Goal: Transaction & Acquisition: Purchase product/service

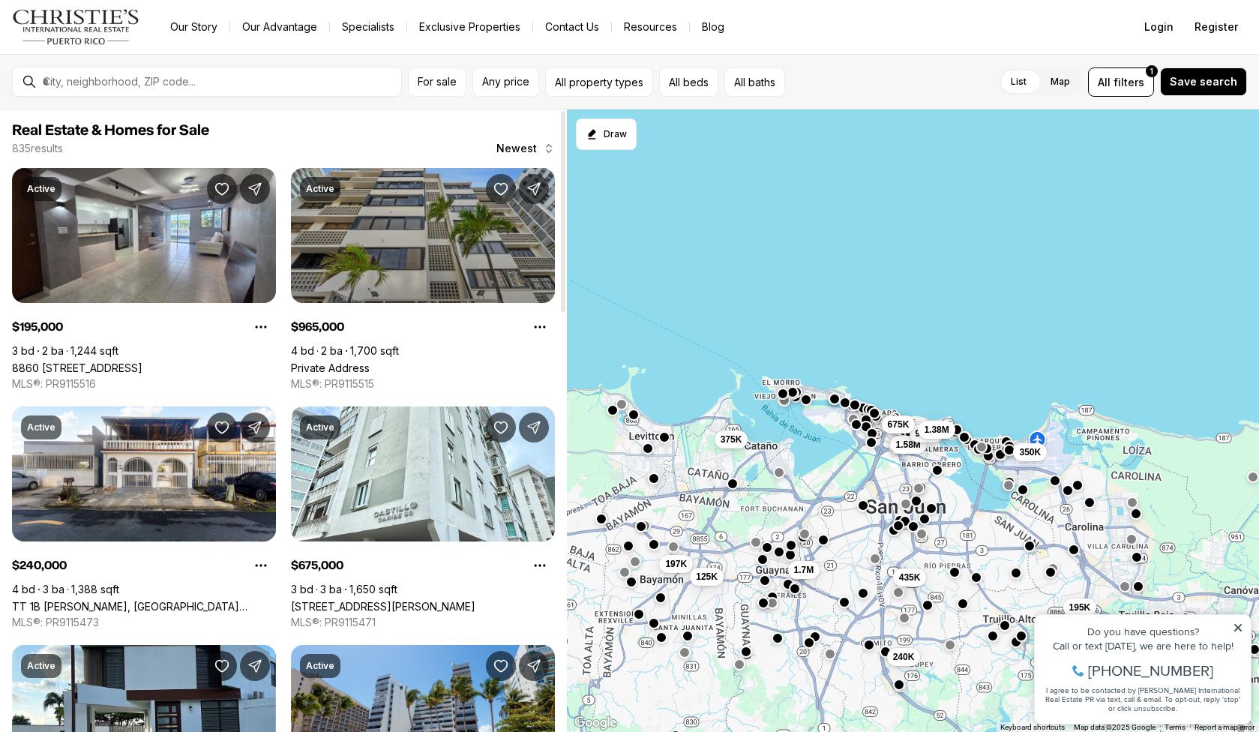
click at [370, 362] on link "Private Address" at bounding box center [330, 368] width 79 height 13
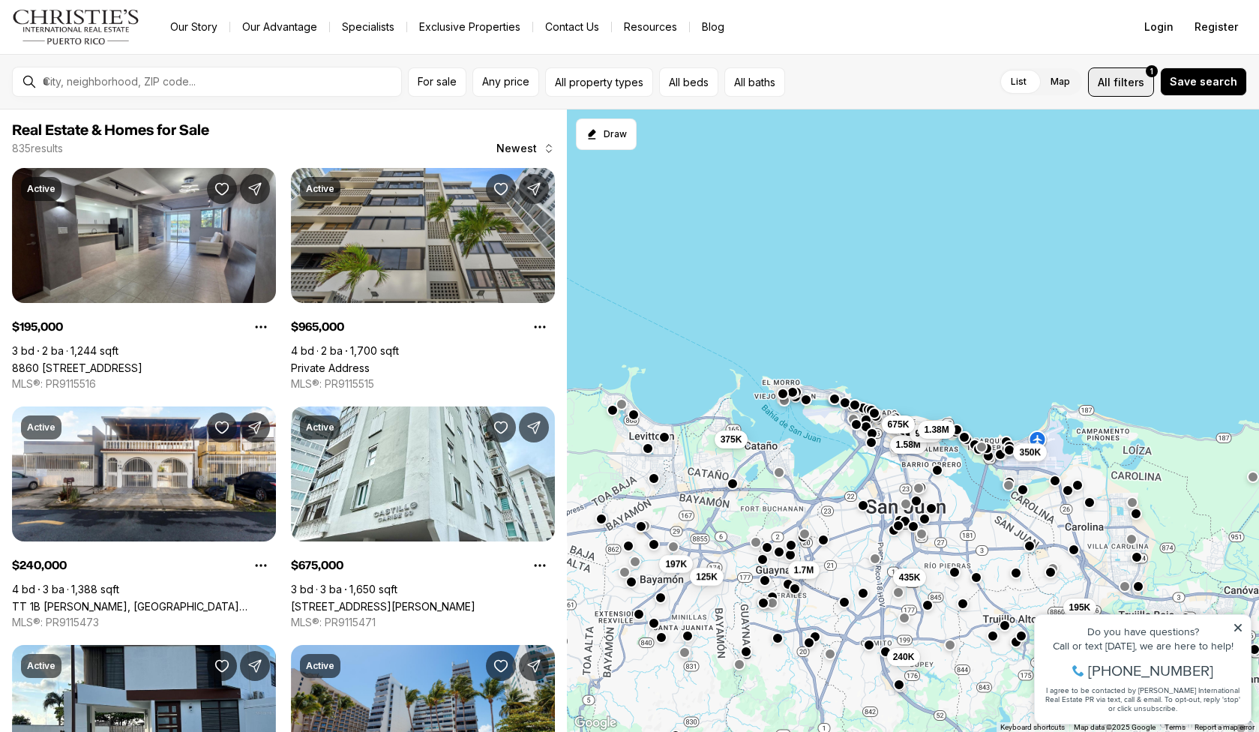
click at [1115, 95] on button "All filters 1" at bounding box center [1121, 82] width 66 height 29
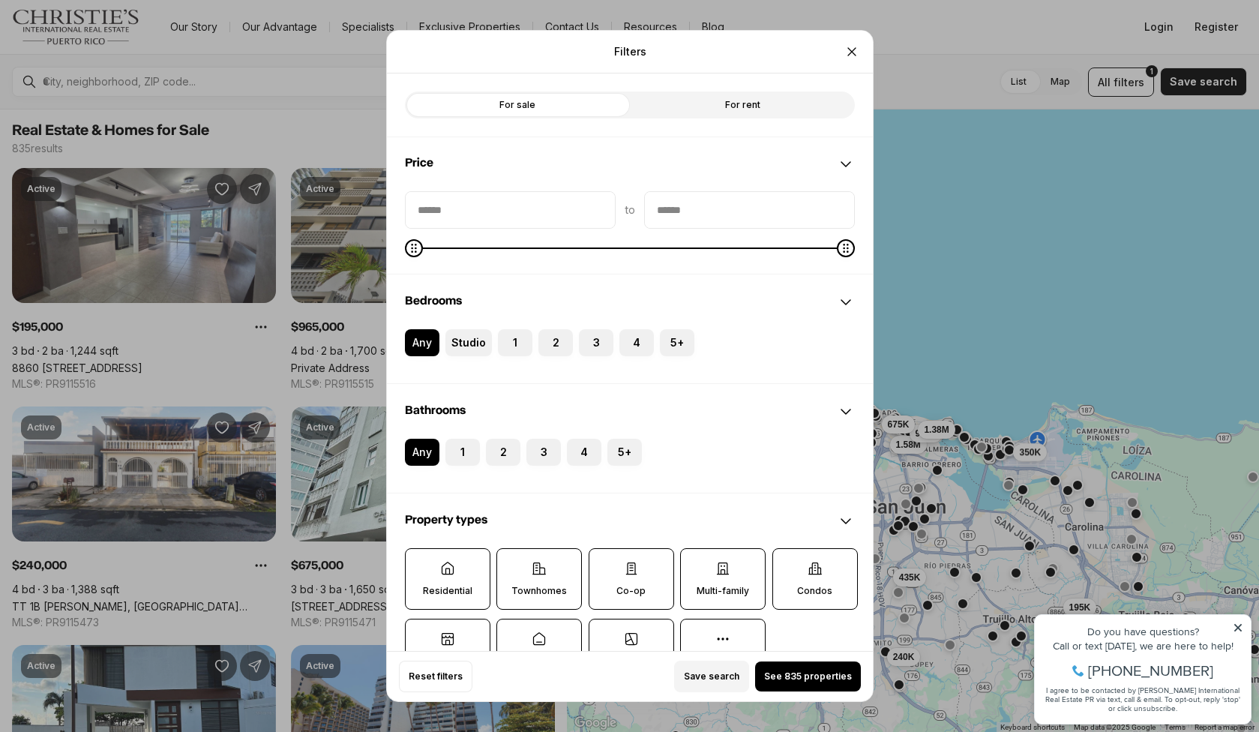
click at [666, 96] on label "For rent" at bounding box center [742, 105] width 225 height 27
click at [485, 216] on input "priceMin" at bounding box center [510, 210] width 209 height 36
type input "****"
click at [659, 215] on input "priceMax" at bounding box center [749, 210] width 209 height 36
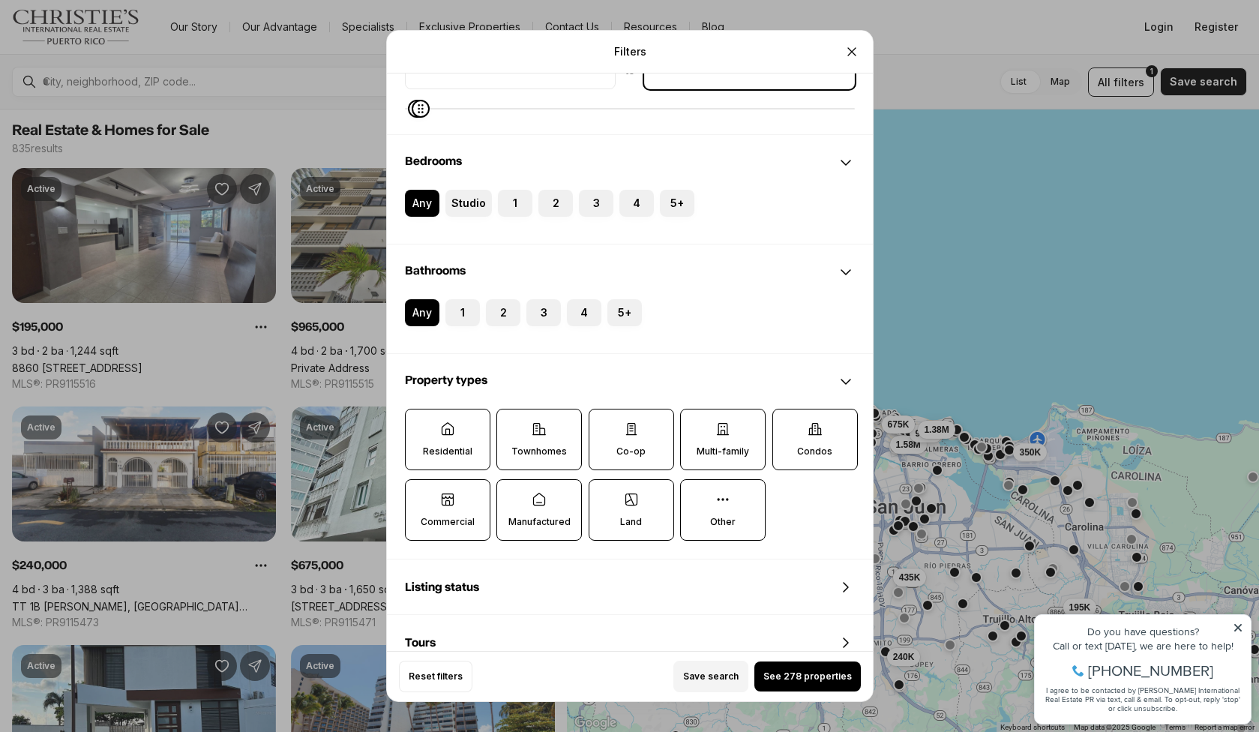
scroll to position [172, 0]
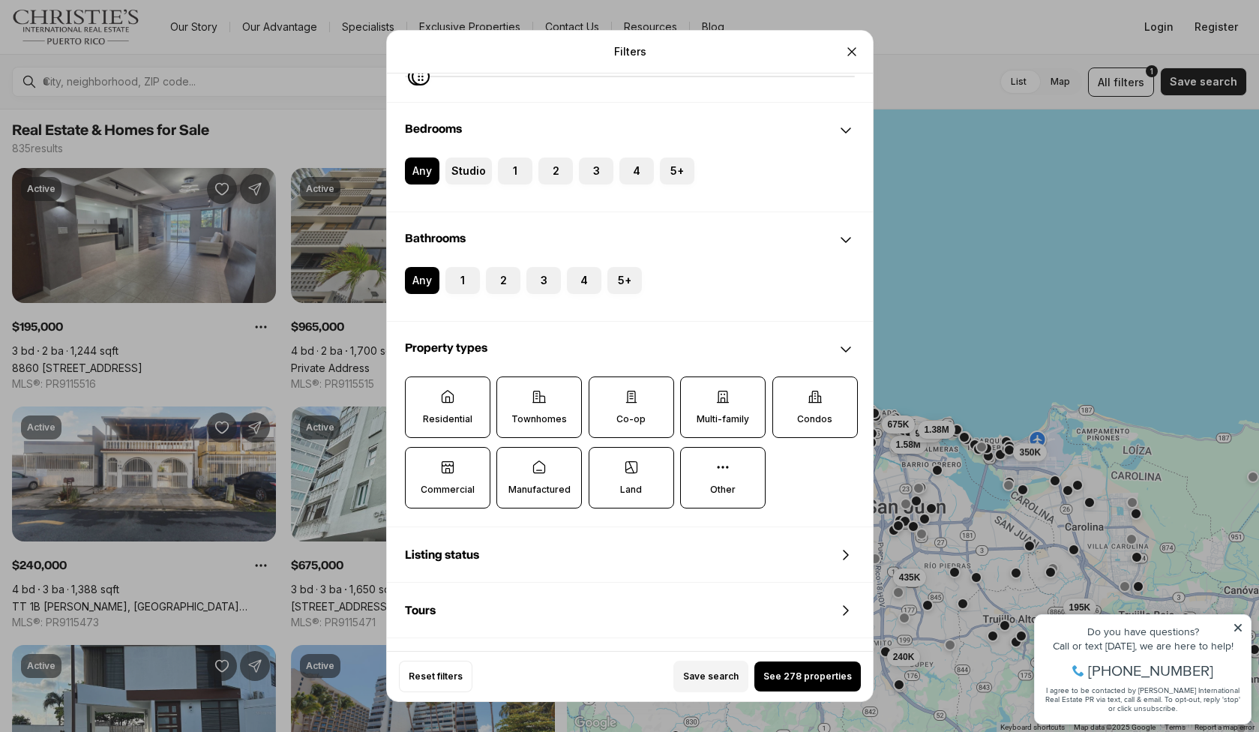
type input "******"
click at [458, 475] on label "Commercial" at bounding box center [448, 478] width 86 height 62
click at [421, 463] on button "Commercial" at bounding box center [413, 455] width 15 height 15
click at [791, 675] on span "See 19 properties" at bounding box center [808, 677] width 80 height 12
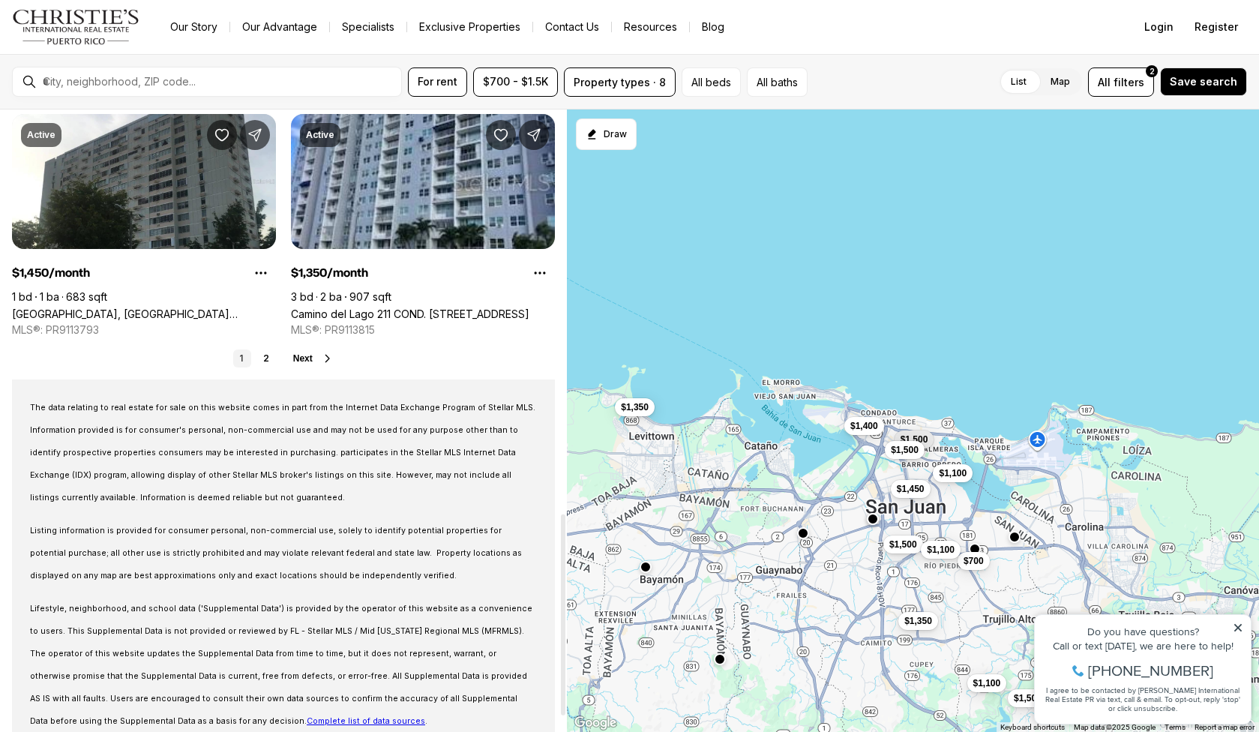
scroll to position [1253, 0]
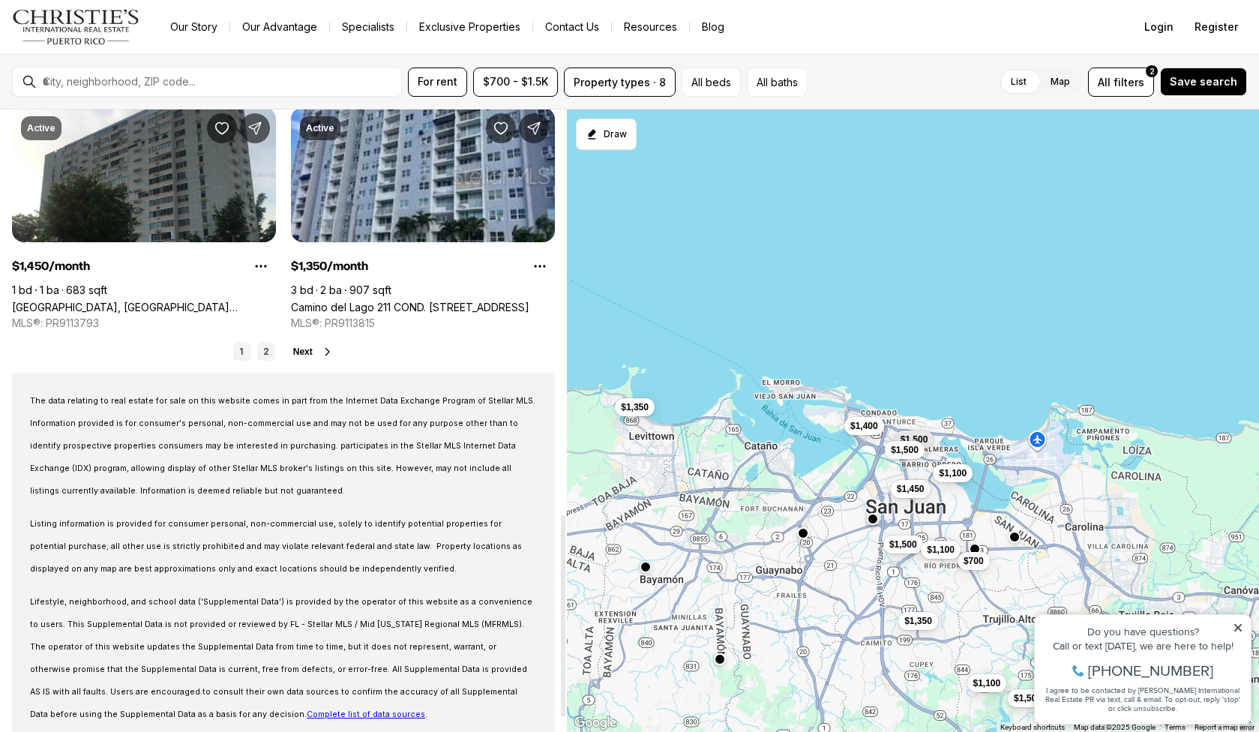
click at [268, 349] on link "2" at bounding box center [266, 352] width 18 height 18
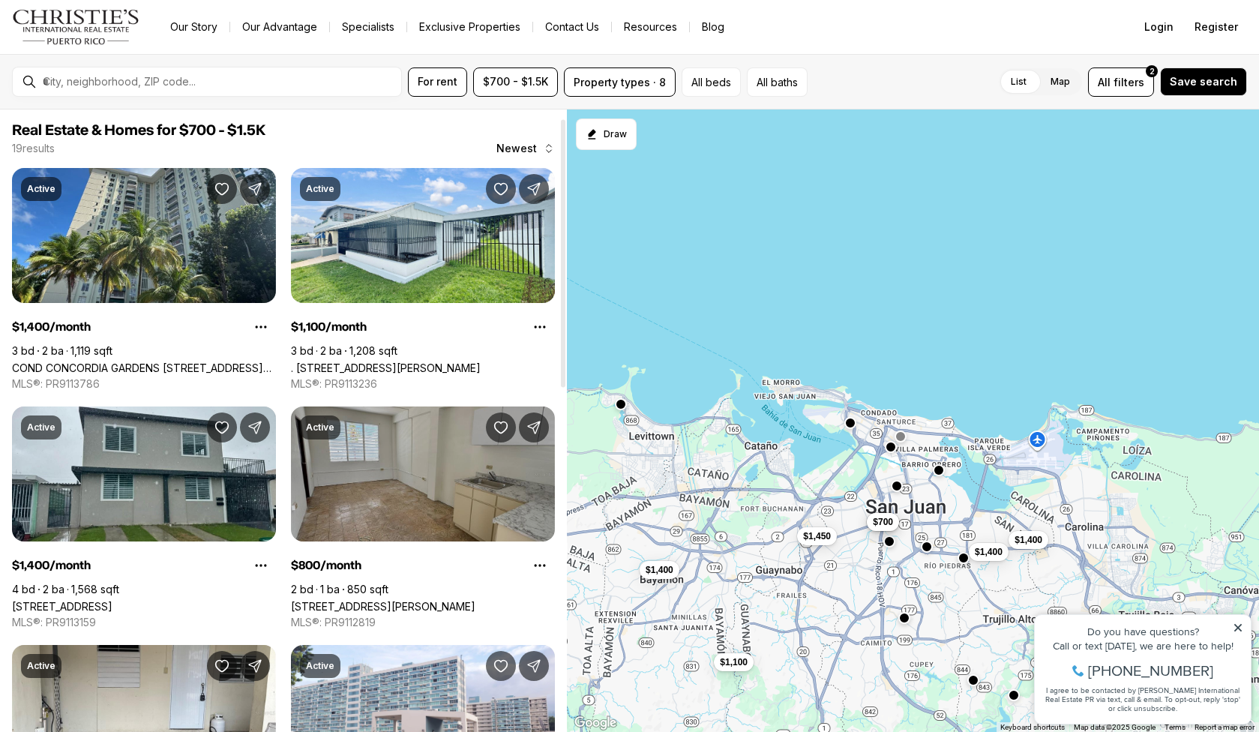
scroll to position [90, 0]
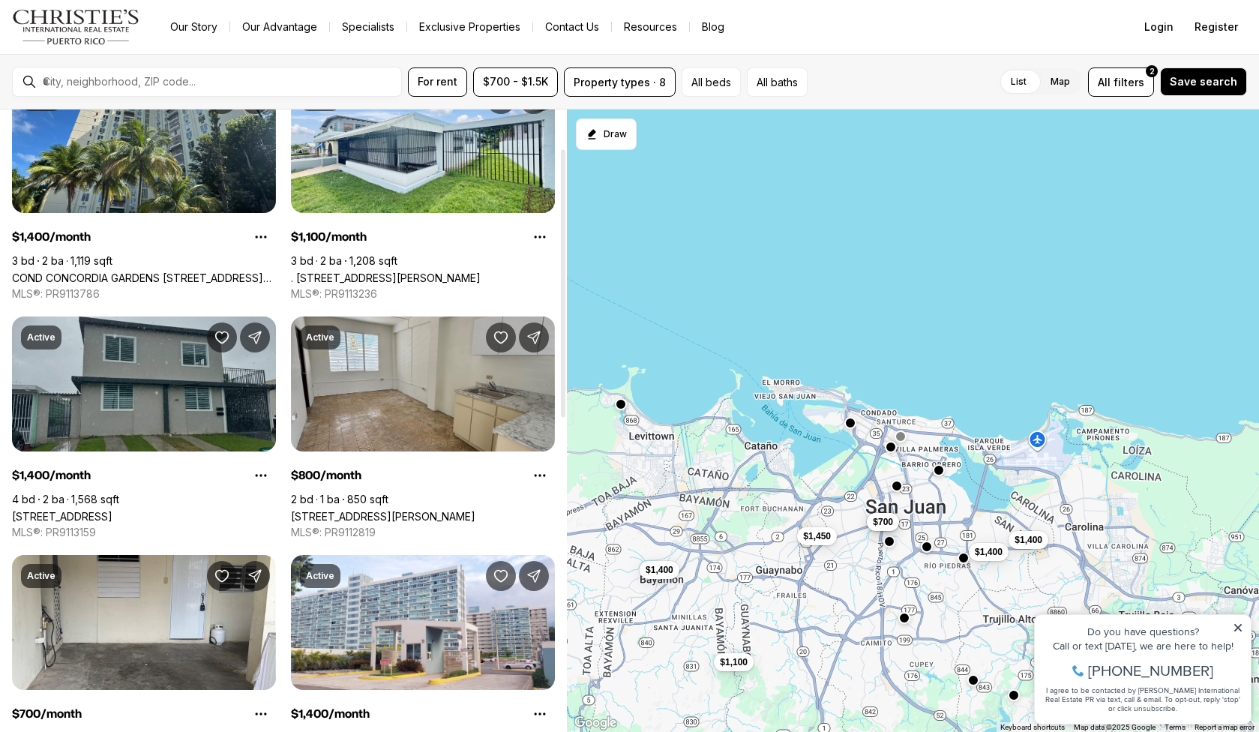
click at [113, 510] on link "[STREET_ADDRESS]" at bounding box center [62, 516] width 101 height 13
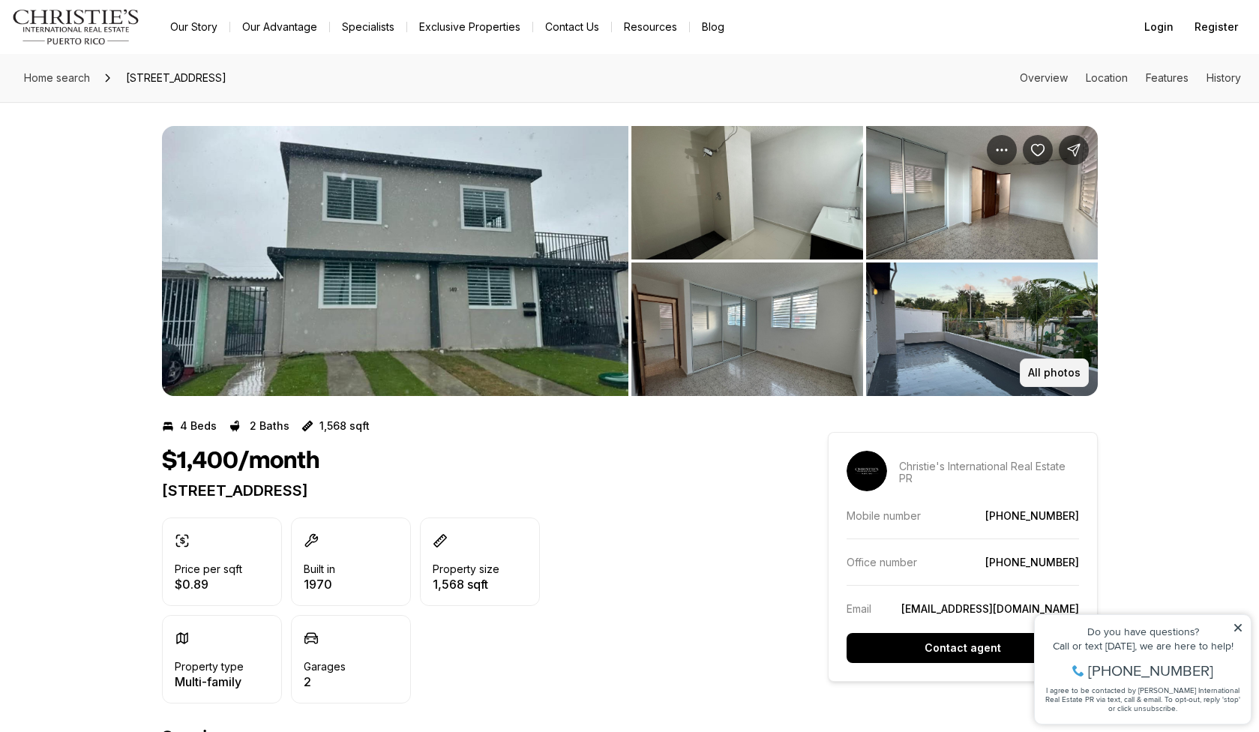
click at [1046, 368] on p "All photos" at bounding box center [1054, 373] width 53 height 12
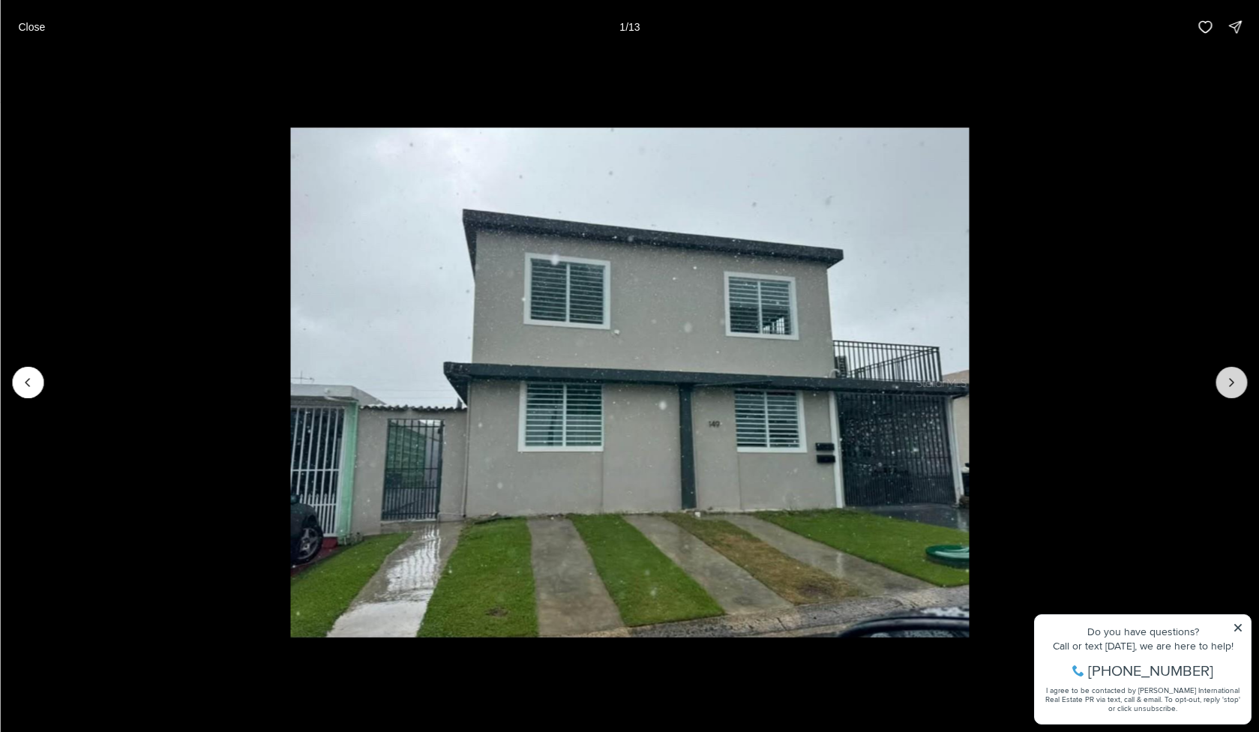
click at [1238, 386] on icon "Next slide" at bounding box center [1231, 382] width 15 height 15
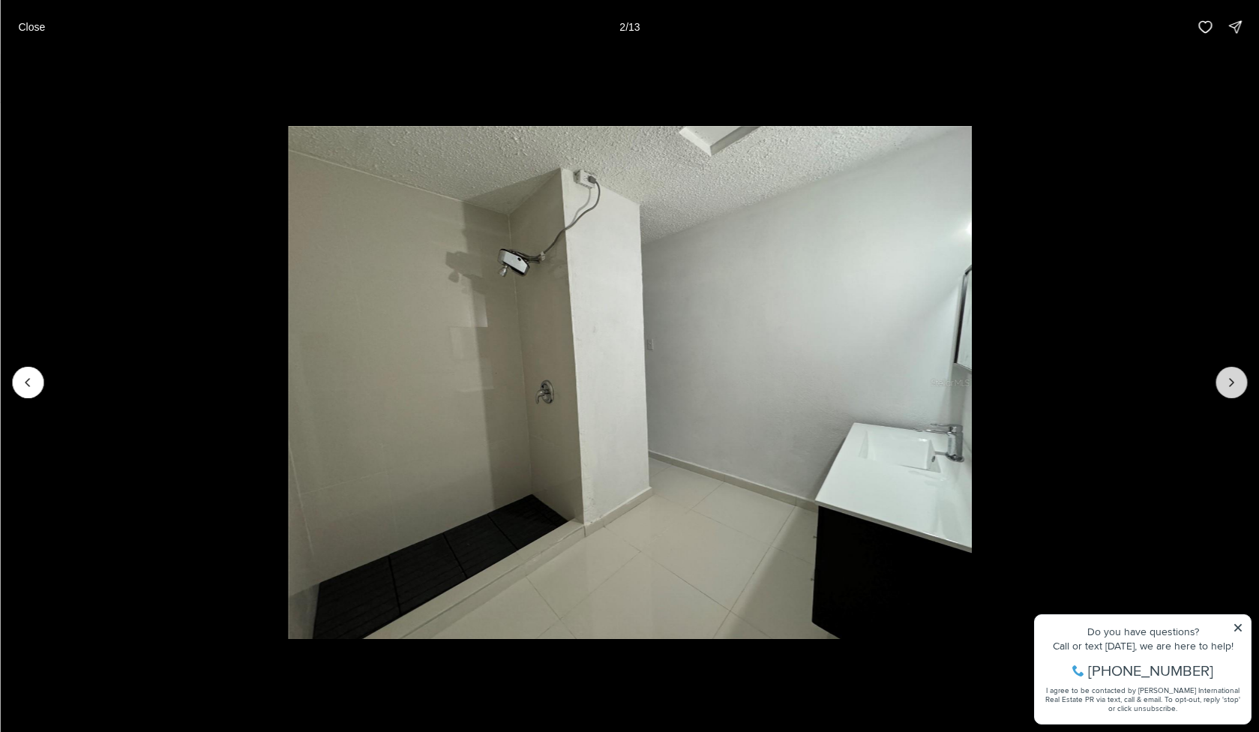
click at [1217, 385] on button "Next slide" at bounding box center [1232, 383] width 32 height 32
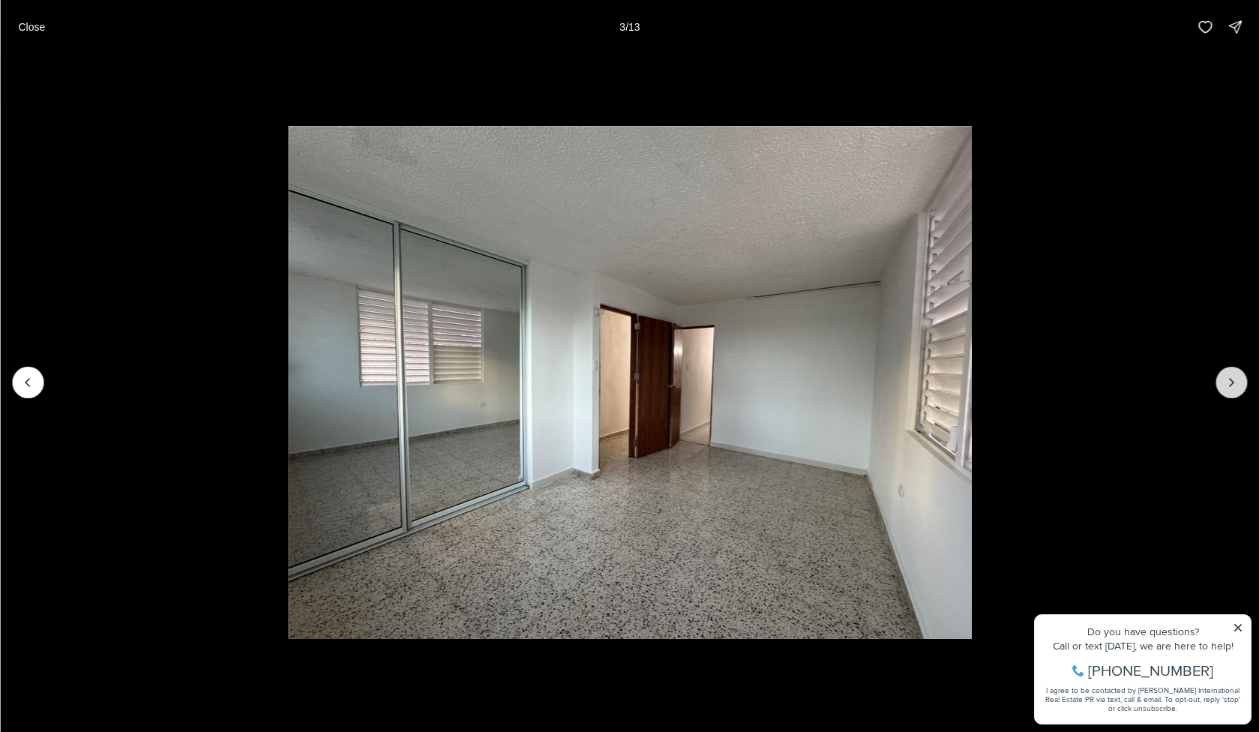
click at [1217, 385] on button "Next slide" at bounding box center [1232, 383] width 32 height 32
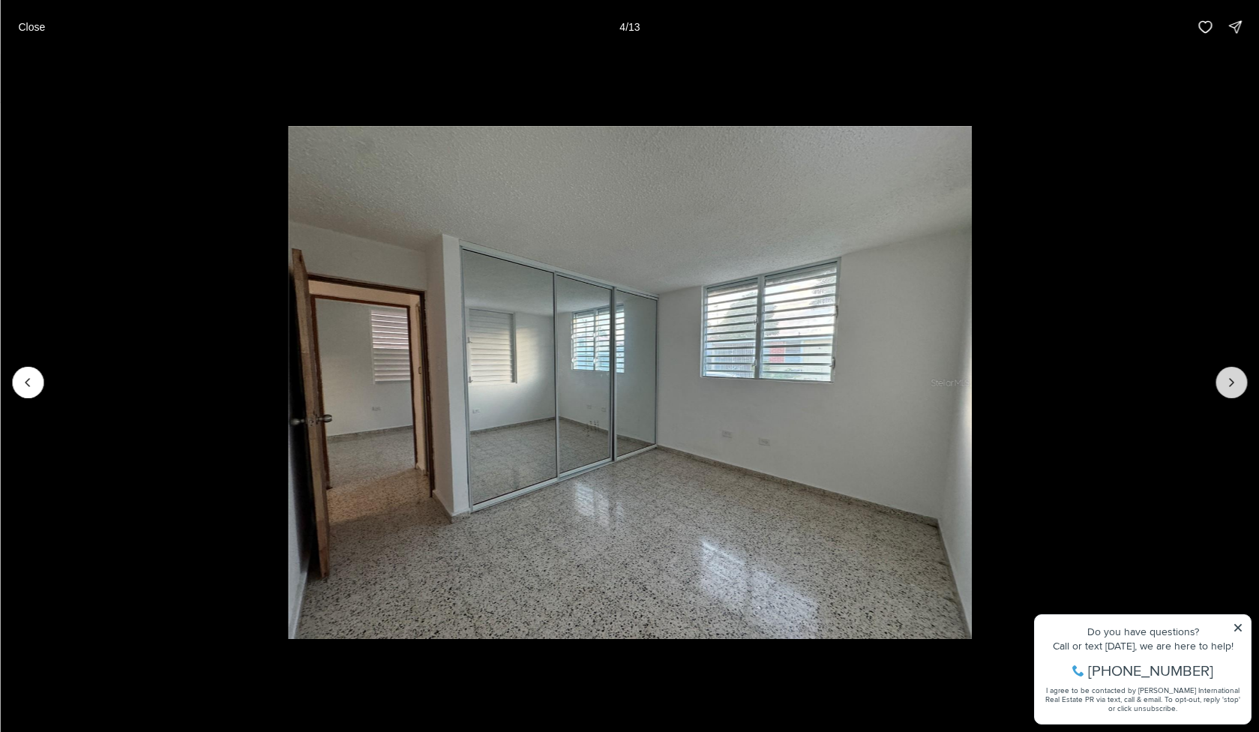
click at [1217, 385] on button "Next slide" at bounding box center [1232, 383] width 32 height 32
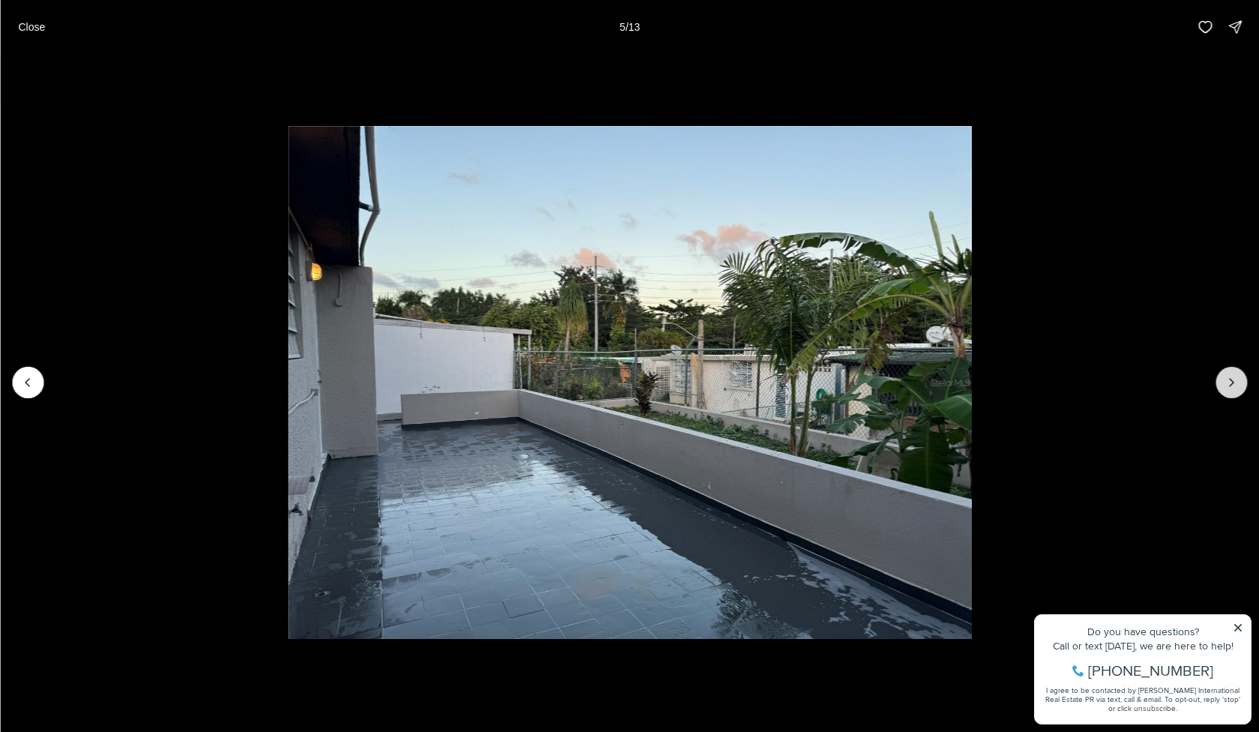
click at [1217, 385] on button "Next slide" at bounding box center [1232, 383] width 32 height 32
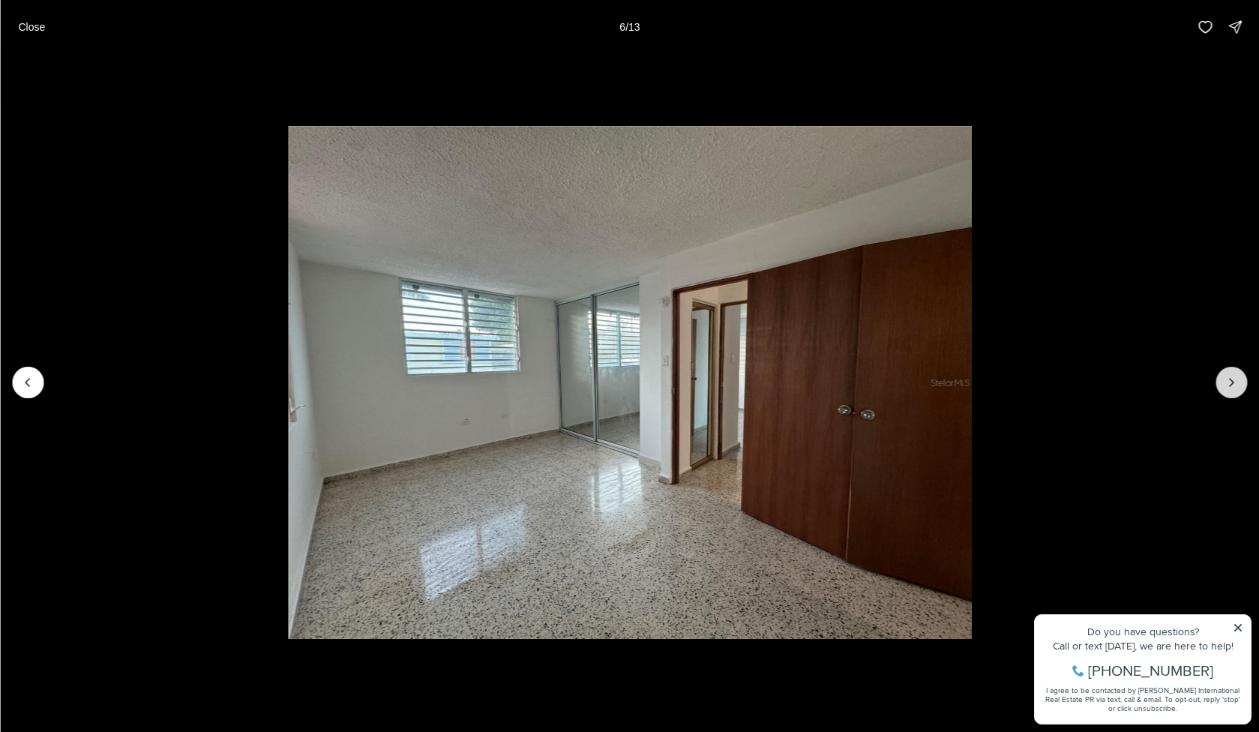
click at [1217, 385] on button "Next slide" at bounding box center [1232, 383] width 32 height 32
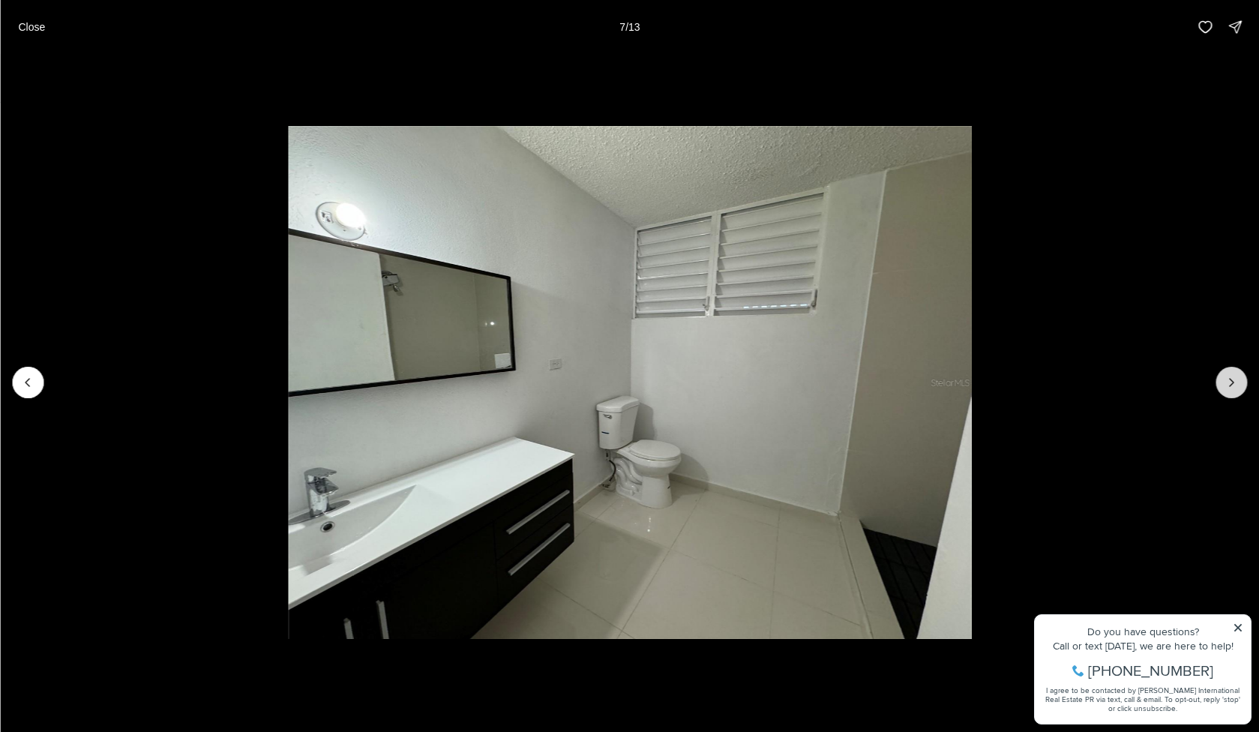
click at [1217, 385] on button "Next slide" at bounding box center [1232, 383] width 32 height 32
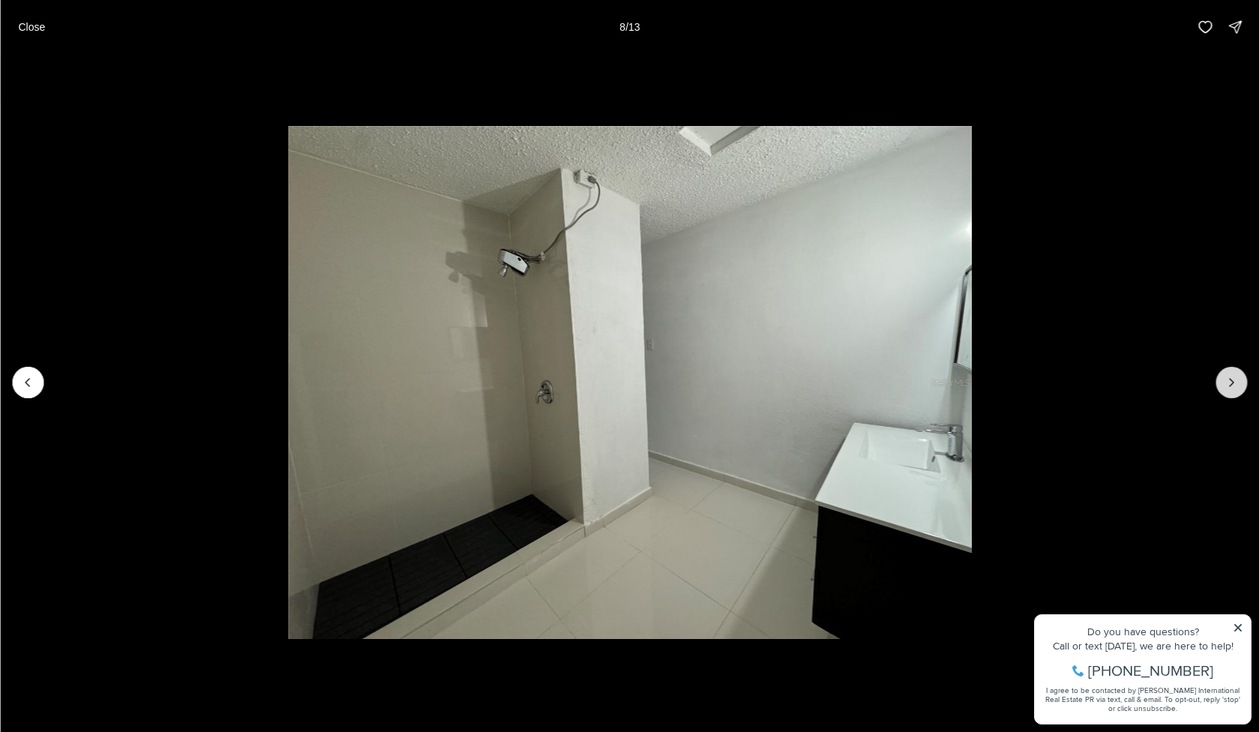
click at [1217, 385] on button "Next slide" at bounding box center [1232, 383] width 32 height 32
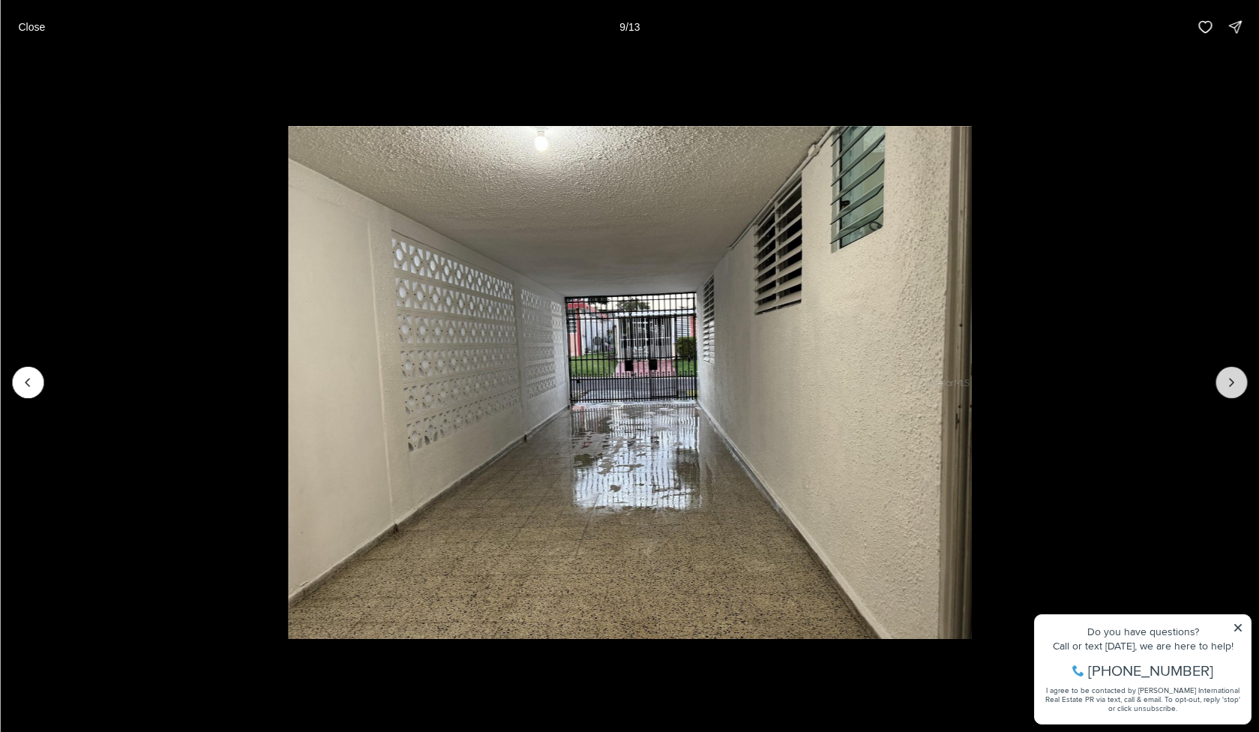
click at [1217, 385] on button "Next slide" at bounding box center [1232, 383] width 32 height 32
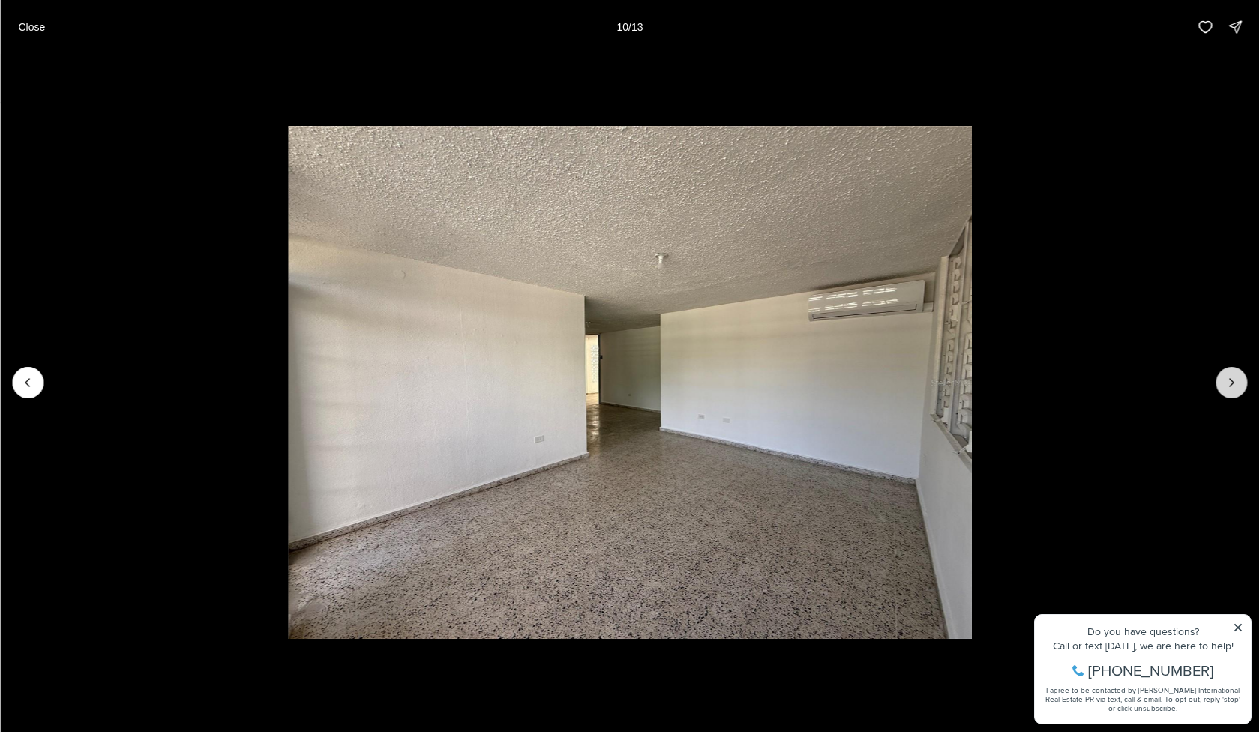
click at [1217, 385] on button "Next slide" at bounding box center [1232, 383] width 32 height 32
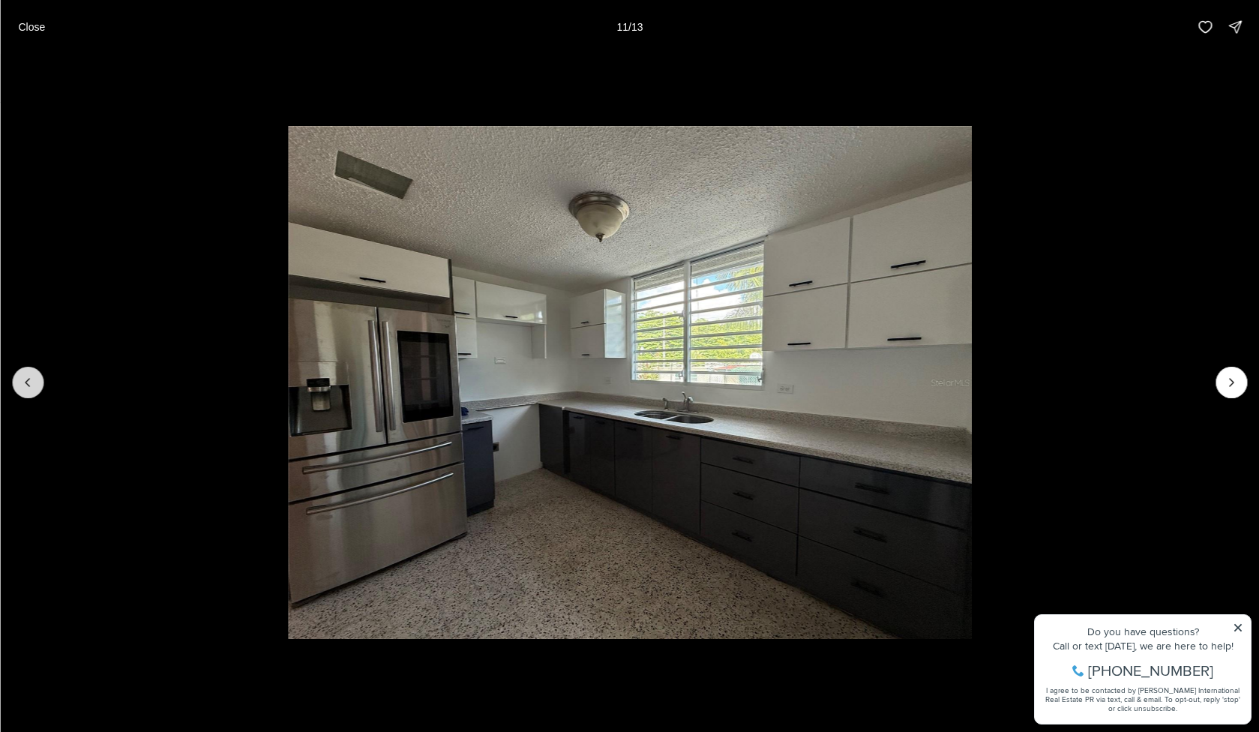
click at [32, 379] on icon "Previous slide" at bounding box center [27, 382] width 15 height 15
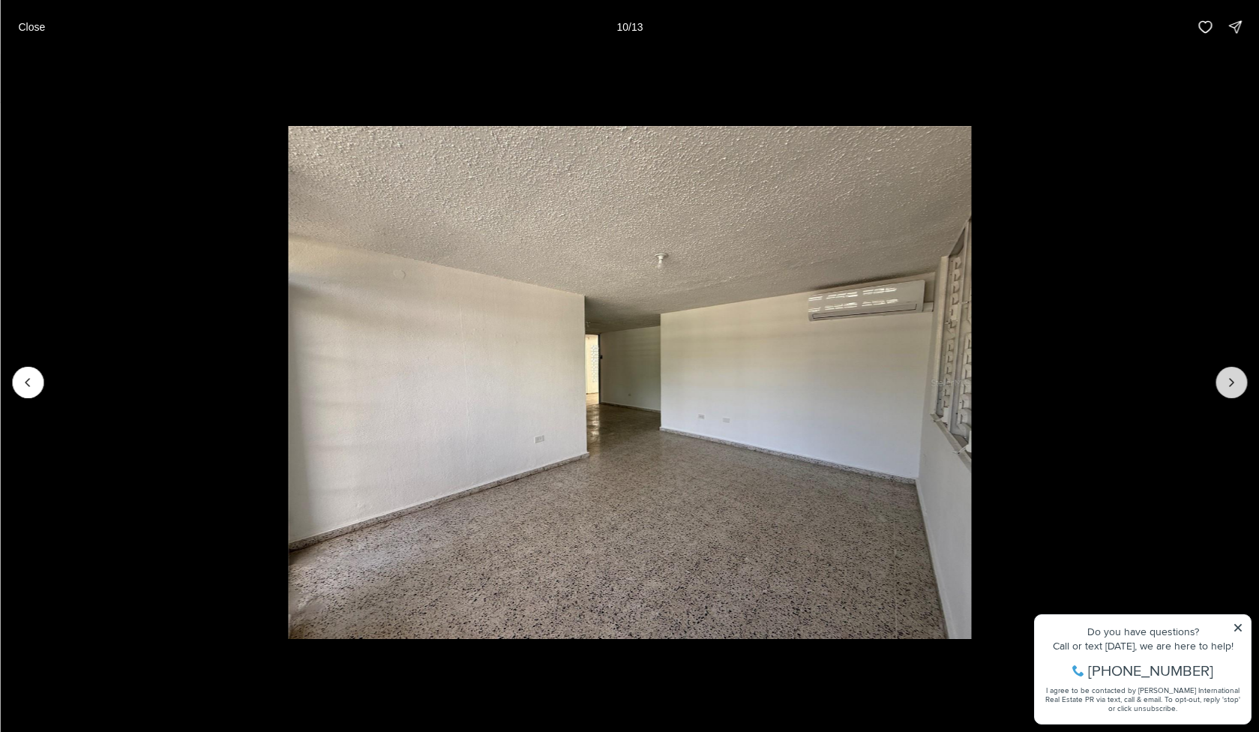
click at [1224, 384] on icon "Next slide" at bounding box center [1231, 382] width 15 height 15
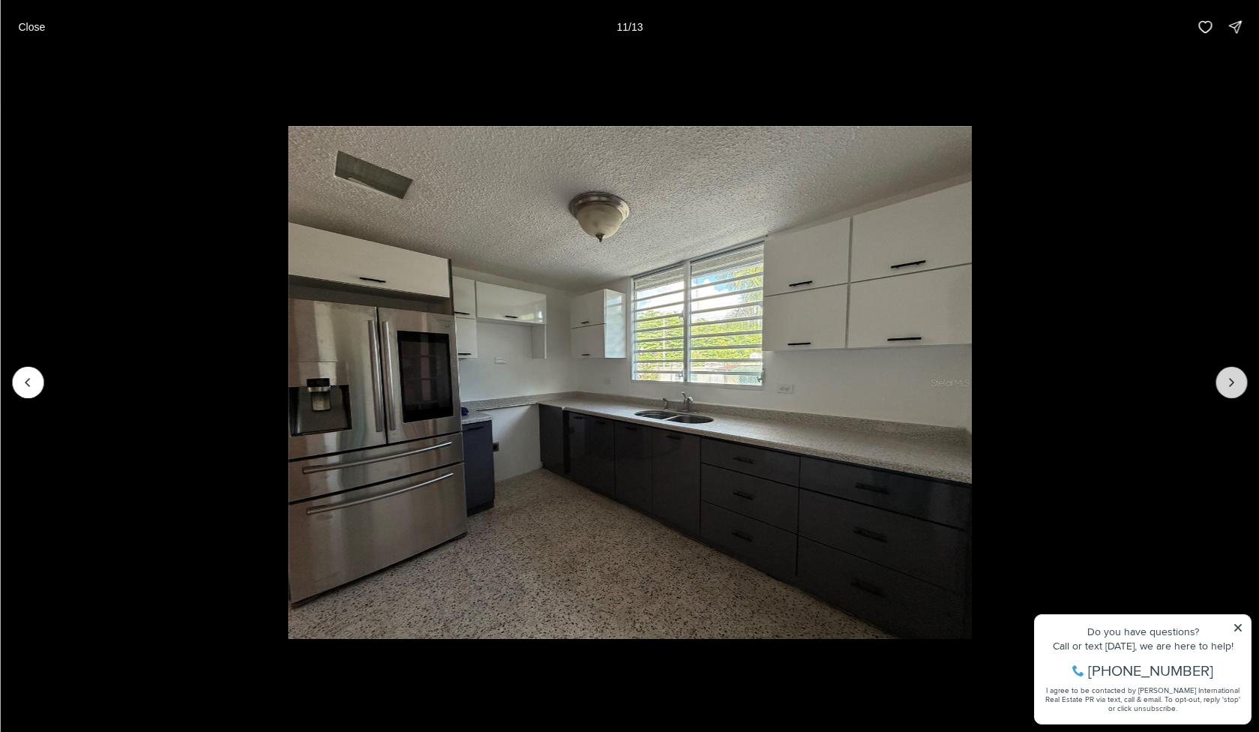
click at [1224, 384] on icon "Next slide" at bounding box center [1231, 382] width 15 height 15
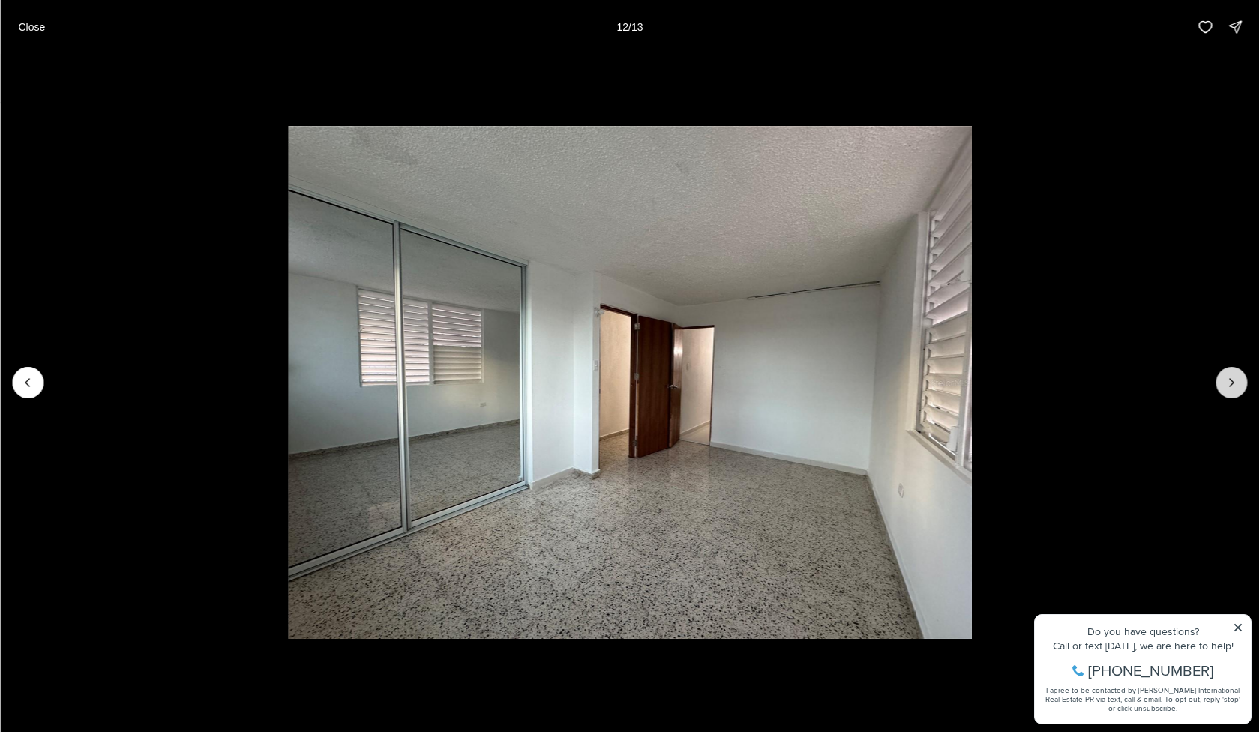
click at [1224, 384] on icon "Next slide" at bounding box center [1231, 382] width 15 height 15
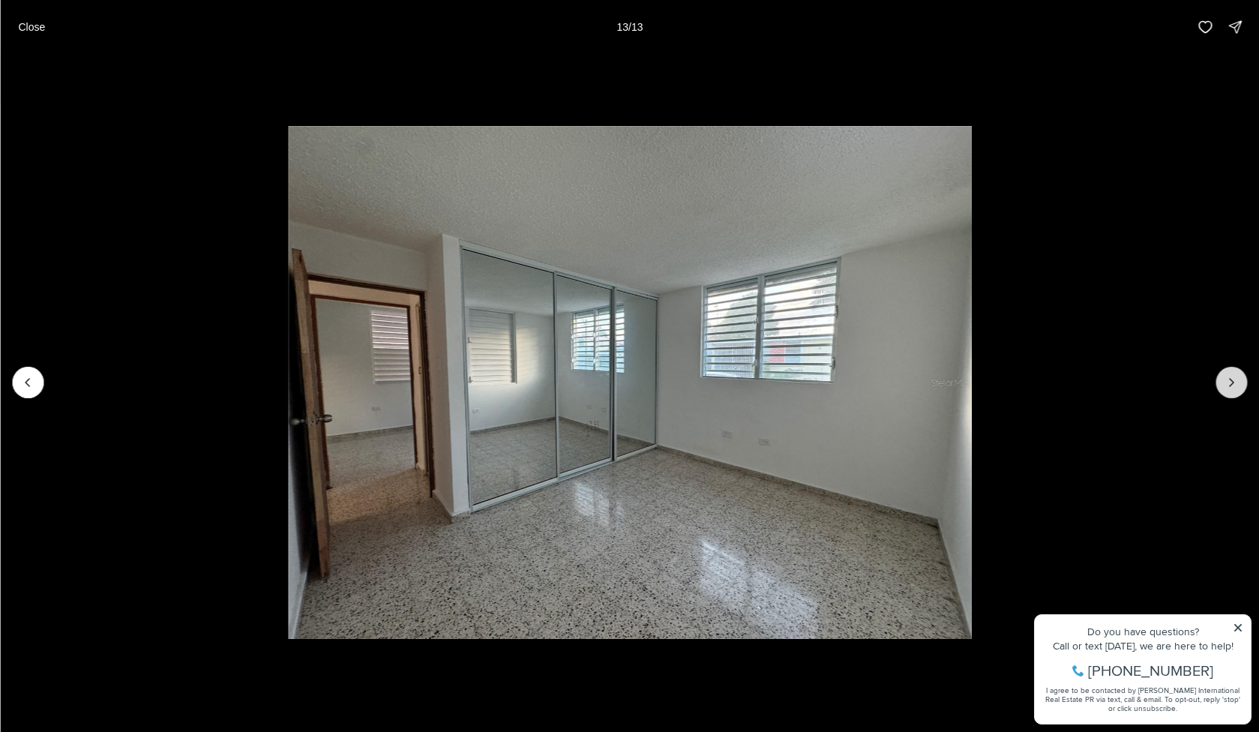
click at [1223, 384] on div at bounding box center [1232, 383] width 32 height 32
click at [1223, 383] on div at bounding box center [1232, 383] width 32 height 32
click at [1234, 627] on li "13 of 13" at bounding box center [629, 382] width 1259 height 657
click at [1244, 626] on li "13 of 13" at bounding box center [629, 382] width 1259 height 657
click at [1243, 626] on li "13 of 13" at bounding box center [629, 382] width 1259 height 657
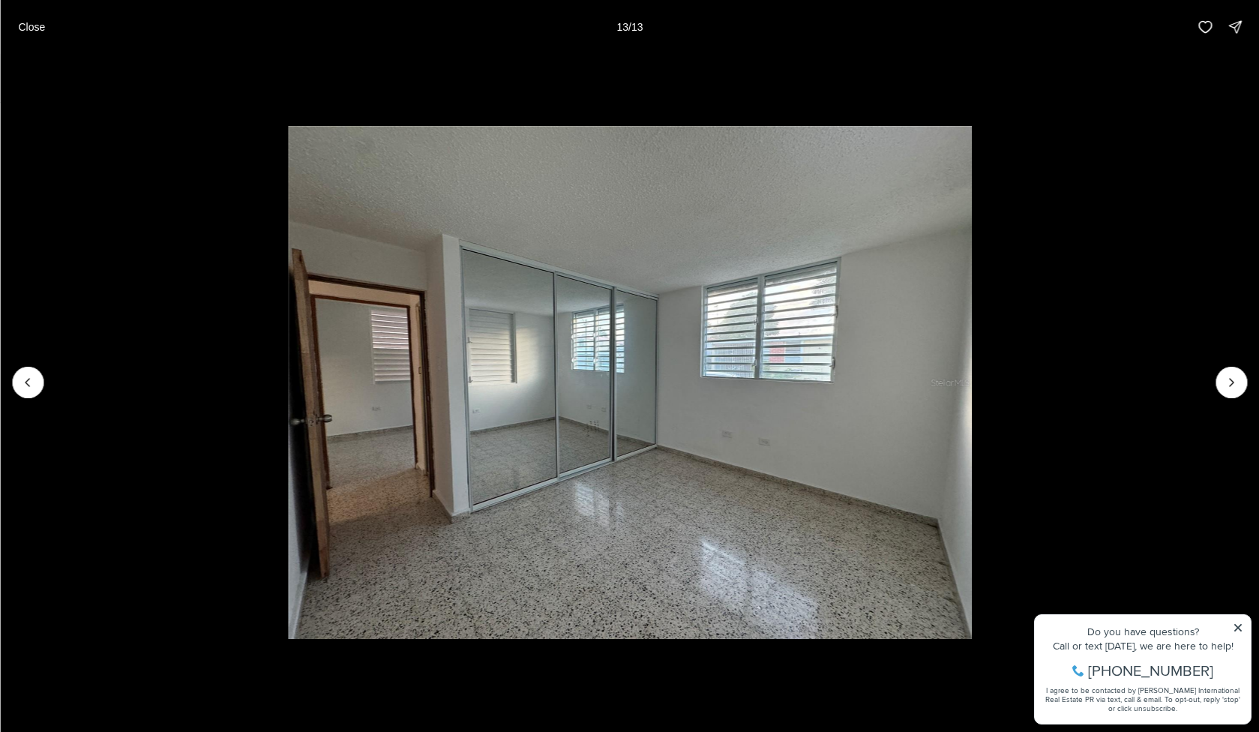
click at [1234, 626] on li "13 of 13" at bounding box center [629, 382] width 1259 height 657
click at [1235, 626] on li "13 of 13" at bounding box center [629, 382] width 1259 height 657
click at [16, 387] on button "Previous slide" at bounding box center [28, 383] width 32 height 32
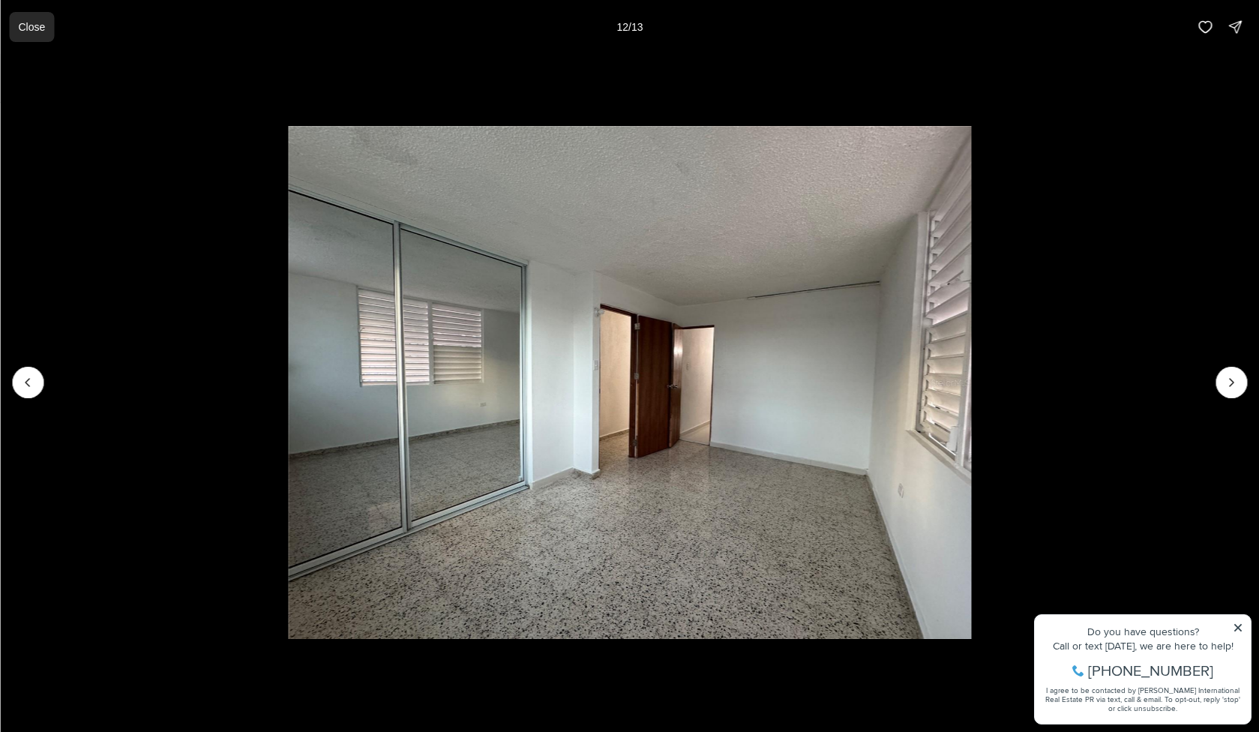
click at [45, 26] on p "Close" at bounding box center [31, 27] width 27 height 12
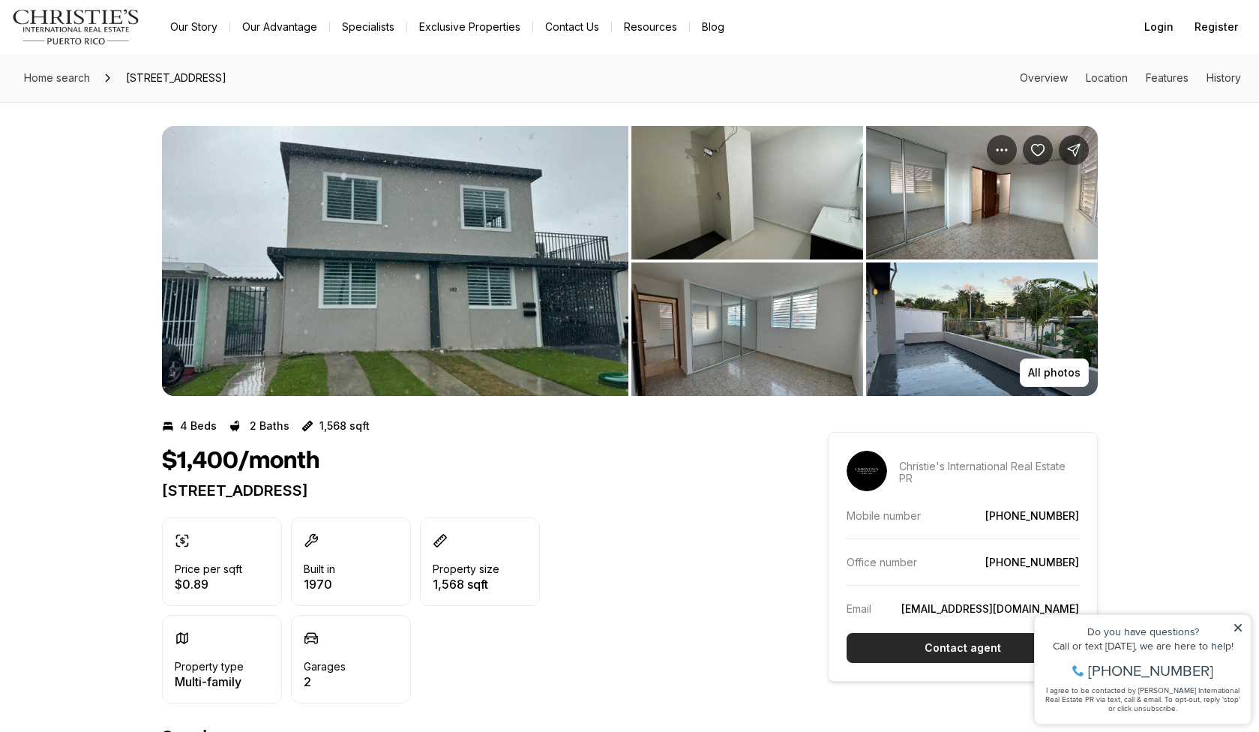
click at [923, 648] on button "Contact agent" at bounding box center [963, 648] width 233 height 30
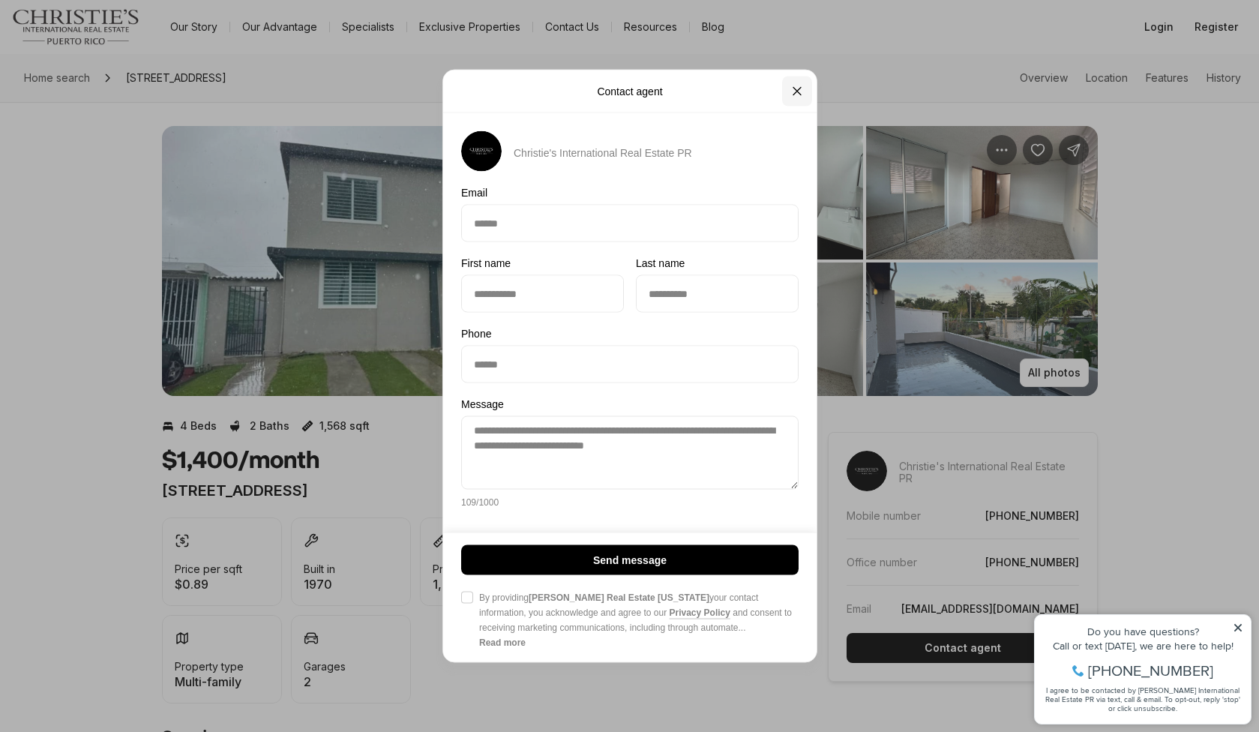
click at [797, 98] on button "Close" at bounding box center [797, 92] width 30 height 30
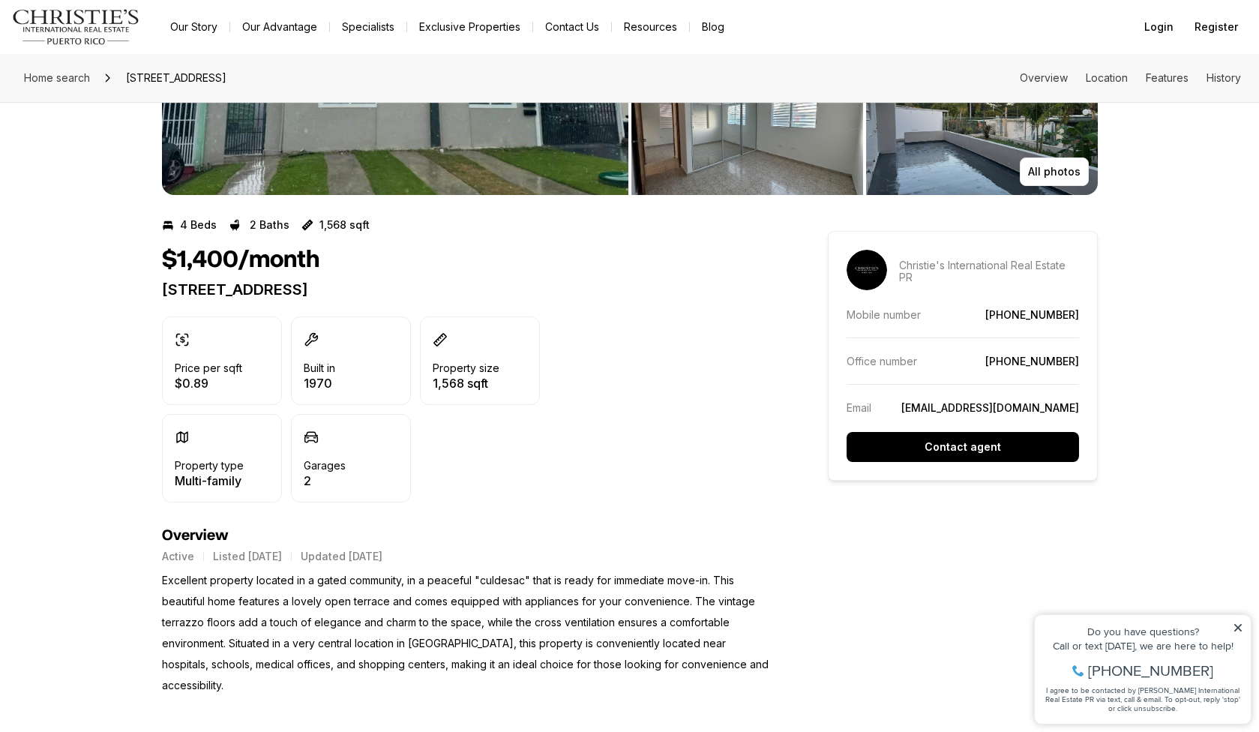
scroll to position [204, 0]
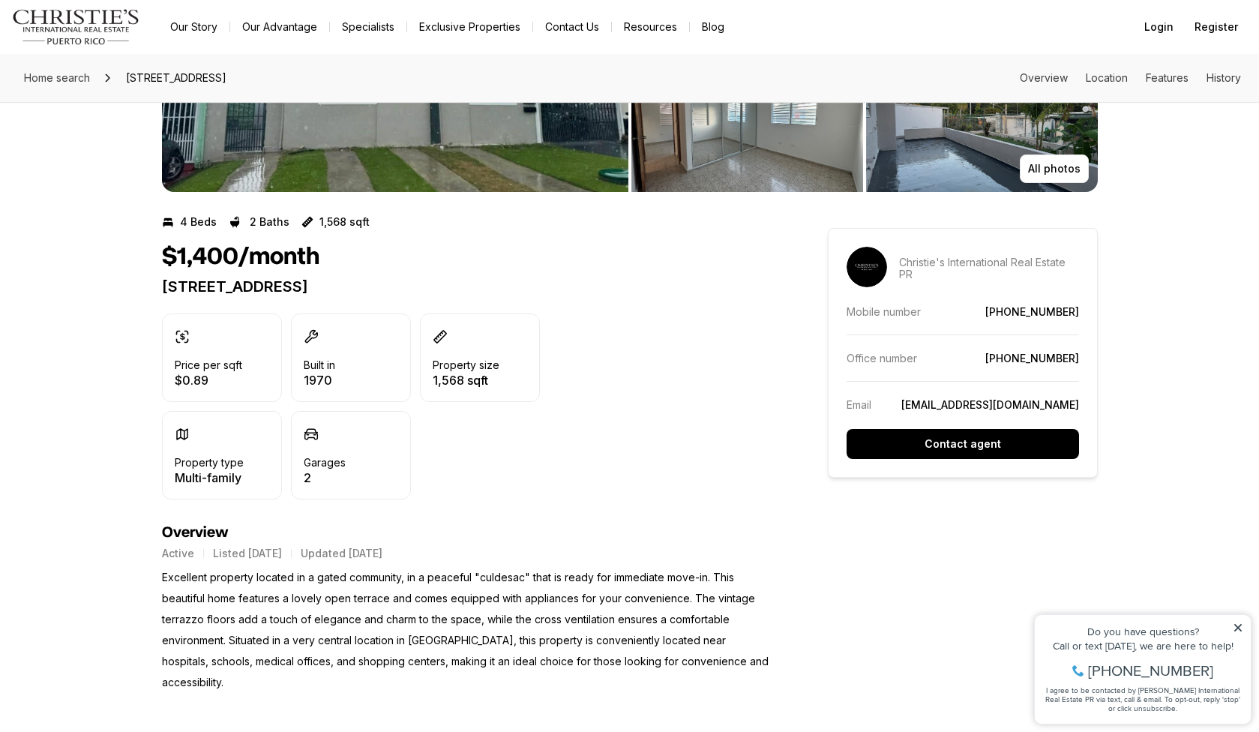
click at [1070, 354] on link "[PHONE_NUMBER]" at bounding box center [1033, 358] width 94 height 13
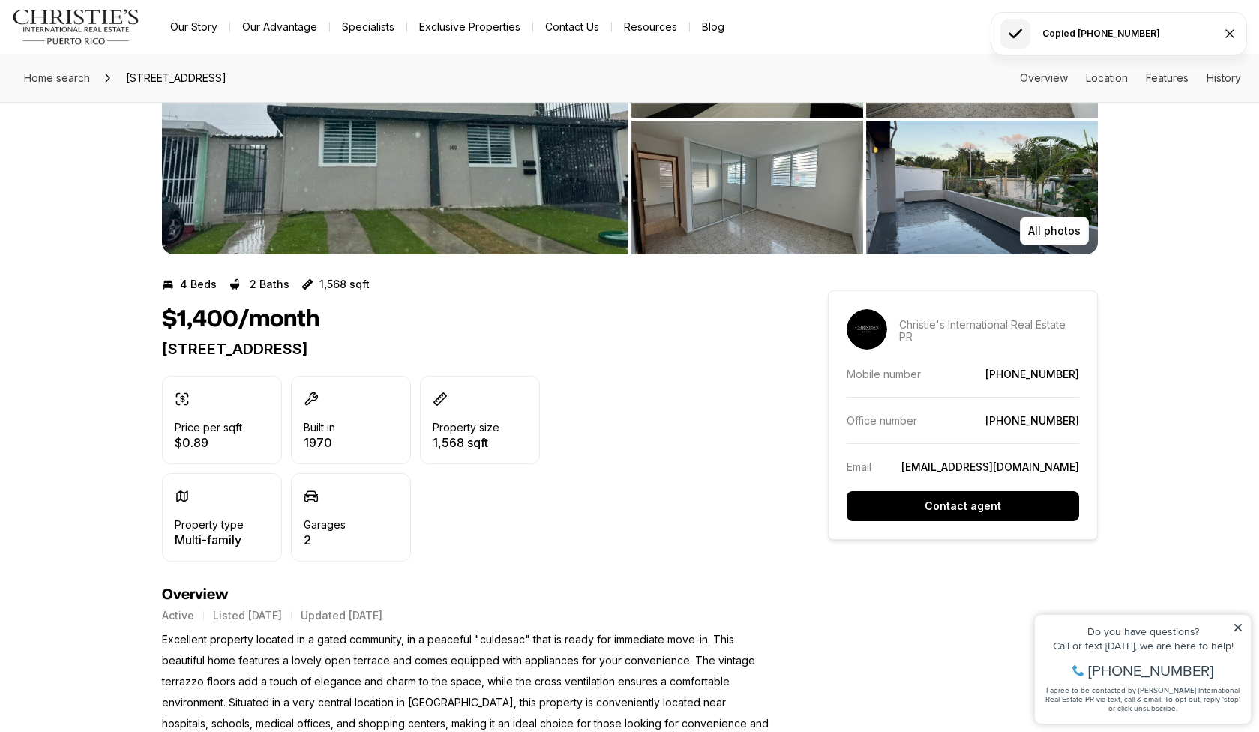
scroll to position [146, 0]
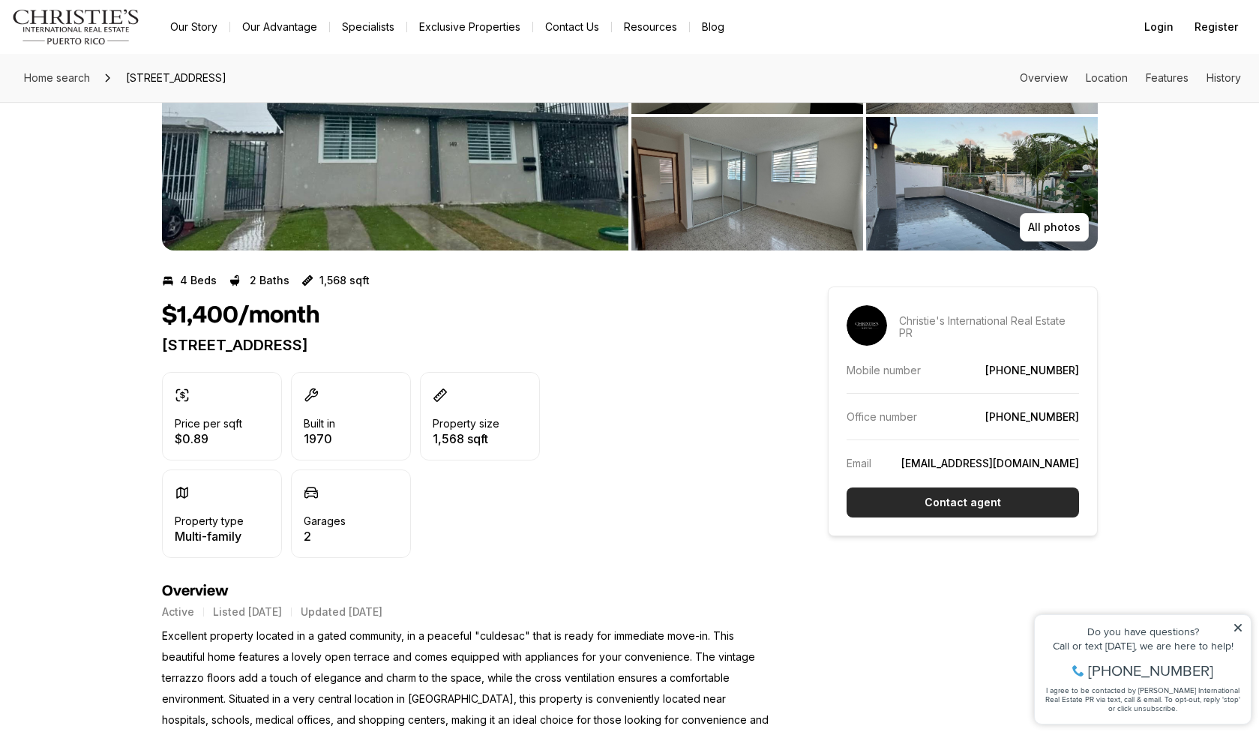
click at [960, 497] on p "Contact agent" at bounding box center [963, 503] width 77 height 12
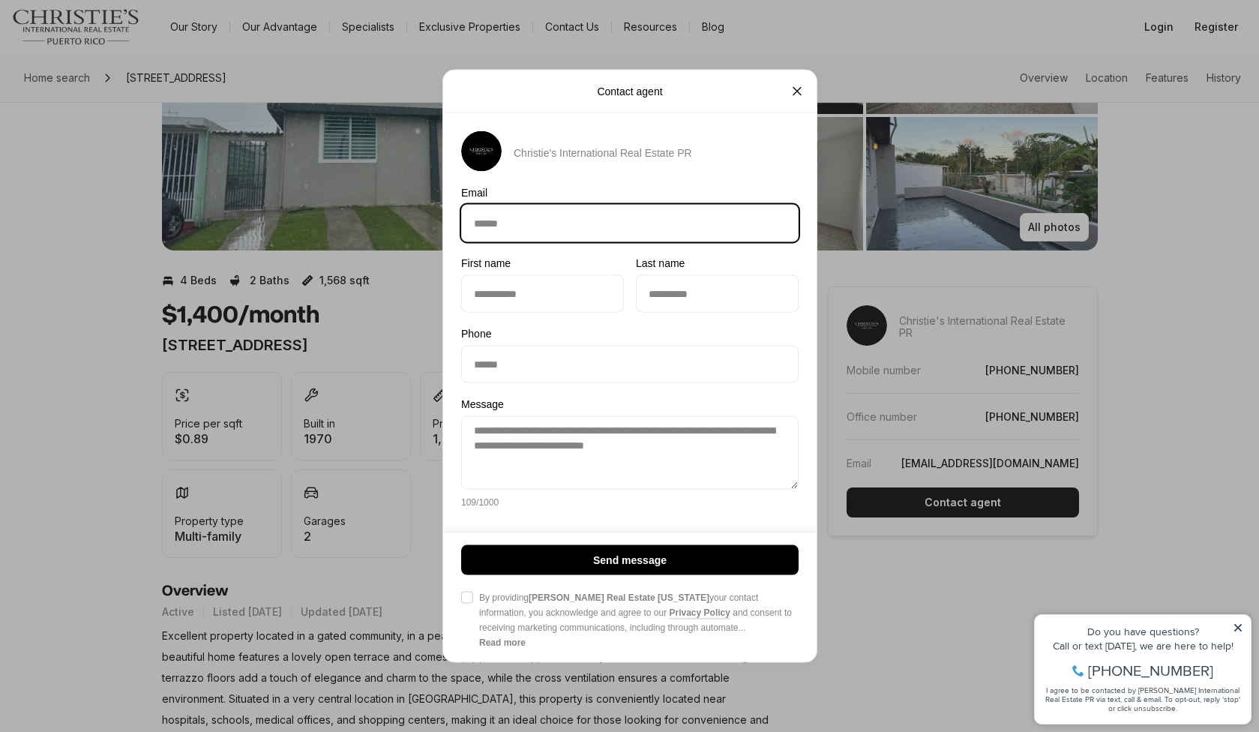
click at [527, 234] on input "Email Email" at bounding box center [630, 224] width 336 height 36
type input "**********"
click at [537, 266] on label "First name" at bounding box center [542, 263] width 163 height 12
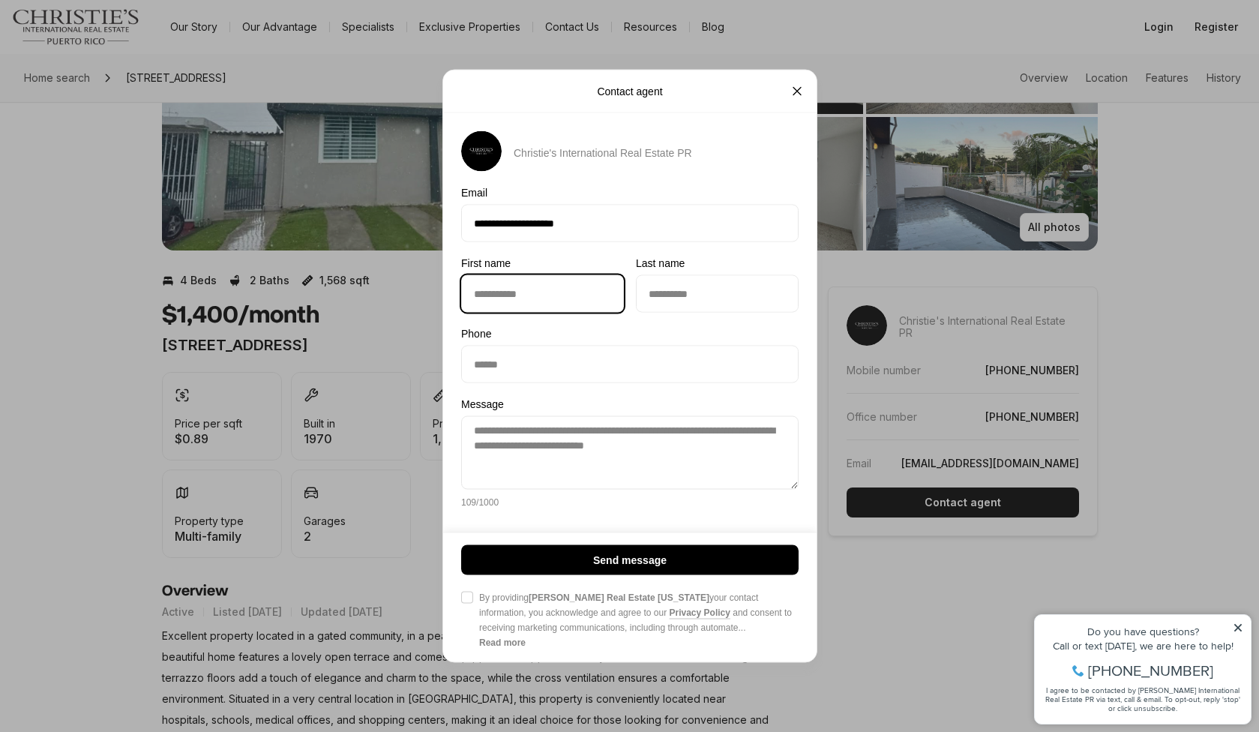
click at [537, 276] on input "First name First name" at bounding box center [542, 294] width 161 height 36
click at [528, 287] on input "First name First name" at bounding box center [542, 294] width 161 height 36
type input "*****"
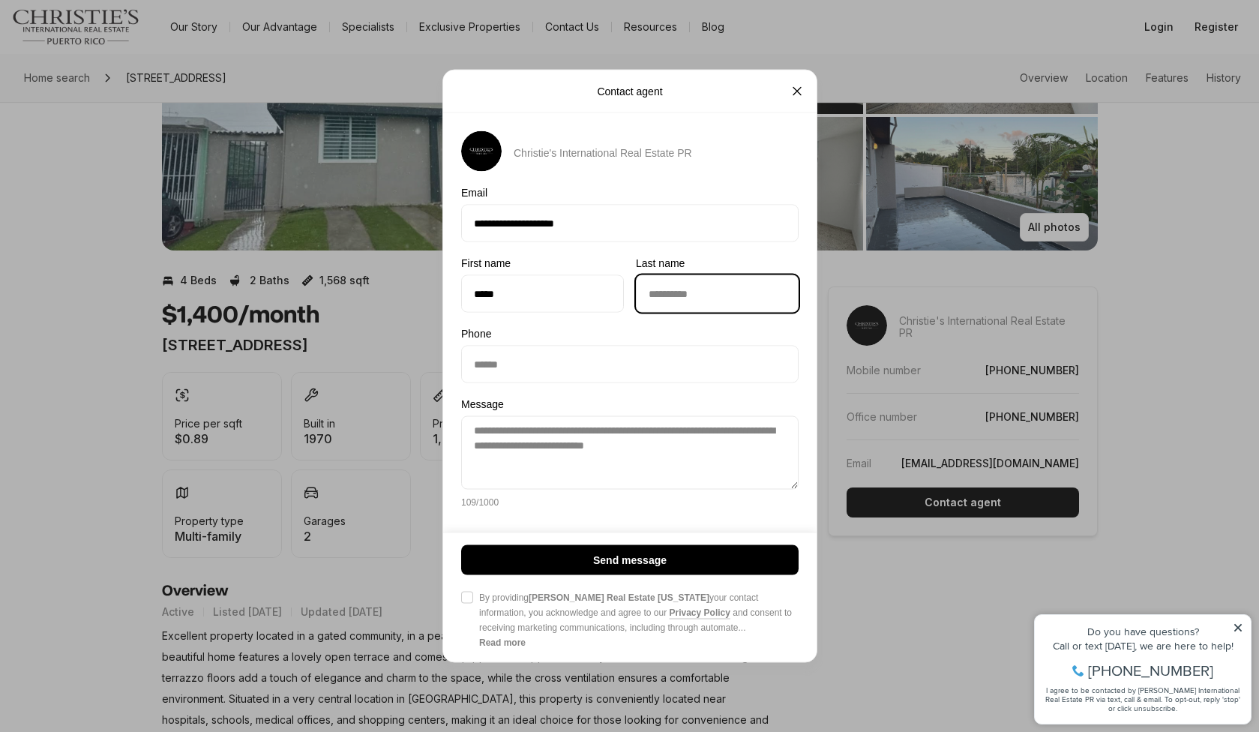
click at [653, 288] on input "Last name Last name" at bounding box center [717, 294] width 161 height 36
type input "********"
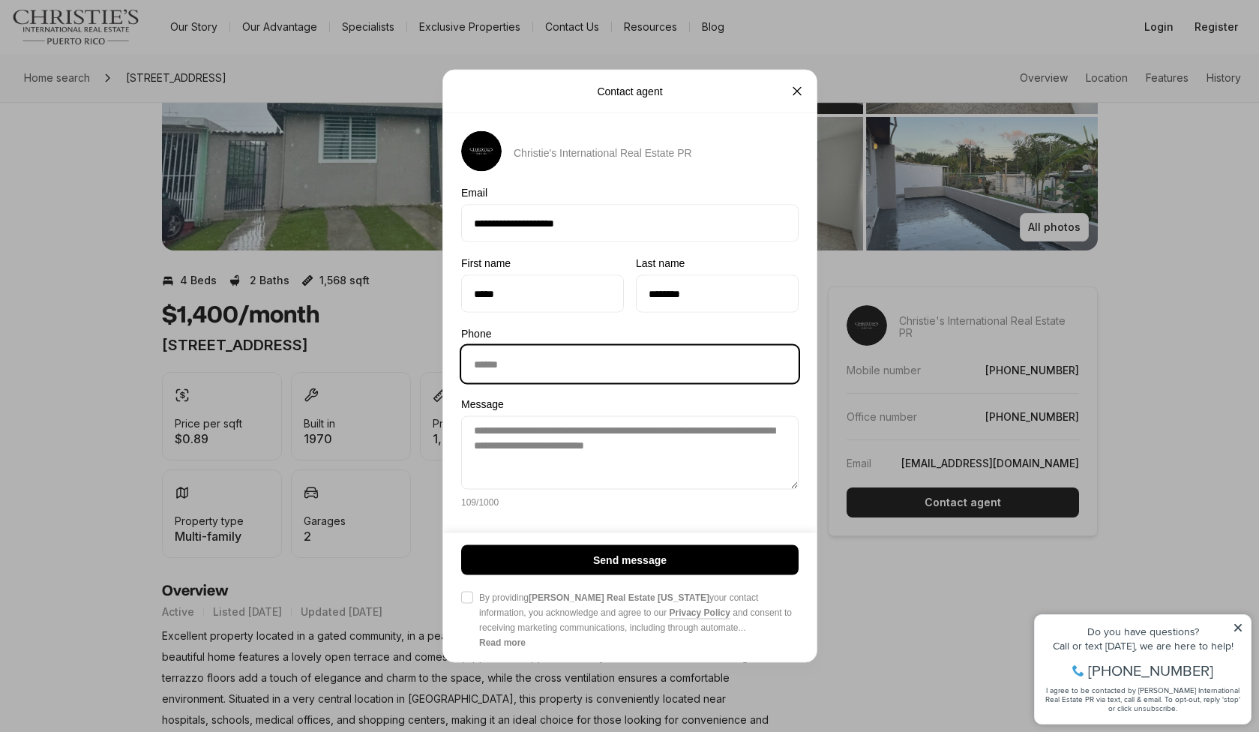
click at [552, 351] on input "Phone Phone" at bounding box center [630, 365] width 336 height 36
type input "**********"
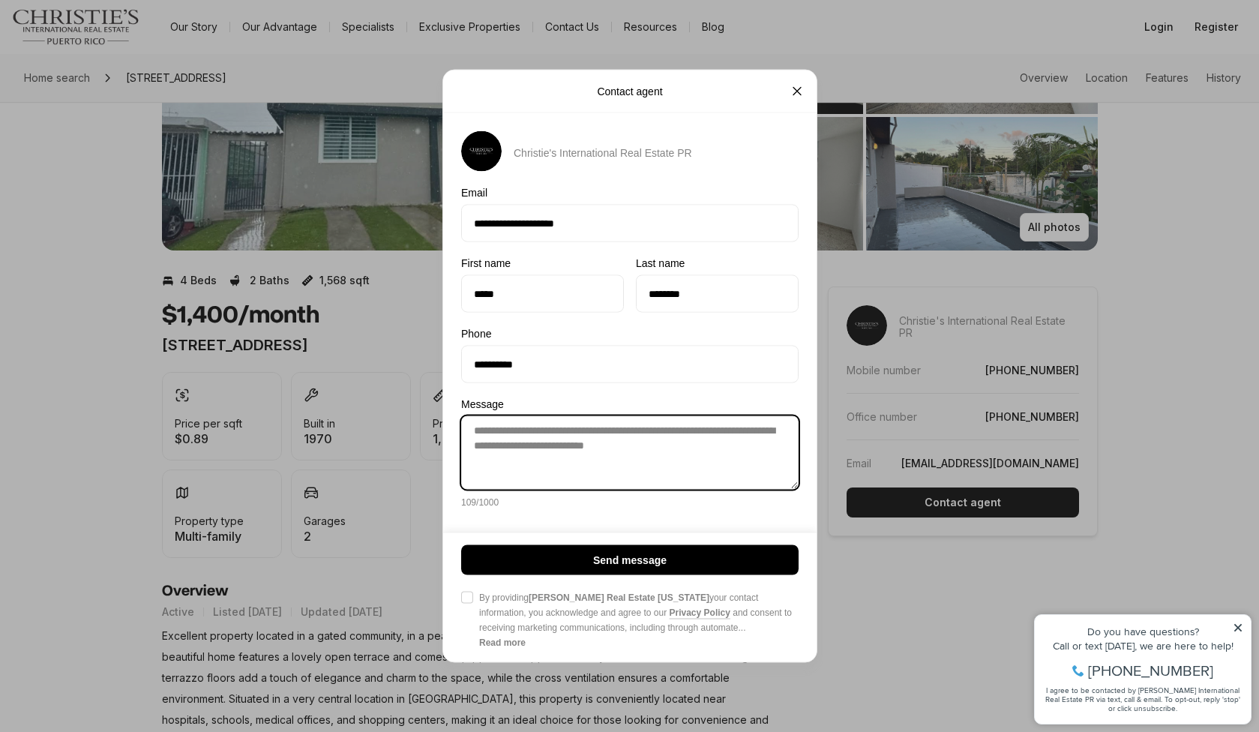
click at [539, 419] on textarea "**********" at bounding box center [630, 453] width 338 height 74
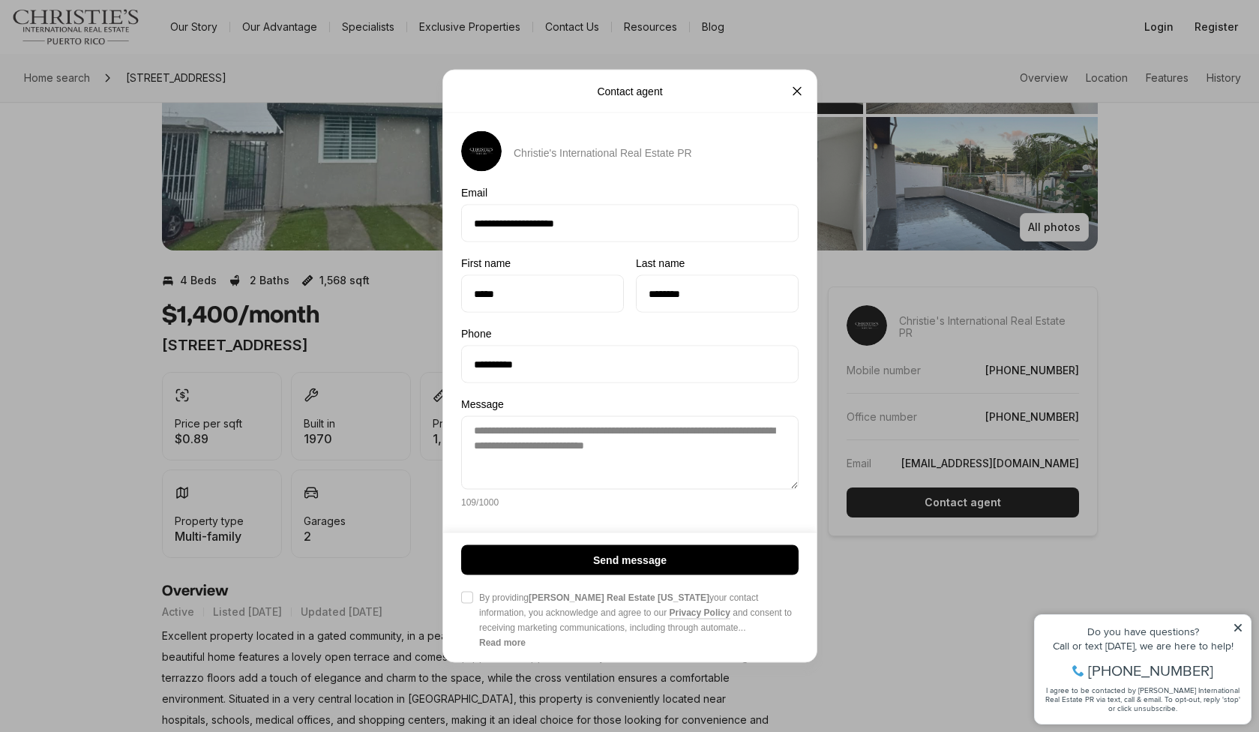
click at [462, 599] on button "Agree to Privacy Policy By providing Christie's Real Estate Puerto Rico your co…" at bounding box center [467, 598] width 12 height 12
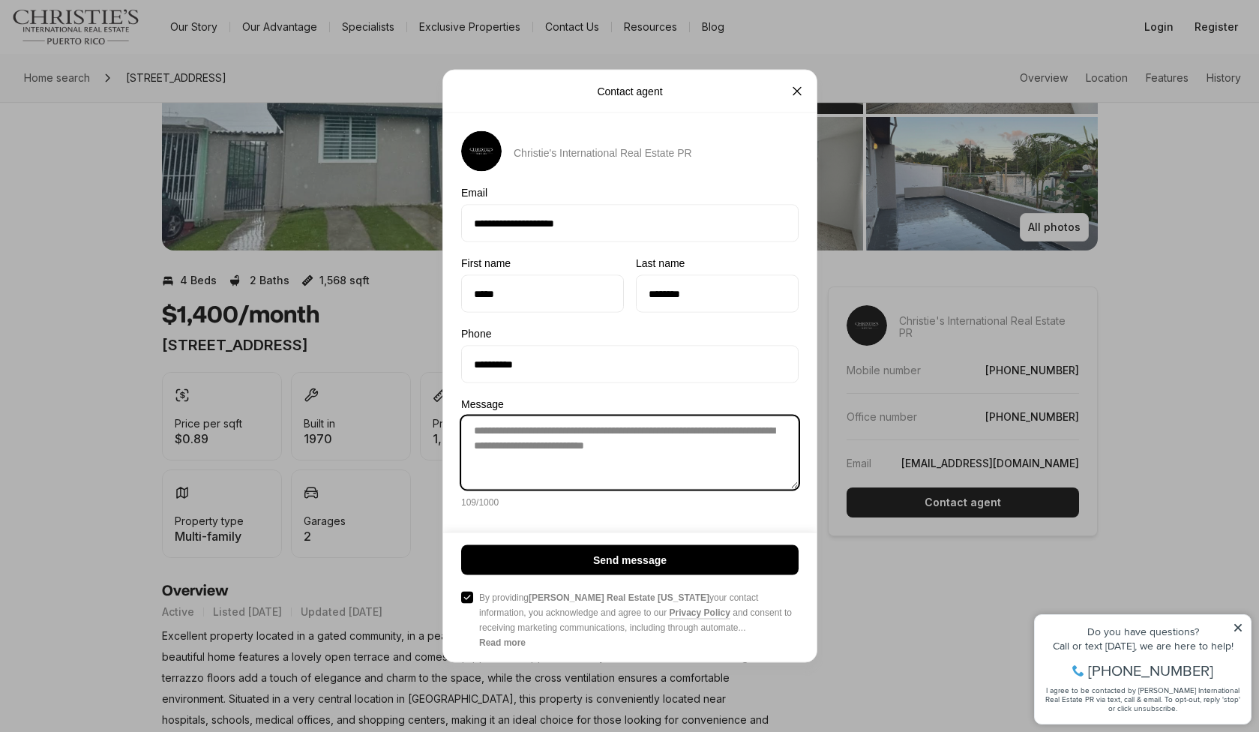
click at [725, 449] on textarea "**********" at bounding box center [630, 453] width 338 height 74
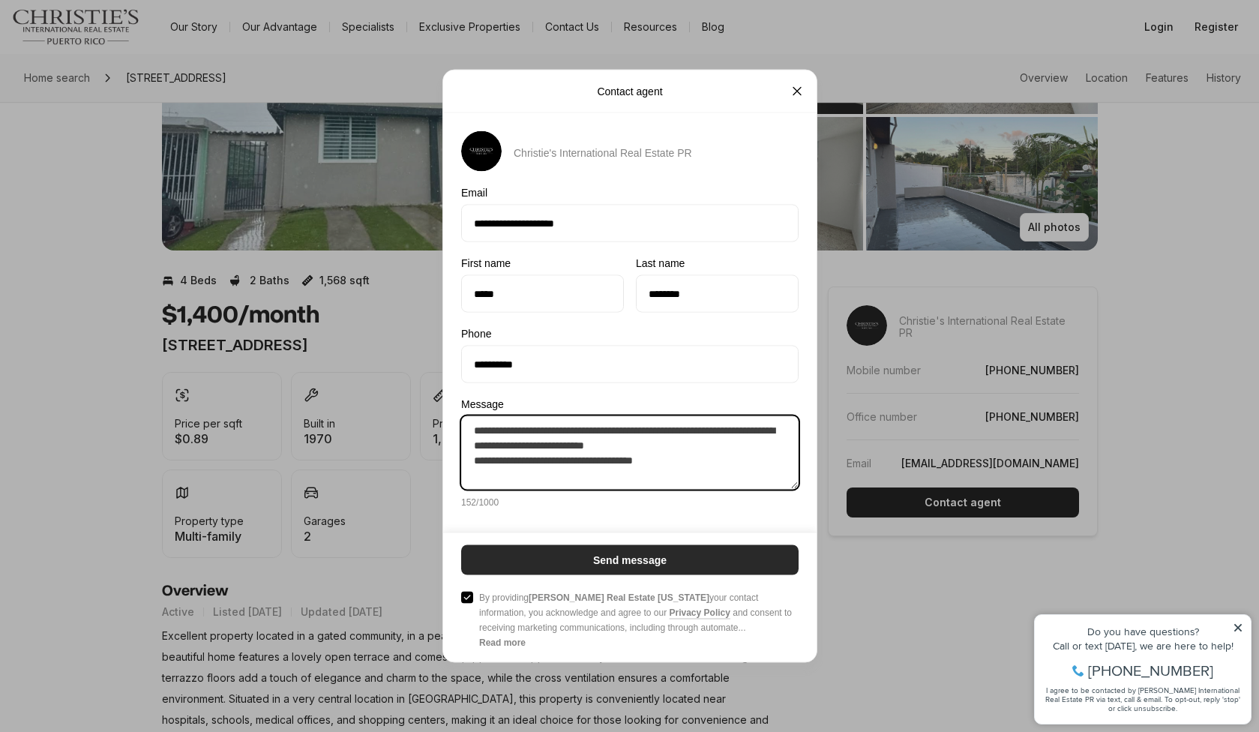
type textarea "**********"
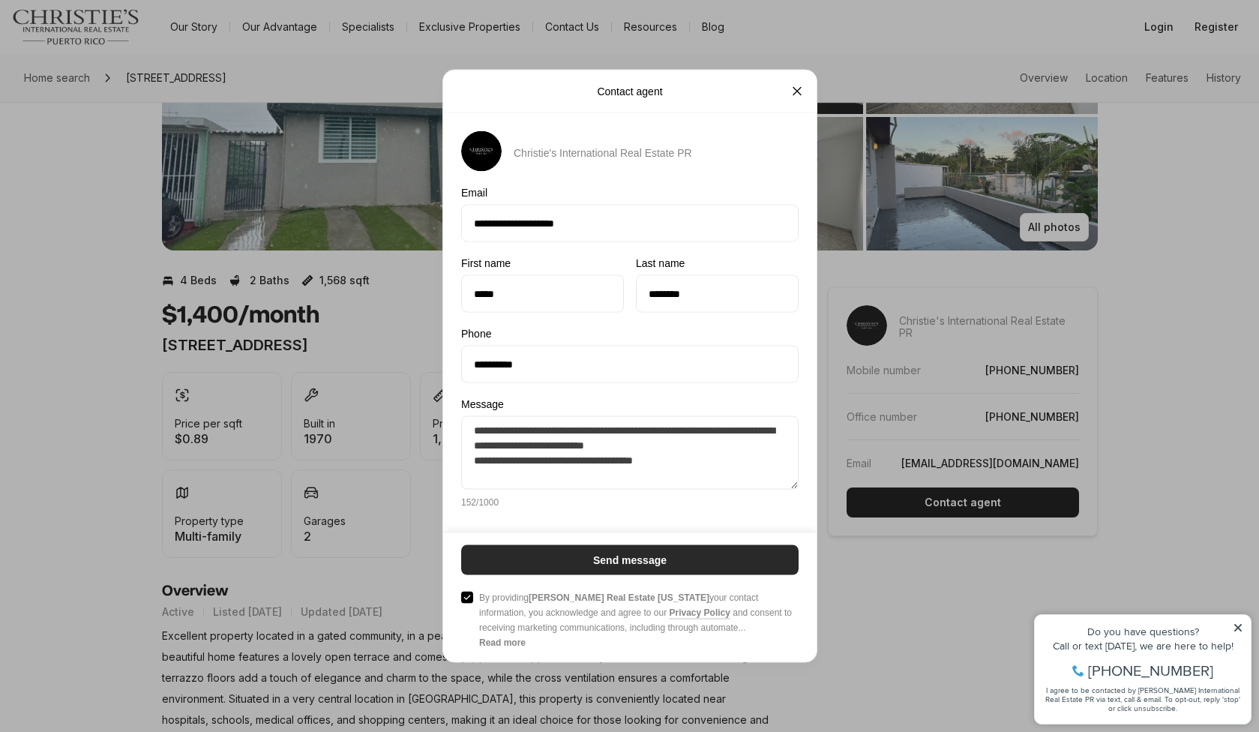
click at [697, 557] on button "Send message" at bounding box center [630, 560] width 338 height 30
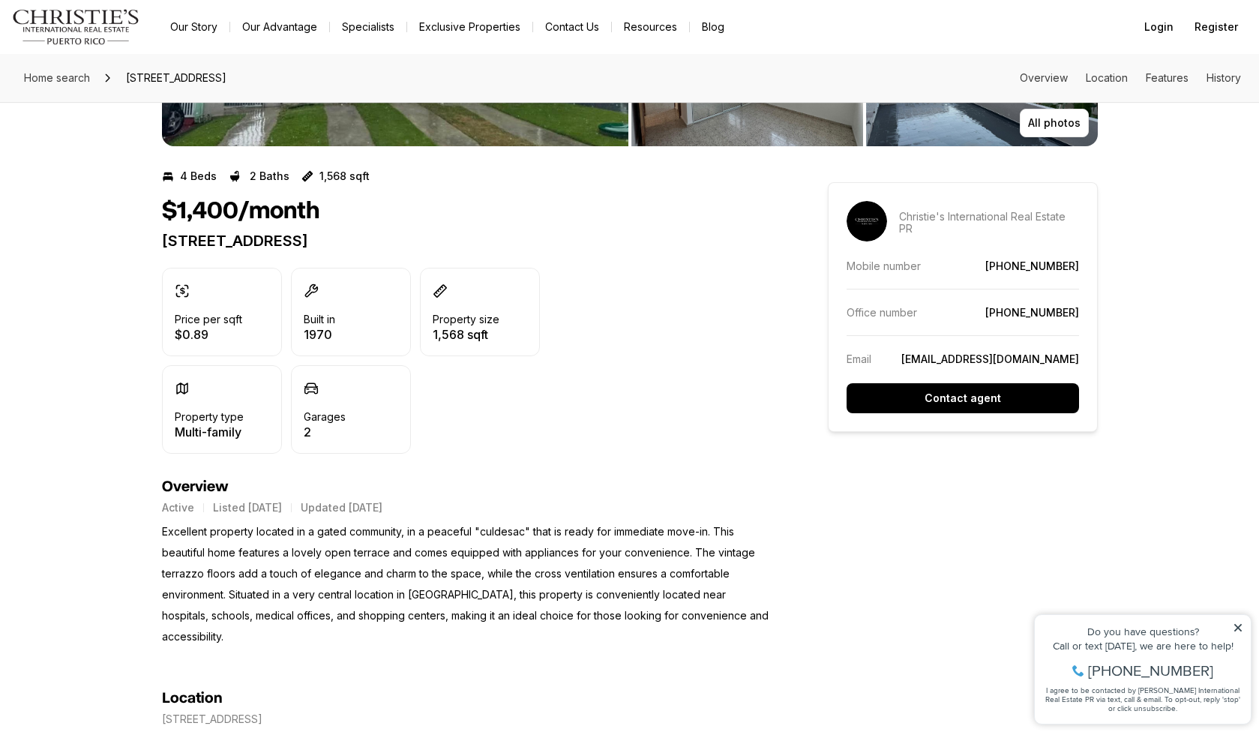
scroll to position [0, 0]
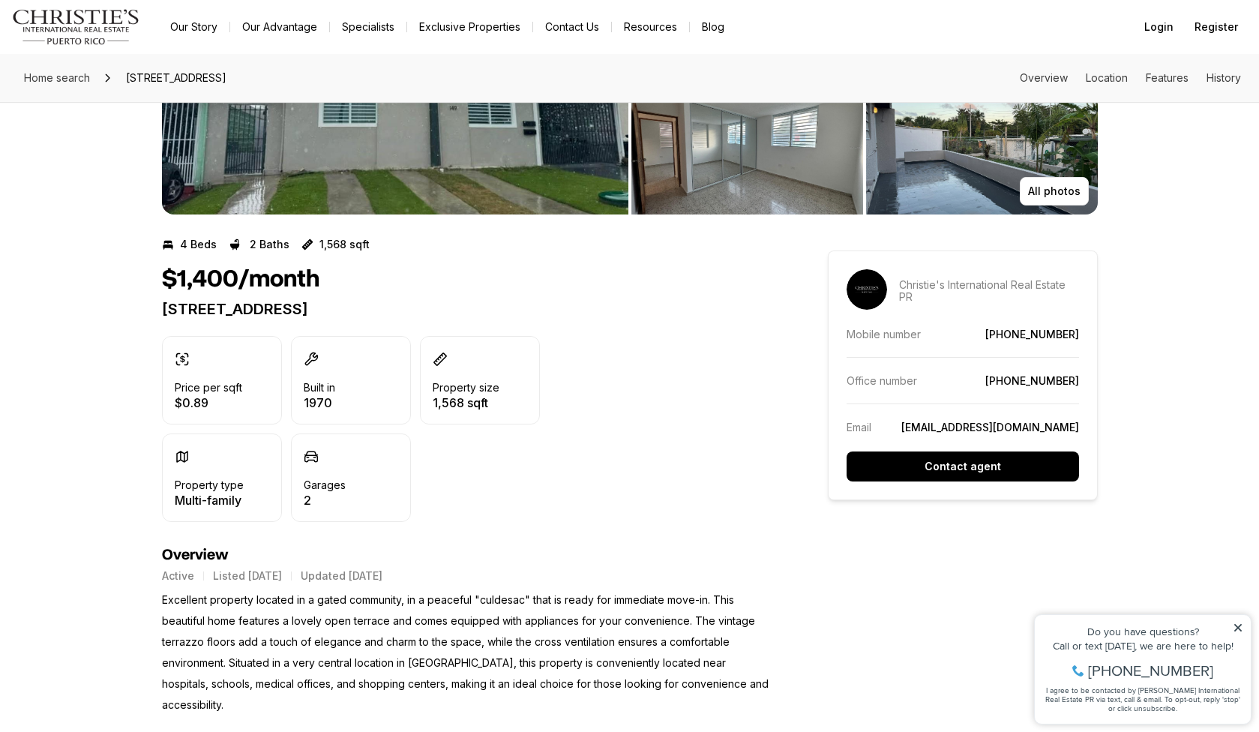
scroll to position [204, 0]
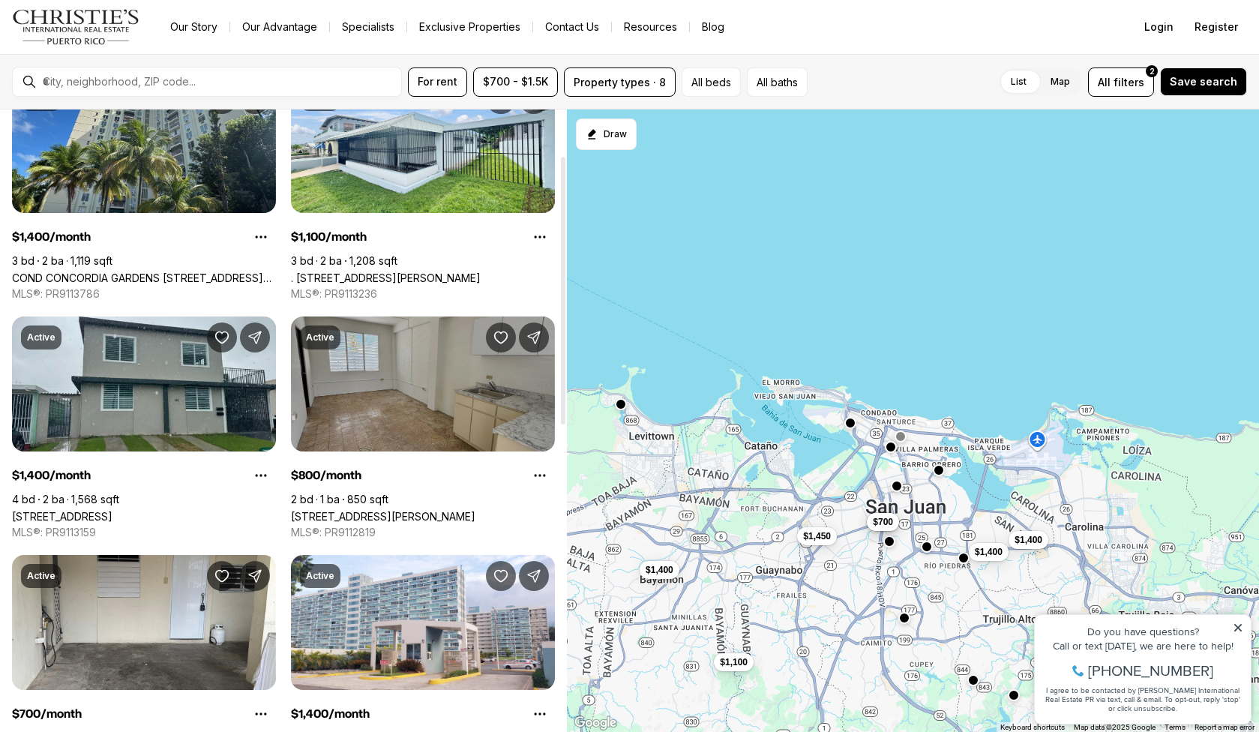
scroll to position [153, 0]
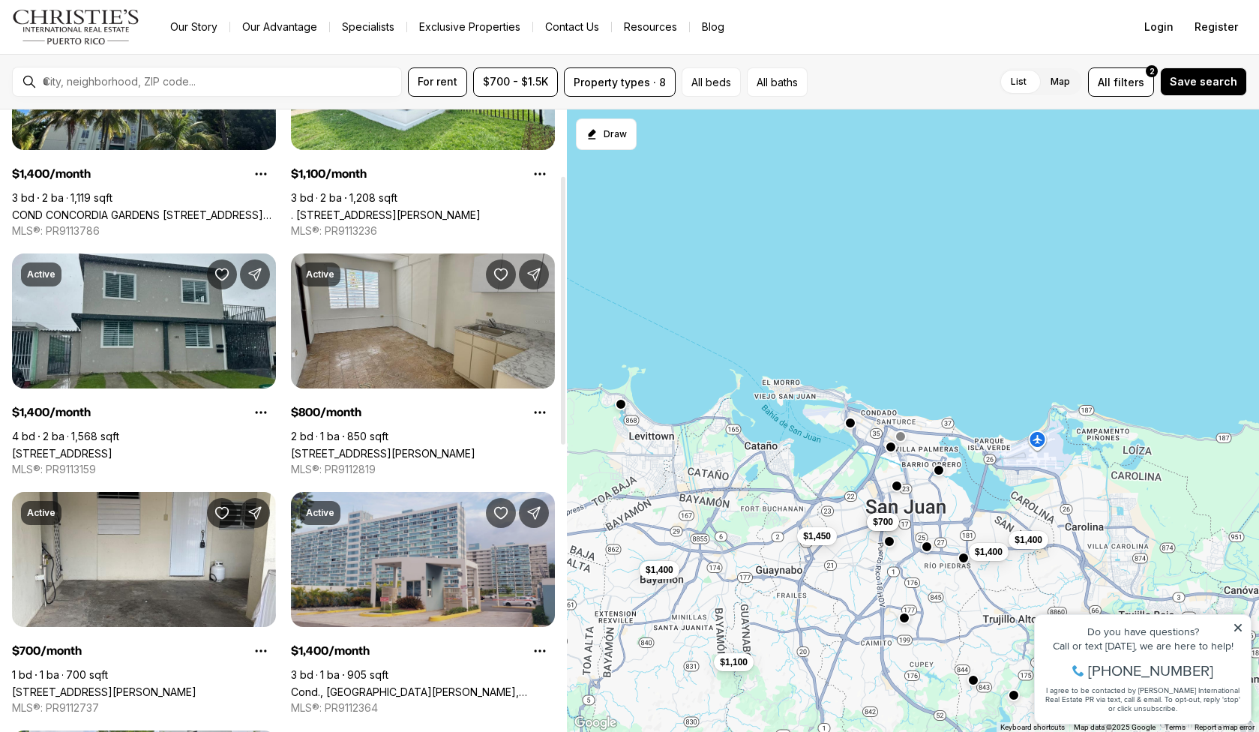
click at [412, 686] on link "Cond., San Juan View, 850 CALLE EIDER #210B, SAN JUAN PR, 00924" at bounding box center [423, 692] width 264 height 13
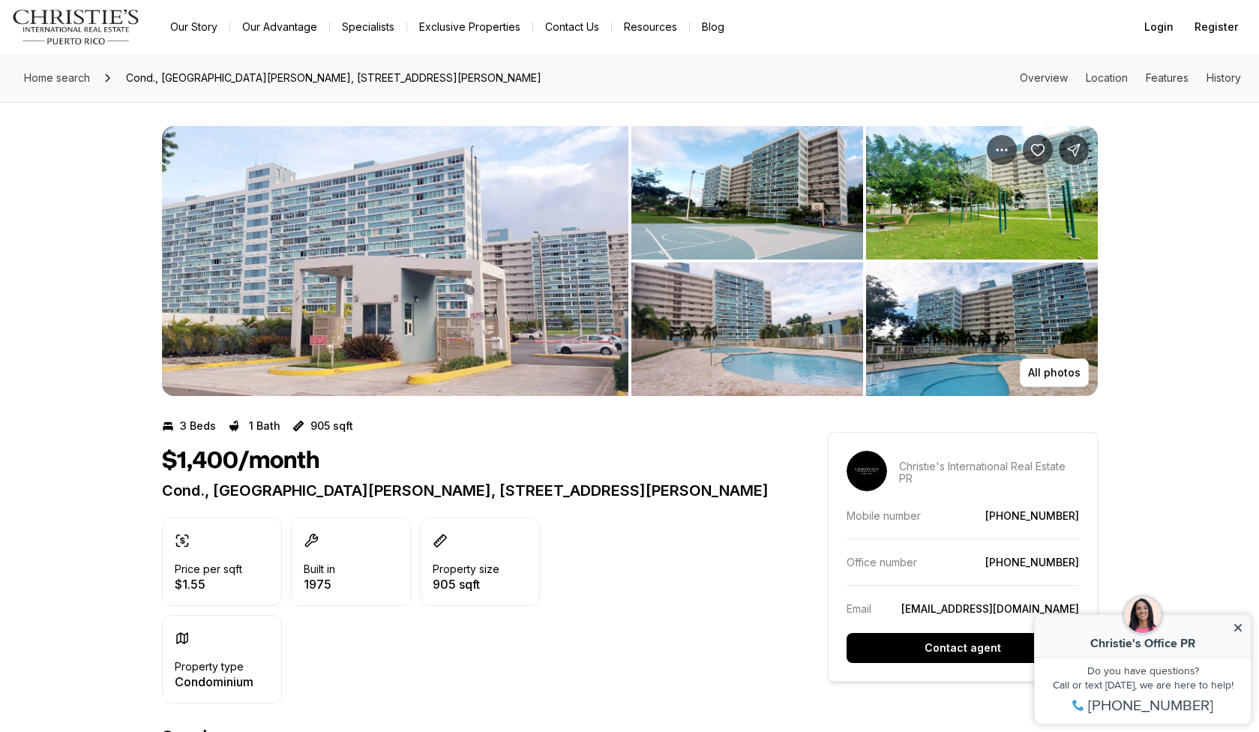
click at [1241, 626] on icon at bounding box center [1238, 628] width 11 height 11
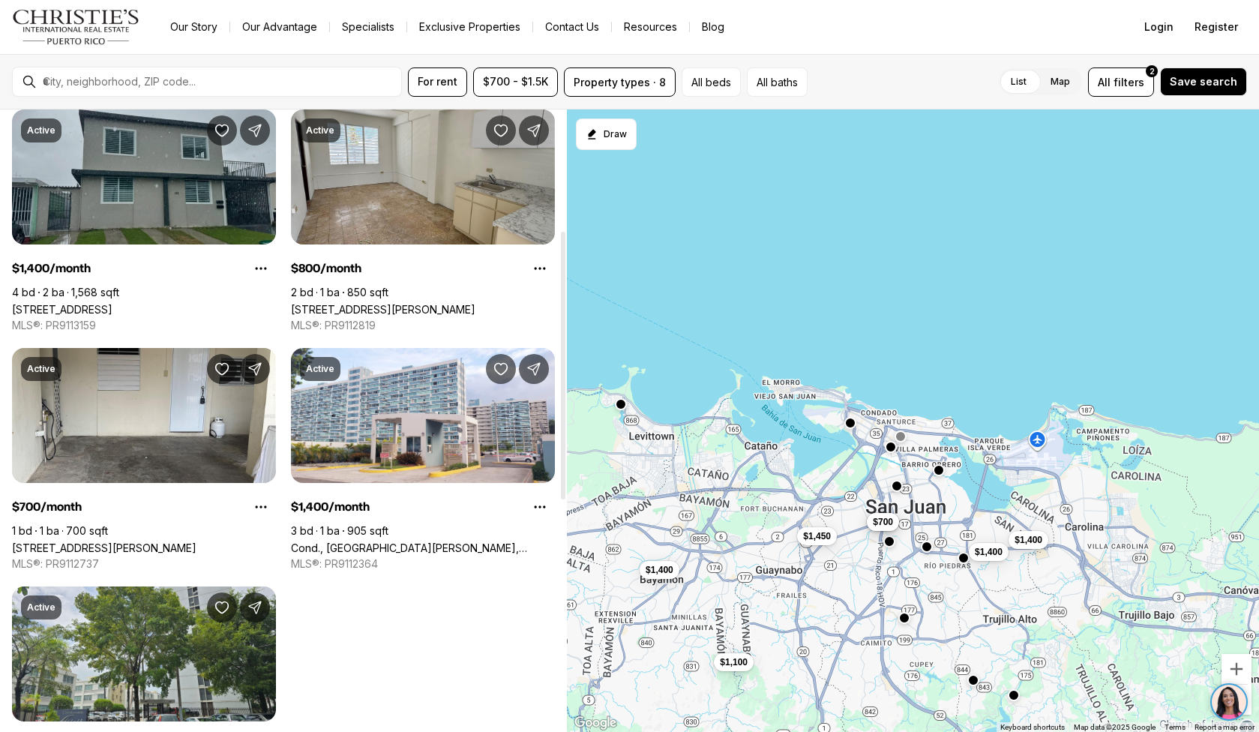
scroll to position [14, 0]
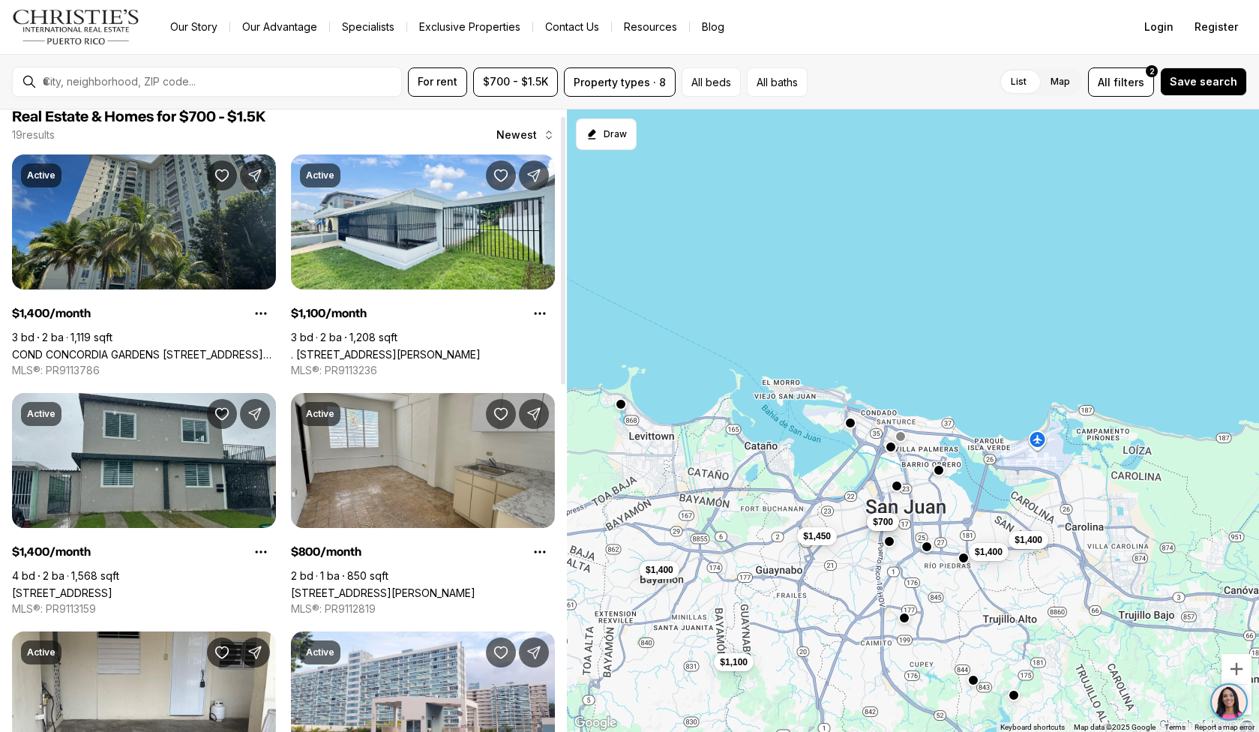
click at [212, 348] on link "COND CONCORDIA GARDENS [STREET_ADDRESS][PERSON_NAME]" at bounding box center [144, 354] width 264 height 13
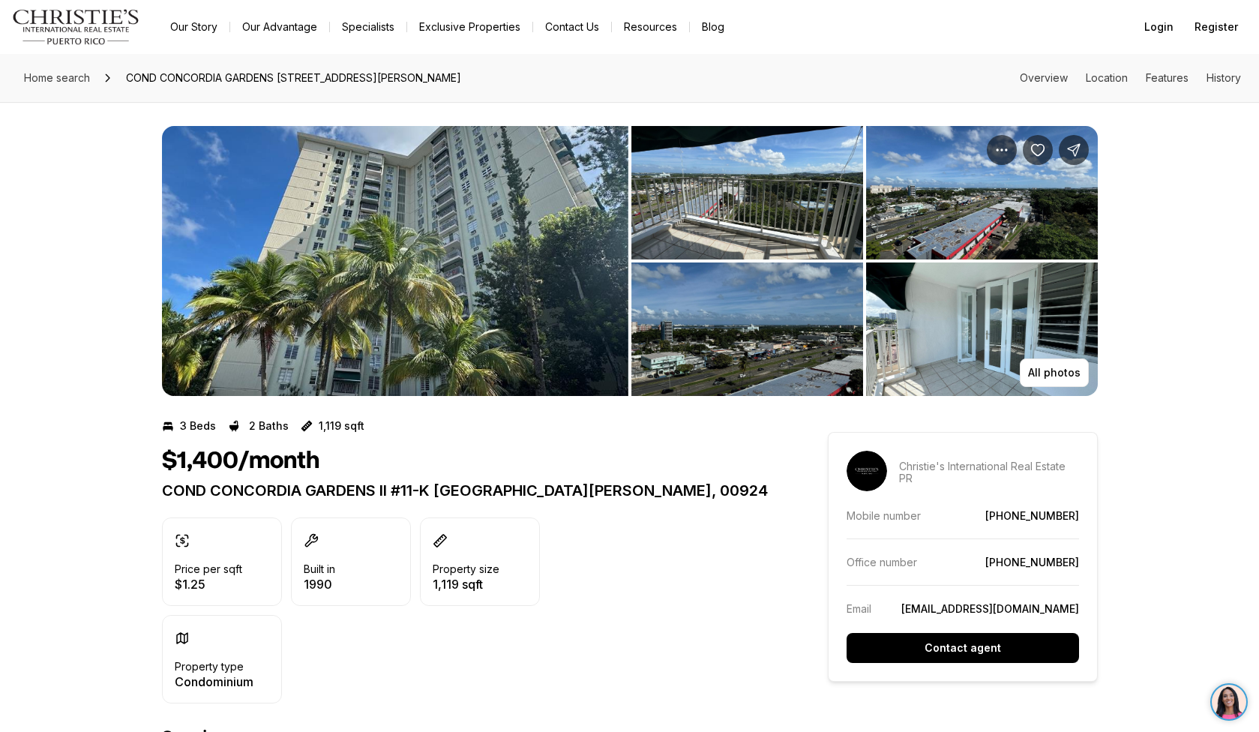
click at [943, 291] on img "View image gallery" at bounding box center [982, 330] width 232 height 134
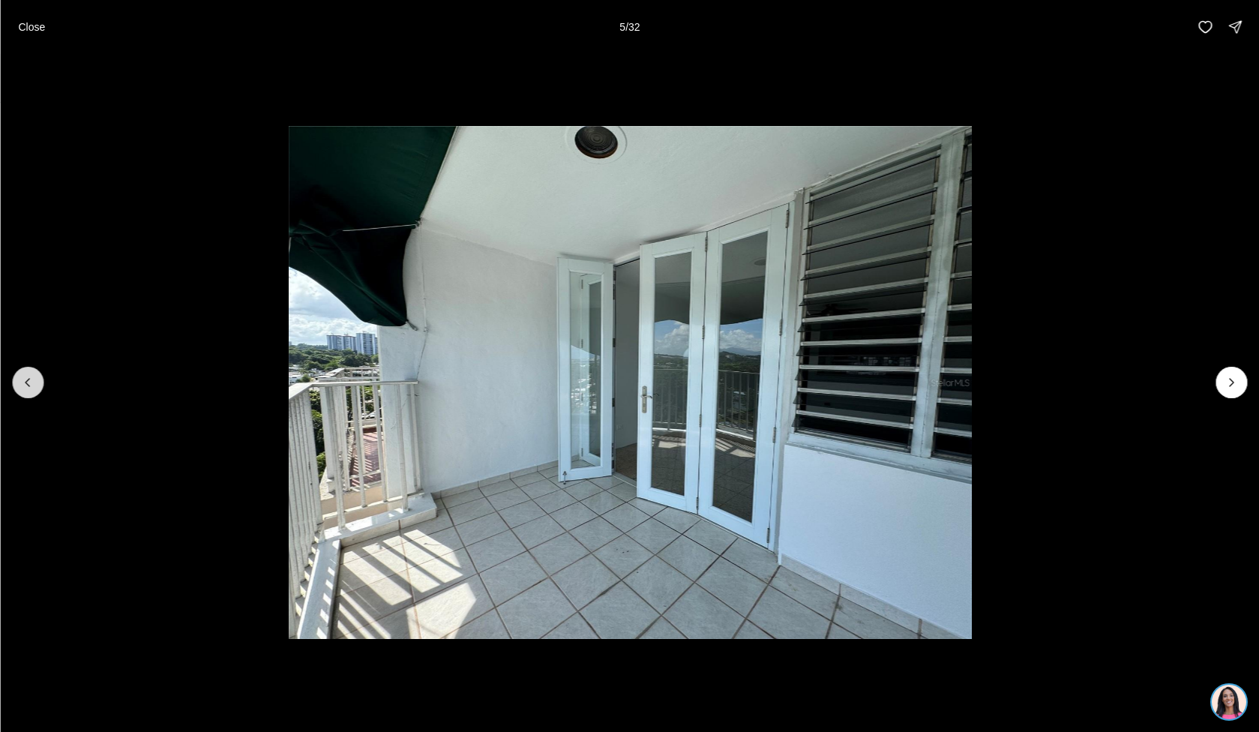
click at [19, 383] on button "Previous slide" at bounding box center [28, 383] width 32 height 32
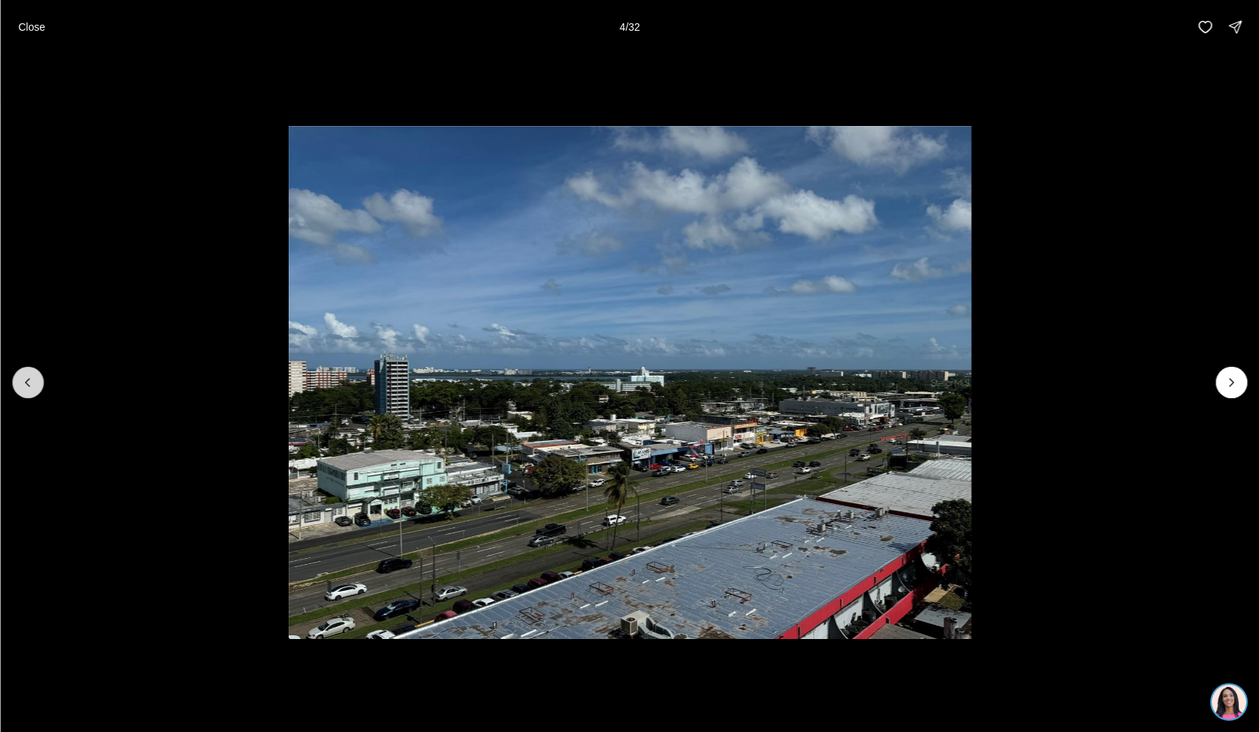
click at [20, 383] on icon "Previous slide" at bounding box center [27, 382] width 15 height 15
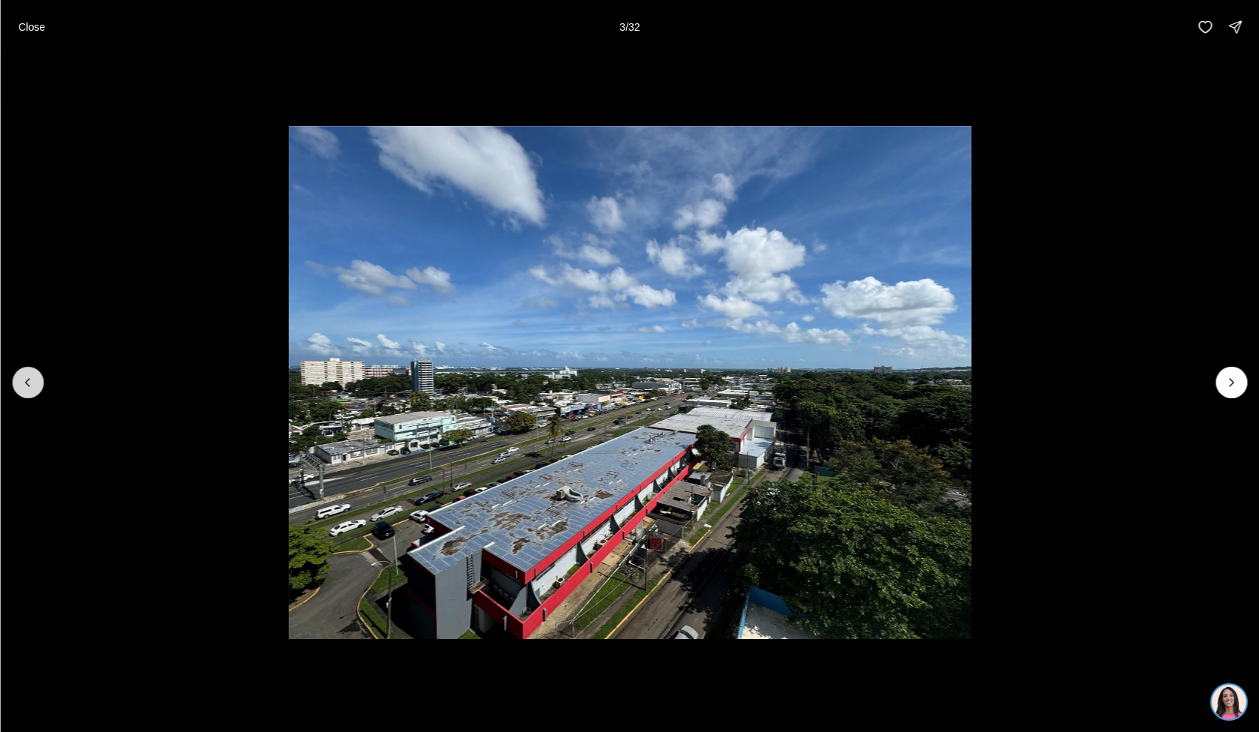
click at [20, 382] on icon "Previous slide" at bounding box center [27, 382] width 15 height 15
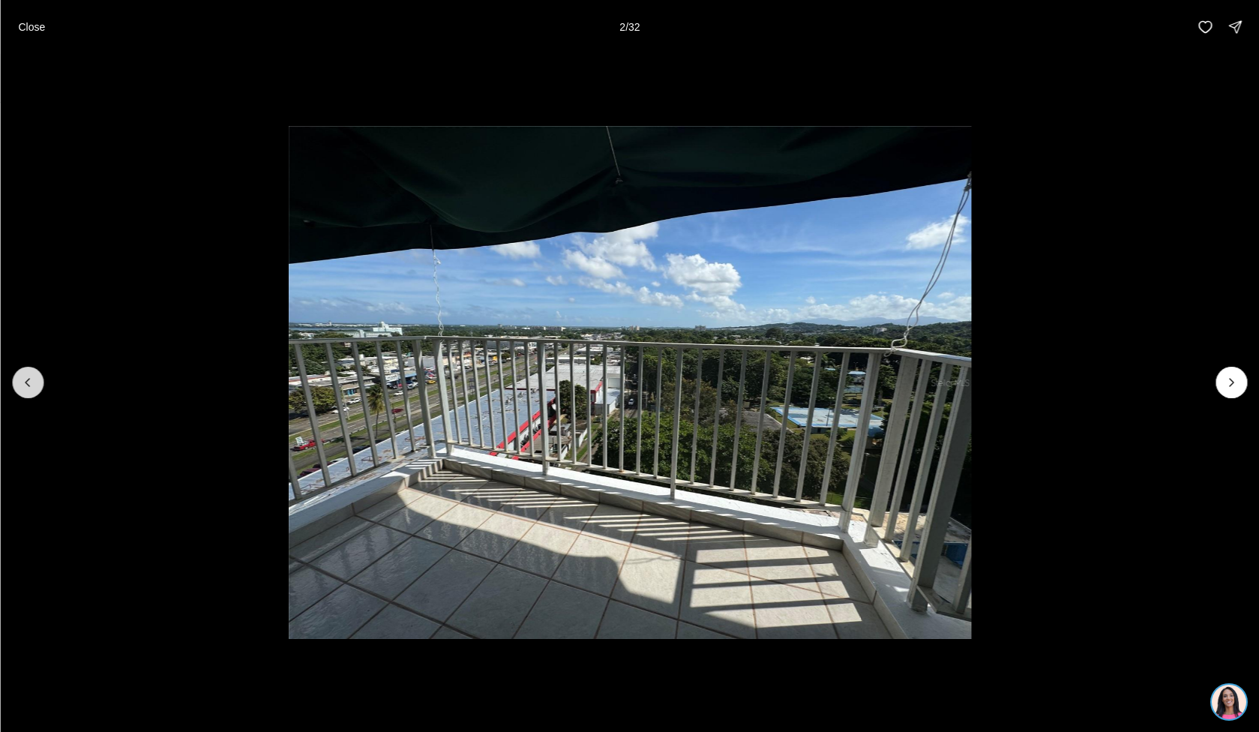
click at [20, 382] on icon "Previous slide" at bounding box center [27, 382] width 15 height 15
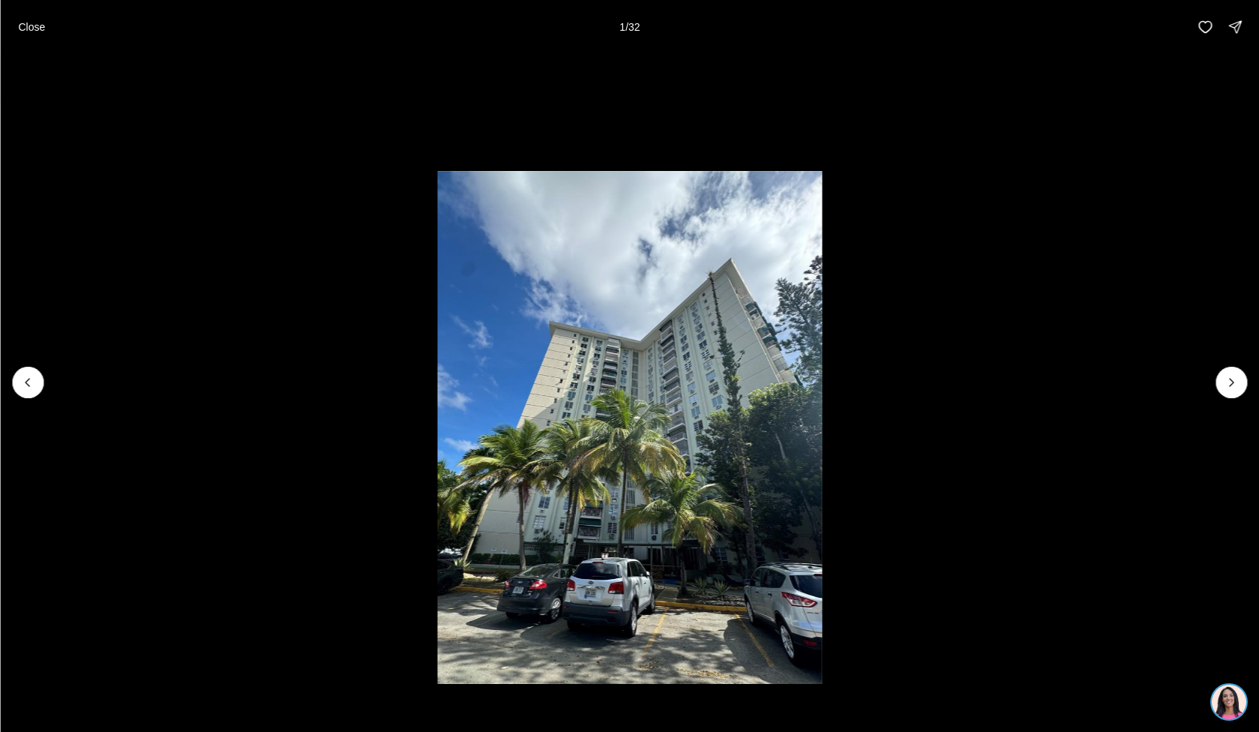
click at [23, 384] on div at bounding box center [28, 383] width 32 height 32
click at [13, 384] on div at bounding box center [28, 383] width 32 height 32
click at [15, 383] on div at bounding box center [28, 383] width 32 height 32
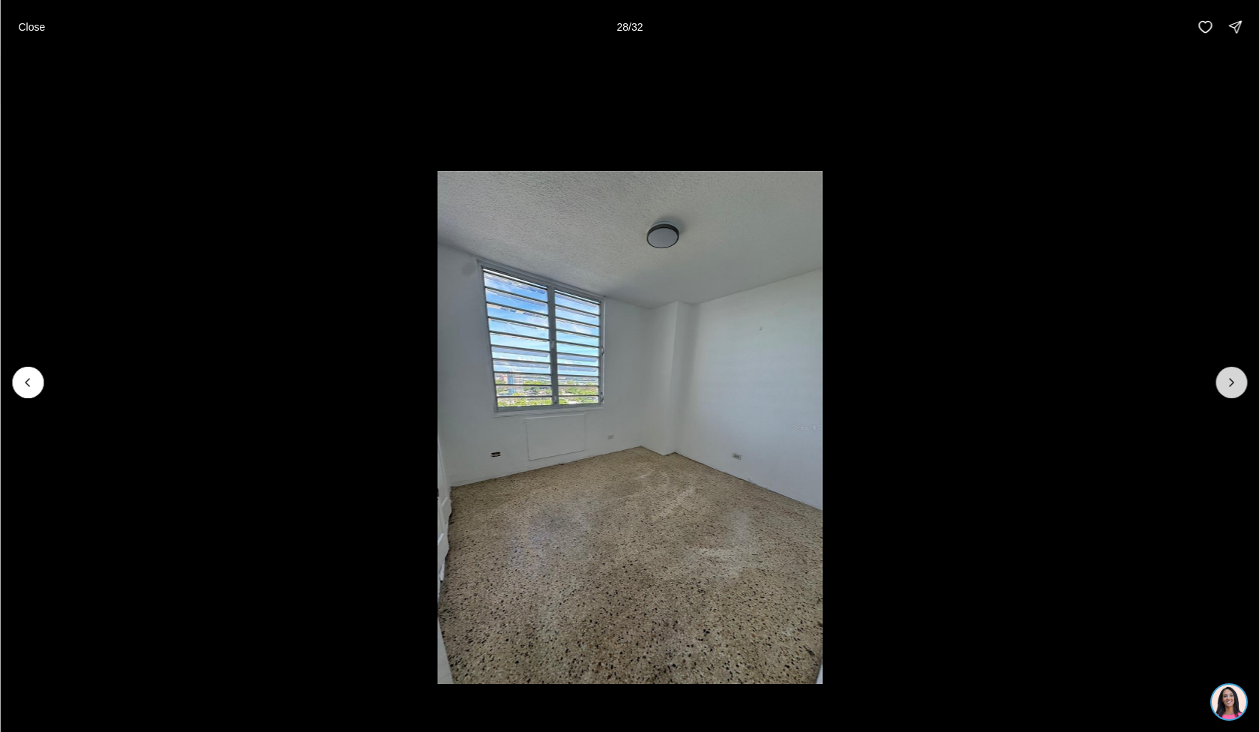
click at [1226, 381] on icon "Next slide" at bounding box center [1231, 382] width 15 height 15
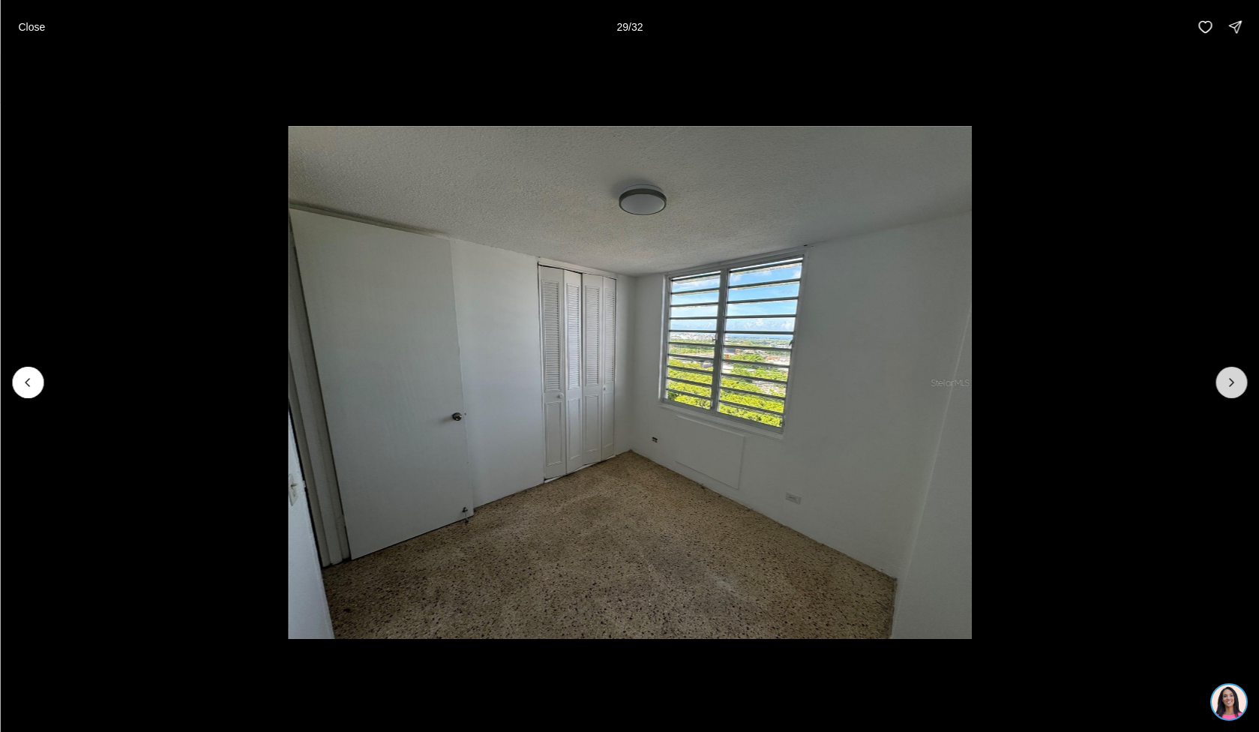
click at [1226, 381] on icon "Next slide" at bounding box center [1231, 382] width 15 height 15
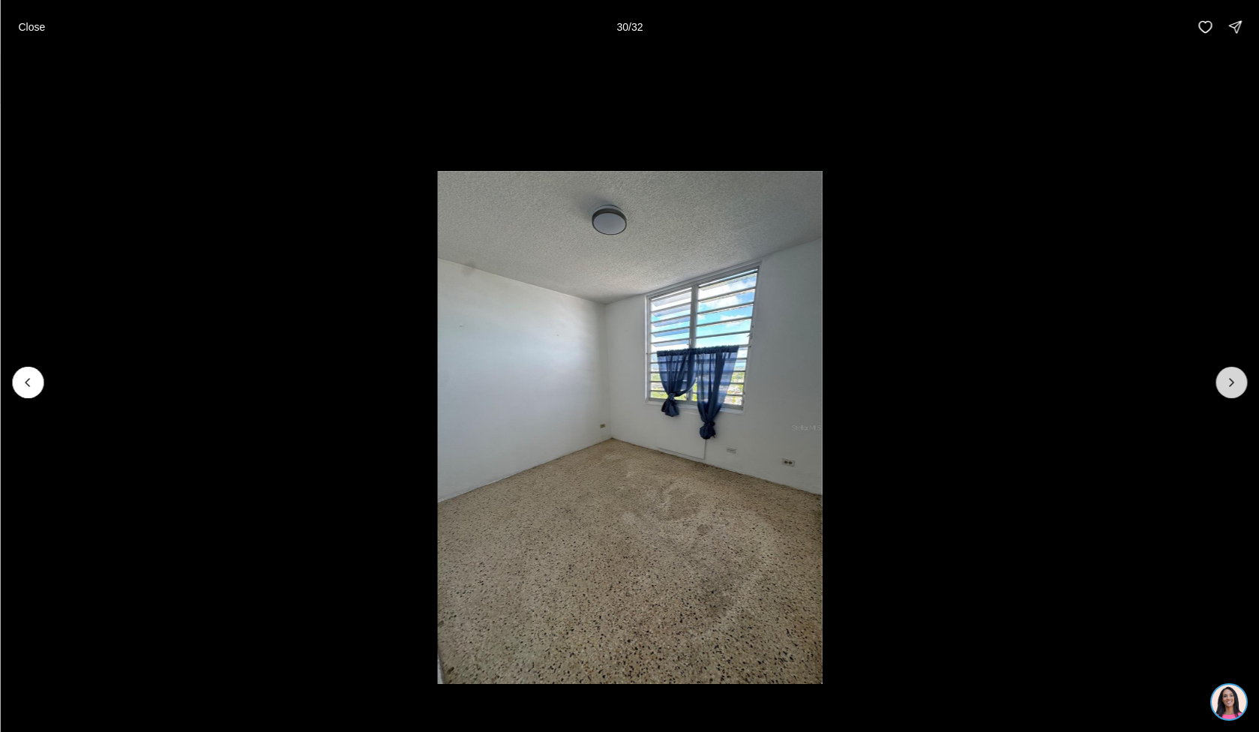
click at [1226, 381] on icon "Next slide" at bounding box center [1231, 382] width 15 height 15
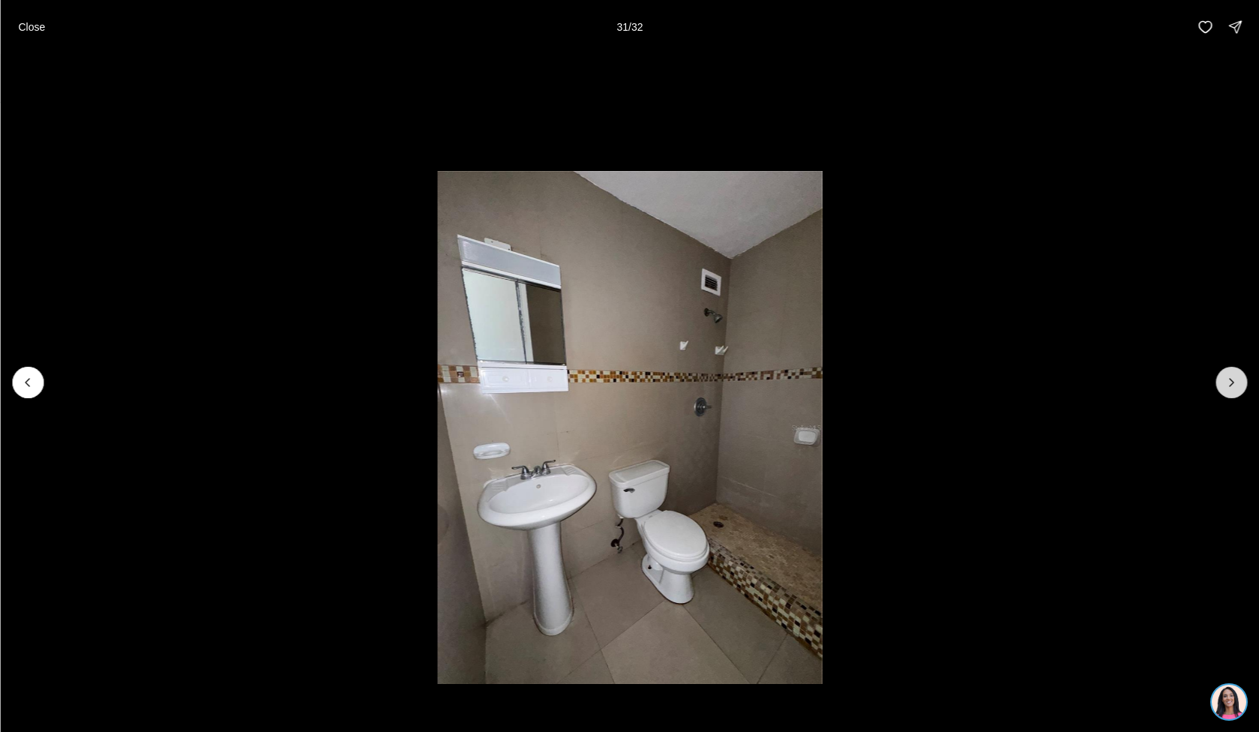
click at [1226, 381] on icon "Next slide" at bounding box center [1231, 382] width 15 height 15
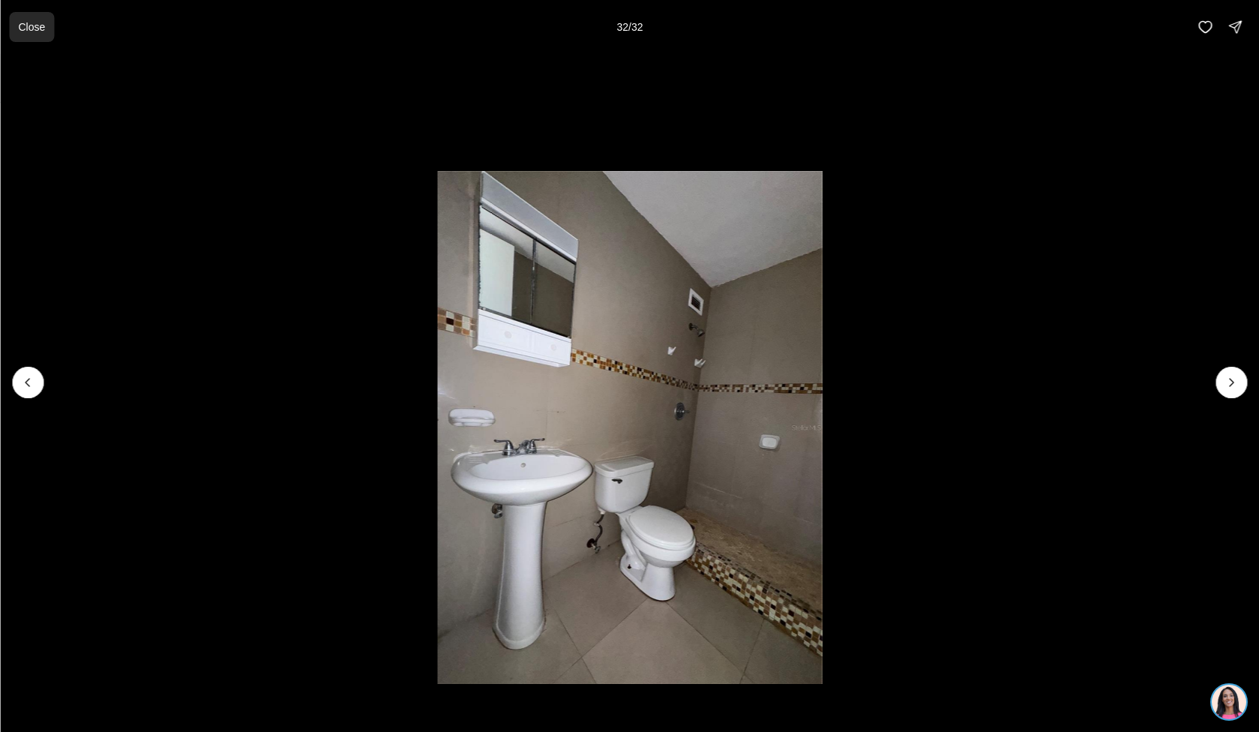
click at [29, 21] on p "Close" at bounding box center [31, 27] width 27 height 12
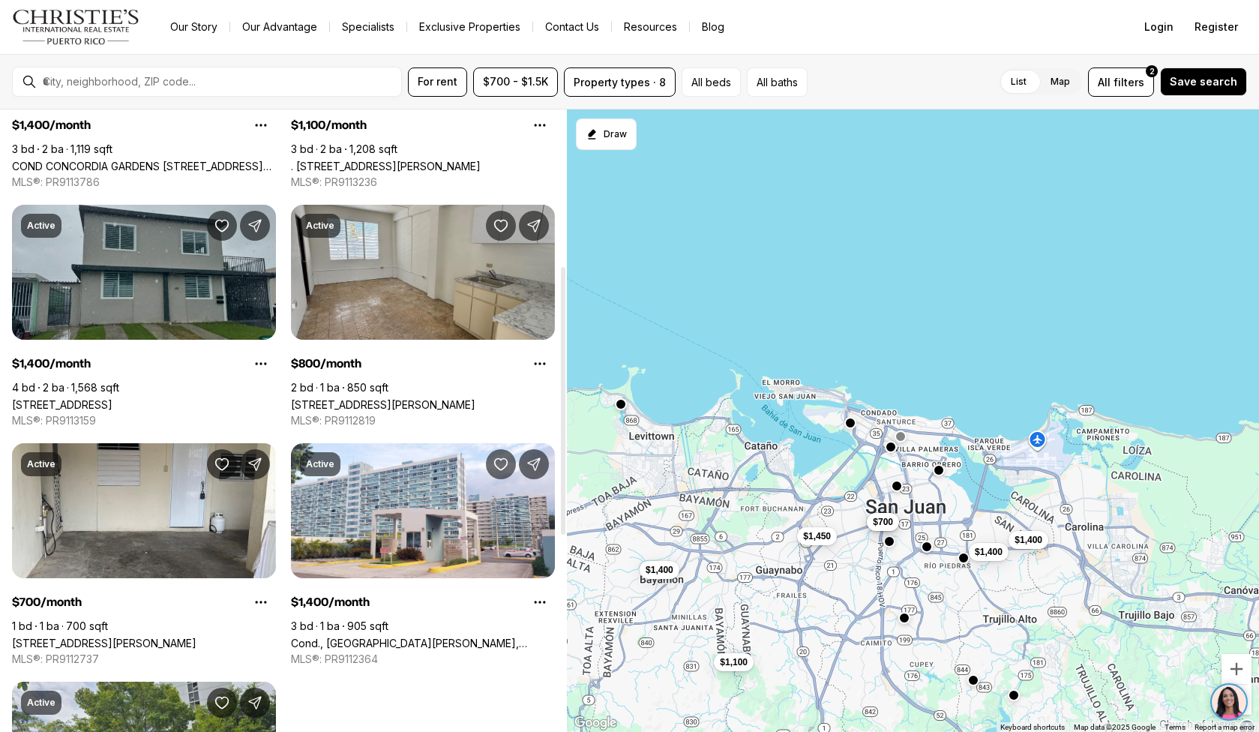
scroll to position [363, 0]
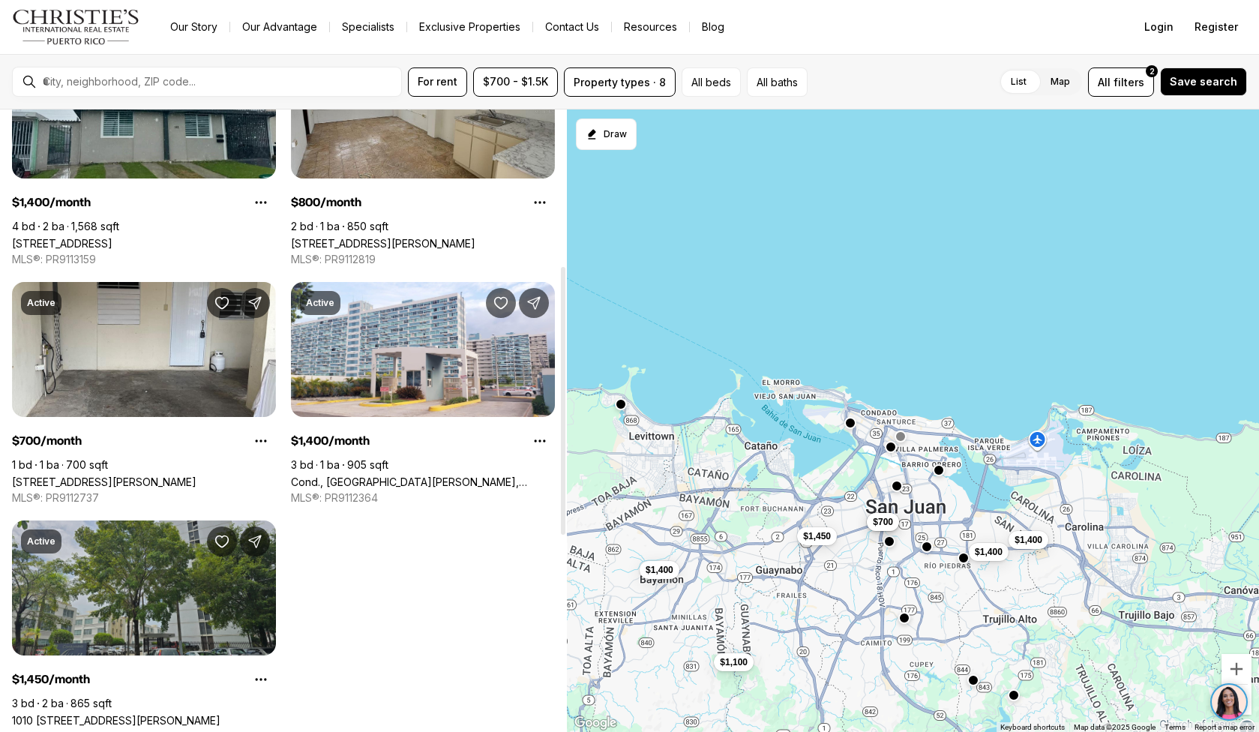
click at [157, 714] on link "1010 [STREET_ADDRESS][PERSON_NAME]" at bounding box center [116, 720] width 209 height 13
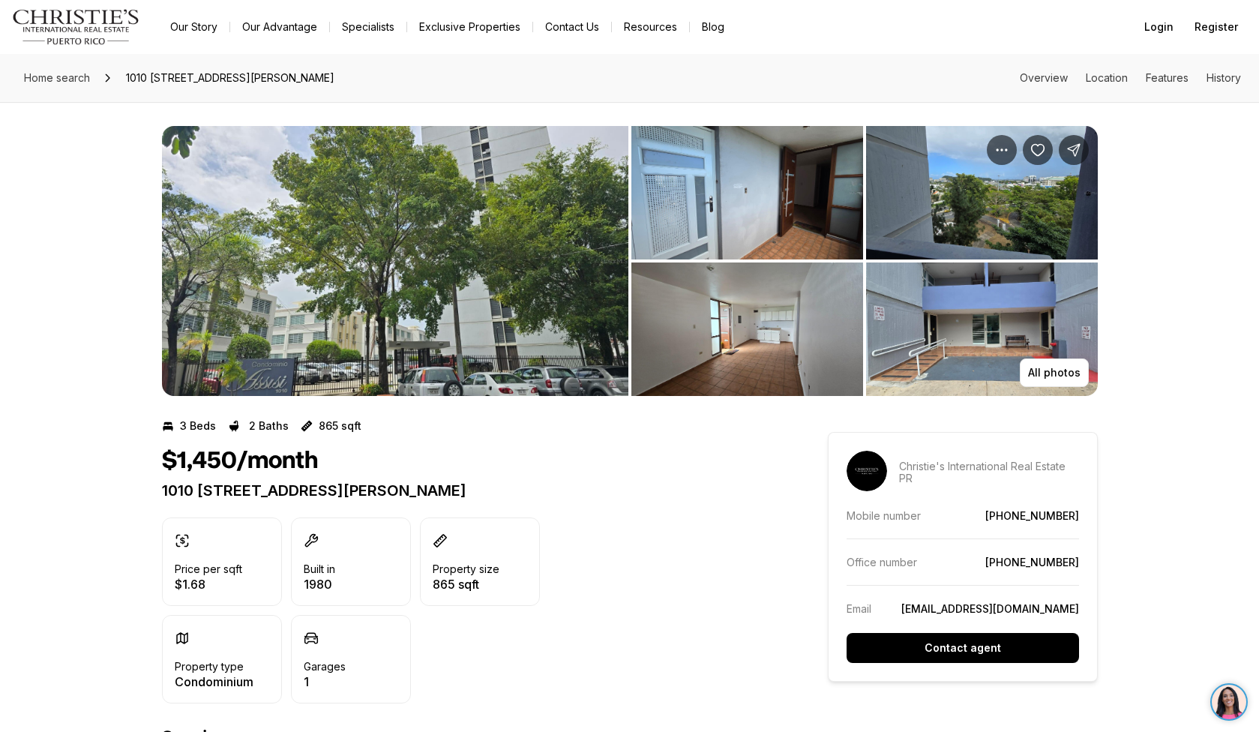
click at [394, 350] on img "View image gallery" at bounding box center [395, 261] width 467 height 270
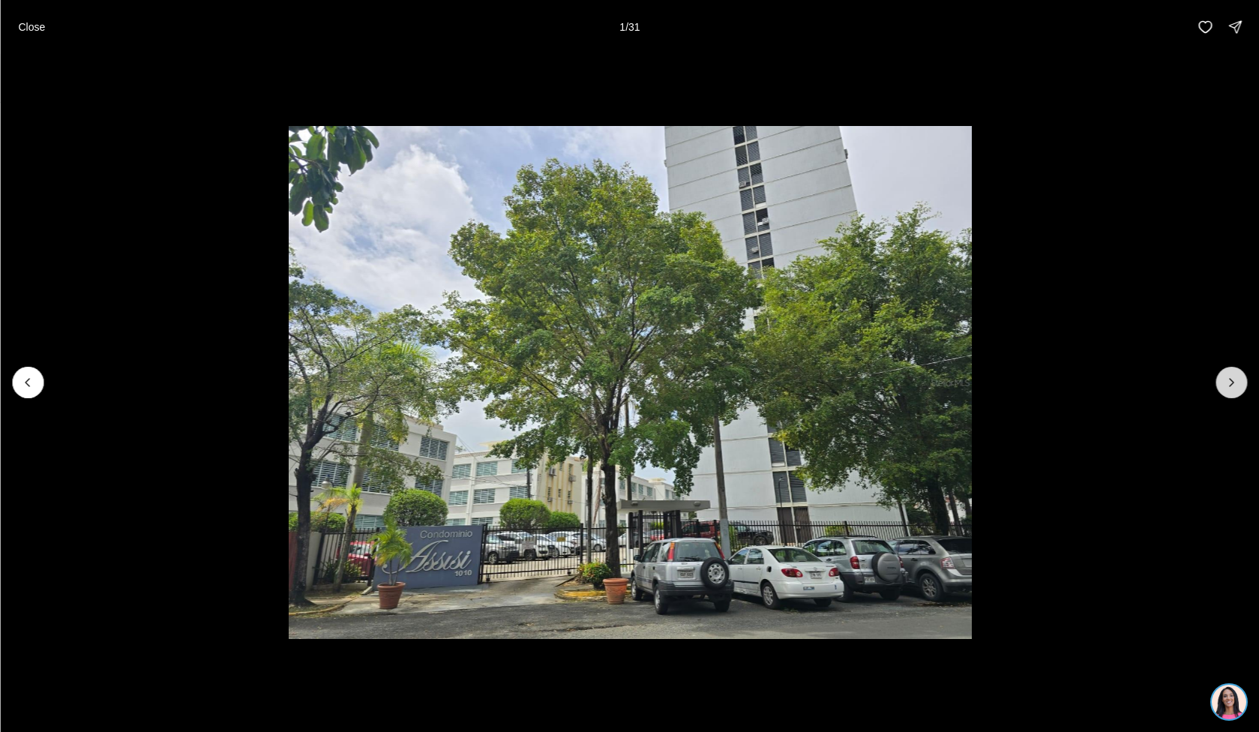
click at [1224, 389] on icon "Next slide" at bounding box center [1231, 382] width 15 height 15
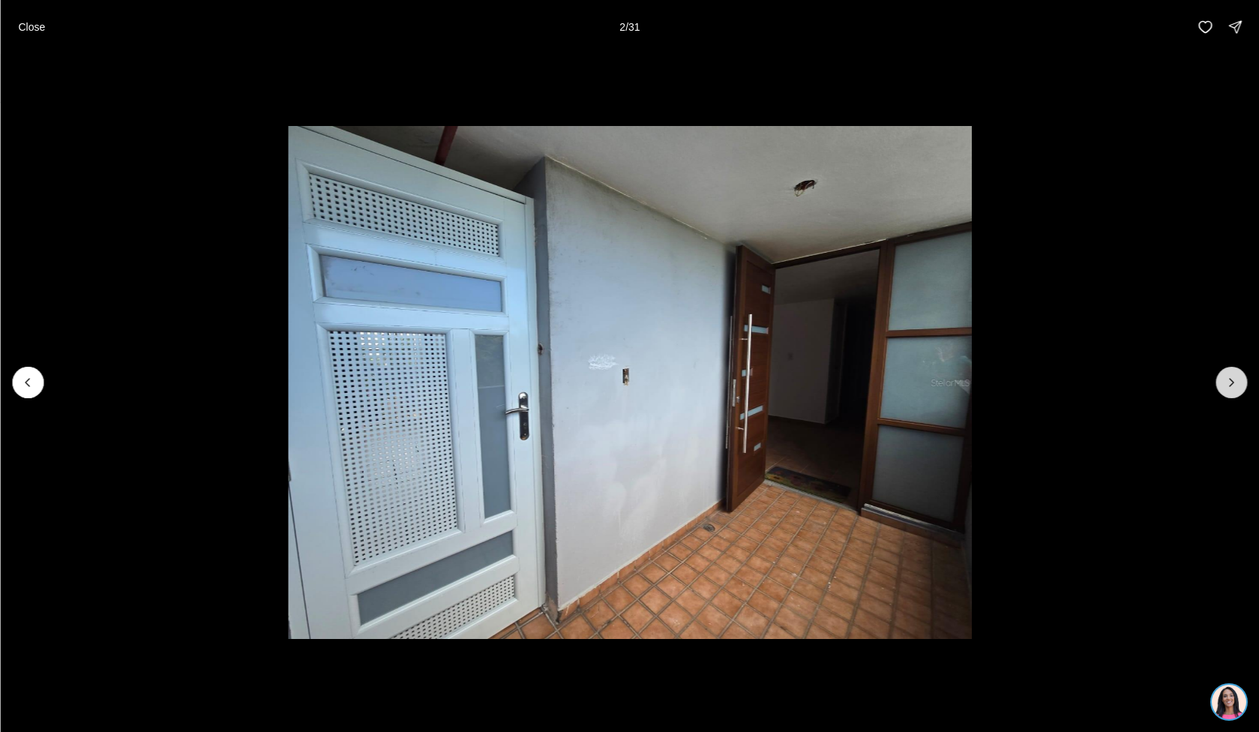
click at [1224, 389] on icon "Next slide" at bounding box center [1231, 382] width 15 height 15
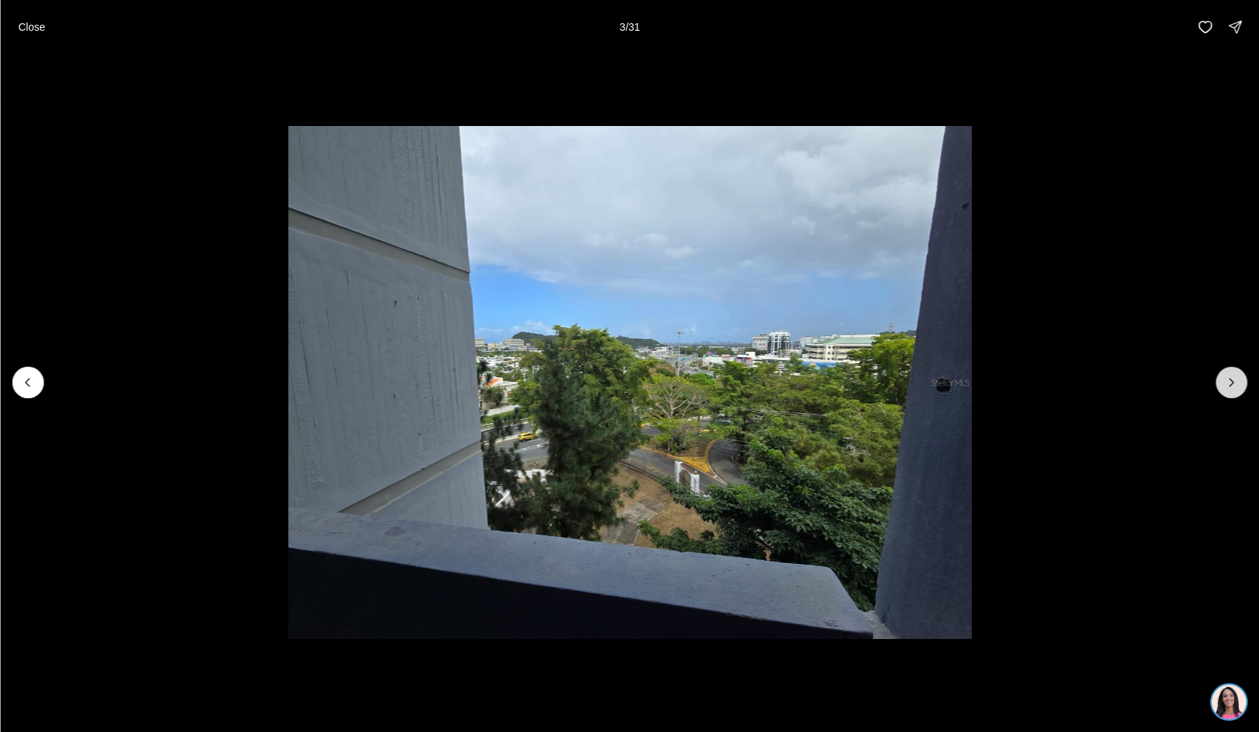
click at [1224, 389] on icon "Next slide" at bounding box center [1231, 382] width 15 height 15
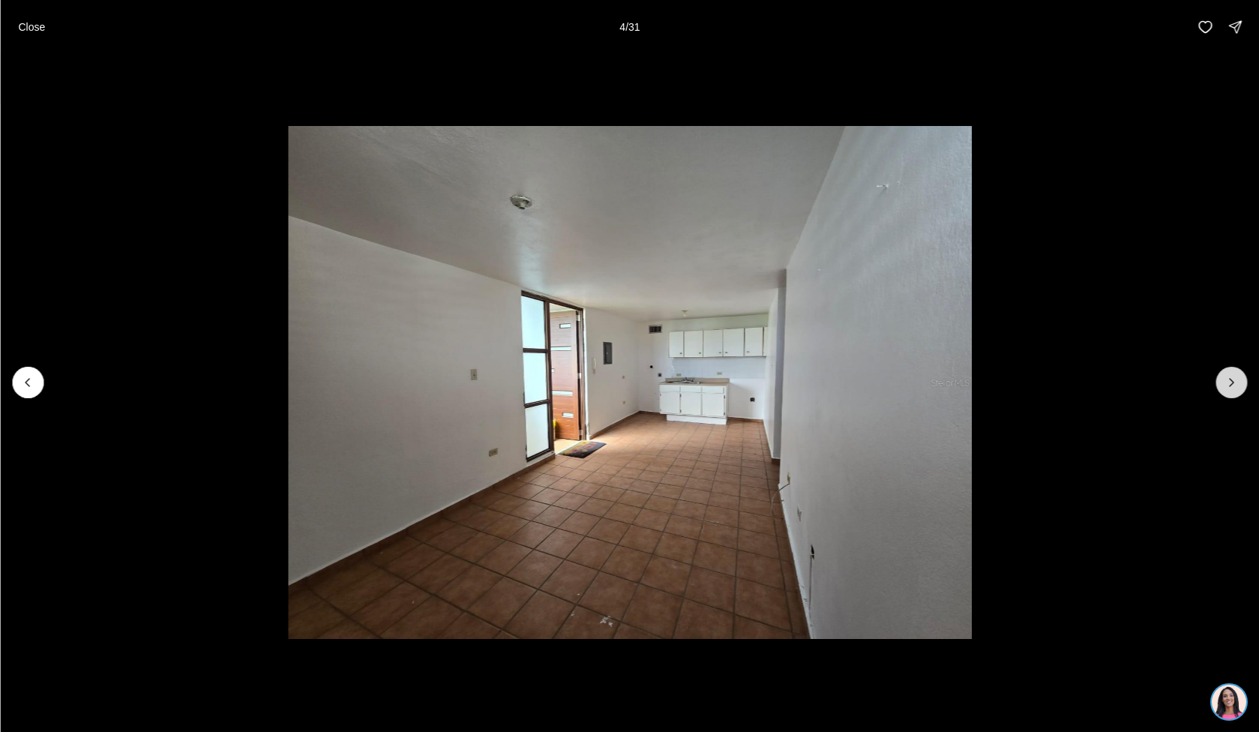
click at [1224, 389] on icon "Next slide" at bounding box center [1231, 382] width 15 height 15
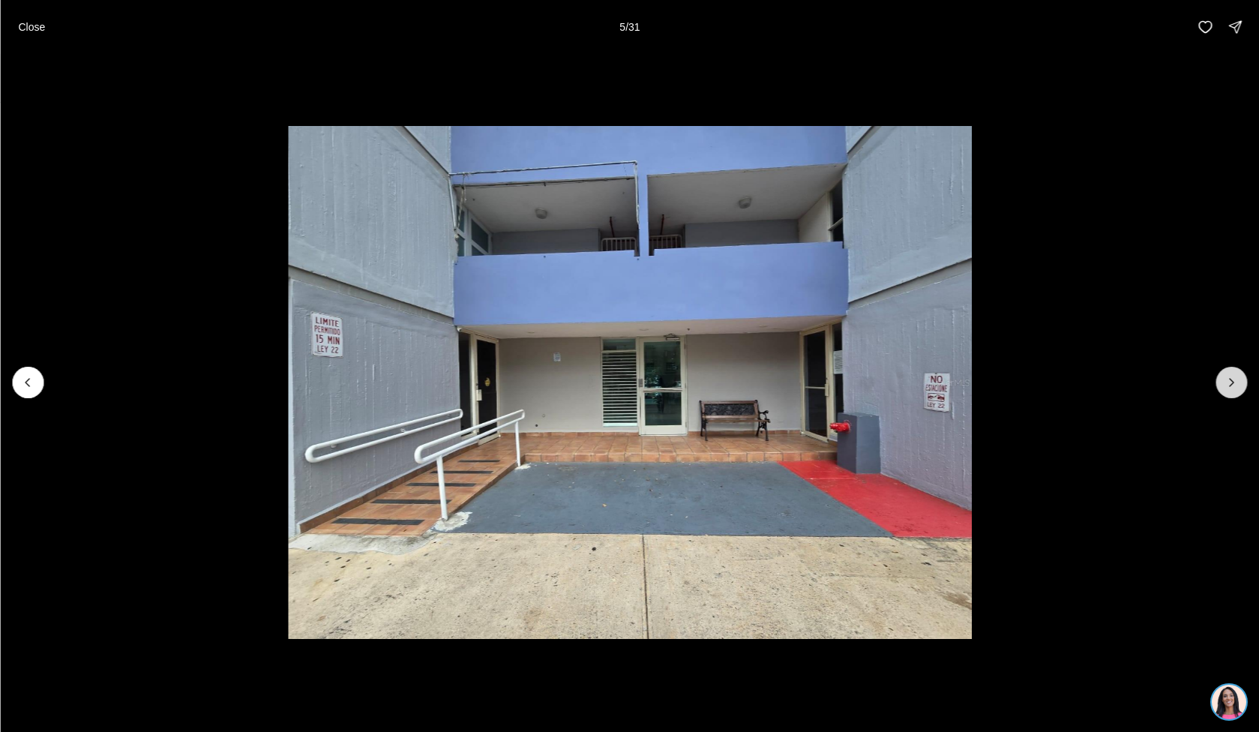
click at [1224, 388] on icon "Next slide" at bounding box center [1231, 382] width 15 height 15
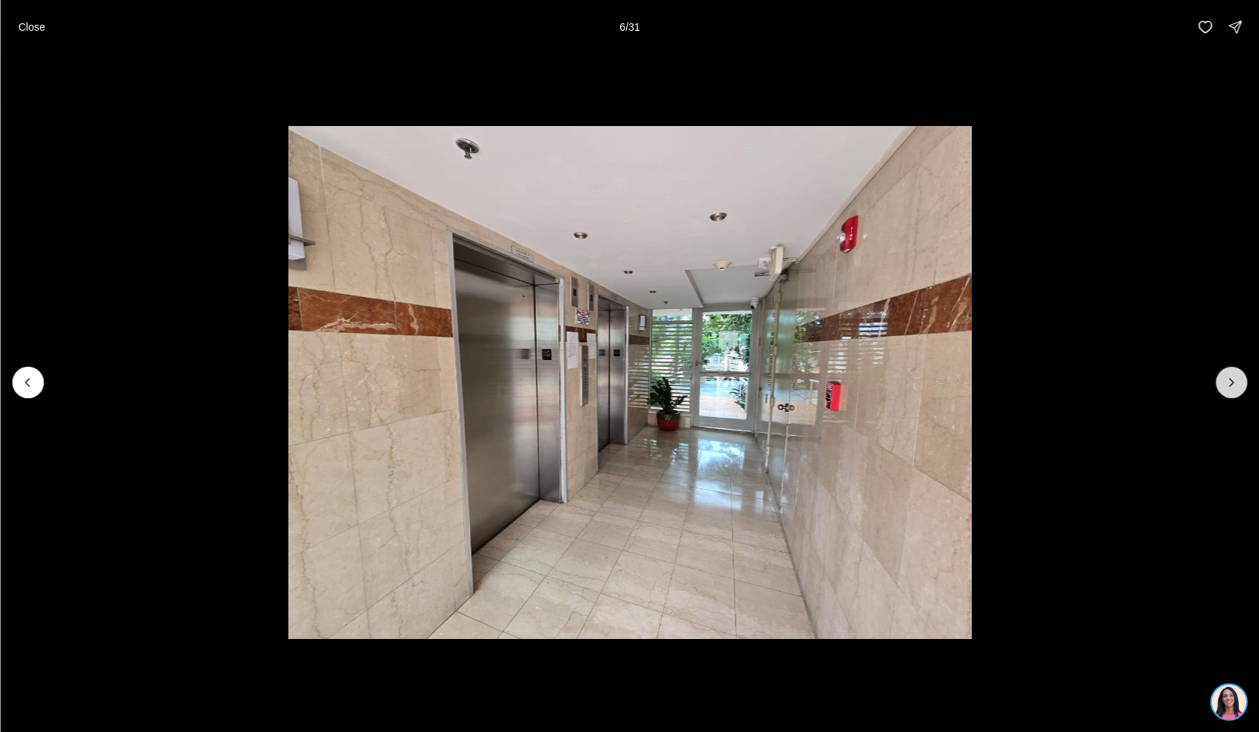
click at [1224, 388] on icon "Next slide" at bounding box center [1231, 382] width 15 height 15
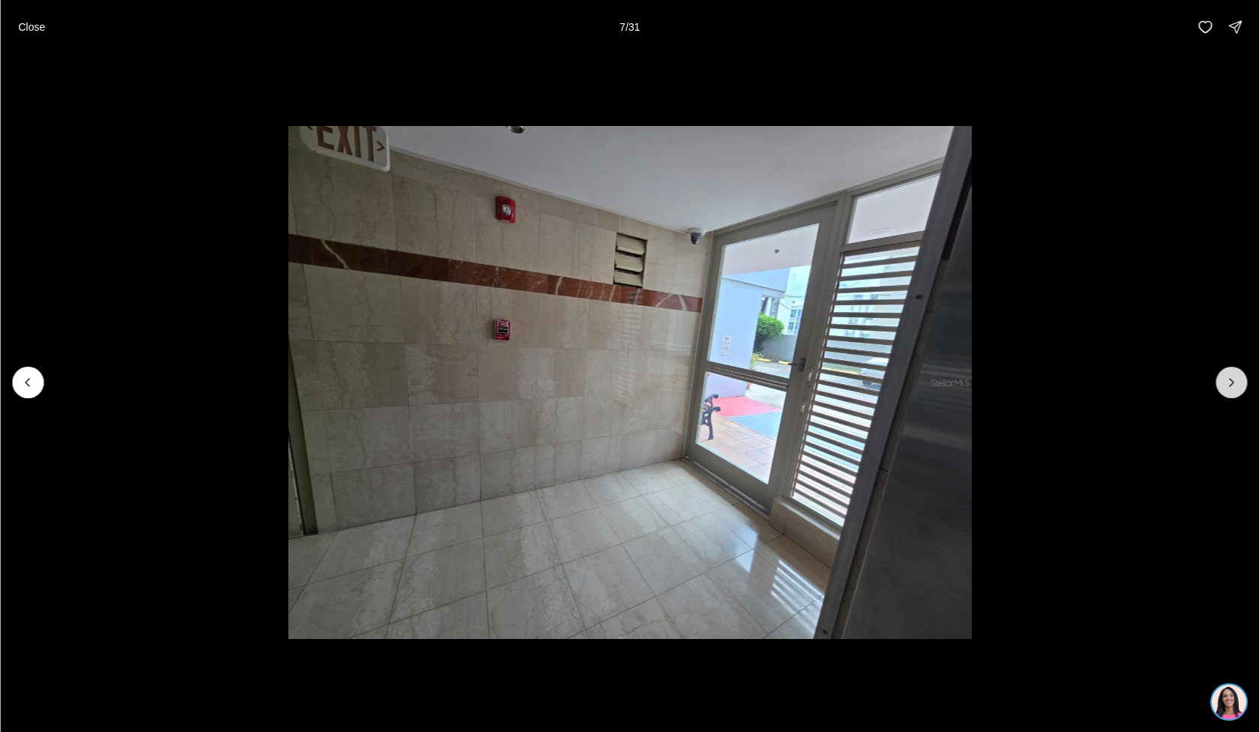
click at [1224, 388] on icon "Next slide" at bounding box center [1231, 382] width 15 height 15
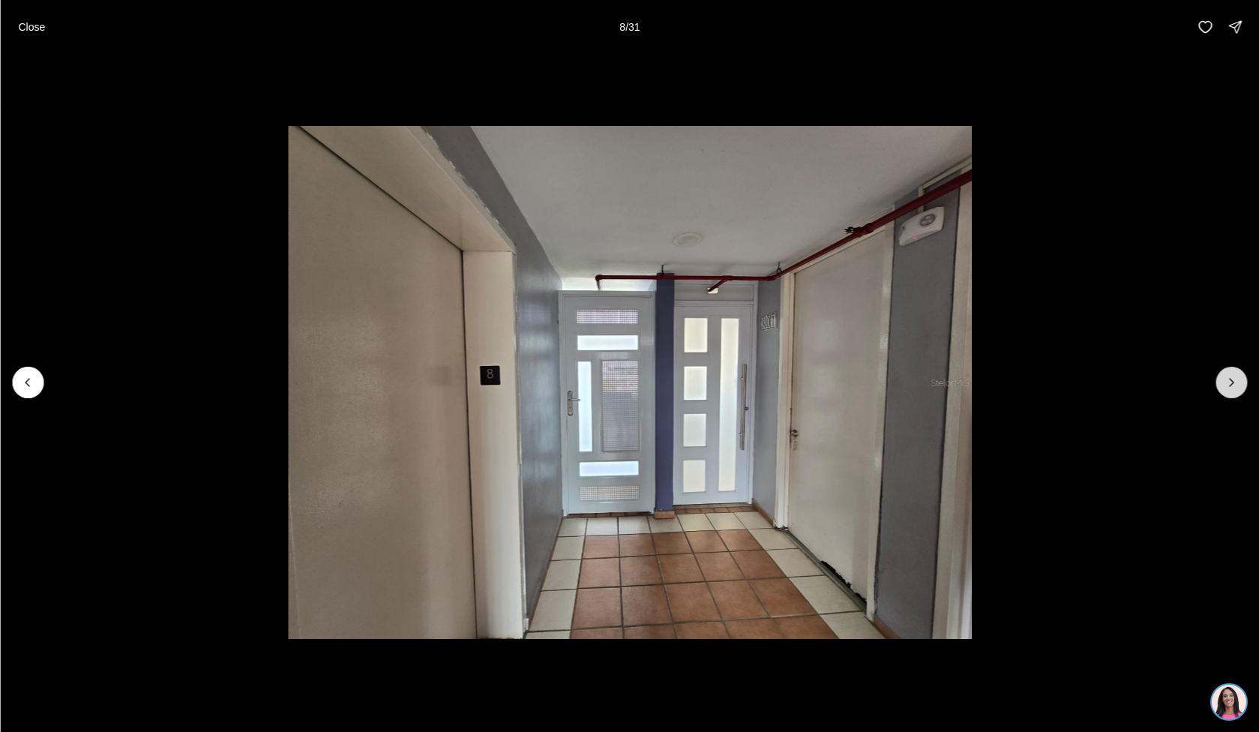
click at [1224, 388] on icon "Next slide" at bounding box center [1231, 382] width 15 height 15
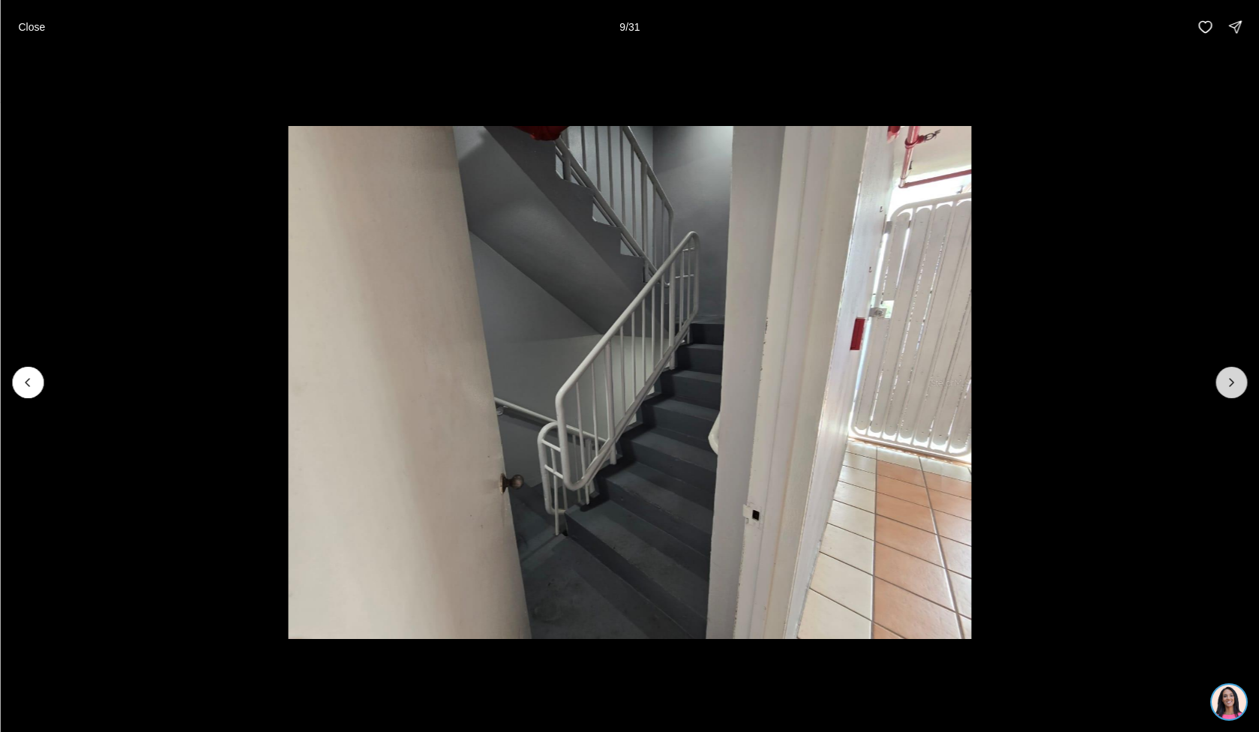
click at [1224, 387] on icon "Next slide" at bounding box center [1231, 382] width 15 height 15
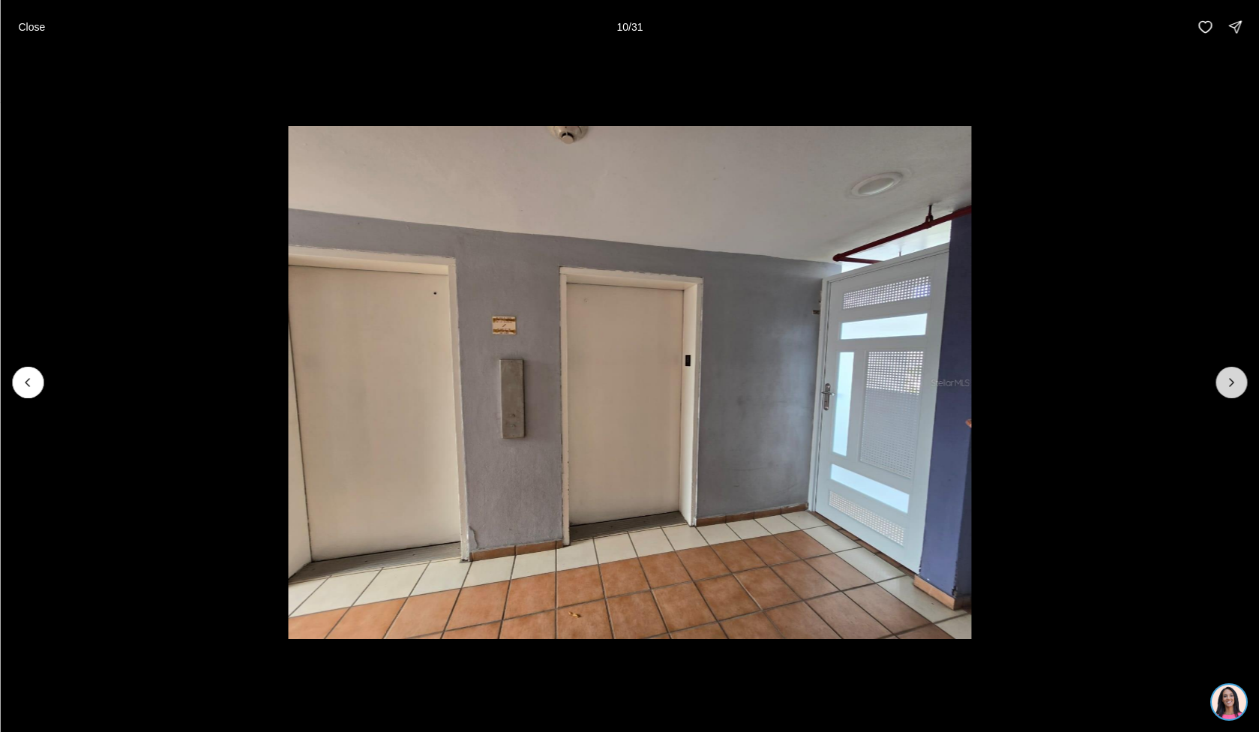
click at [1224, 387] on icon "Next slide" at bounding box center [1231, 382] width 15 height 15
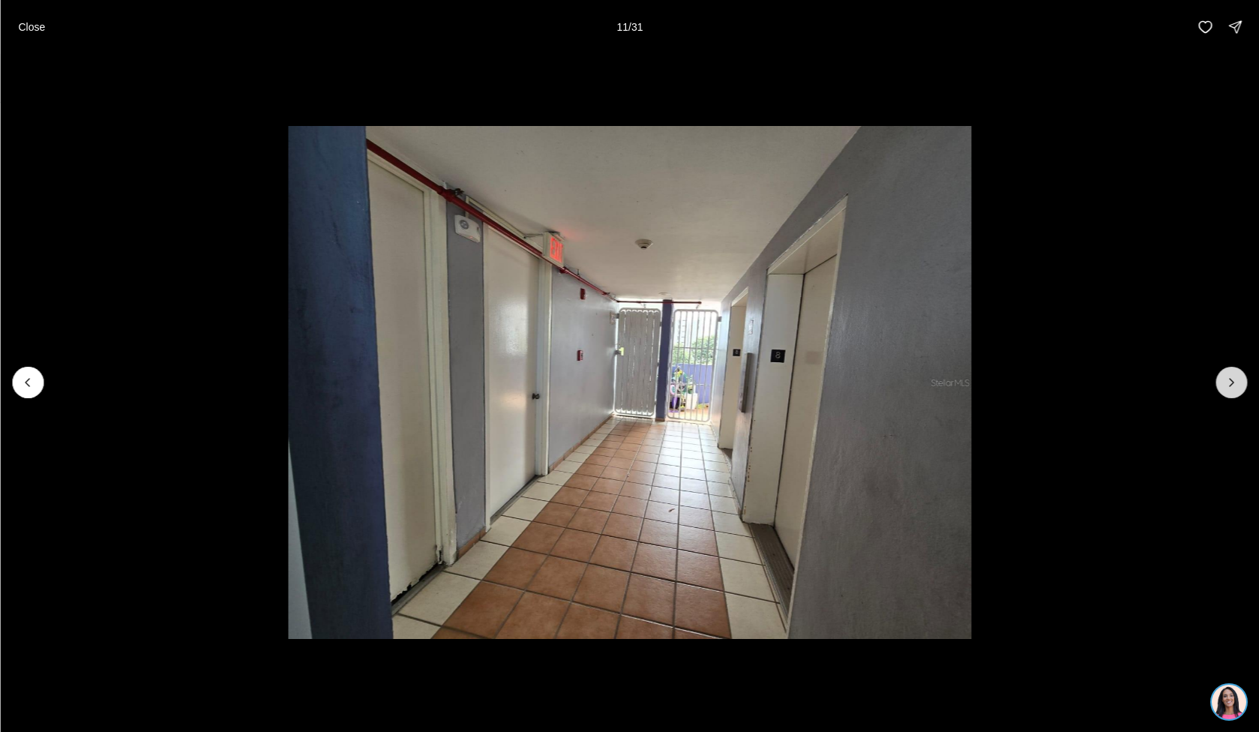
click at [1224, 387] on icon "Next slide" at bounding box center [1231, 382] width 15 height 15
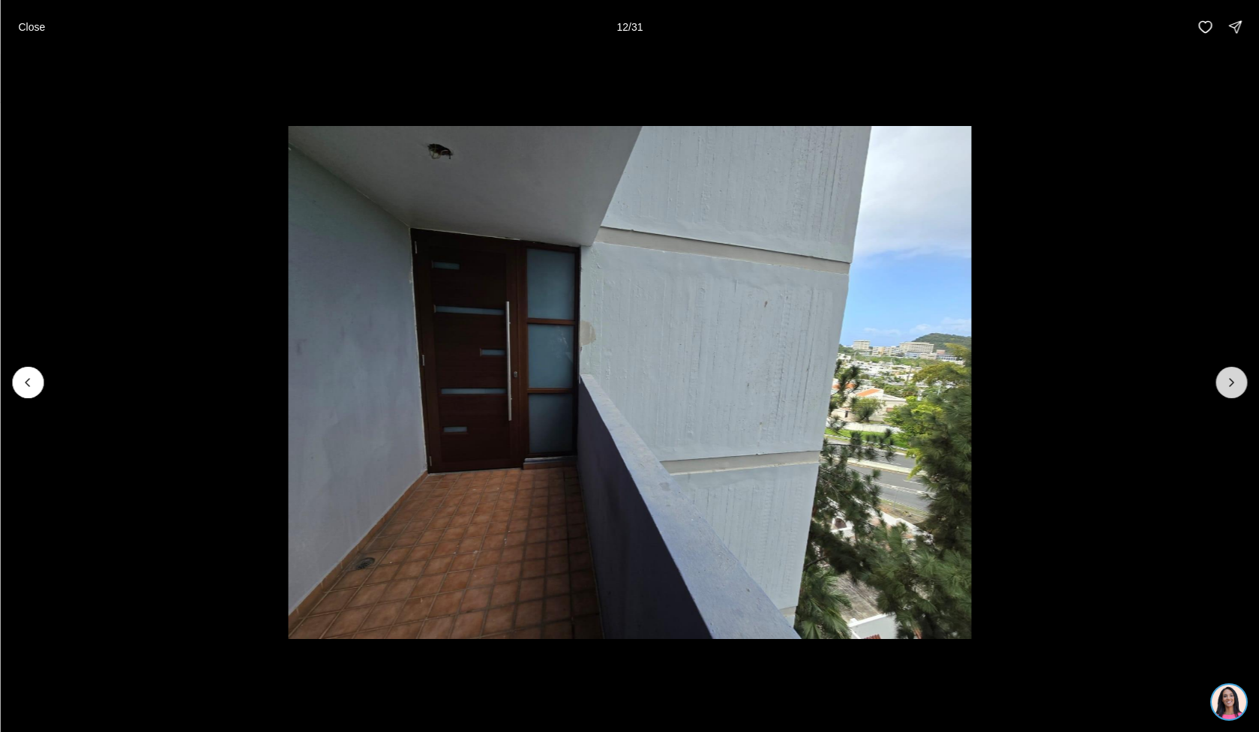
click at [1224, 387] on icon "Next slide" at bounding box center [1231, 382] width 15 height 15
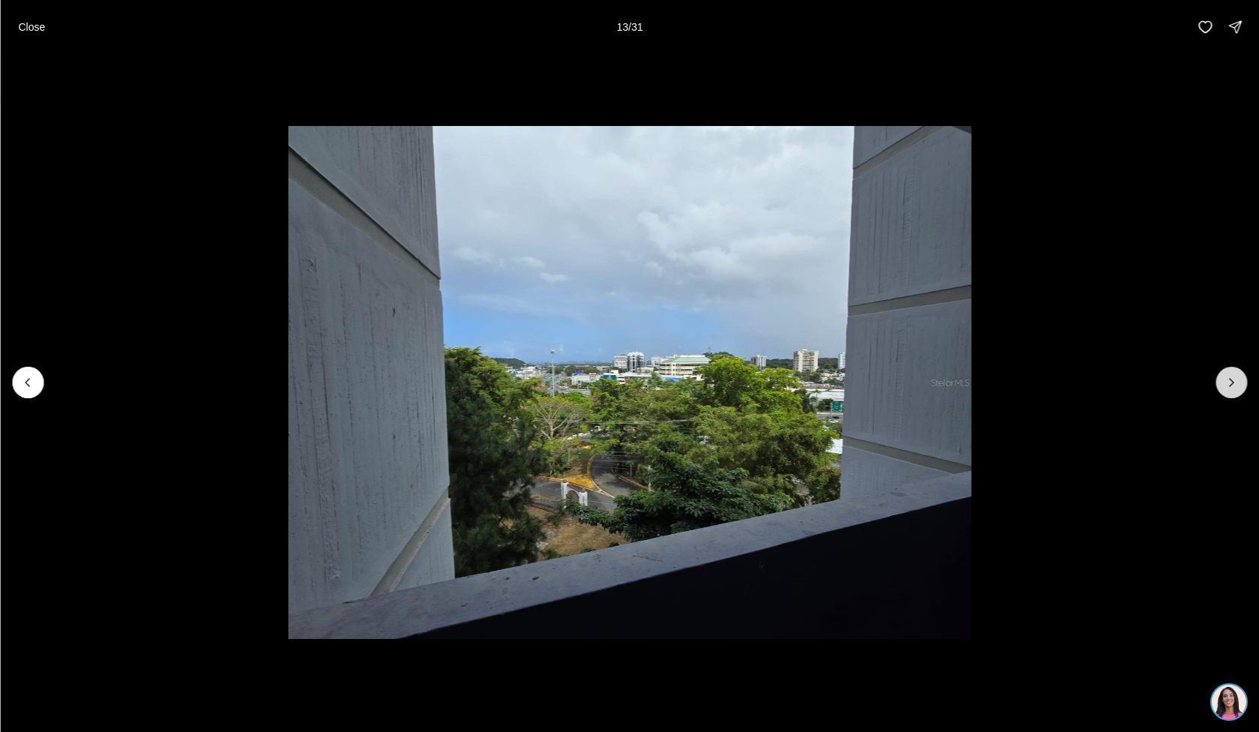
click at [1224, 387] on icon "Next slide" at bounding box center [1231, 382] width 15 height 15
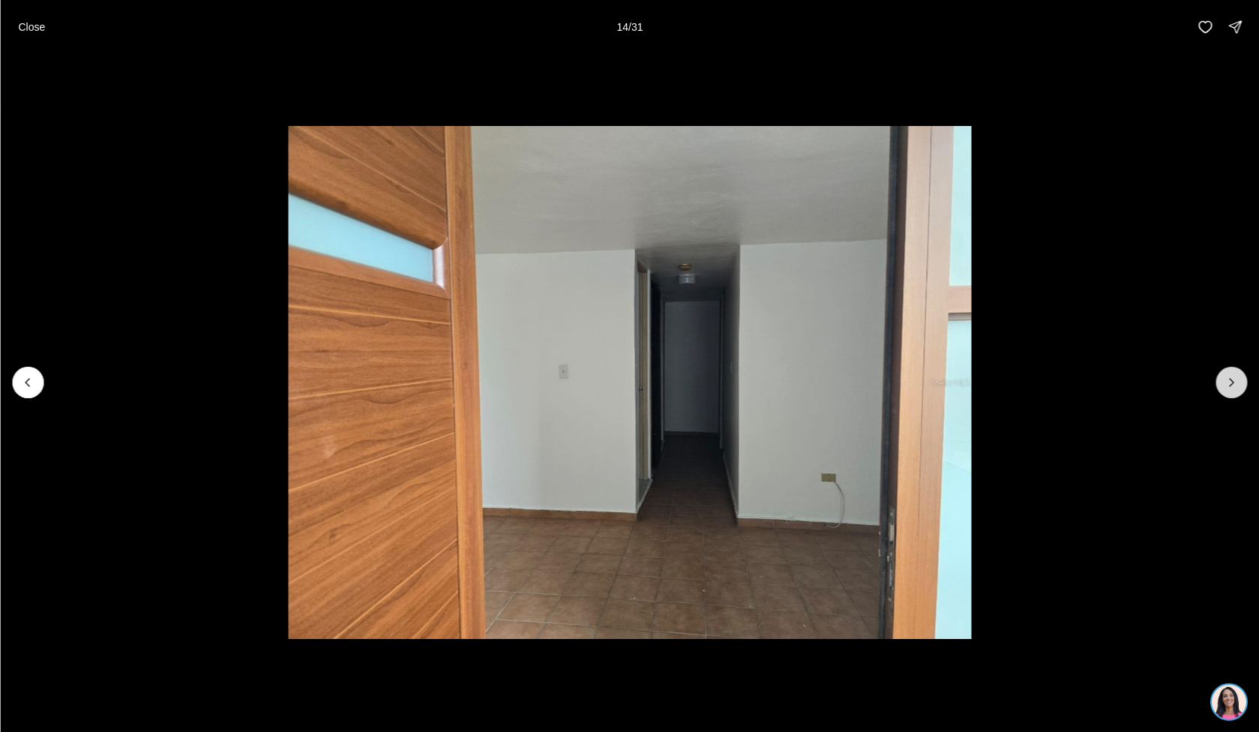
click at [1224, 387] on icon "Next slide" at bounding box center [1231, 382] width 15 height 15
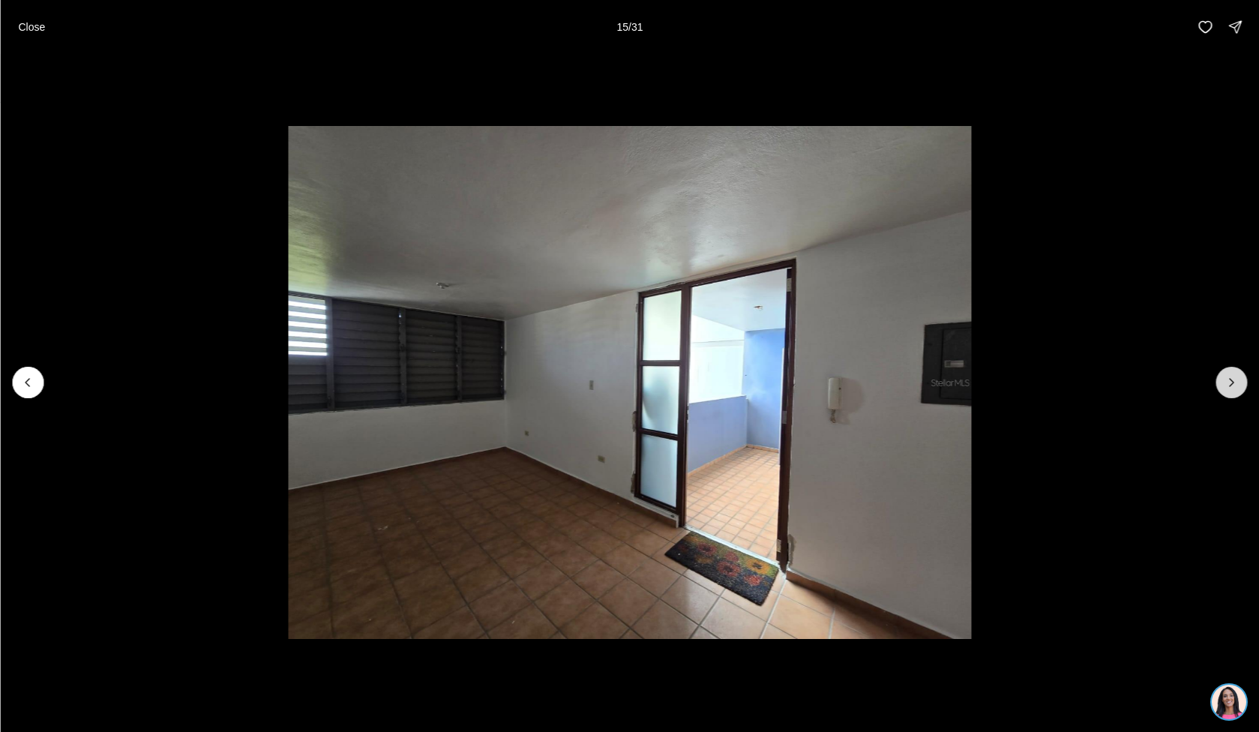
click at [1224, 387] on icon "Next slide" at bounding box center [1231, 382] width 15 height 15
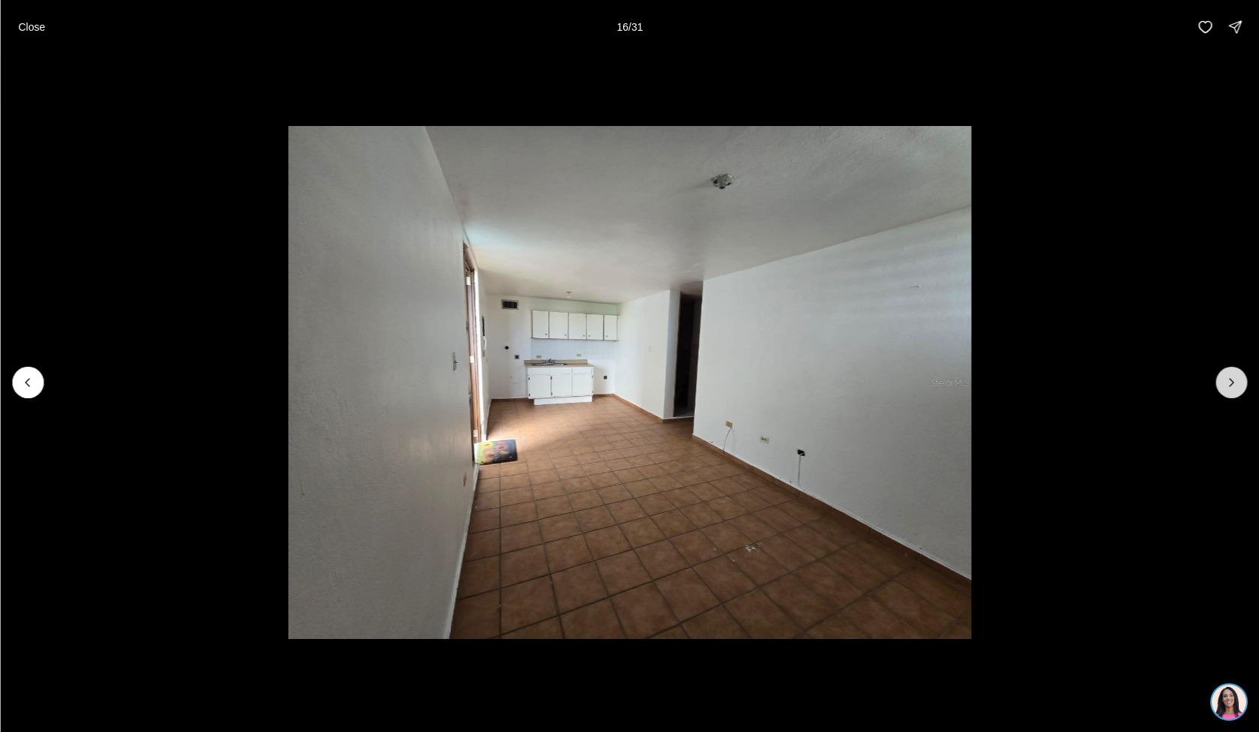
click at [1224, 387] on icon "Next slide" at bounding box center [1231, 382] width 15 height 15
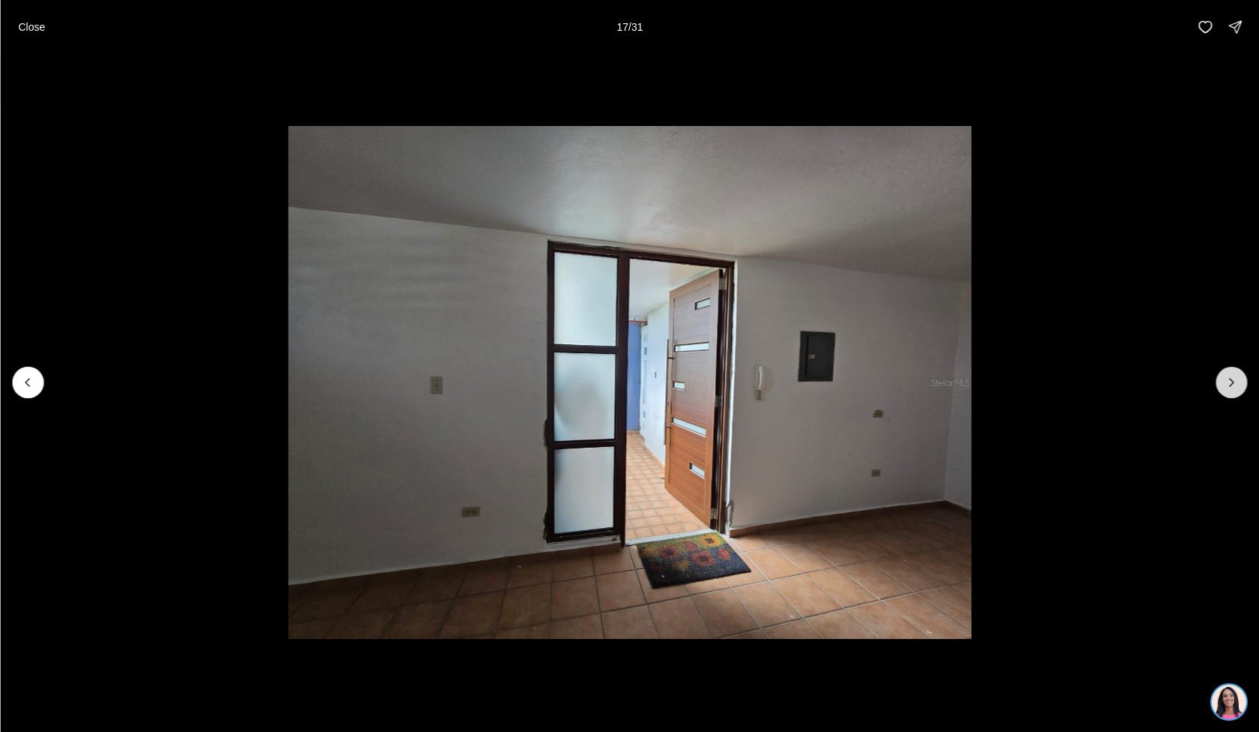
click at [1224, 387] on icon "Next slide" at bounding box center [1231, 382] width 15 height 15
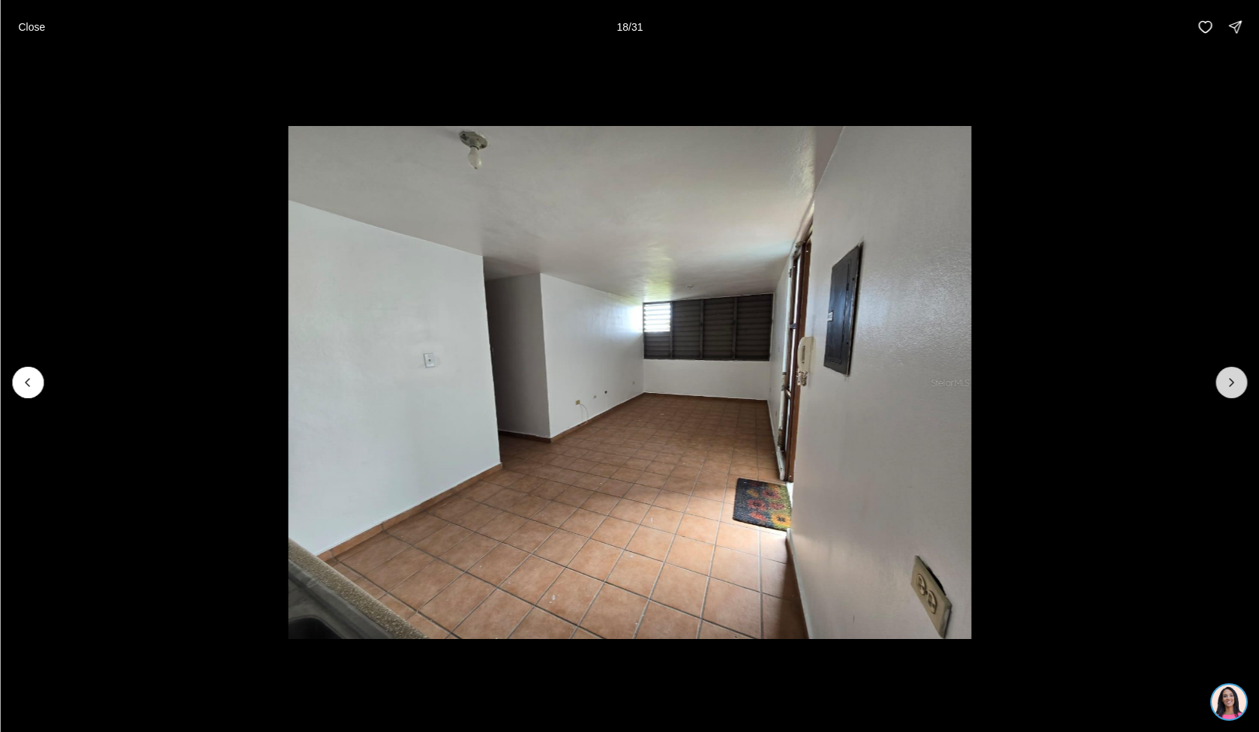
click at [1224, 387] on icon "Next slide" at bounding box center [1231, 382] width 15 height 15
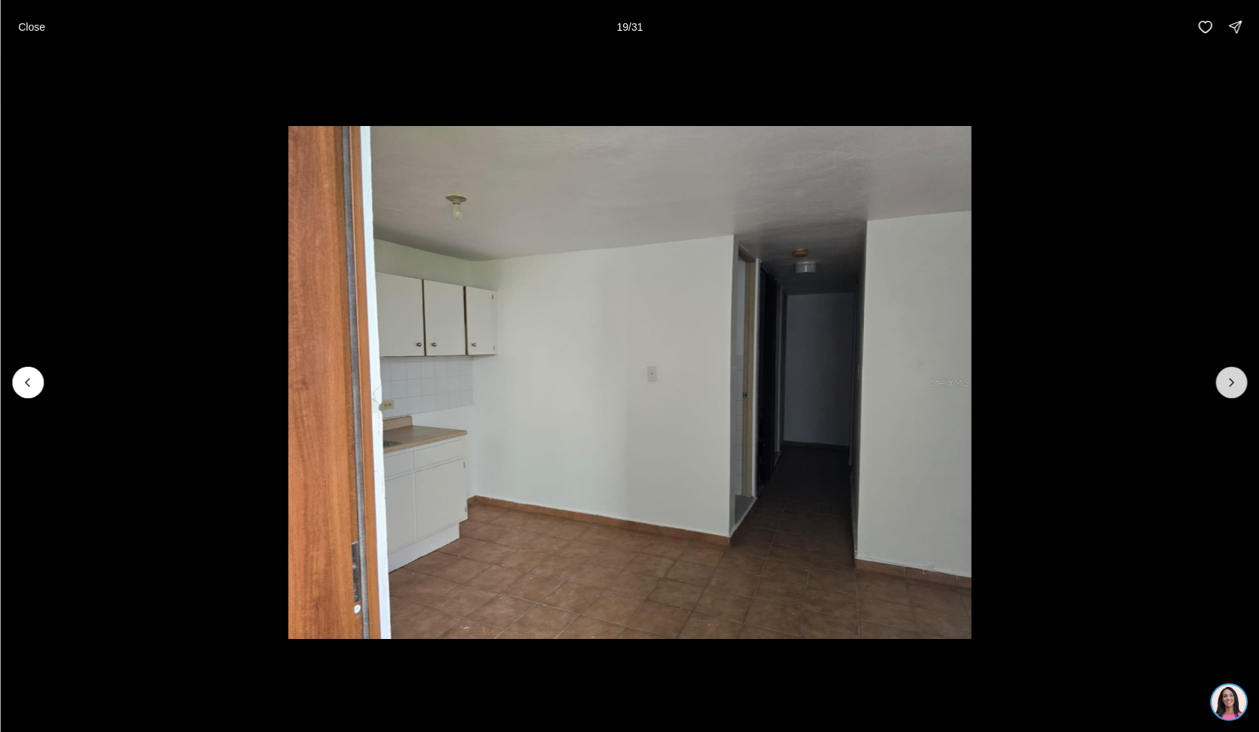
click at [1224, 387] on icon "Next slide" at bounding box center [1231, 382] width 15 height 15
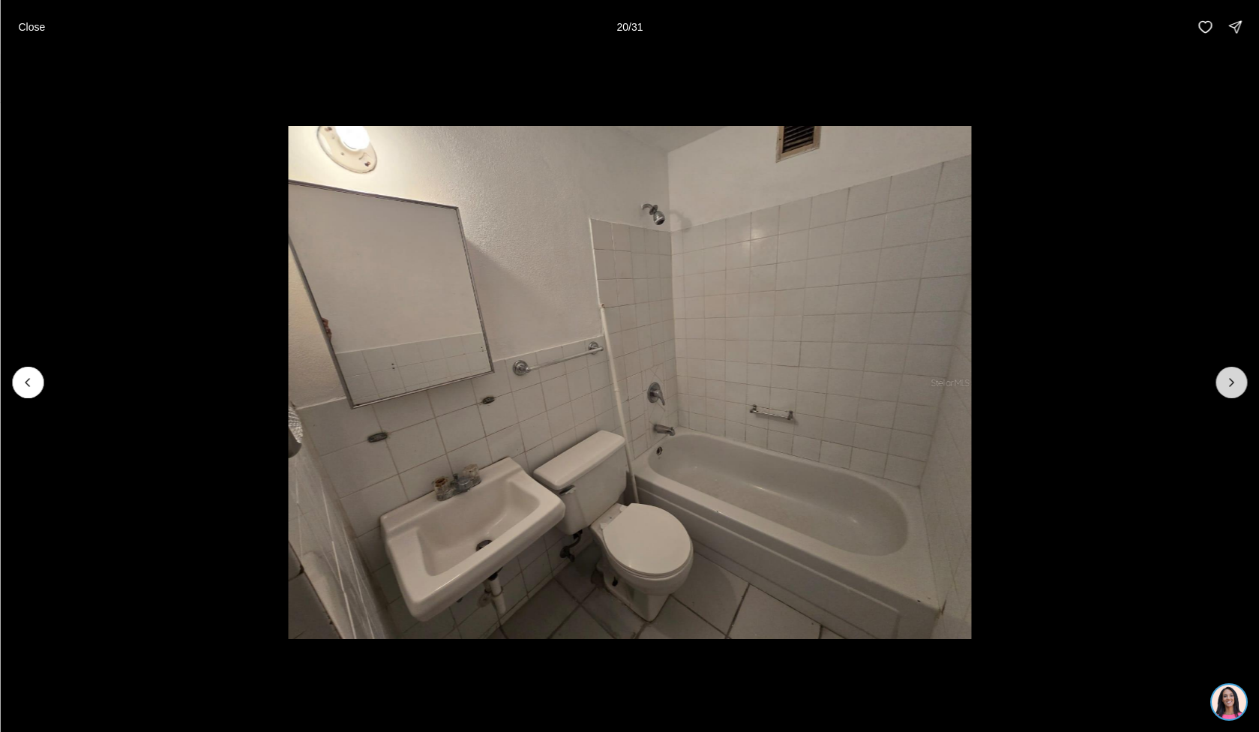
click at [1224, 387] on icon "Next slide" at bounding box center [1231, 382] width 15 height 15
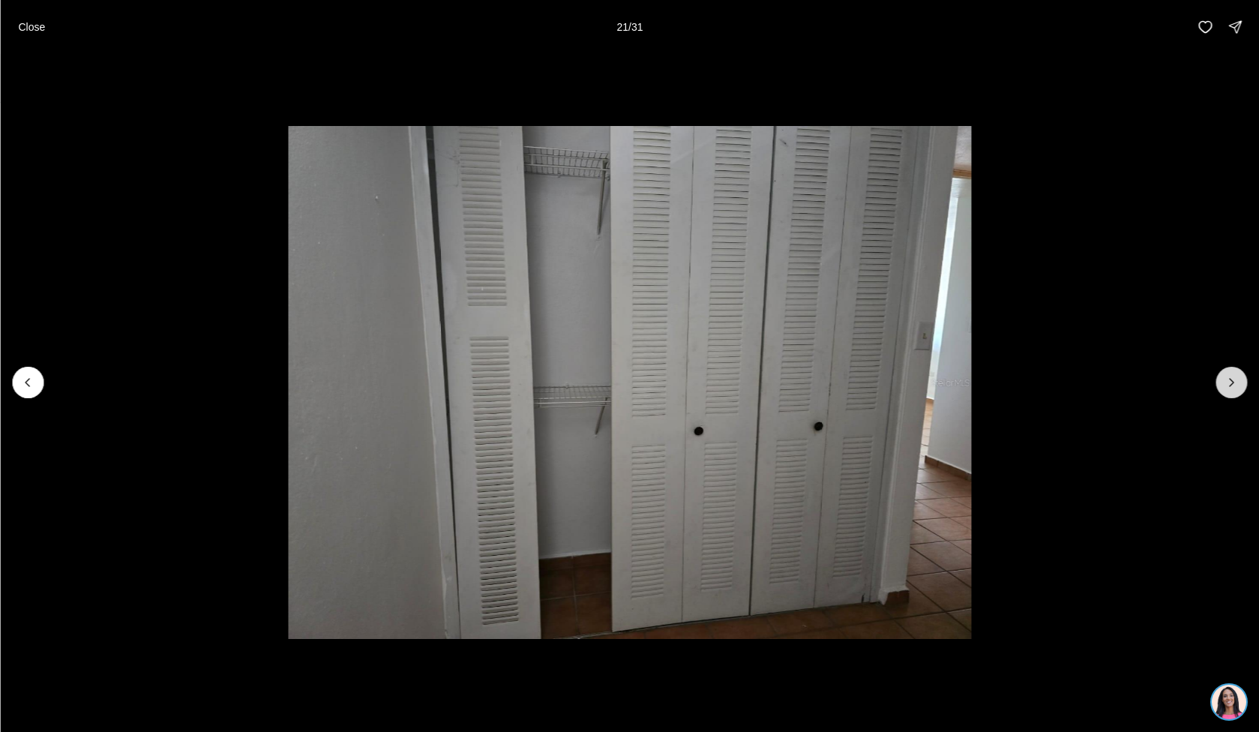
click at [1224, 387] on icon "Next slide" at bounding box center [1231, 382] width 15 height 15
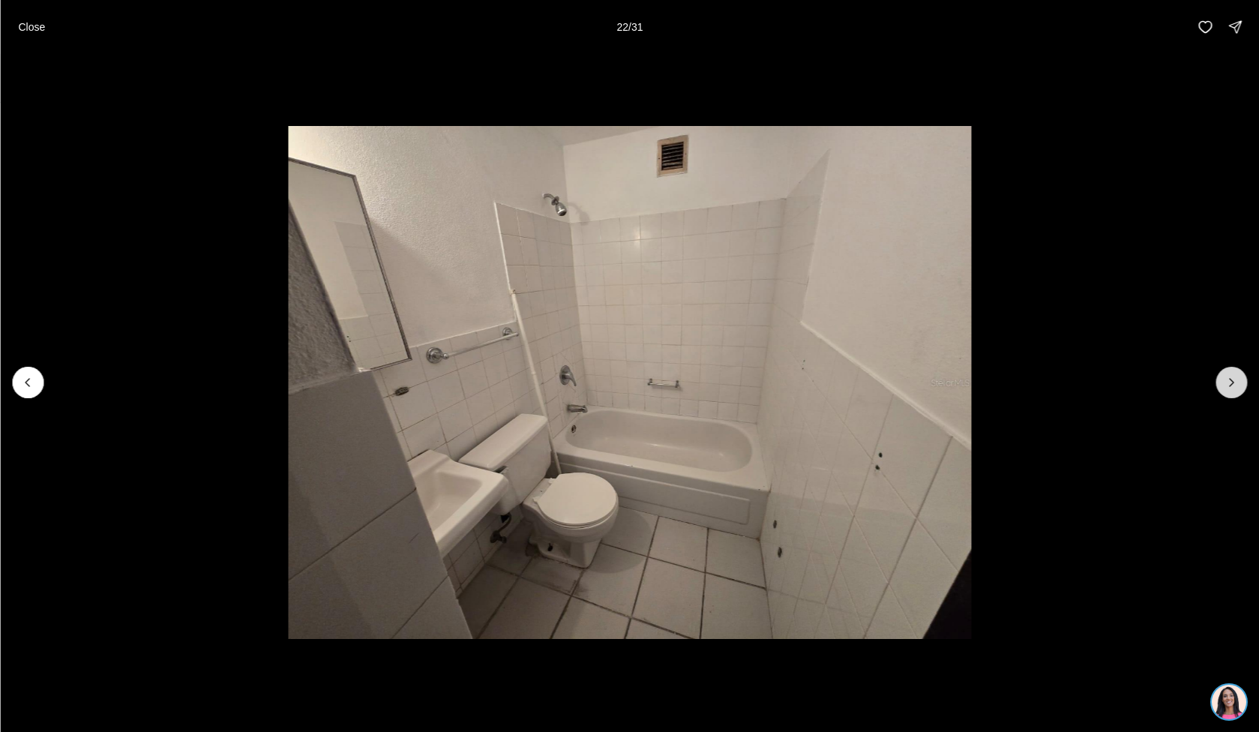
click at [1224, 386] on icon "Next slide" at bounding box center [1231, 382] width 15 height 15
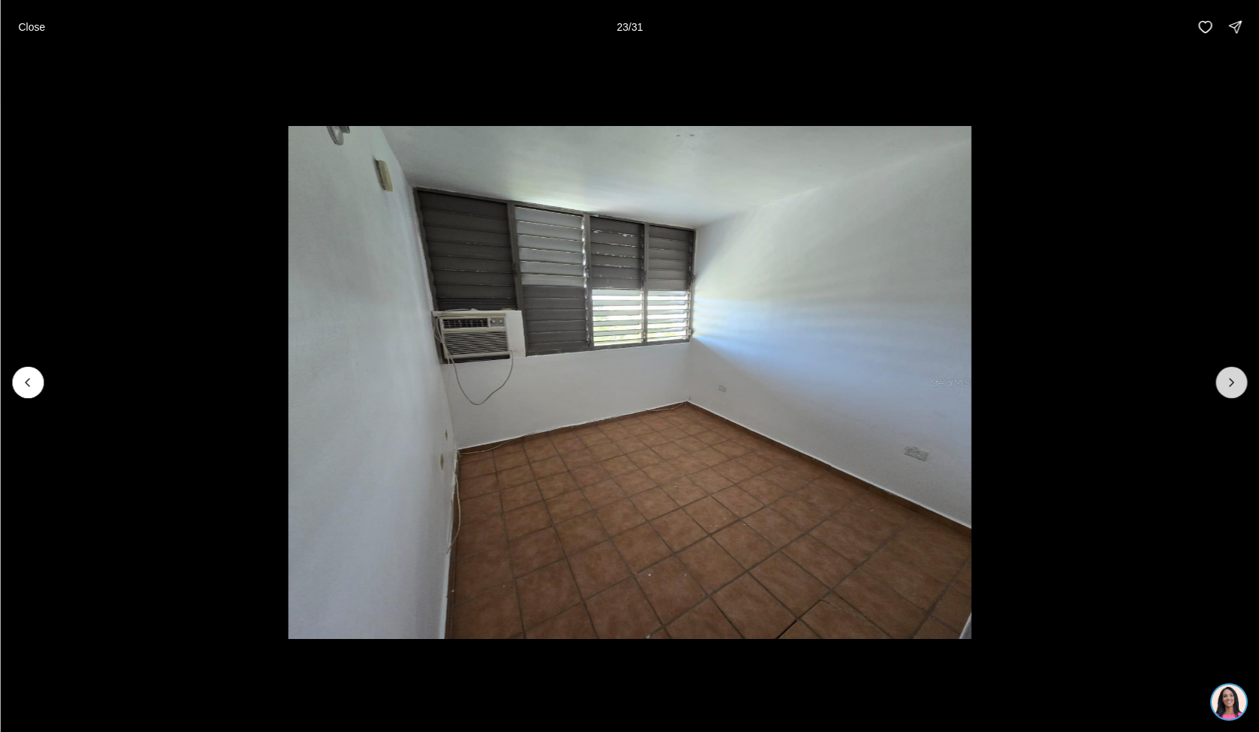
click at [1224, 386] on icon "Next slide" at bounding box center [1231, 382] width 15 height 15
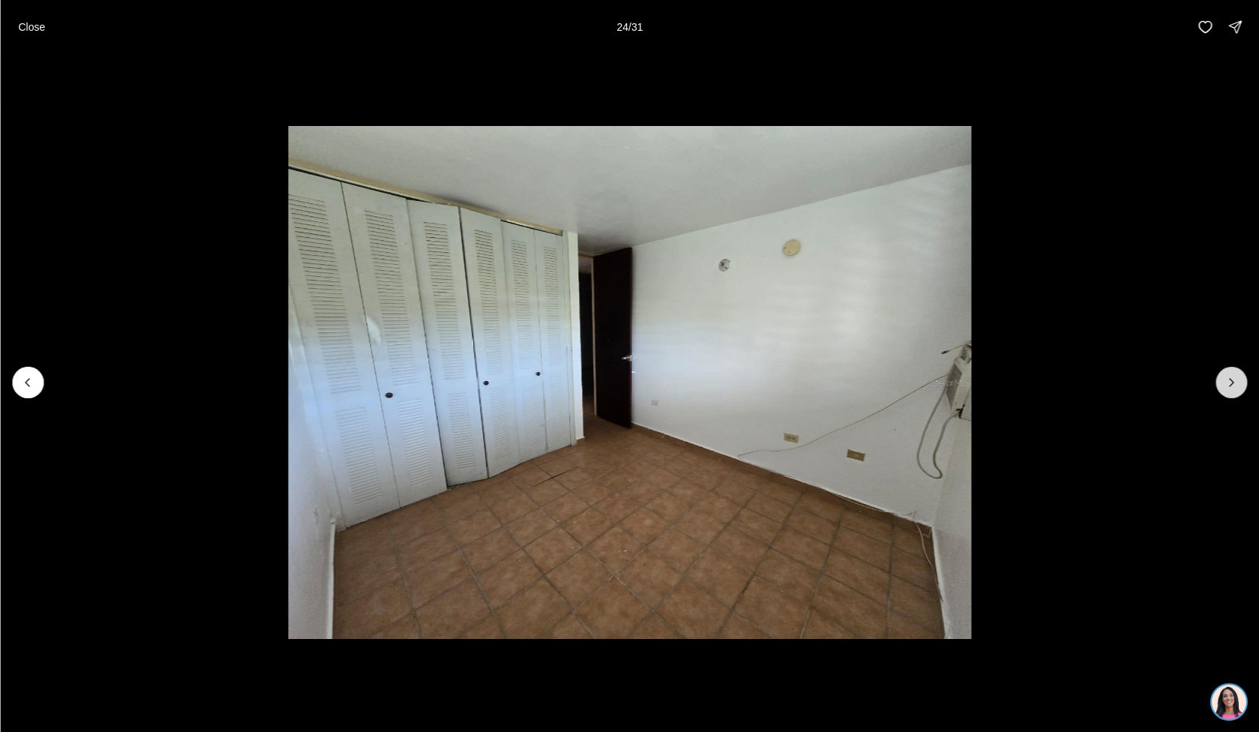
click at [1224, 386] on icon "Next slide" at bounding box center [1231, 382] width 15 height 15
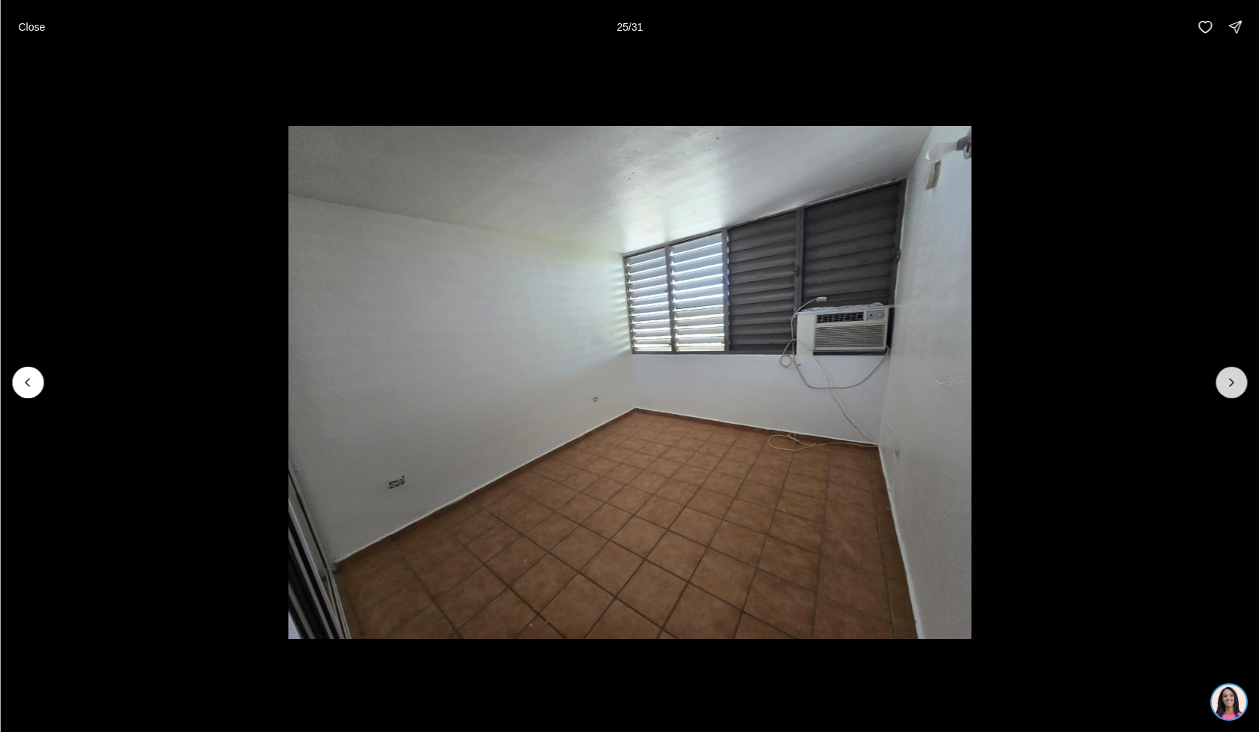
click at [1224, 386] on icon "Next slide" at bounding box center [1231, 382] width 15 height 15
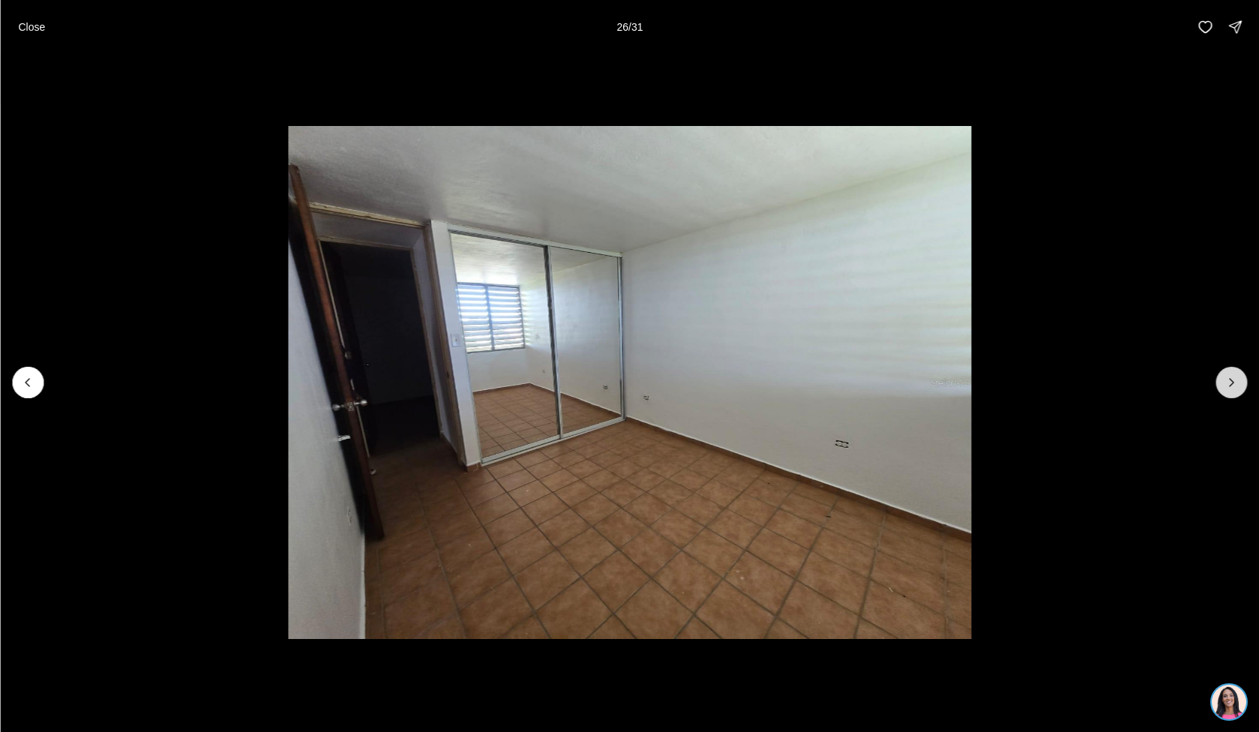
click at [1224, 386] on icon "Next slide" at bounding box center [1231, 382] width 15 height 15
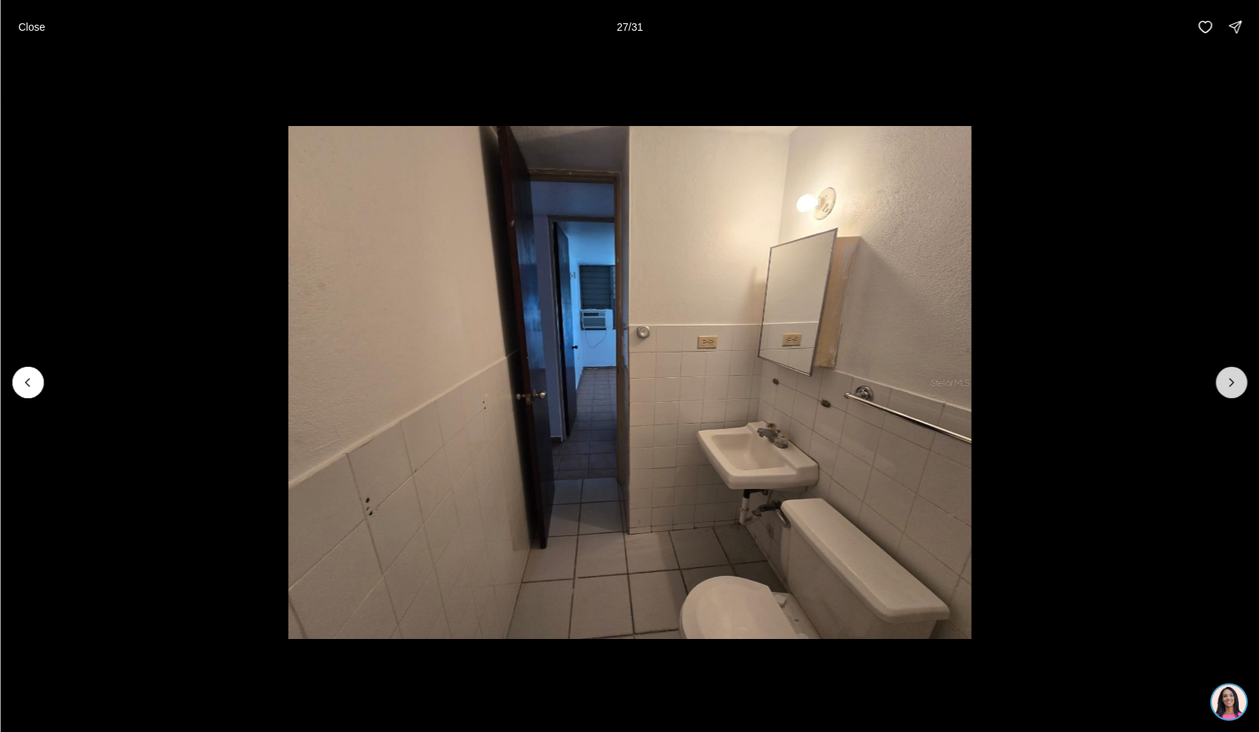
click at [1224, 386] on icon "Next slide" at bounding box center [1231, 382] width 15 height 15
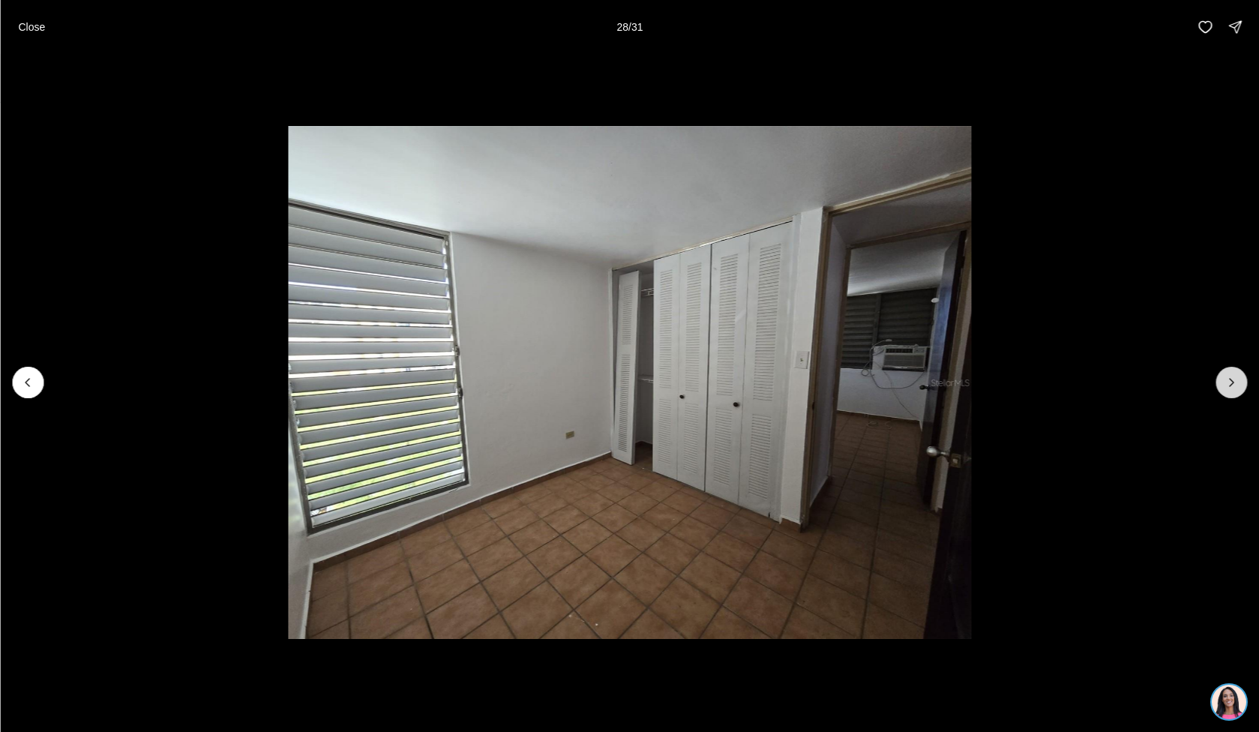
click at [1224, 386] on icon "Next slide" at bounding box center [1231, 382] width 15 height 15
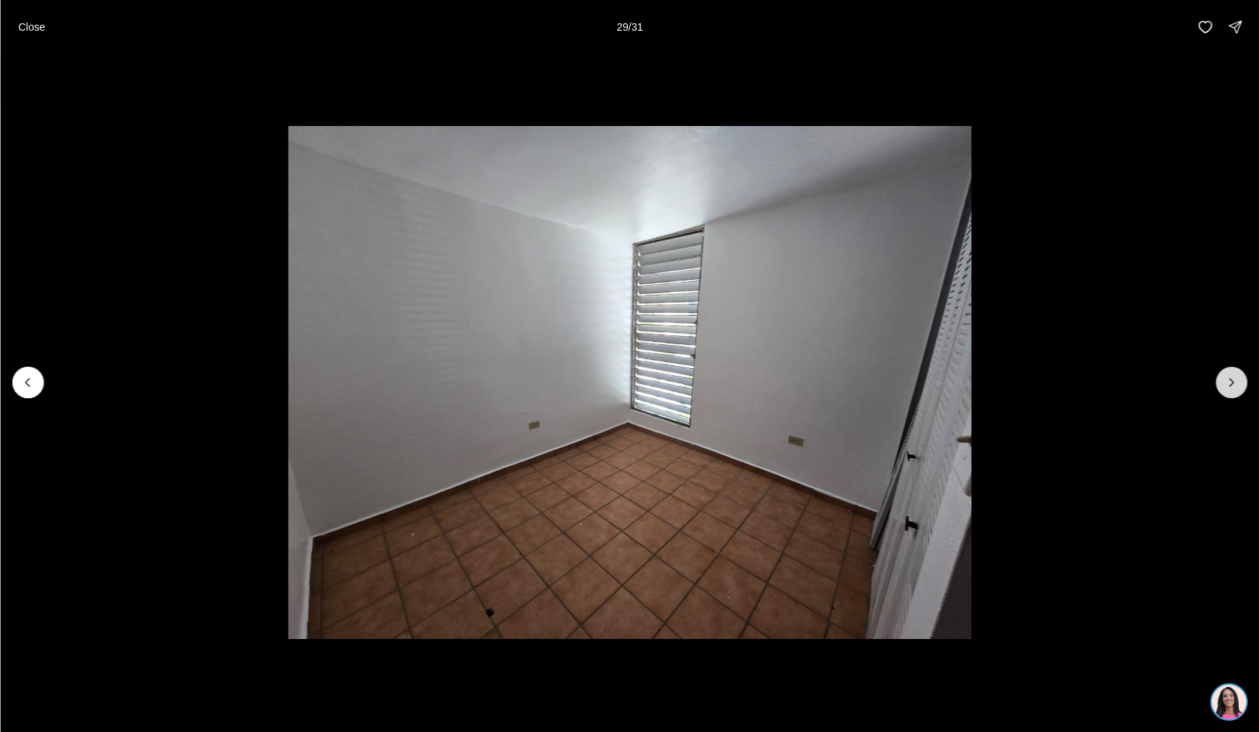
click at [1223, 386] on button "Next slide" at bounding box center [1232, 383] width 32 height 32
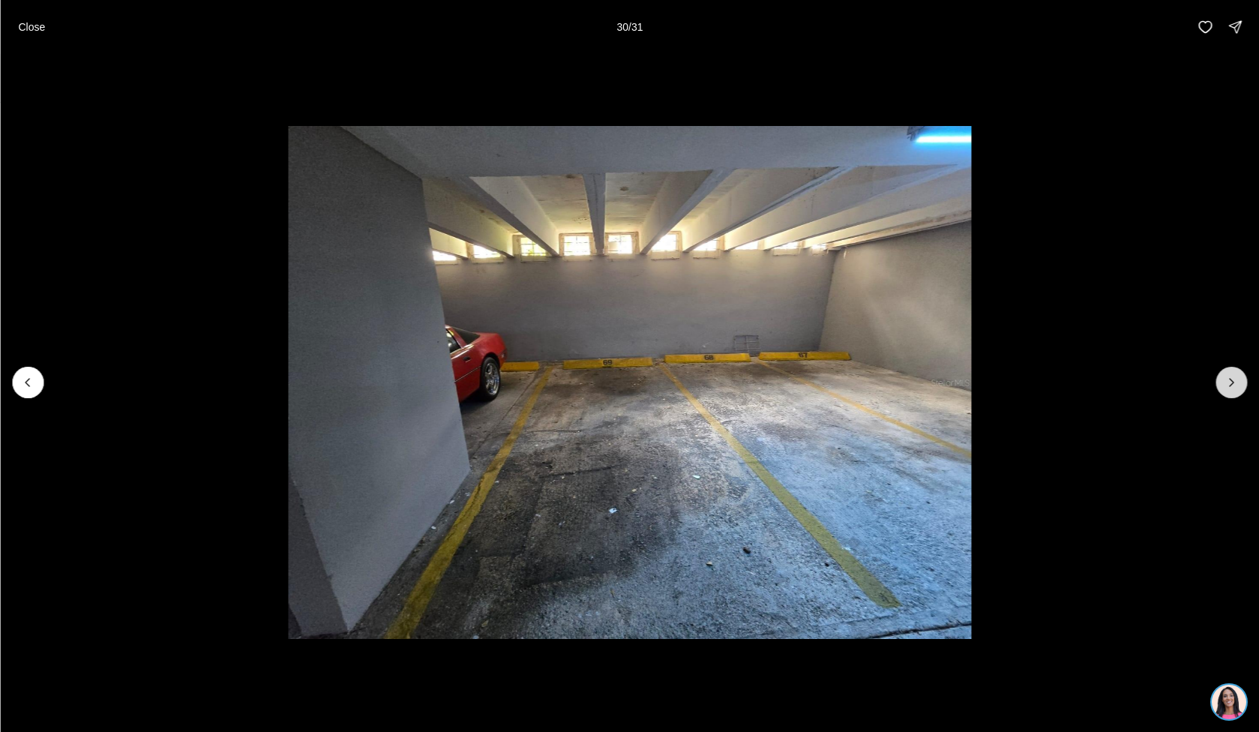
click at [1223, 386] on button "Next slide" at bounding box center [1232, 383] width 32 height 32
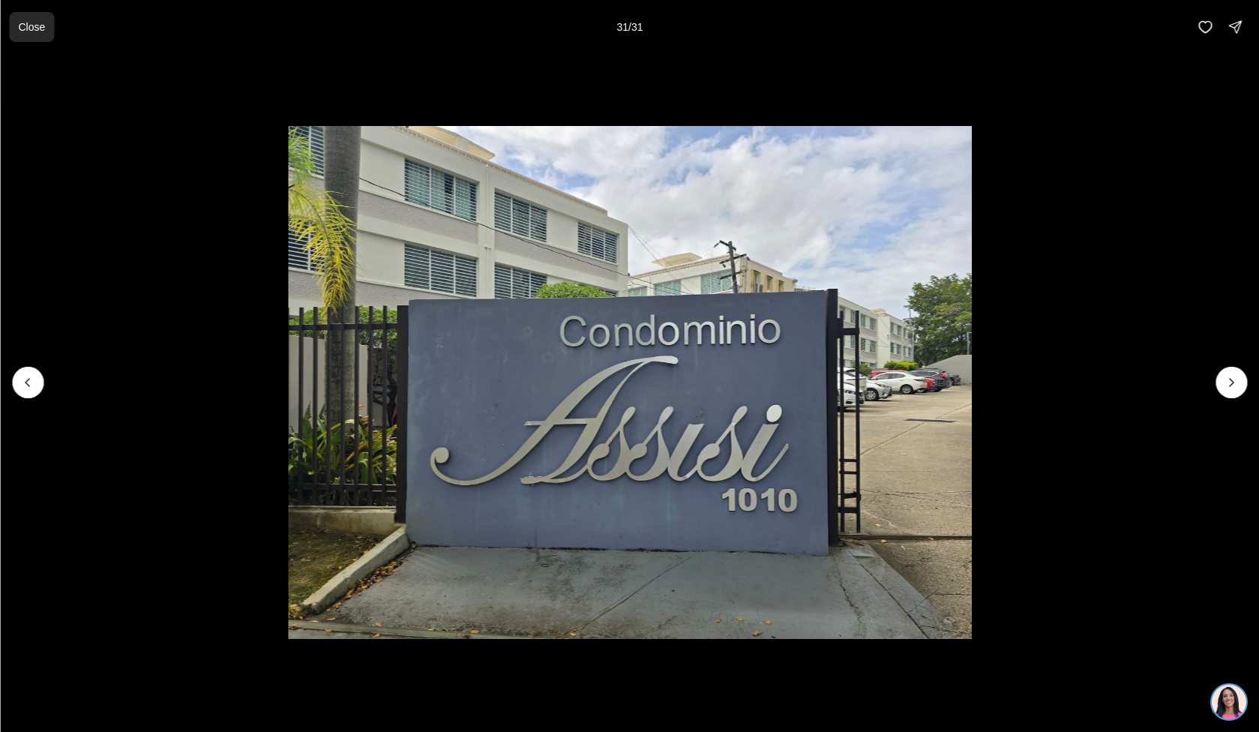
click at [26, 36] on button "Close" at bounding box center [31, 27] width 45 height 30
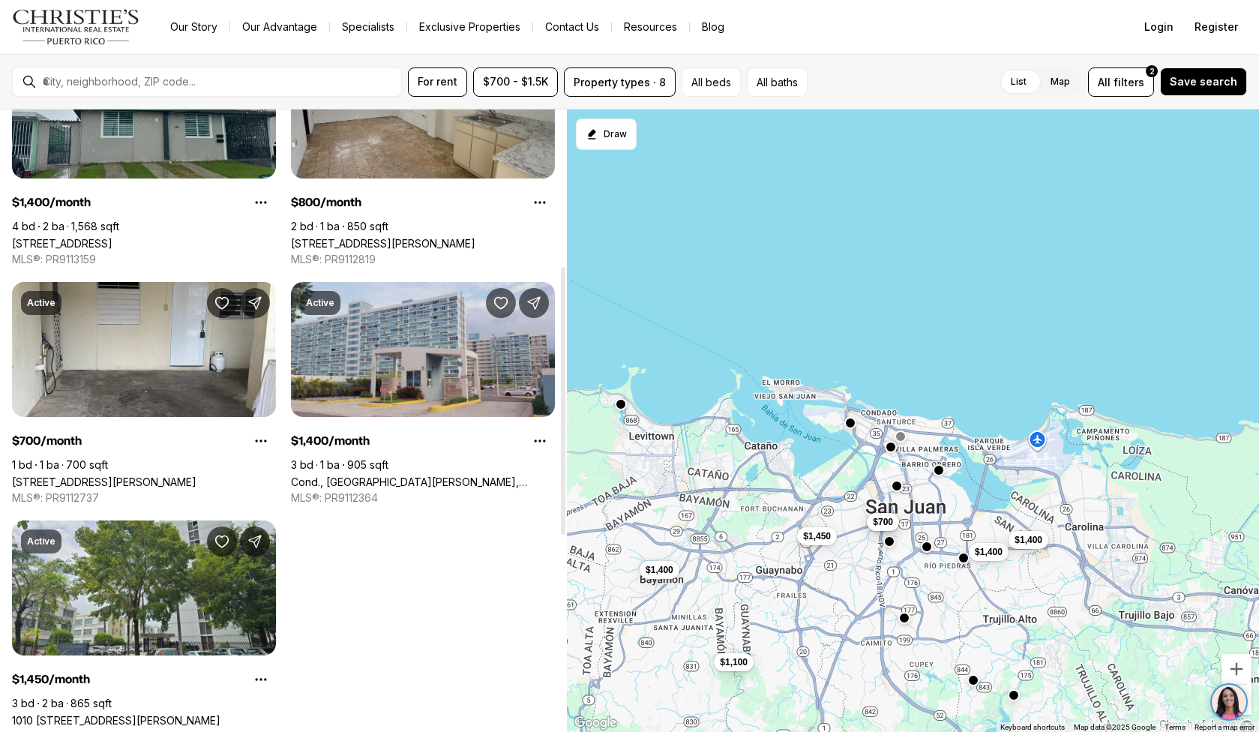
click at [400, 476] on link "Cond., [GEOGRAPHIC_DATA][PERSON_NAME], [STREET_ADDRESS][PERSON_NAME]" at bounding box center [423, 482] width 264 height 13
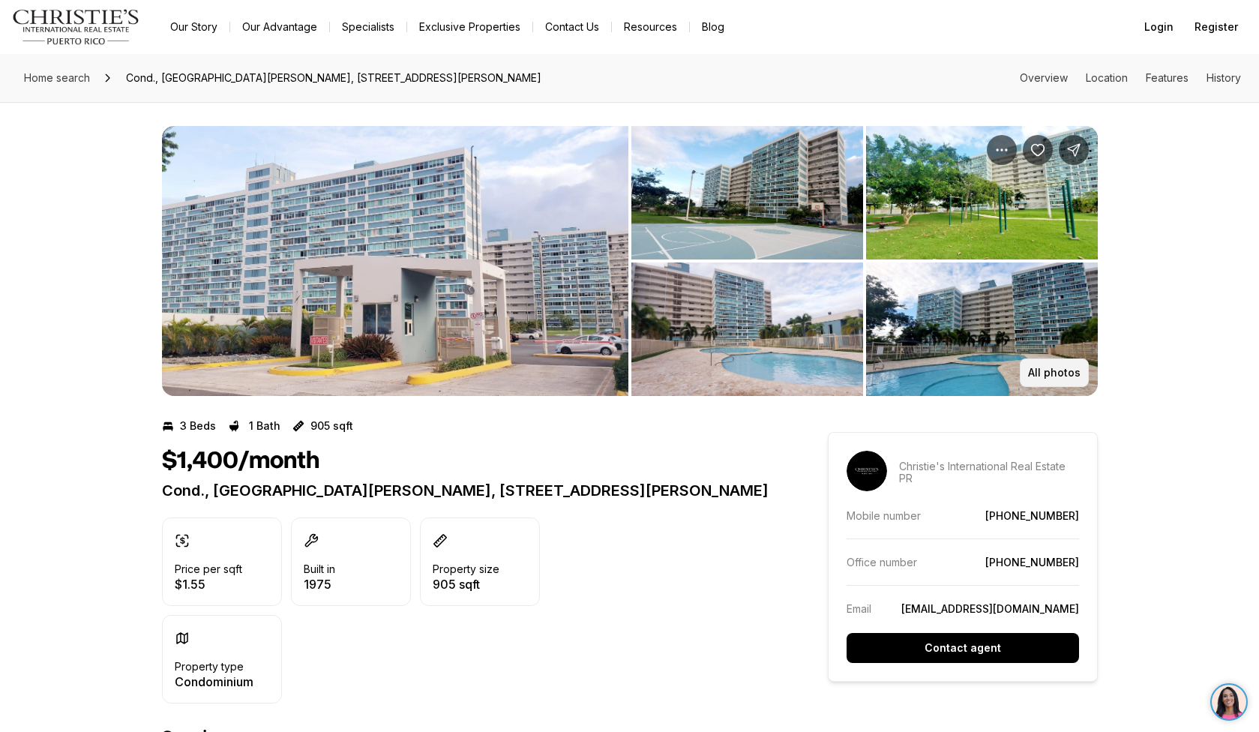
click at [1032, 373] on p "All photos" at bounding box center [1054, 373] width 53 height 12
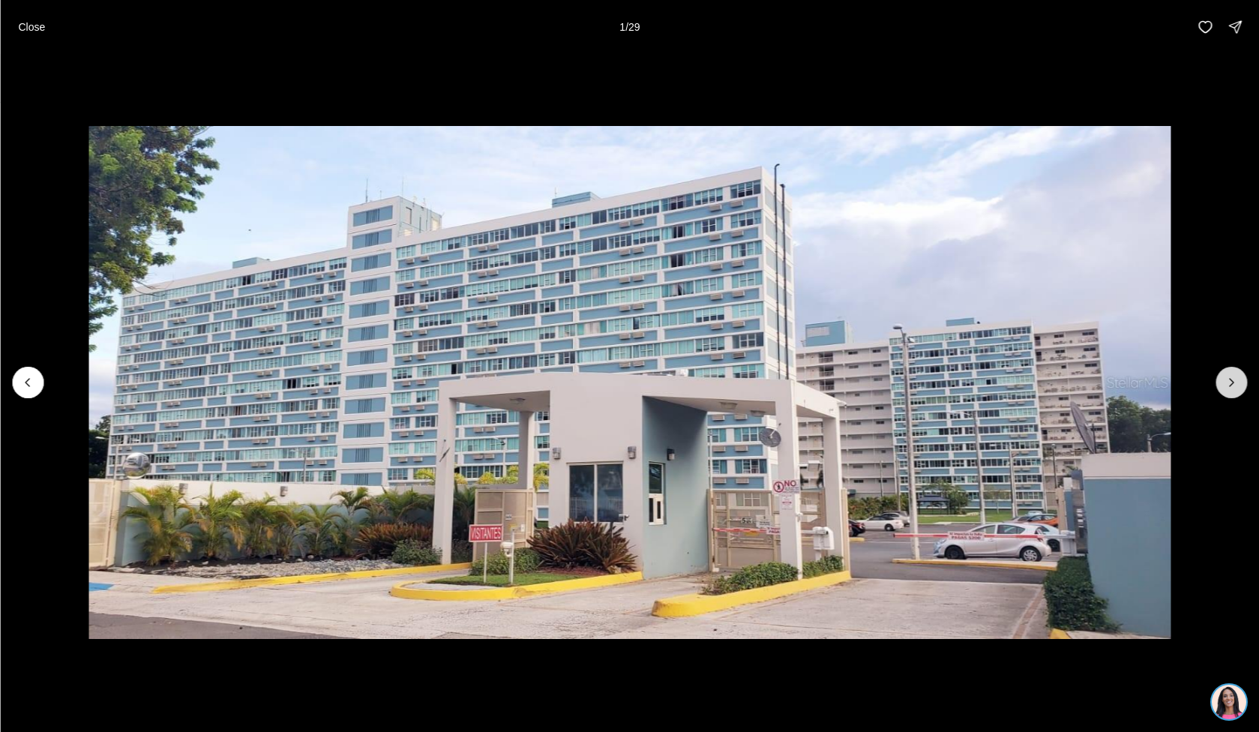
click at [1225, 377] on icon "Next slide" at bounding box center [1231, 382] width 15 height 15
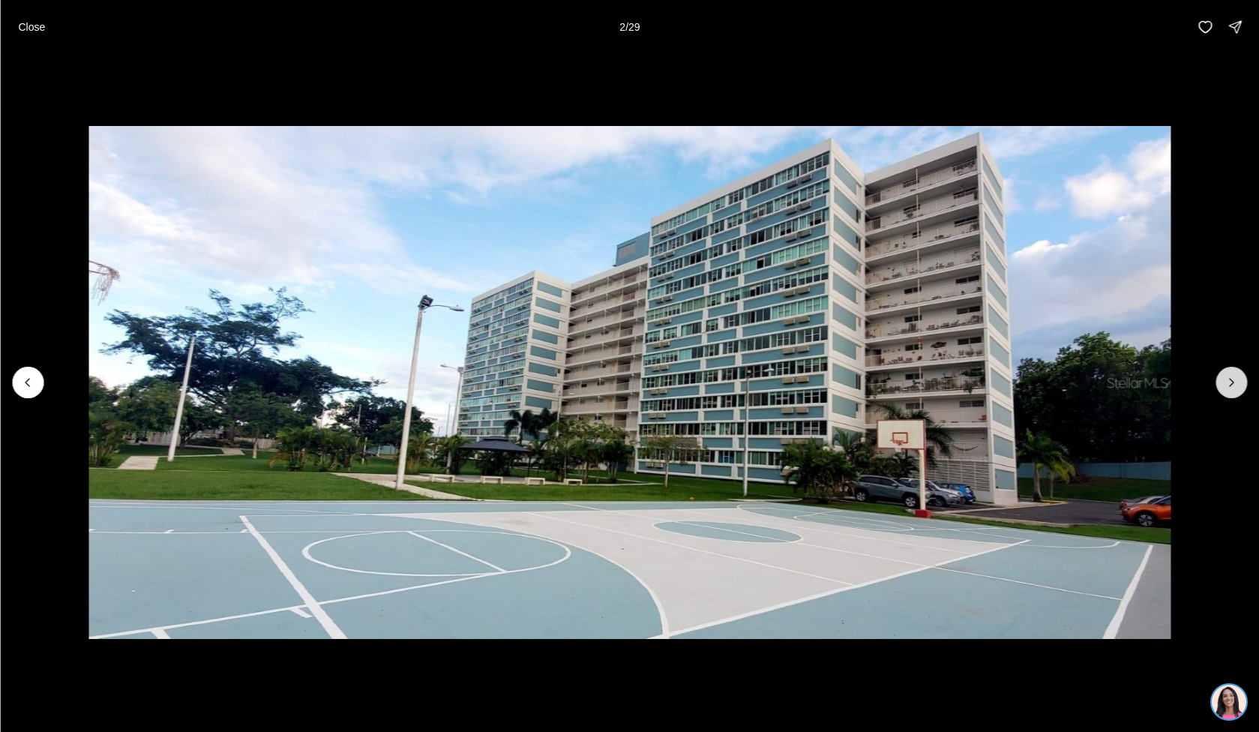
click at [1225, 377] on icon "Next slide" at bounding box center [1231, 382] width 15 height 15
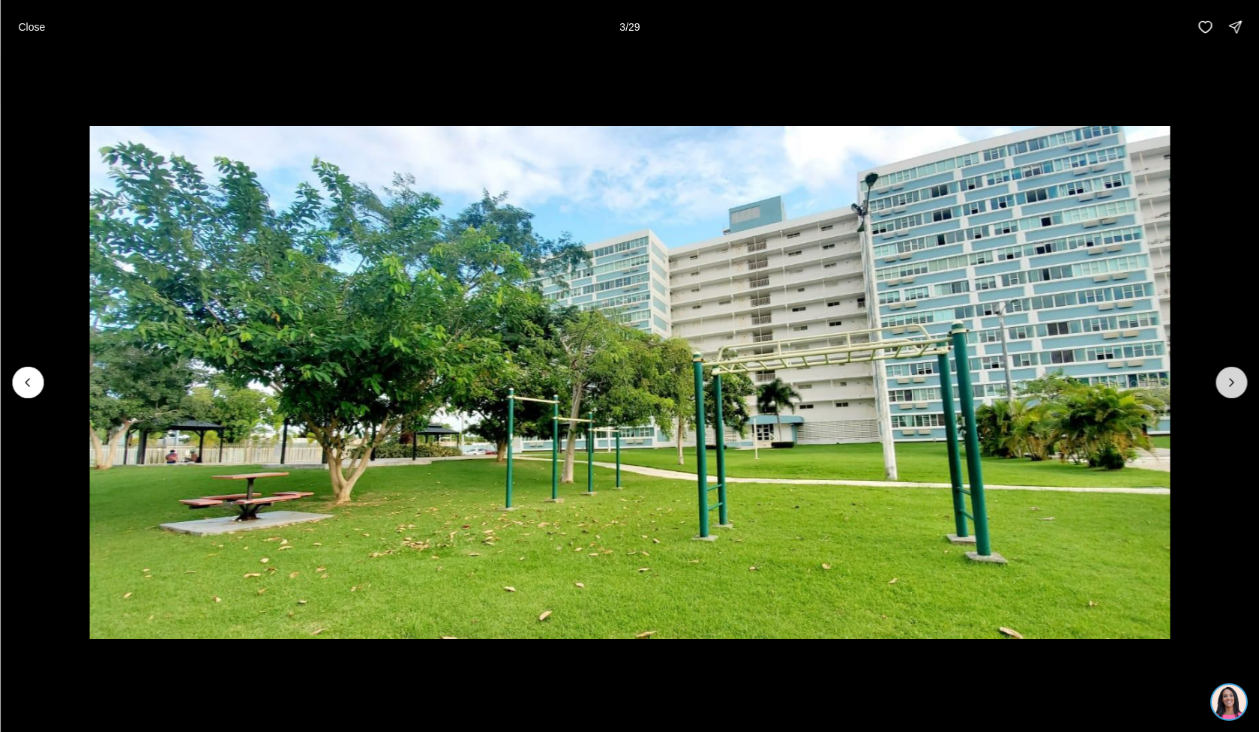
click at [1224, 379] on icon "Next slide" at bounding box center [1231, 382] width 15 height 15
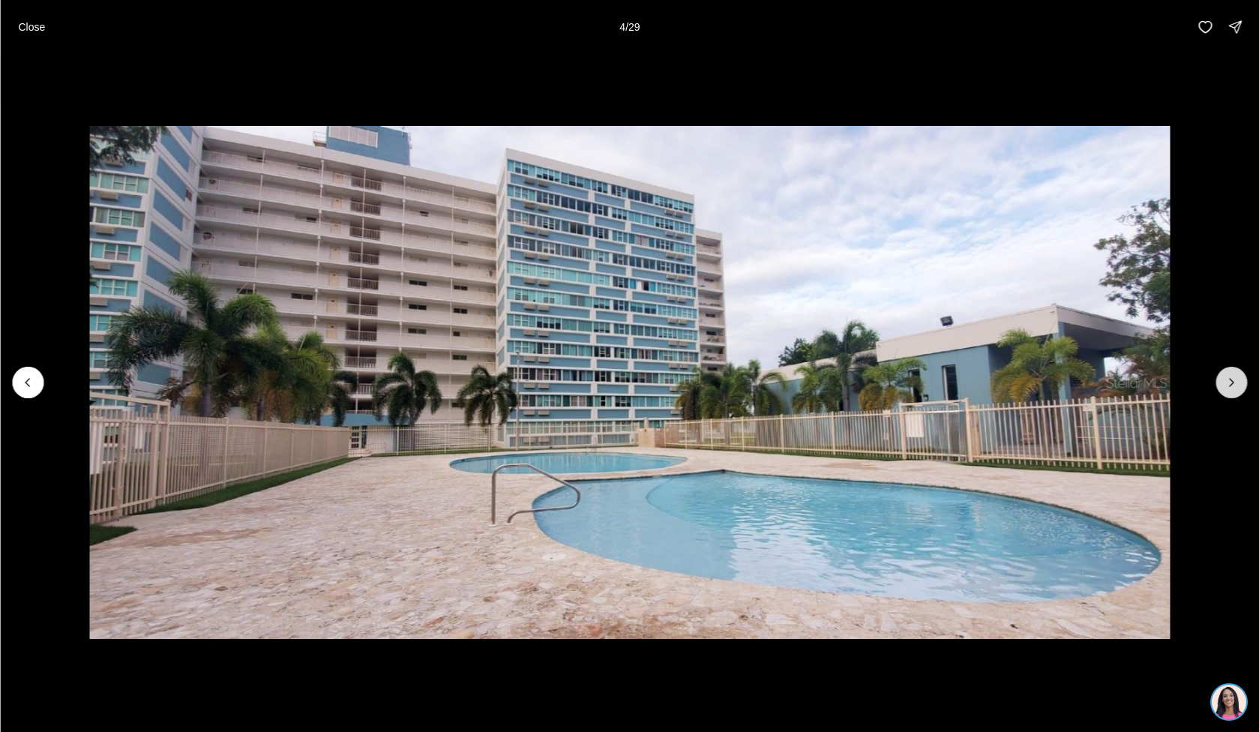
click at [1224, 380] on icon "Next slide" at bounding box center [1231, 382] width 15 height 15
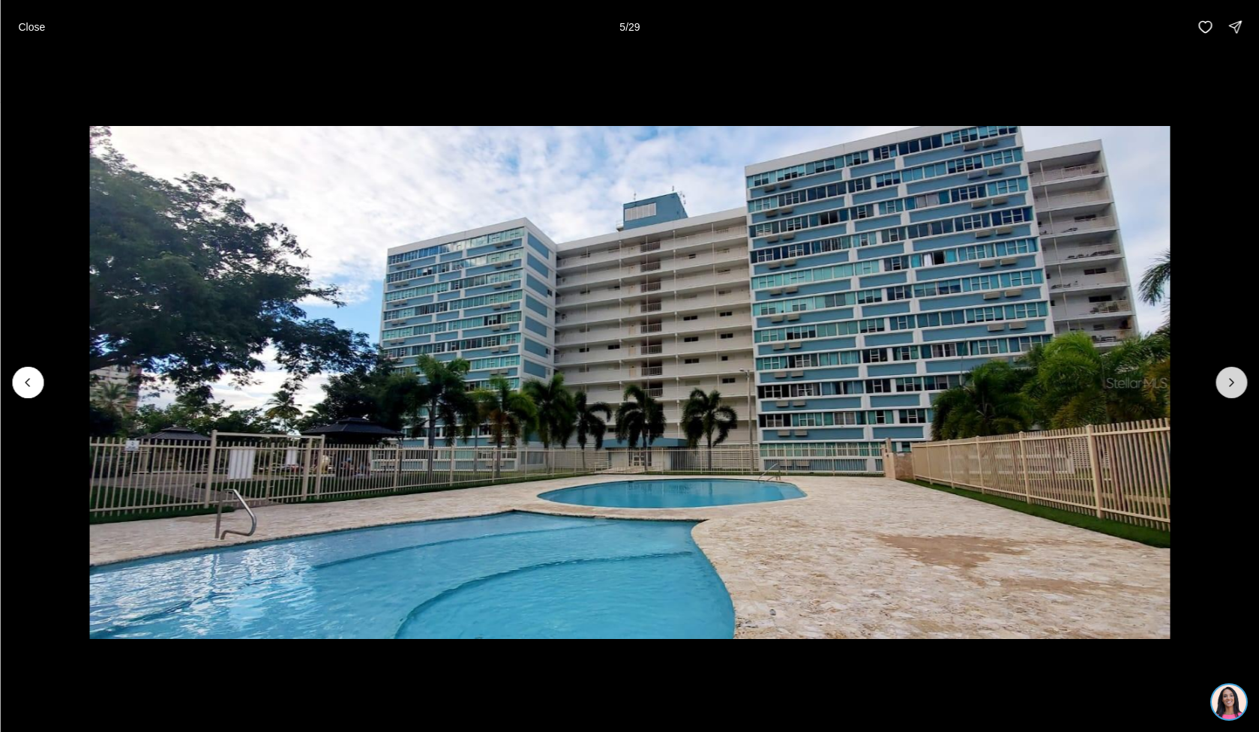
click at [1225, 379] on icon "Next slide" at bounding box center [1231, 382] width 15 height 15
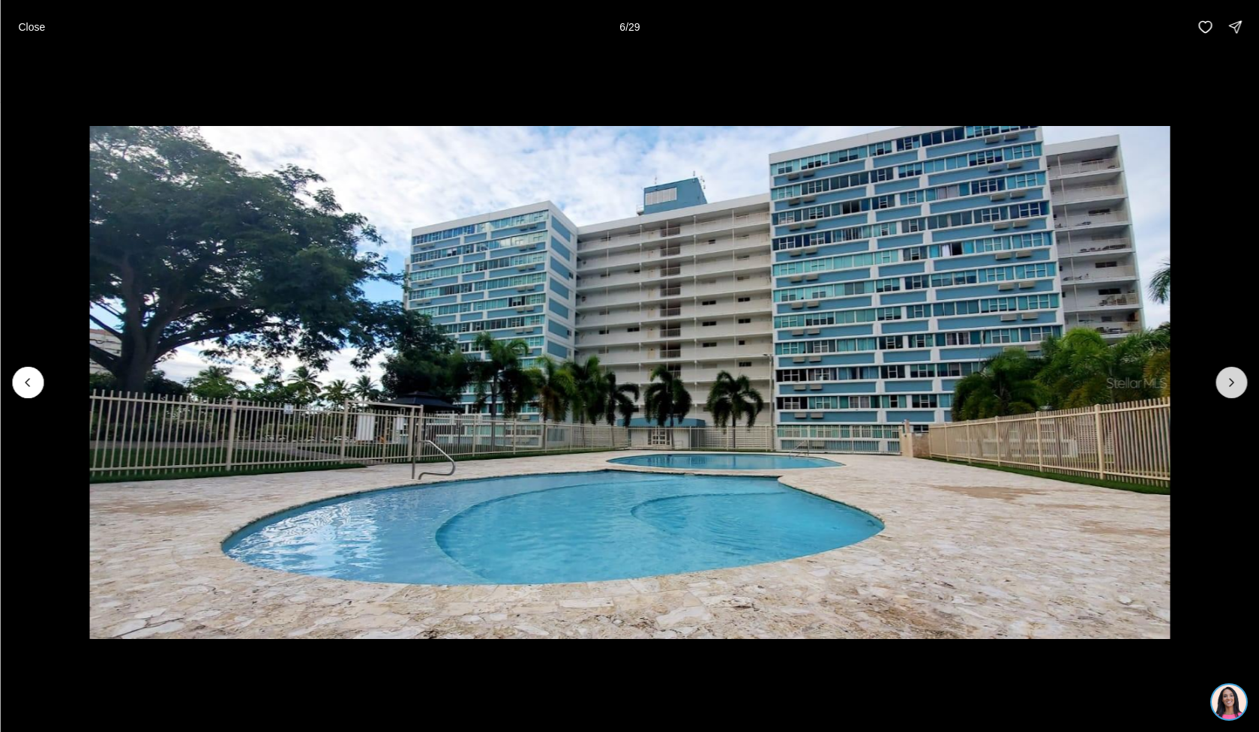
click at [1226, 379] on icon "Next slide" at bounding box center [1231, 382] width 15 height 15
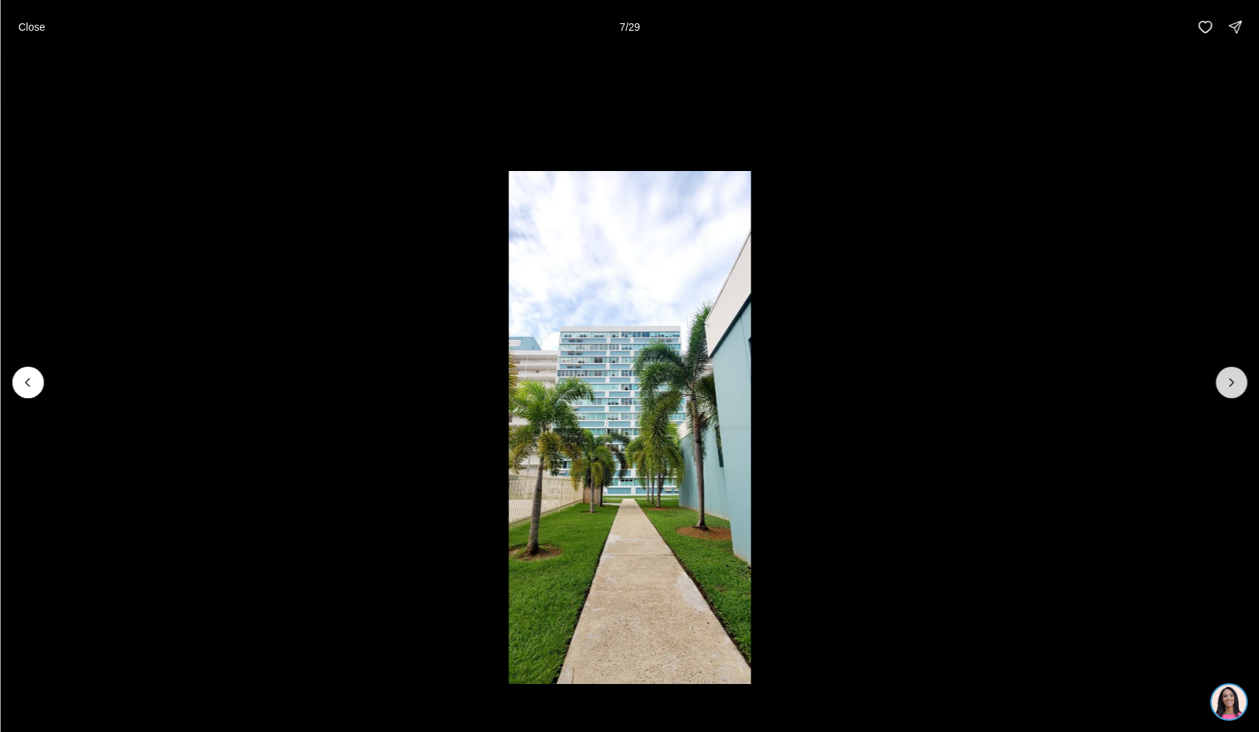
click at [1224, 380] on icon "Next slide" at bounding box center [1231, 382] width 15 height 15
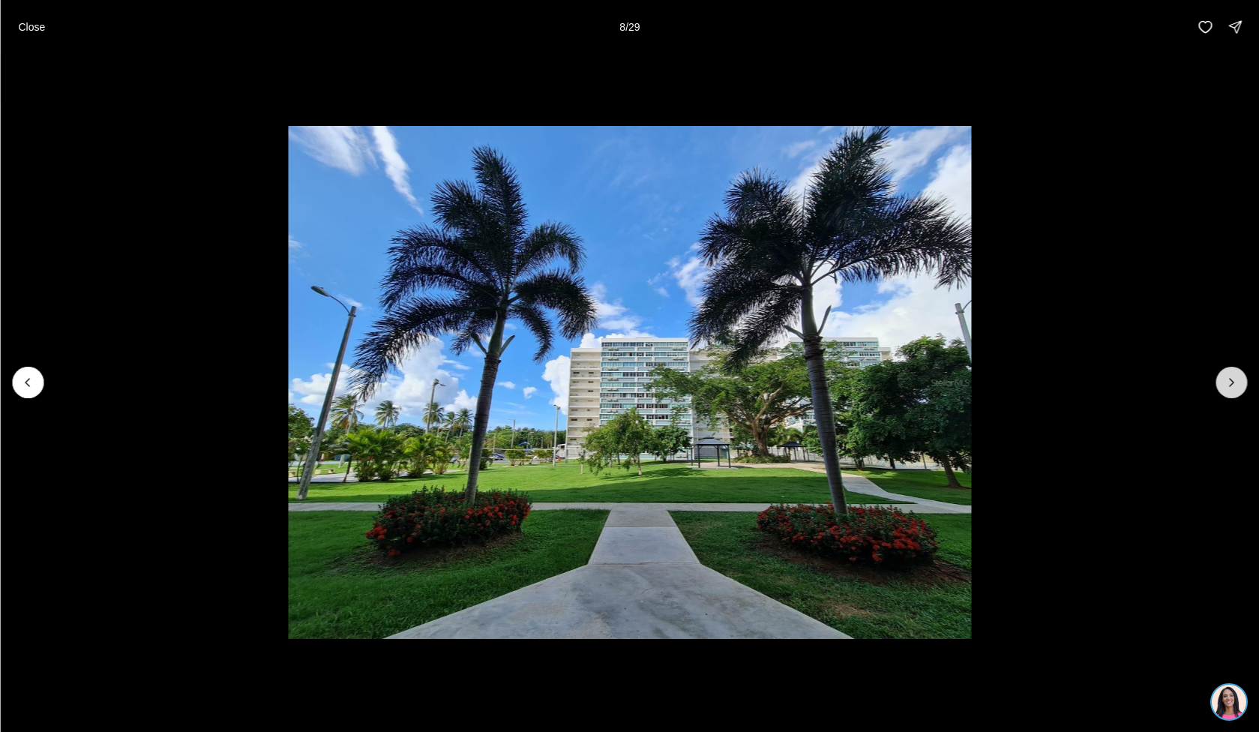
click at [1225, 378] on icon "Next slide" at bounding box center [1231, 382] width 15 height 15
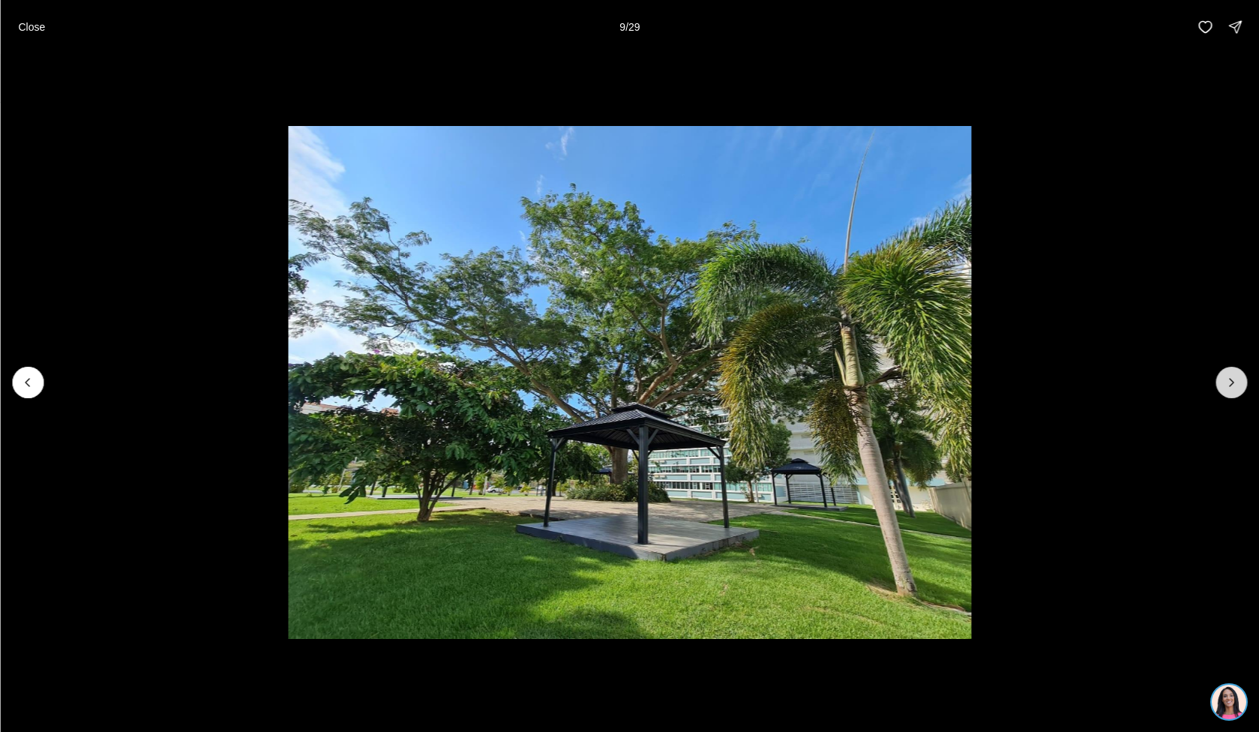
click at [1223, 377] on button "Next slide" at bounding box center [1232, 383] width 32 height 32
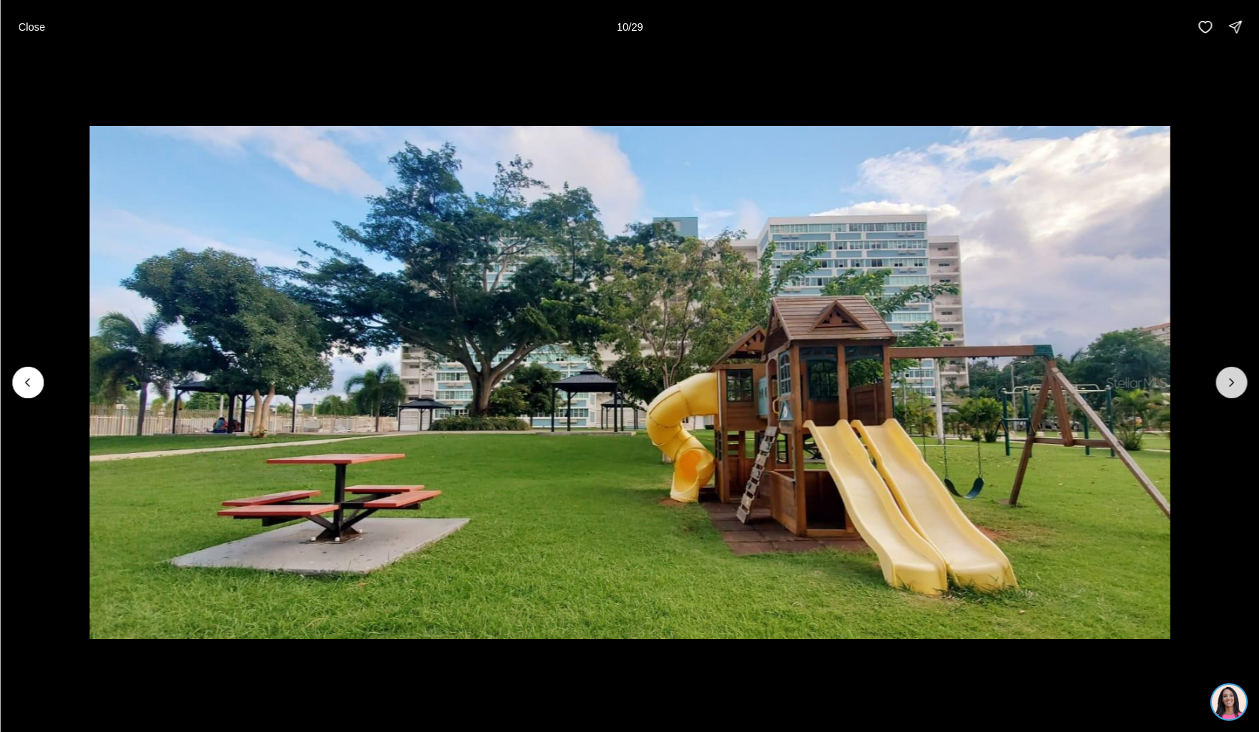
click at [1224, 377] on icon "Next slide" at bounding box center [1231, 382] width 15 height 15
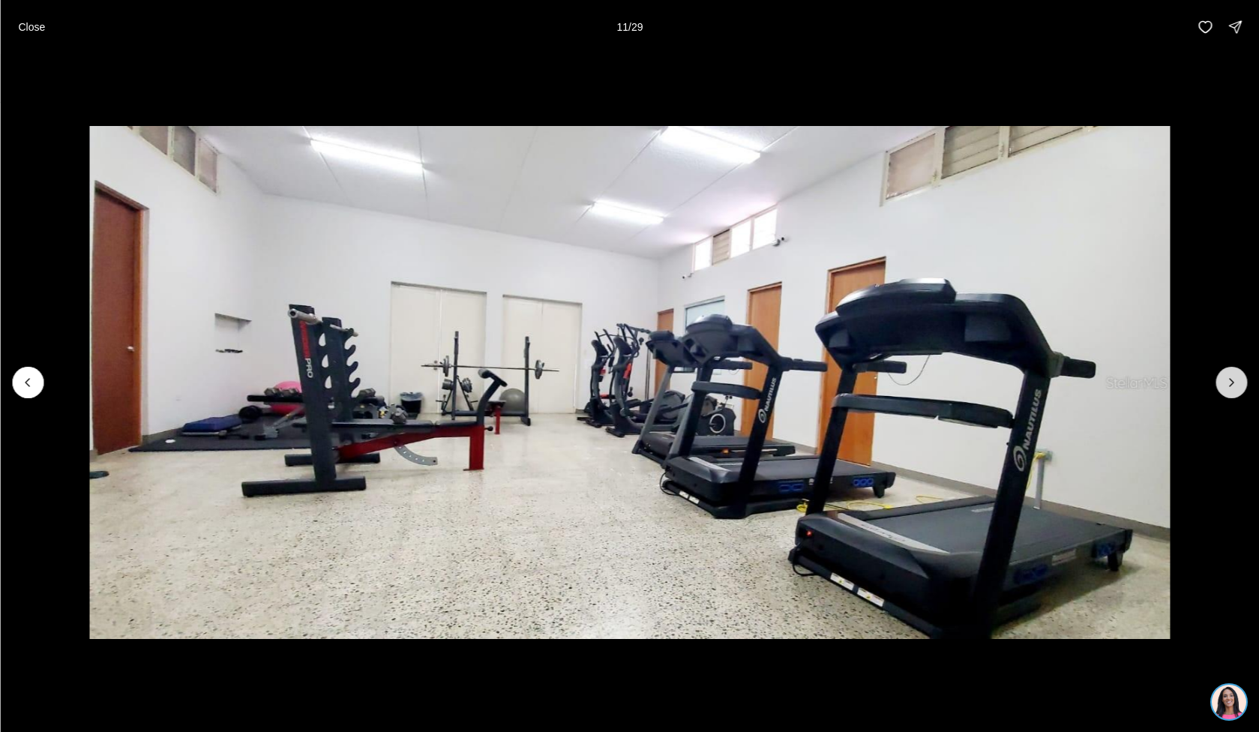
drag, startPoint x: 1222, startPoint y: 378, endPoint x: 1219, endPoint y: 386, distance: 8.8
click at [1221, 382] on button "Next slide" at bounding box center [1232, 383] width 32 height 32
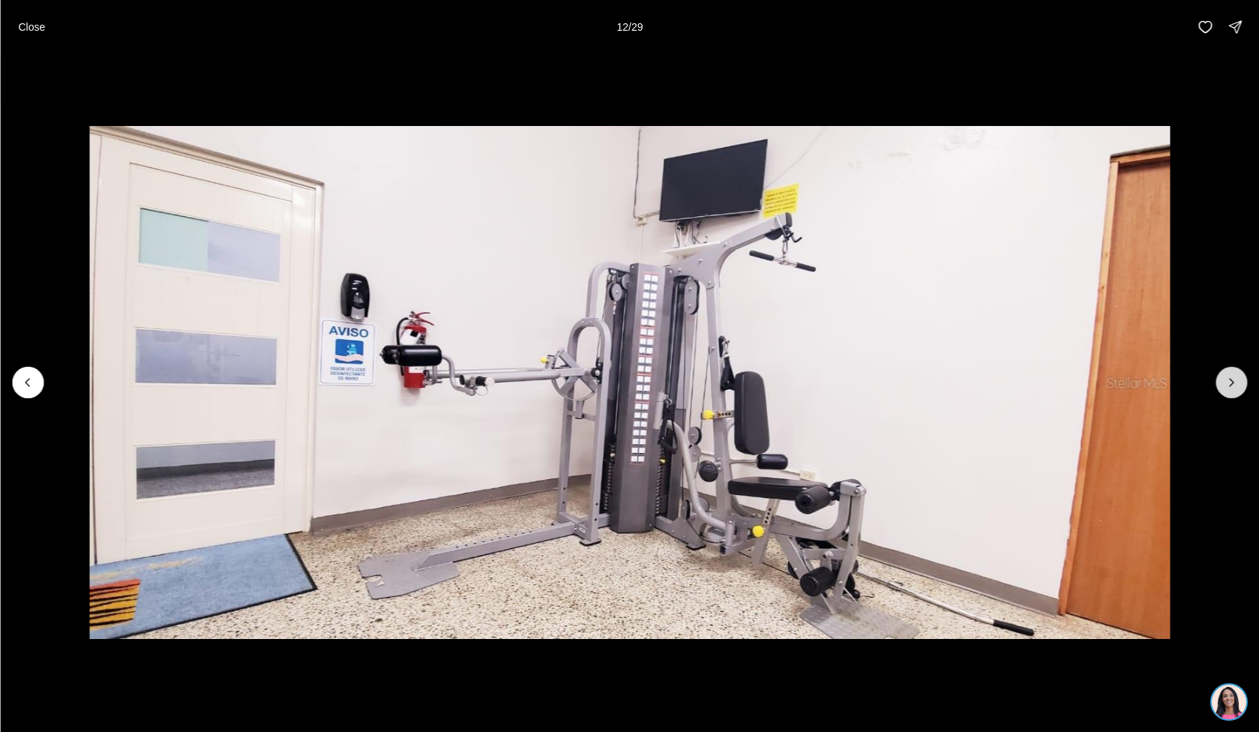
click at [1220, 376] on button "Next slide" at bounding box center [1232, 383] width 32 height 32
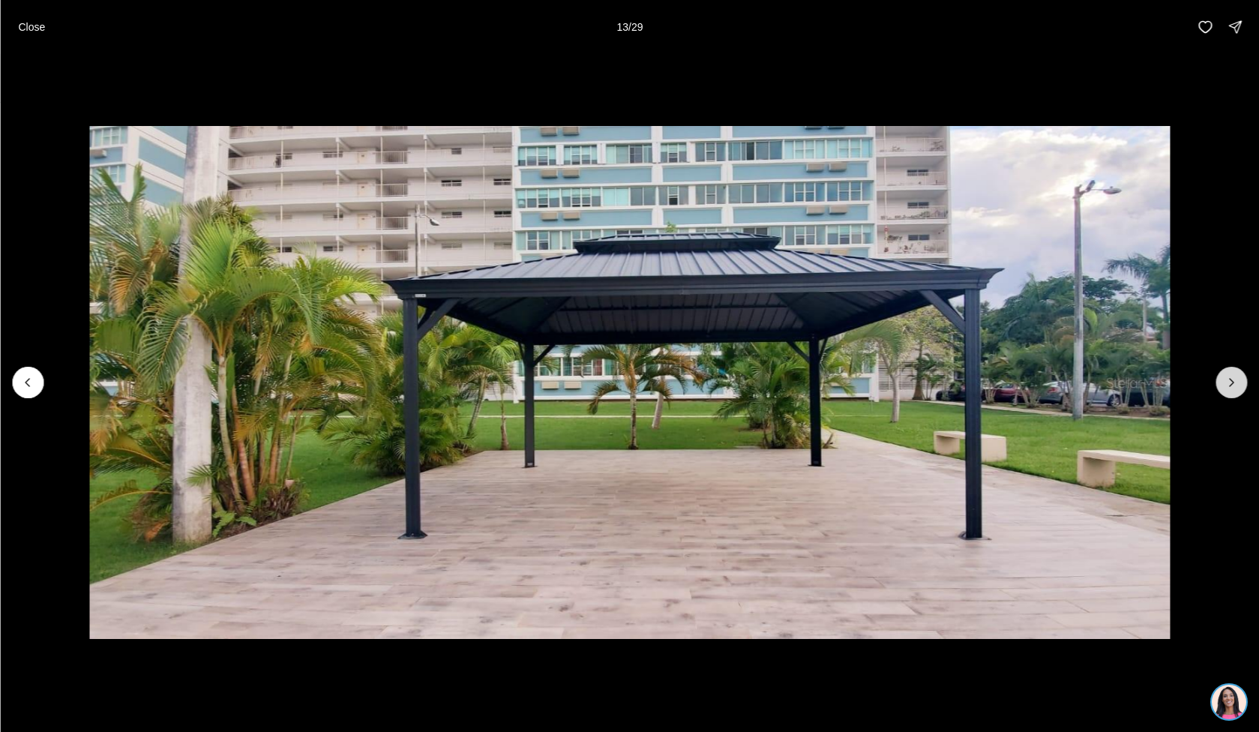
click at [1220, 376] on button "Next slide" at bounding box center [1232, 383] width 32 height 32
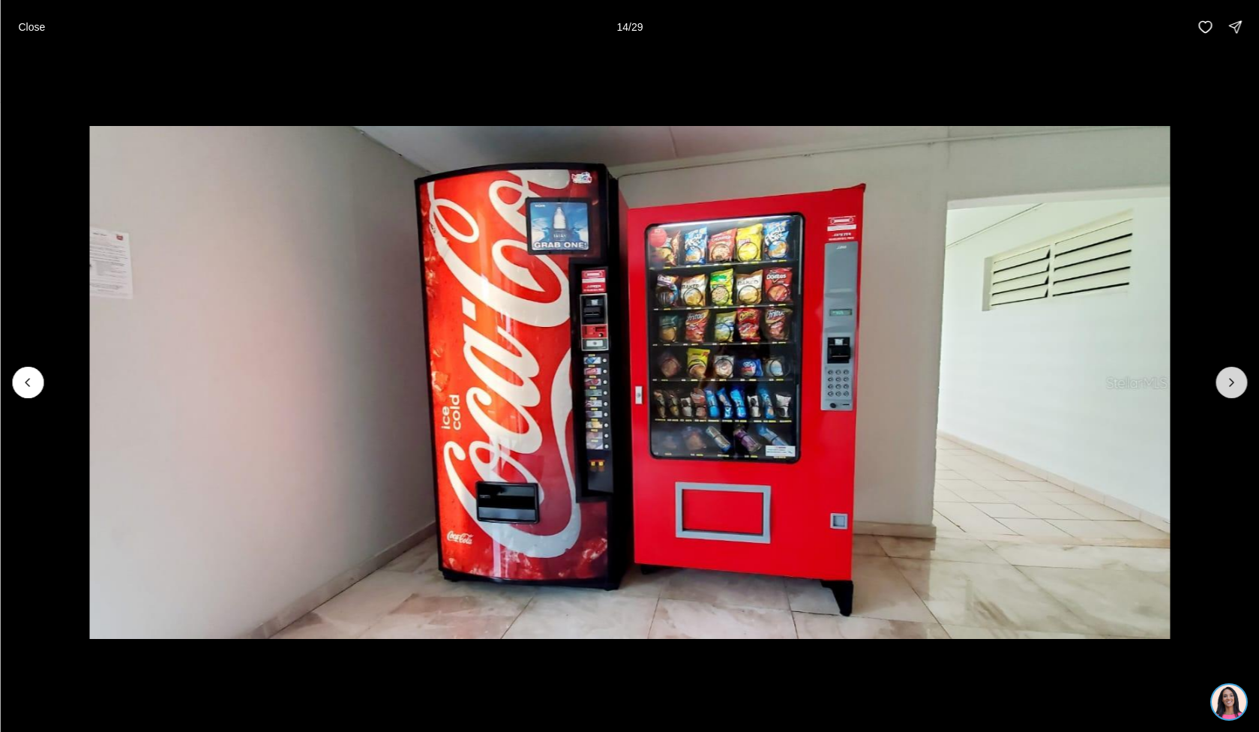
click at [1221, 377] on button "Next slide" at bounding box center [1232, 383] width 32 height 32
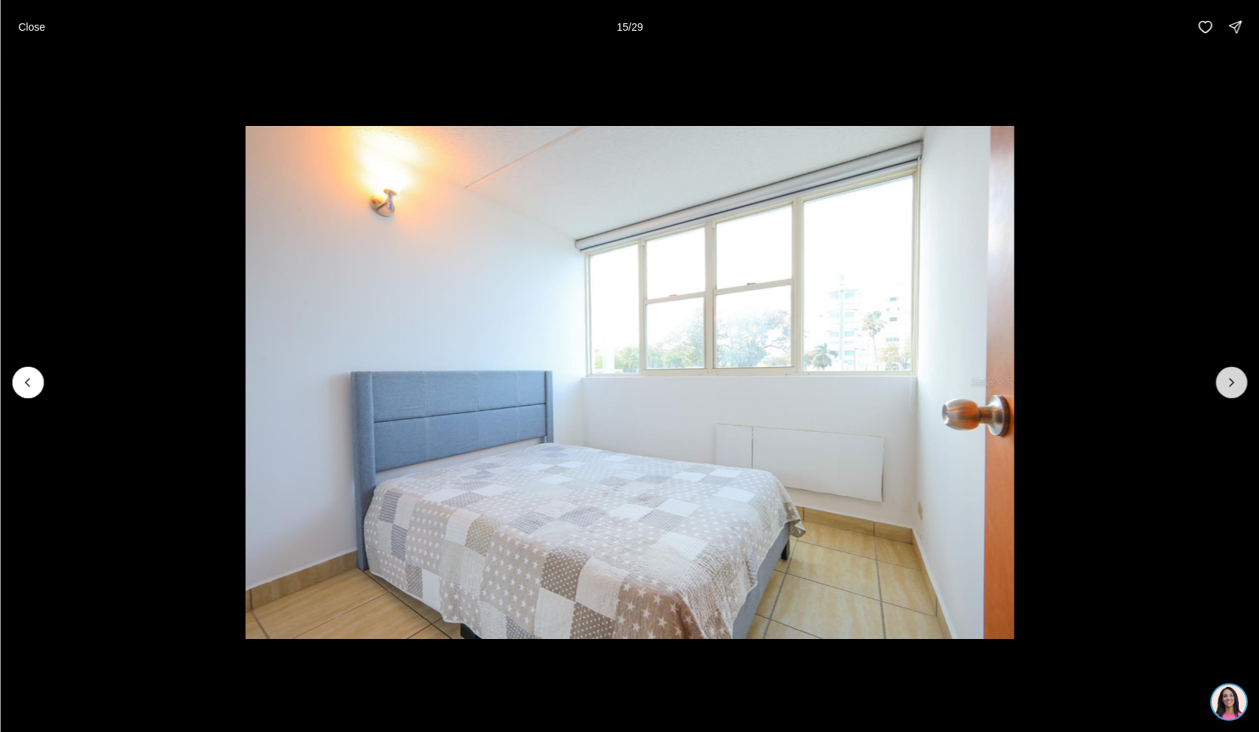
click at [1220, 377] on button "Next slide" at bounding box center [1232, 383] width 32 height 32
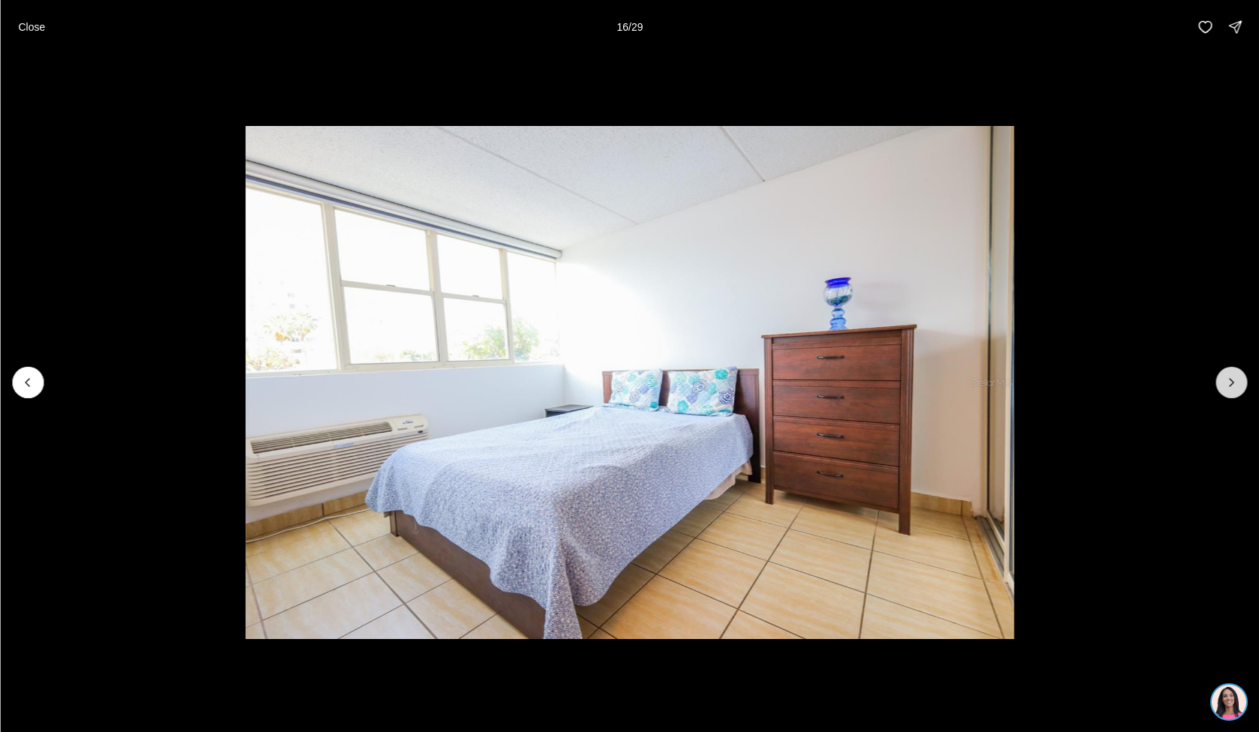
click at [1220, 376] on button "Next slide" at bounding box center [1232, 383] width 32 height 32
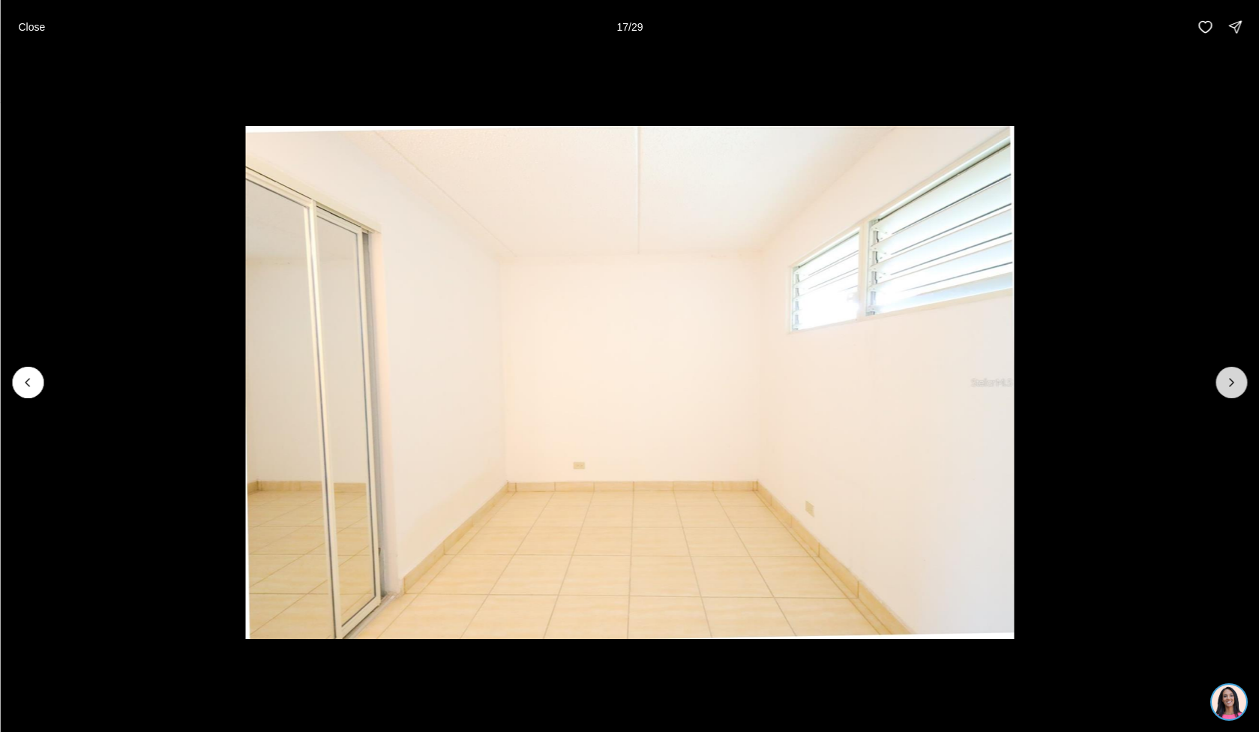
click at [1220, 376] on button "Next slide" at bounding box center [1232, 383] width 32 height 32
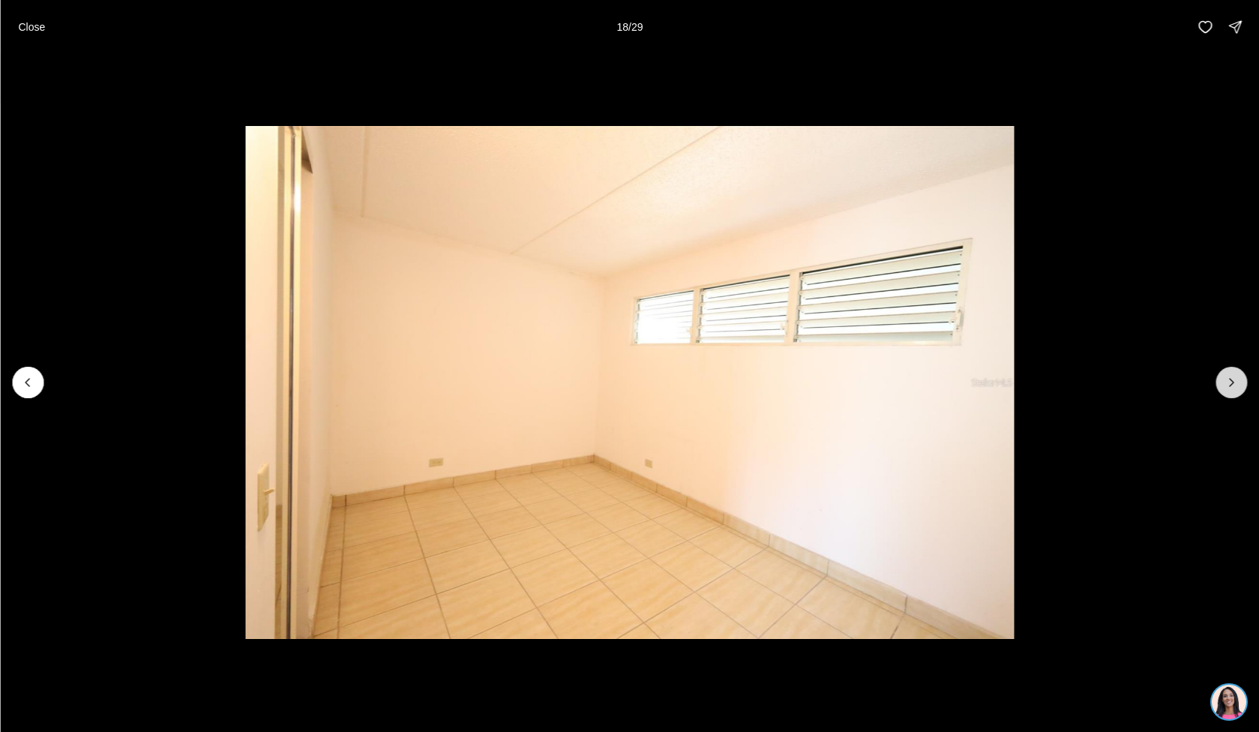
click at [1220, 376] on button "Next slide" at bounding box center [1232, 383] width 32 height 32
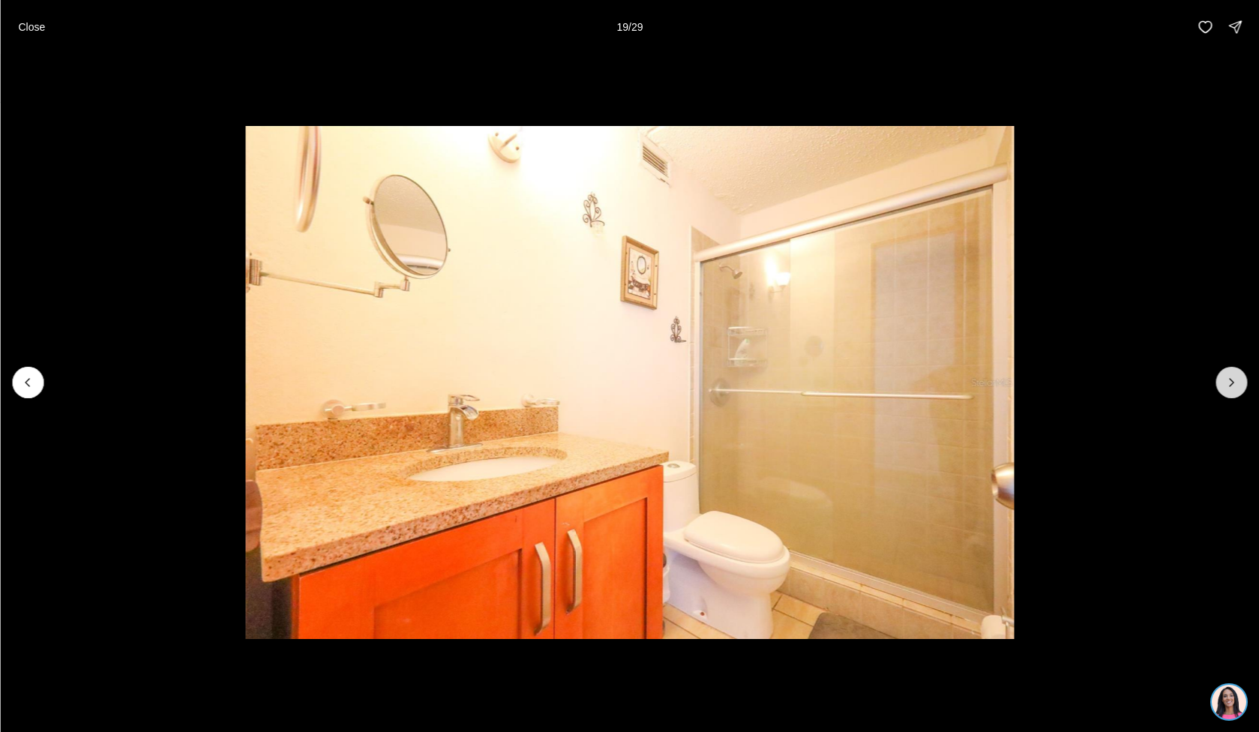
click at [1220, 376] on button "Next slide" at bounding box center [1232, 383] width 32 height 32
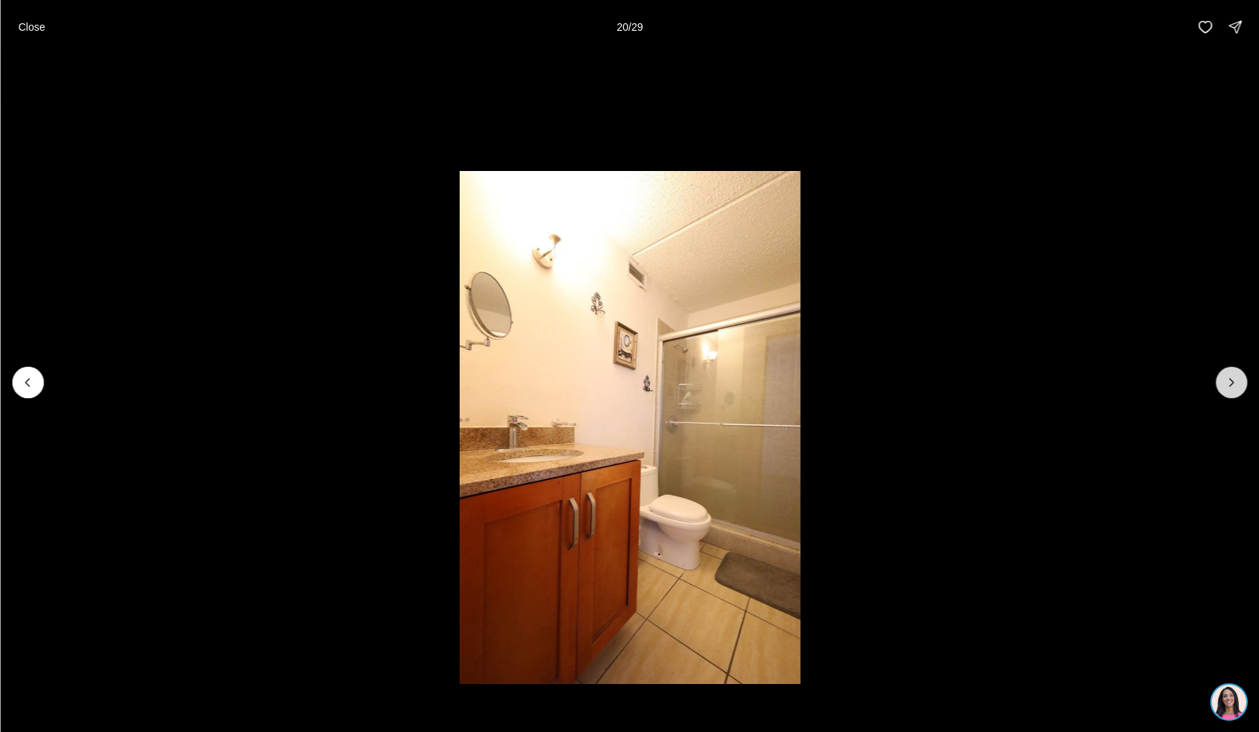
click at [1220, 376] on button "Next slide" at bounding box center [1232, 383] width 32 height 32
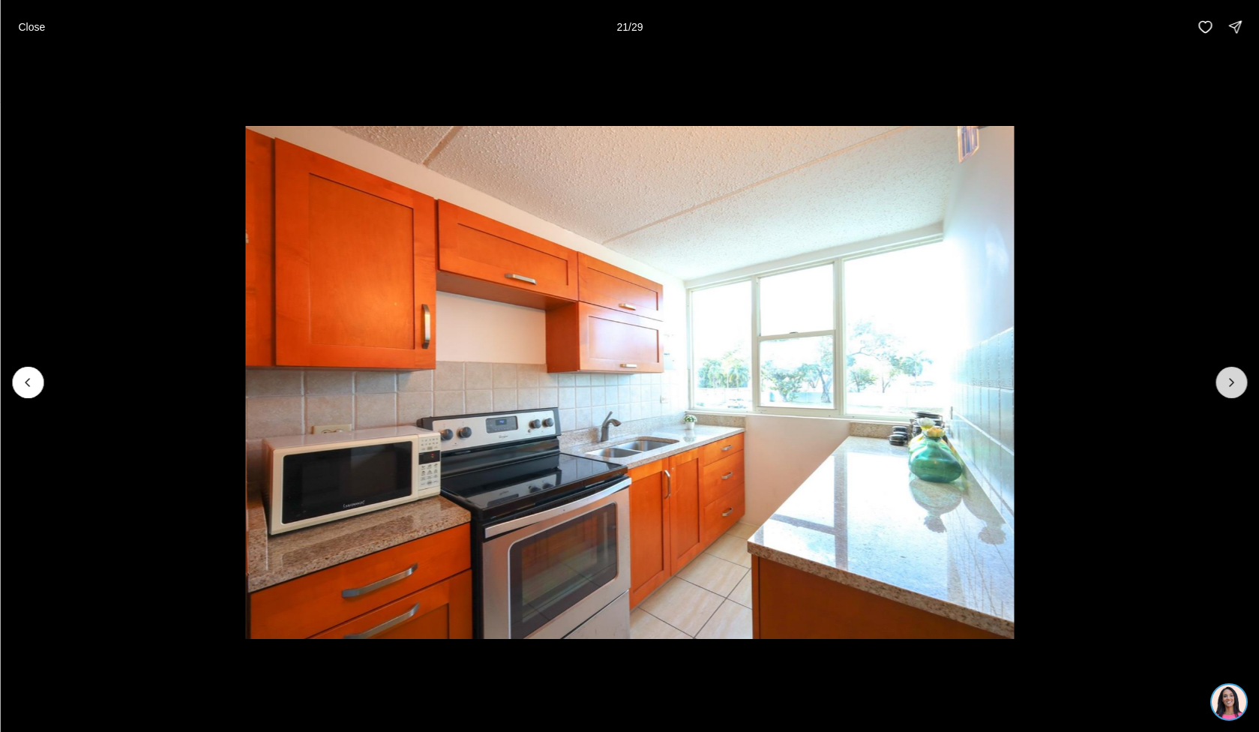
click at [1220, 376] on button "Next slide" at bounding box center [1232, 383] width 32 height 32
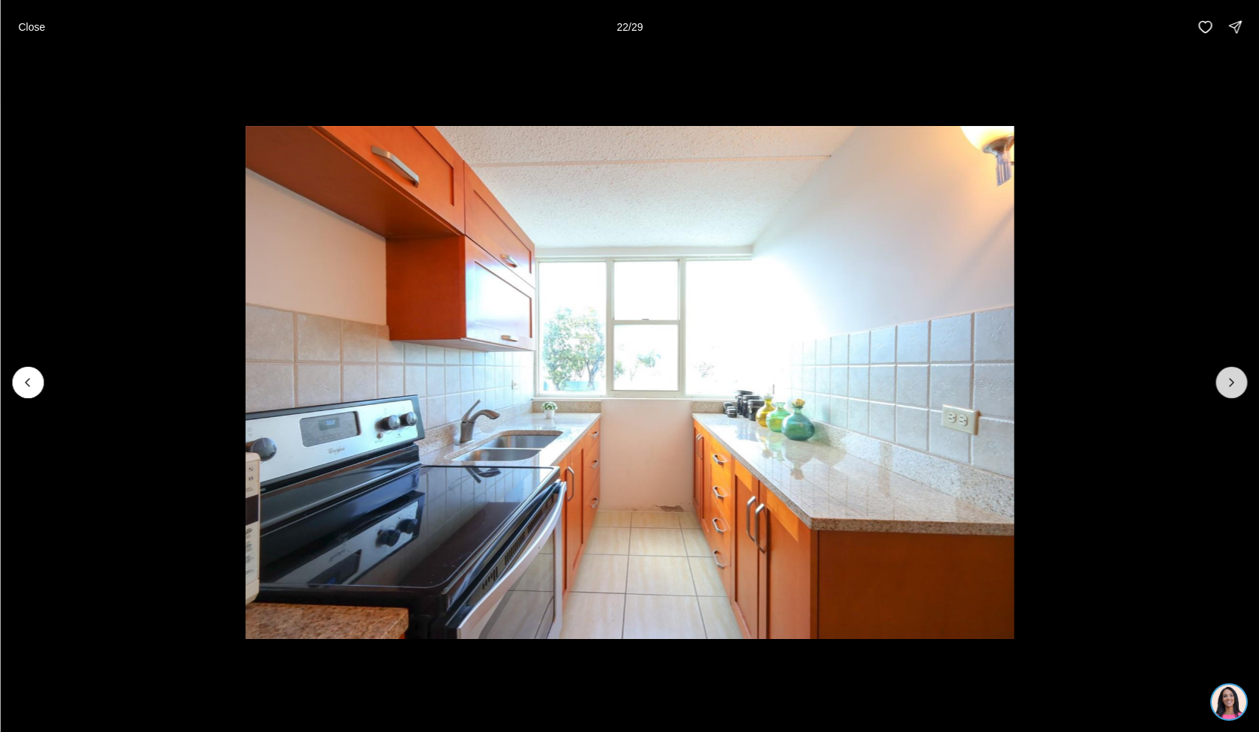
click at [1229, 389] on icon "Next slide" at bounding box center [1231, 382] width 15 height 15
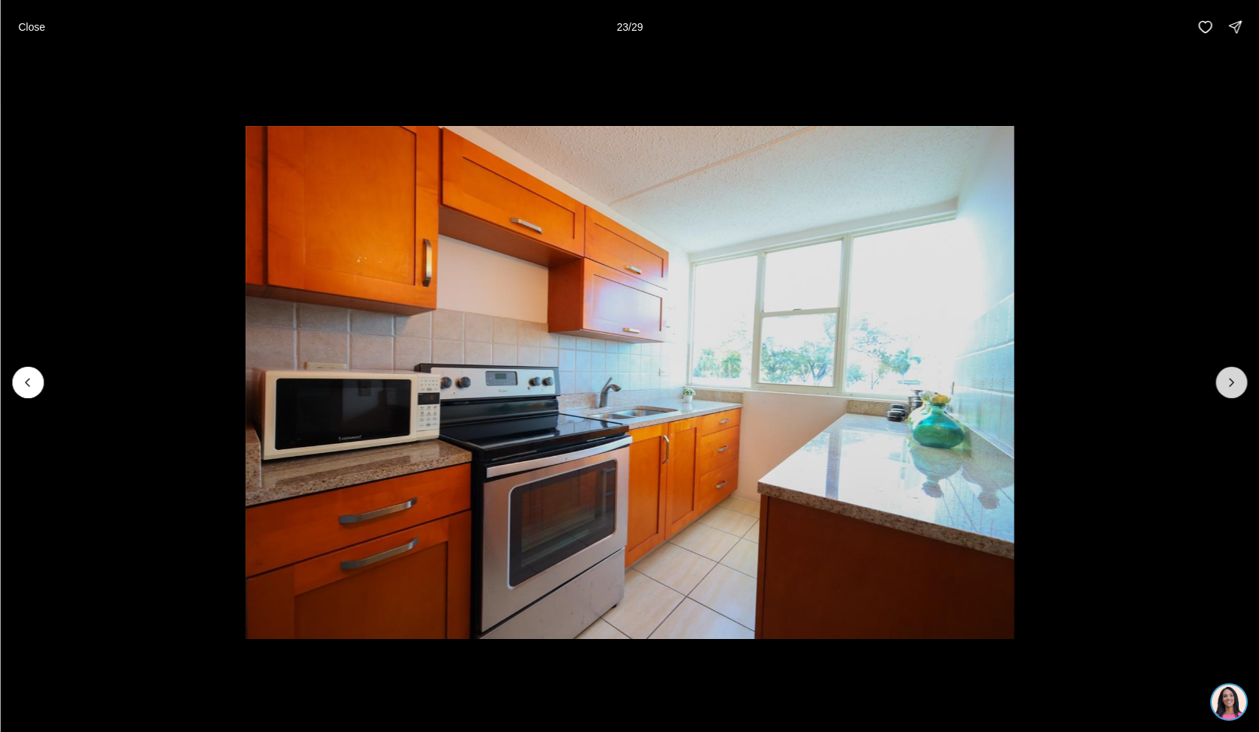
click at [1221, 389] on button "Next slide" at bounding box center [1232, 383] width 32 height 32
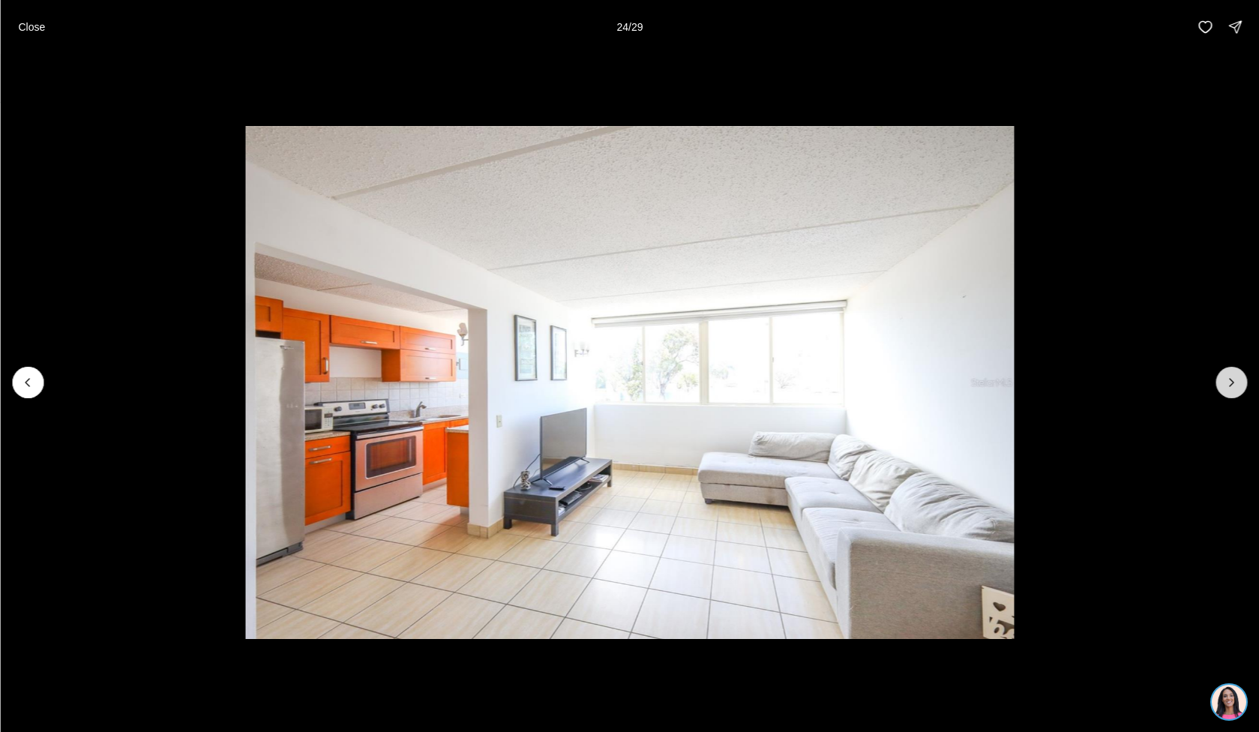
click at [1220, 388] on button "Next slide" at bounding box center [1232, 383] width 32 height 32
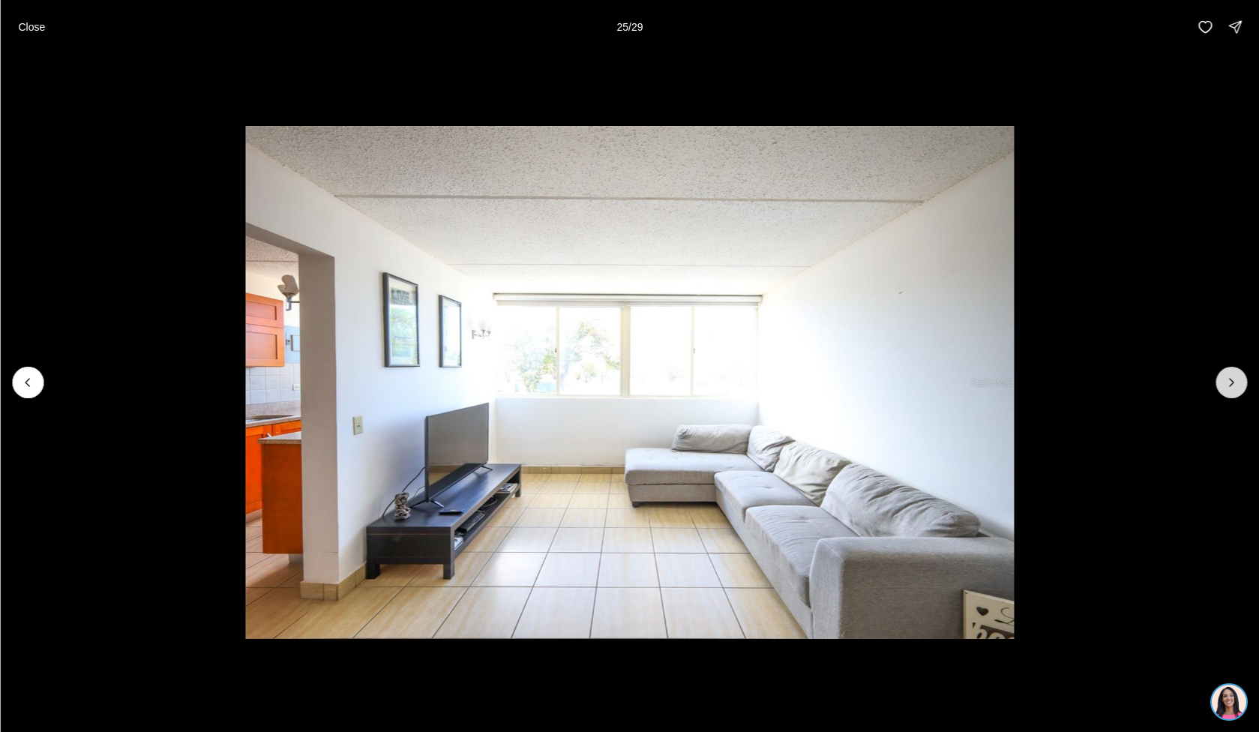
click at [1219, 389] on button "Next slide" at bounding box center [1232, 383] width 32 height 32
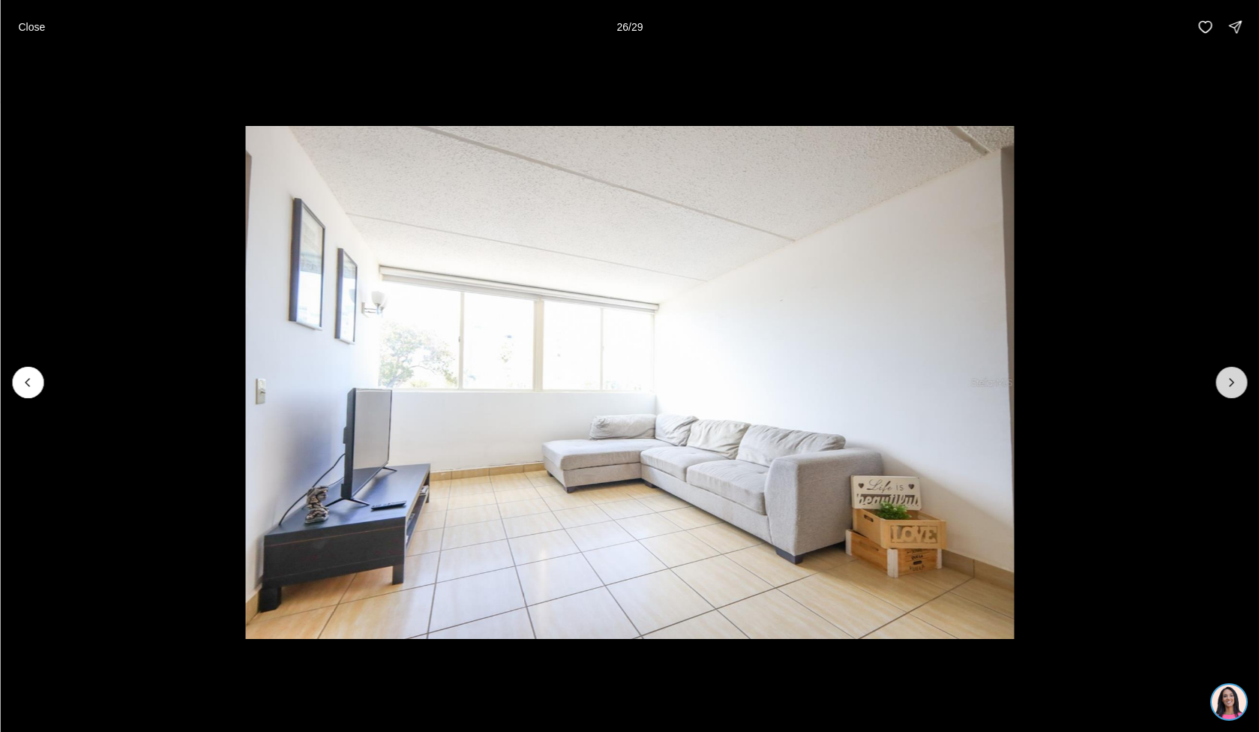
click at [1220, 388] on button "Next slide" at bounding box center [1232, 383] width 32 height 32
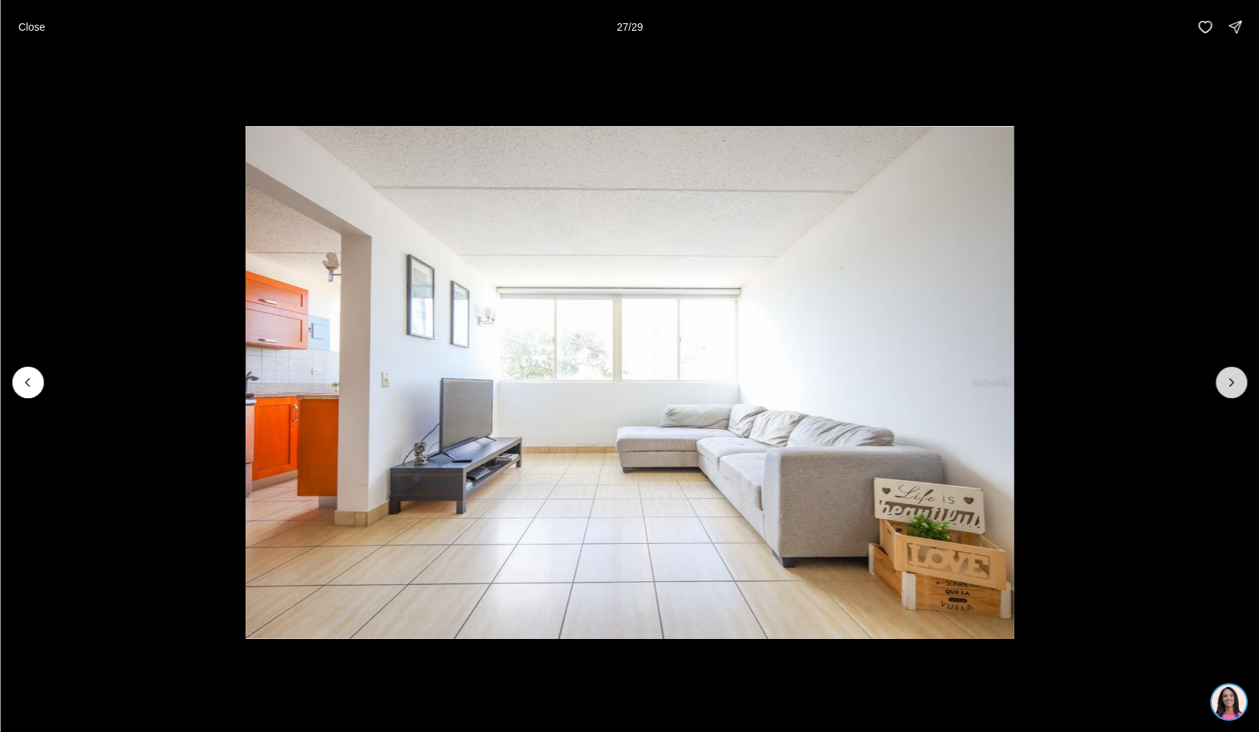
click at [1219, 388] on button "Next slide" at bounding box center [1232, 383] width 32 height 32
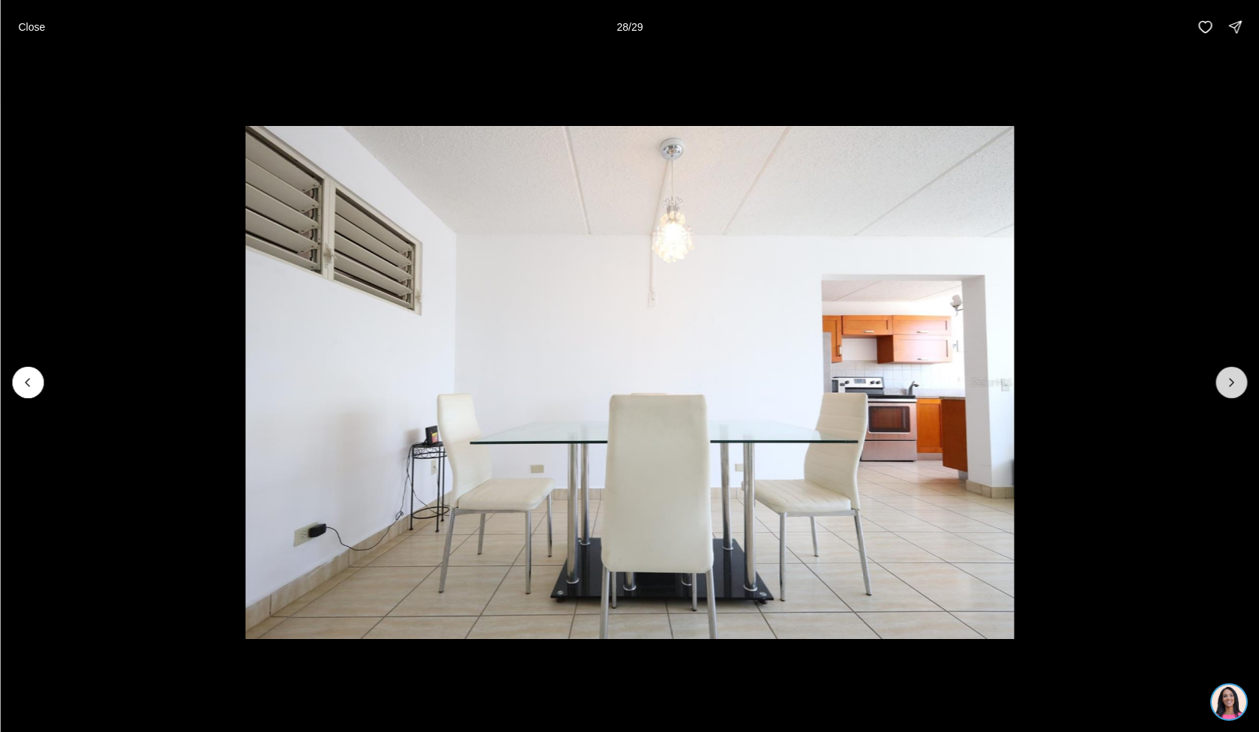
click at [1229, 380] on icon "Next slide" at bounding box center [1231, 382] width 15 height 15
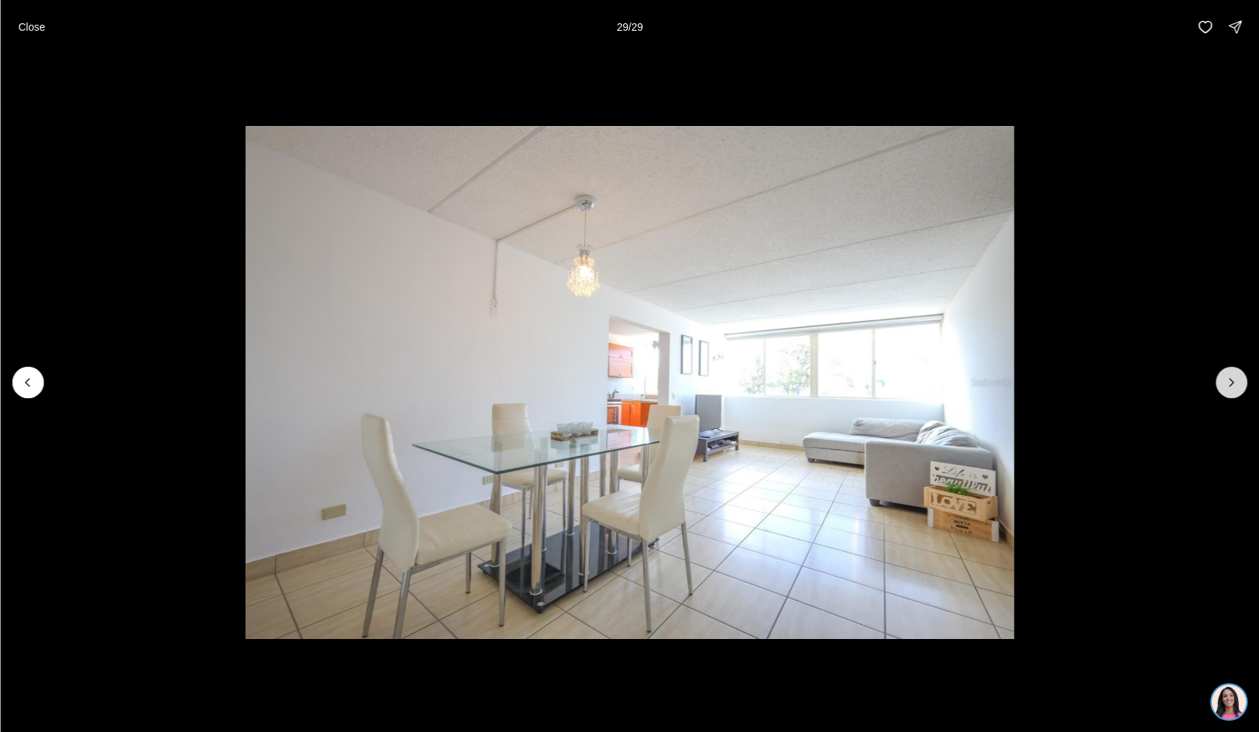
click at [1229, 380] on div at bounding box center [1232, 383] width 32 height 32
click at [1232, 385] on div at bounding box center [1232, 383] width 32 height 32
click at [1219, 383] on div at bounding box center [1232, 383] width 32 height 32
click at [26, 379] on icon "Previous slide" at bounding box center [27, 382] width 15 height 15
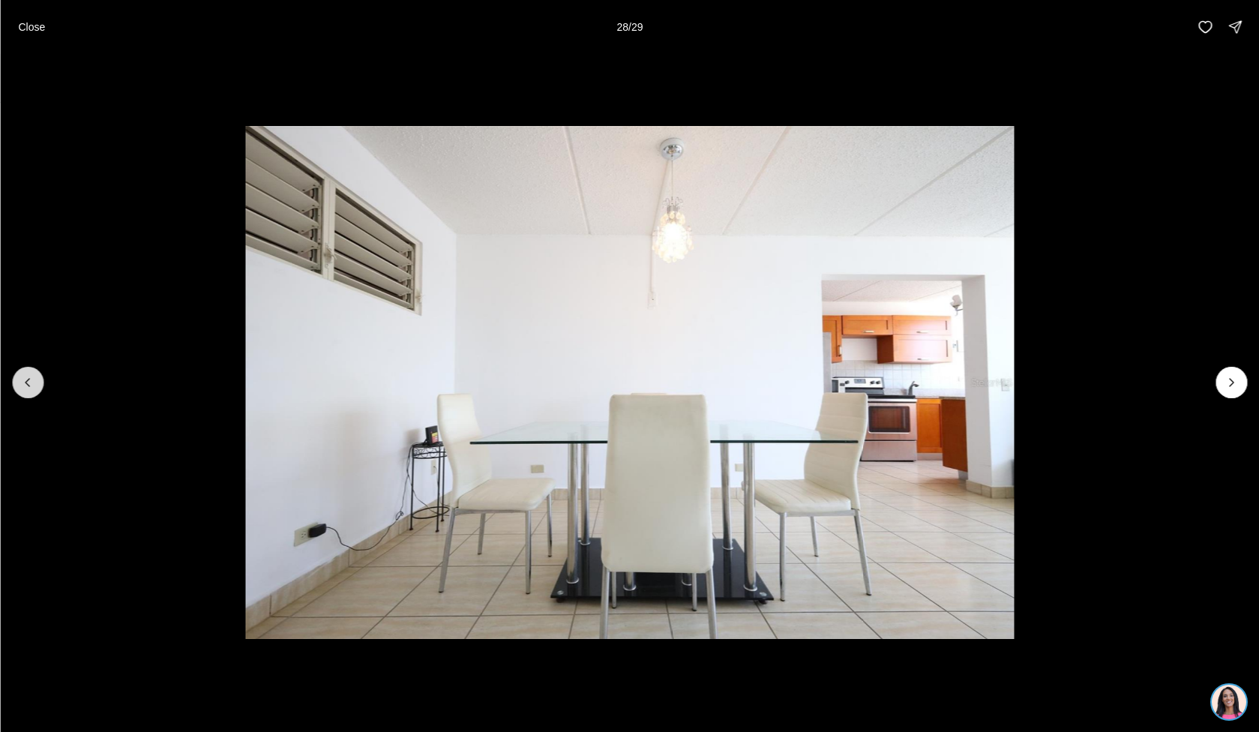
click at [26, 379] on icon "Previous slide" at bounding box center [27, 382] width 15 height 15
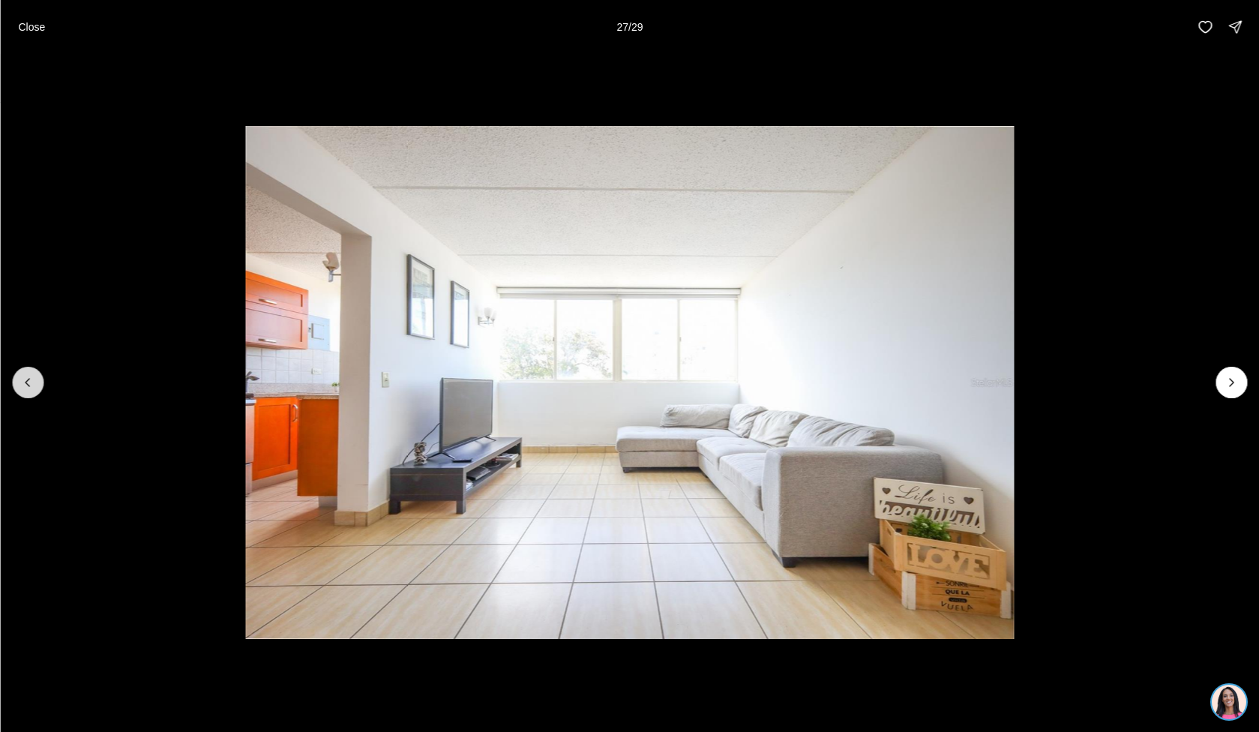
click at [26, 379] on icon "Previous slide" at bounding box center [27, 382] width 15 height 15
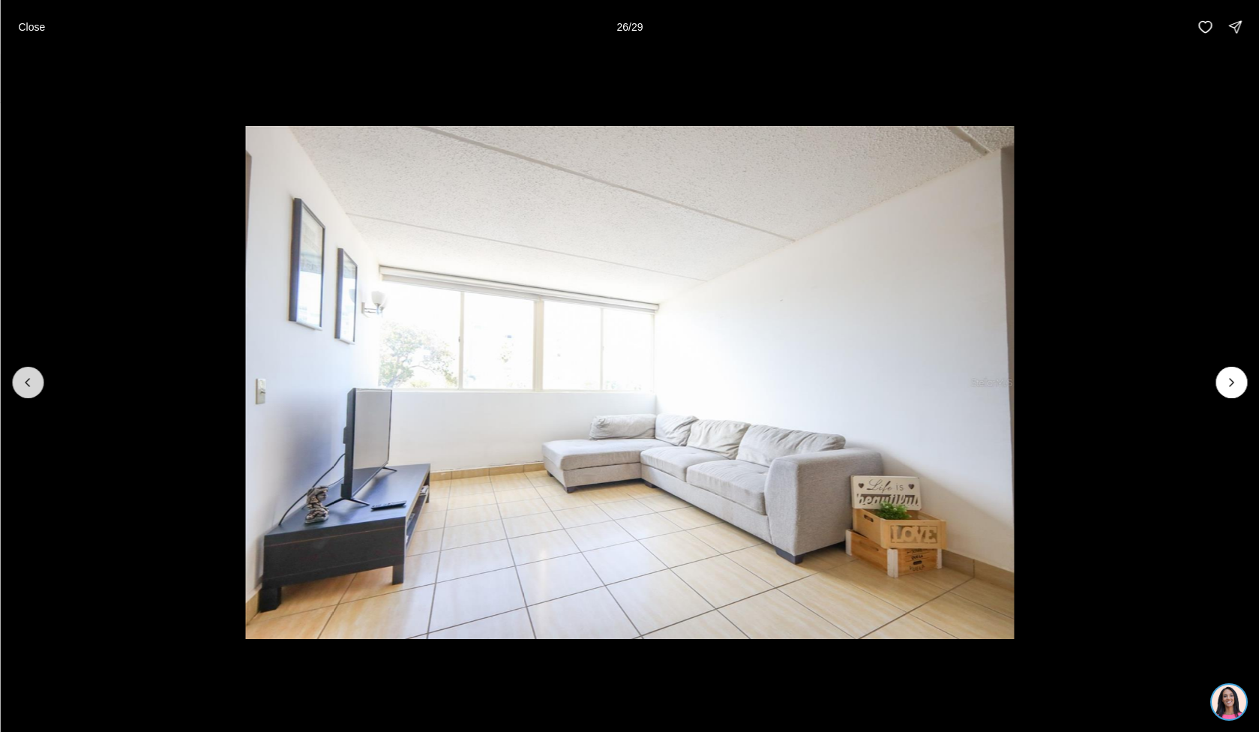
click at [26, 379] on icon "Previous slide" at bounding box center [27, 382] width 15 height 15
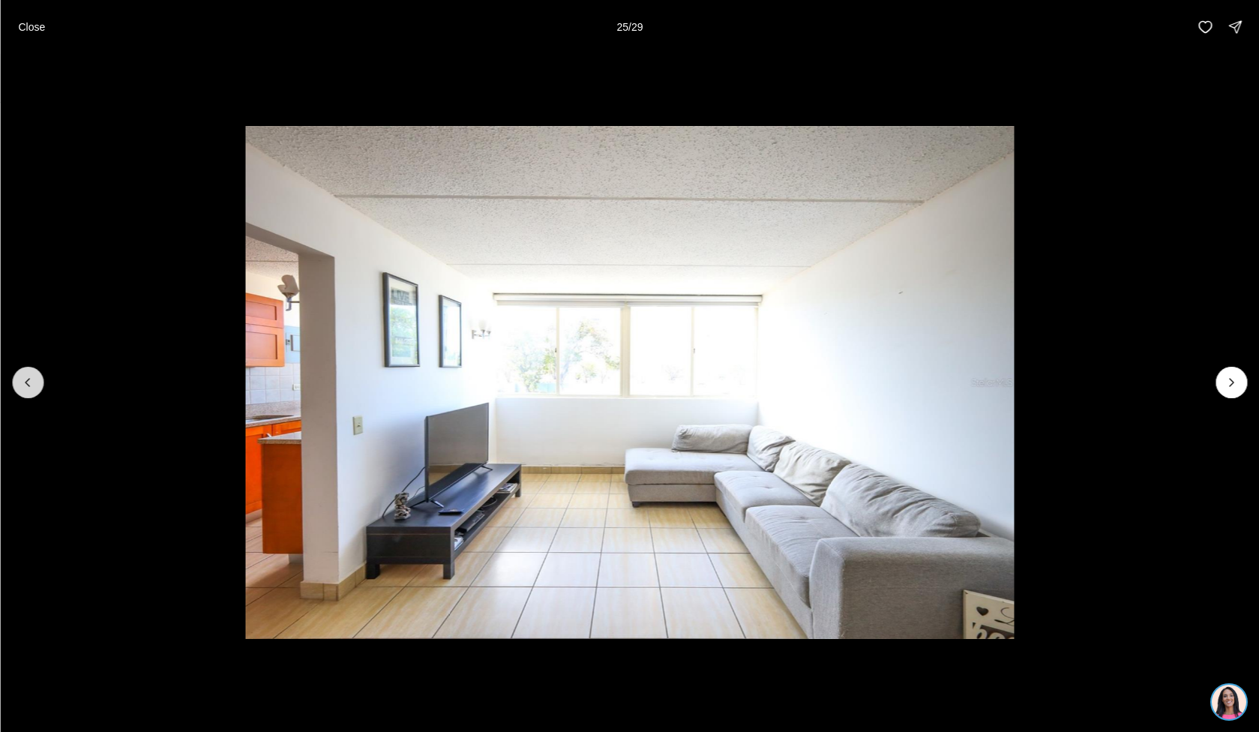
click at [26, 379] on icon "Previous slide" at bounding box center [27, 382] width 15 height 15
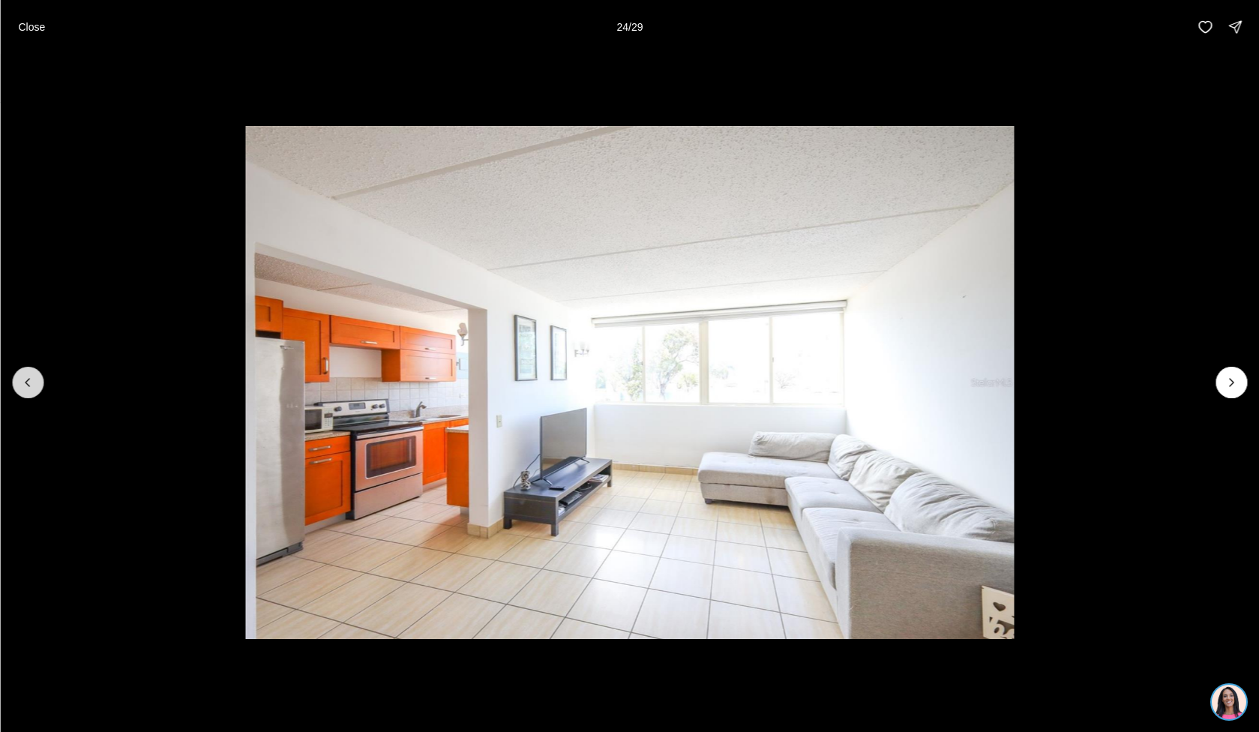
click at [26, 379] on icon "Previous slide" at bounding box center [27, 382] width 15 height 15
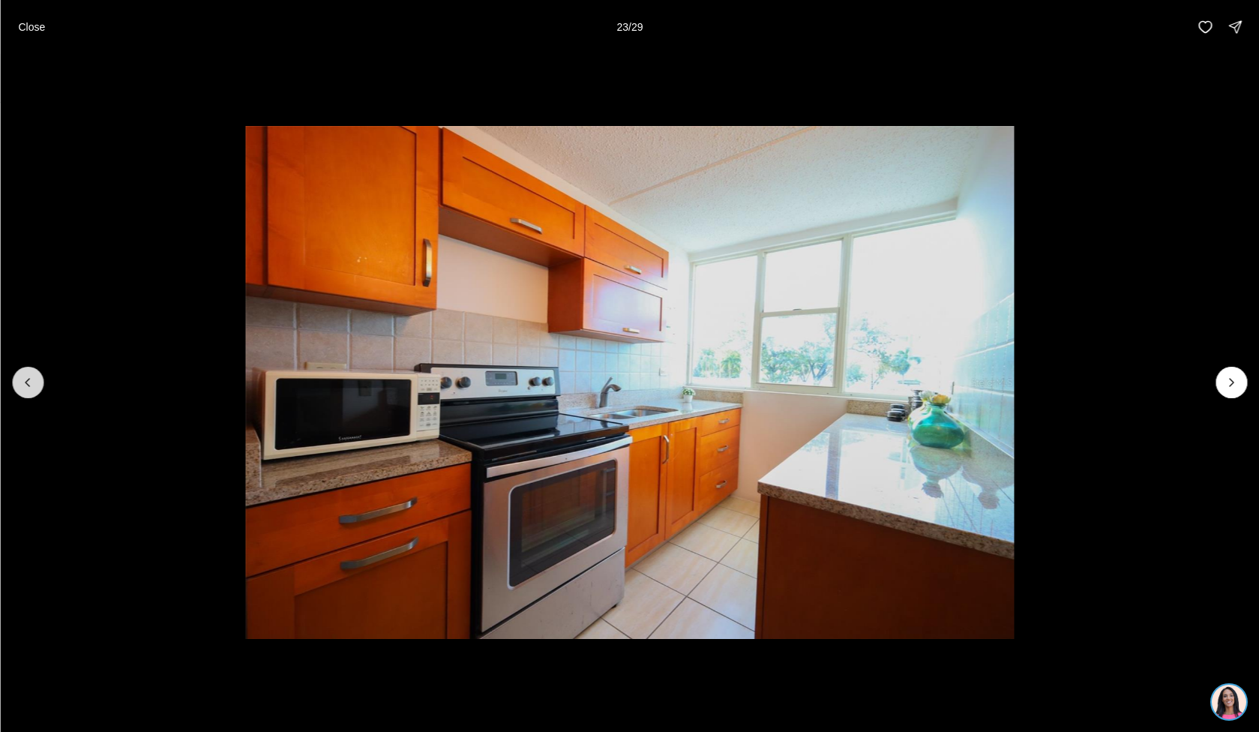
click at [26, 379] on icon "Previous slide" at bounding box center [27, 382] width 15 height 15
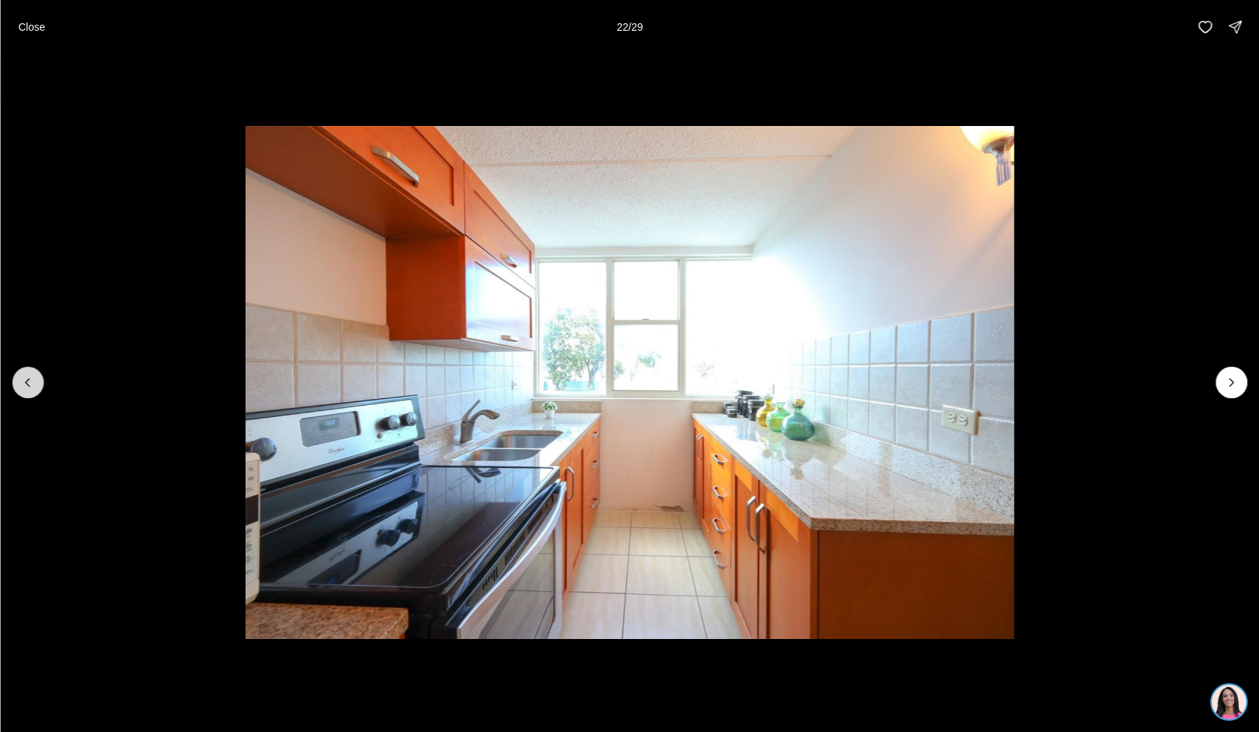
click at [26, 379] on icon "Previous slide" at bounding box center [27, 382] width 15 height 15
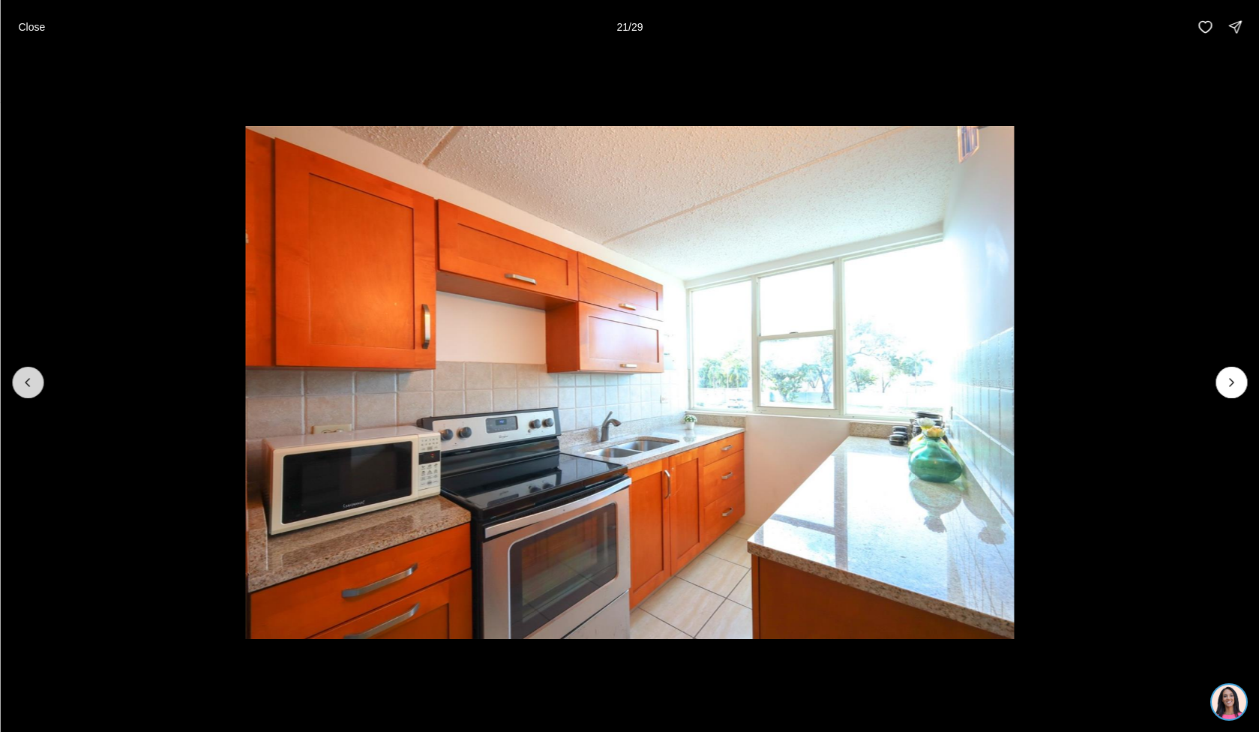
click at [26, 379] on icon "Previous slide" at bounding box center [27, 382] width 15 height 15
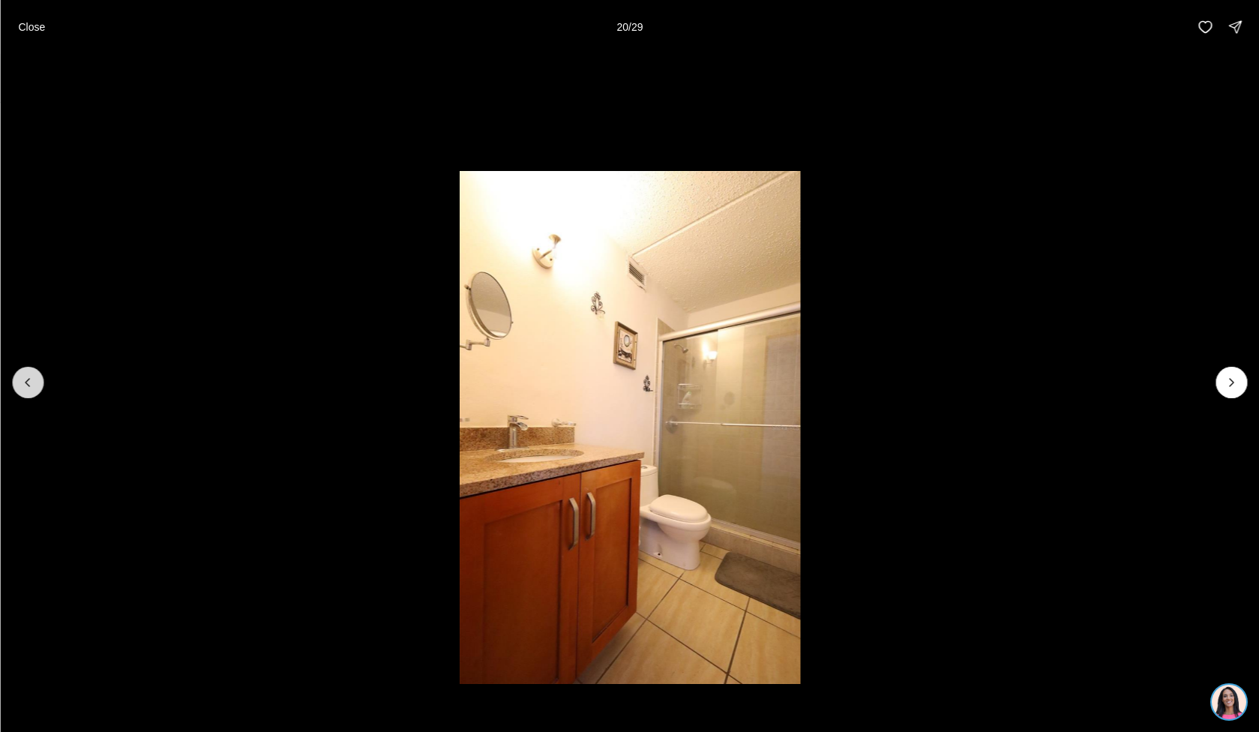
click at [26, 379] on icon "Previous slide" at bounding box center [27, 382] width 15 height 15
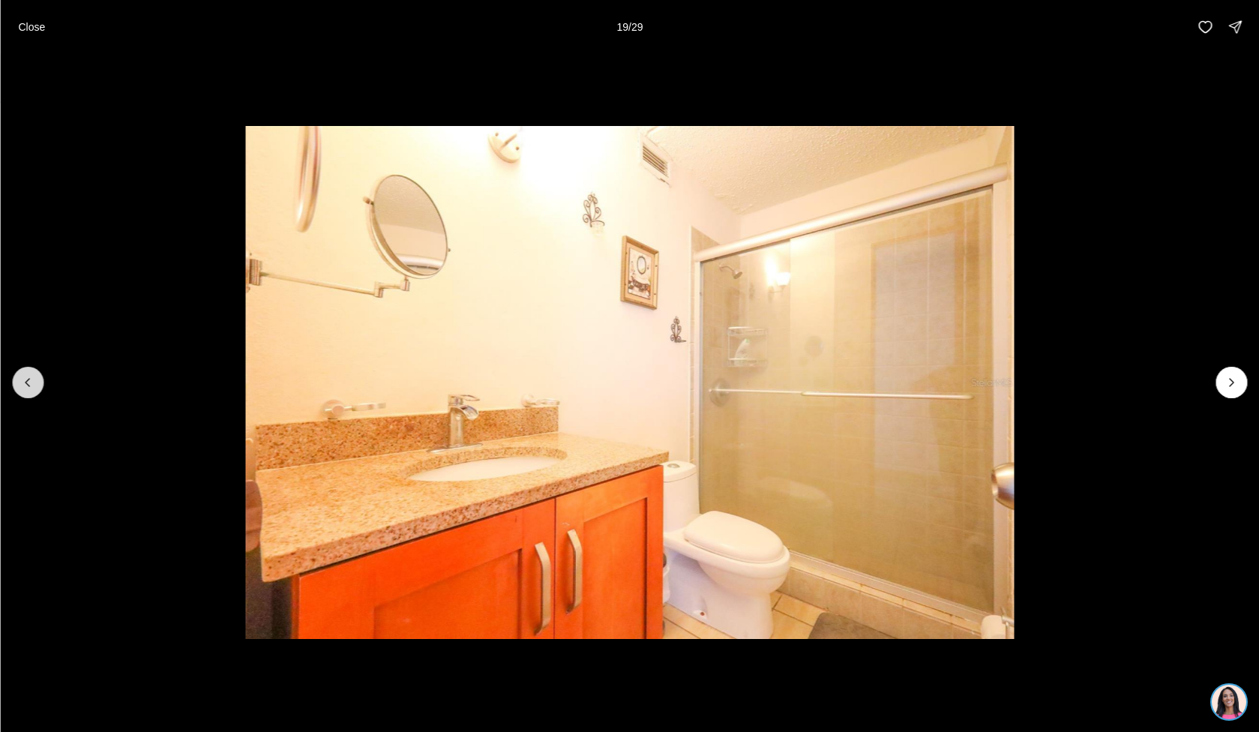
click at [26, 379] on icon "Previous slide" at bounding box center [27, 382] width 15 height 15
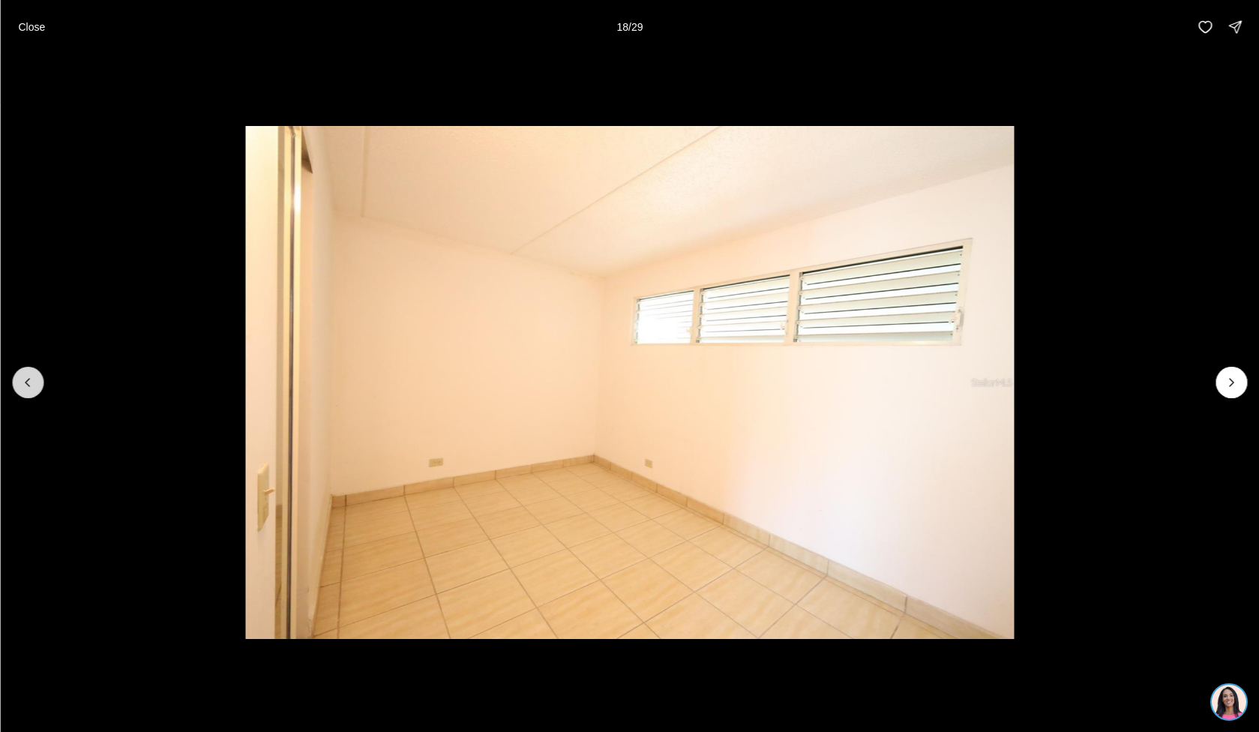
click at [26, 379] on icon "Previous slide" at bounding box center [27, 382] width 15 height 15
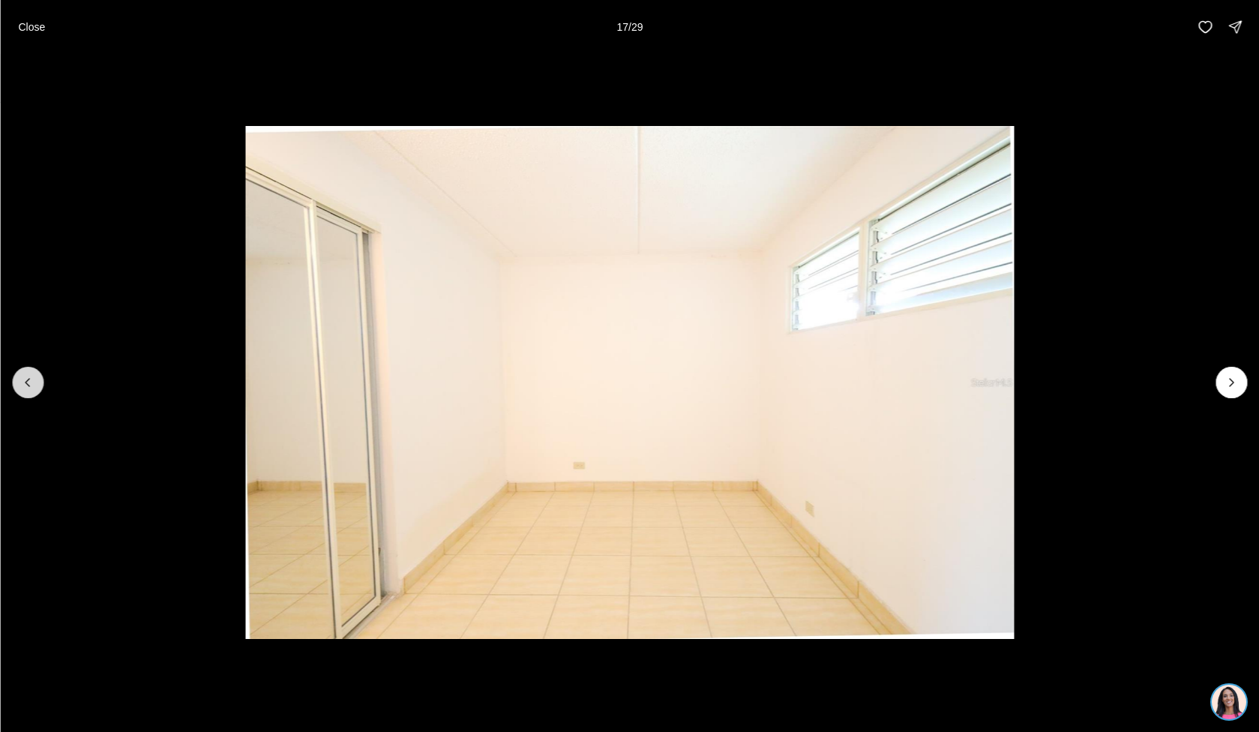
click at [26, 379] on icon "Previous slide" at bounding box center [27, 382] width 15 height 15
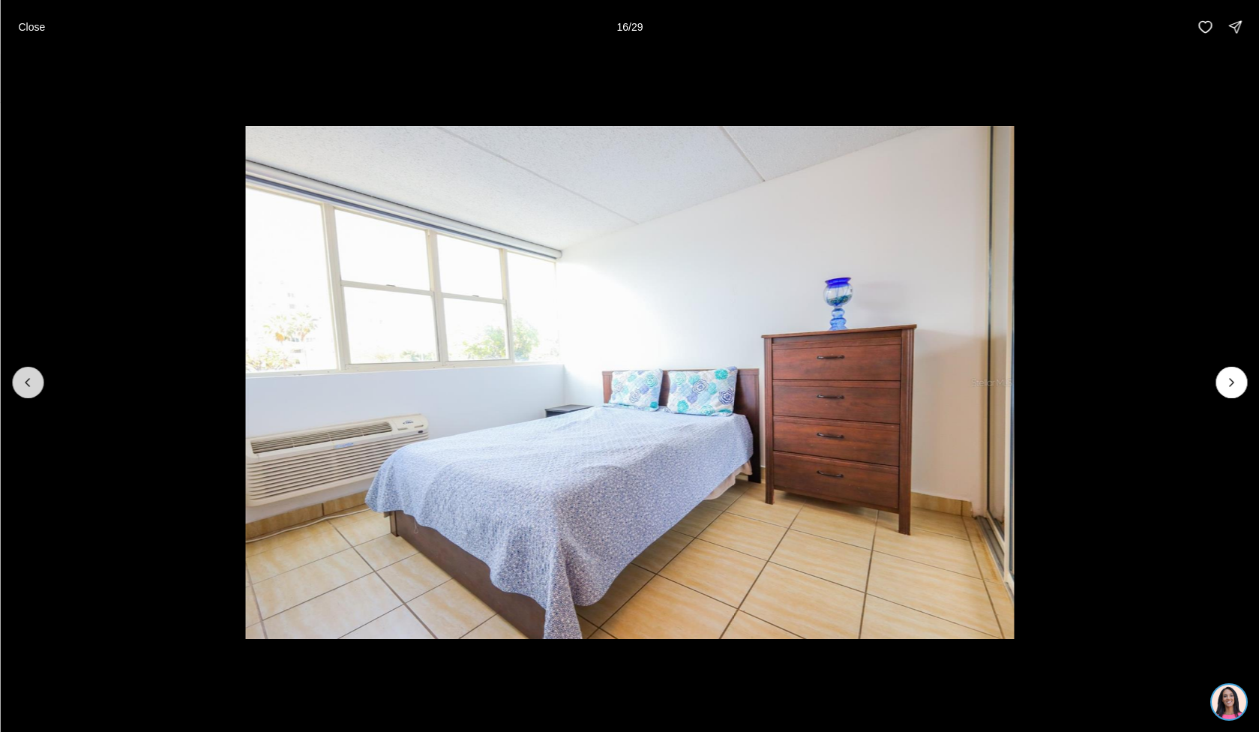
click at [26, 380] on icon "Previous slide" at bounding box center [27, 382] width 15 height 15
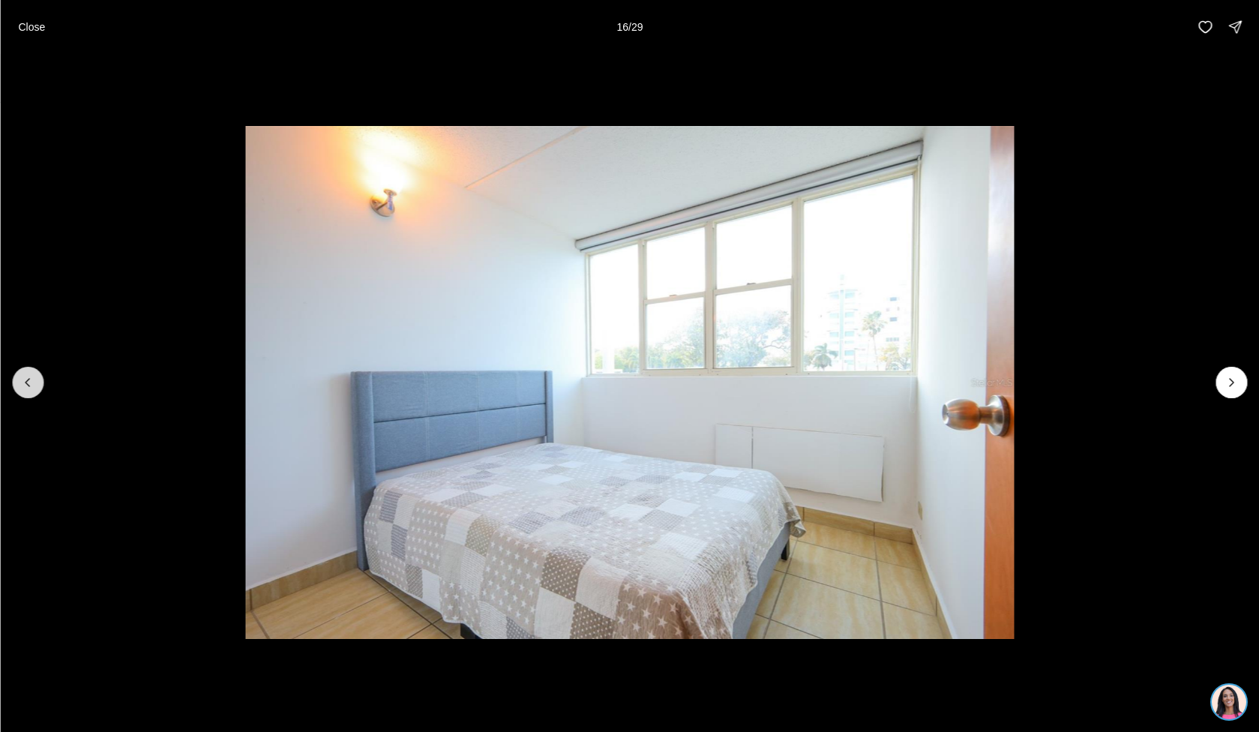
click at [26, 380] on icon "Previous slide" at bounding box center [27, 382] width 15 height 15
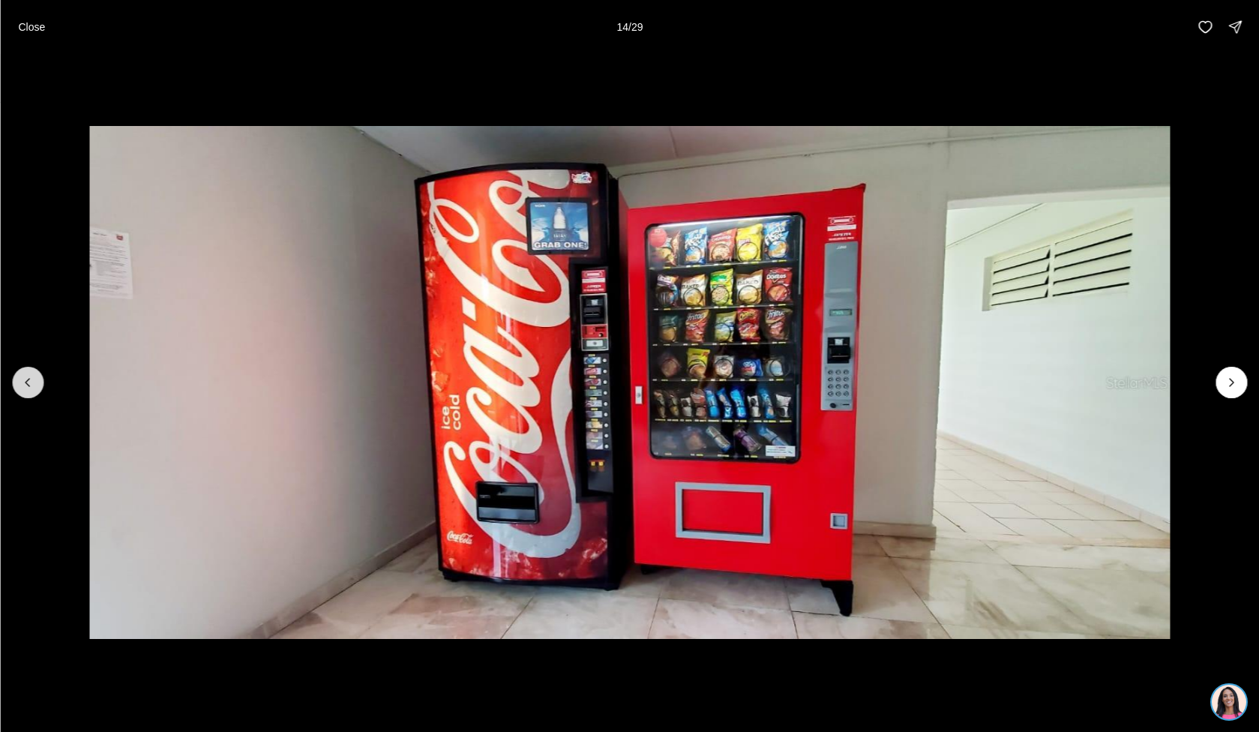
click at [23, 380] on icon "Previous slide" at bounding box center [27, 382] width 15 height 15
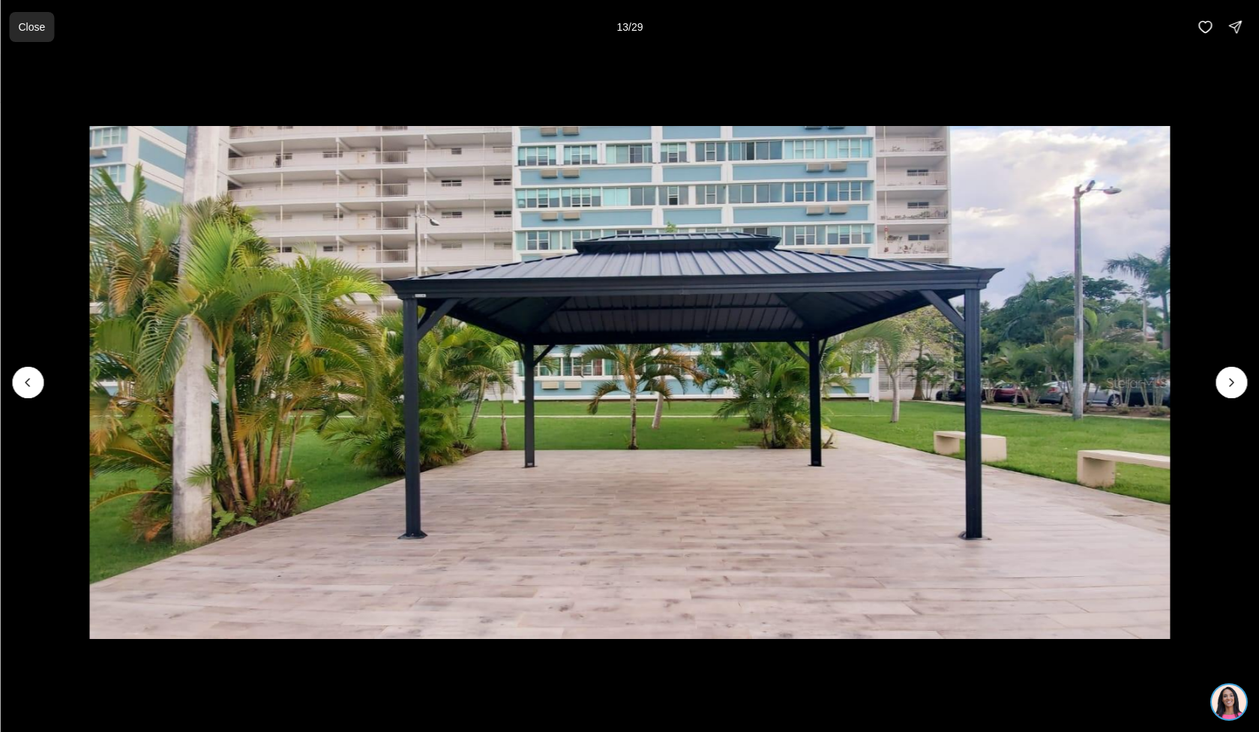
click at [20, 32] on p "Close" at bounding box center [31, 27] width 27 height 12
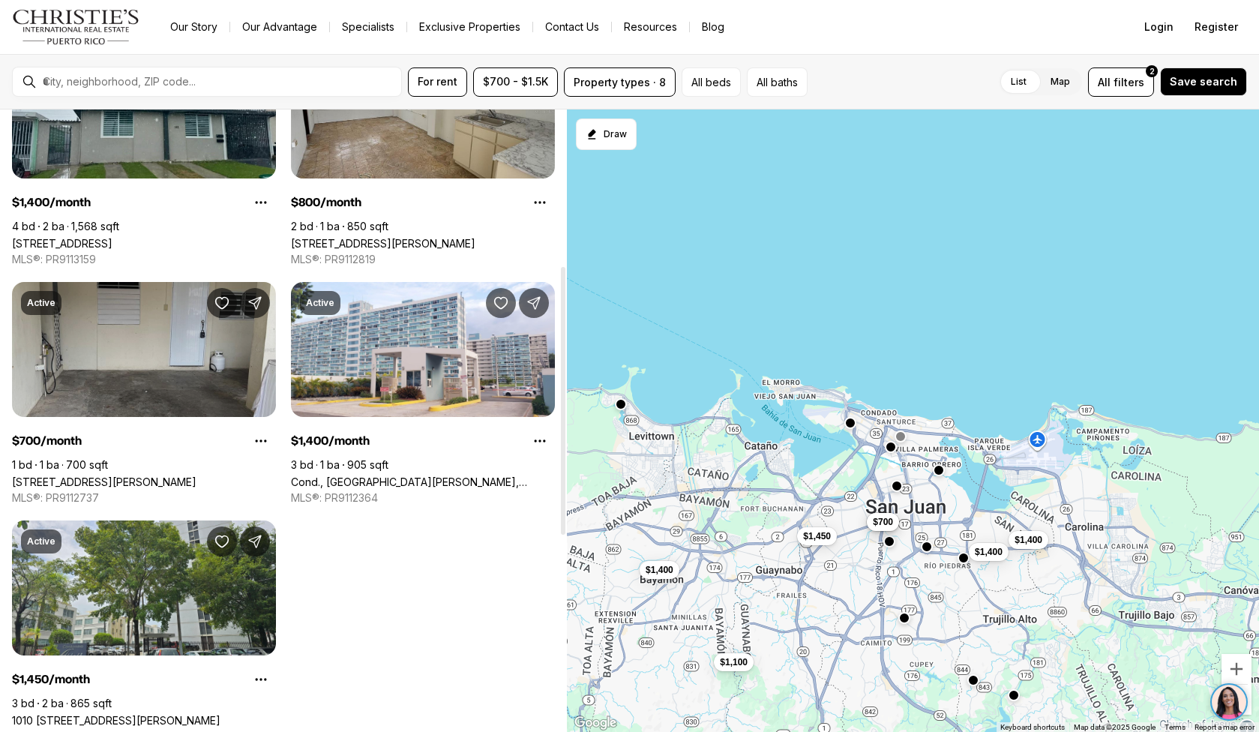
click at [132, 476] on link "[STREET_ADDRESS][PERSON_NAME]" at bounding box center [104, 482] width 185 height 13
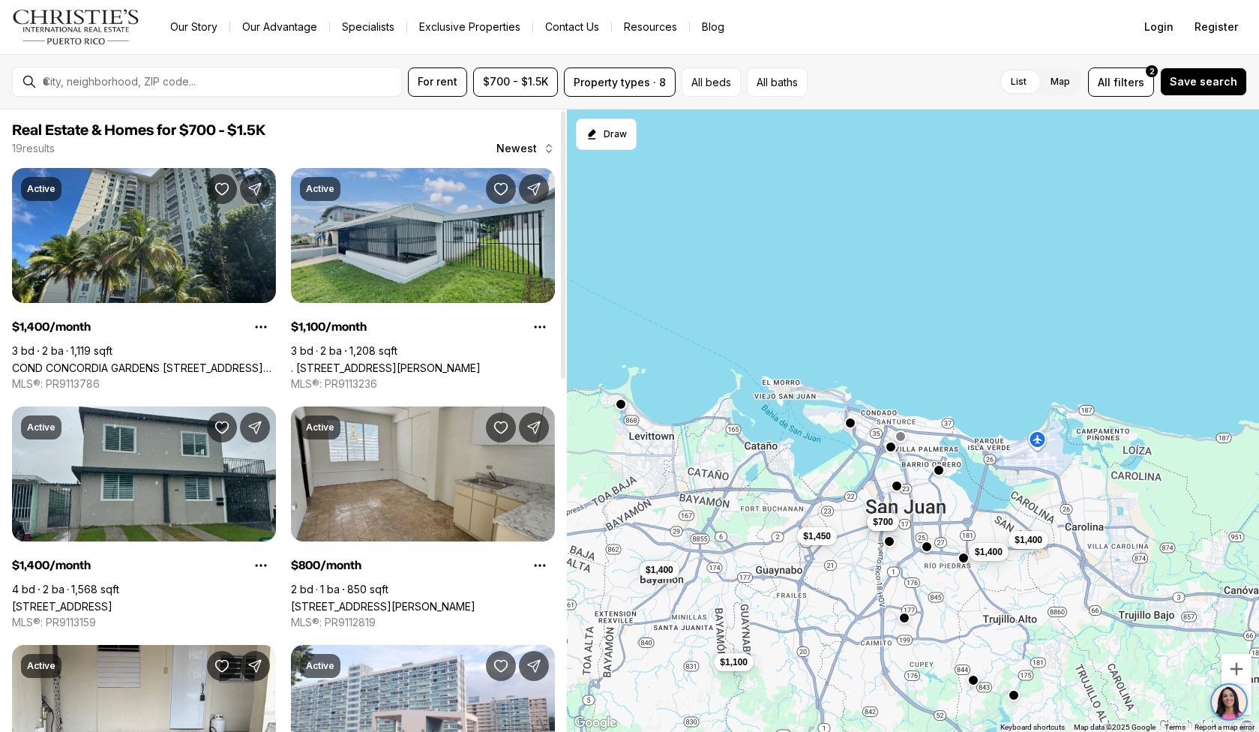
click at [402, 362] on link ". [STREET_ADDRESS][PERSON_NAME]" at bounding box center [386, 368] width 190 height 13
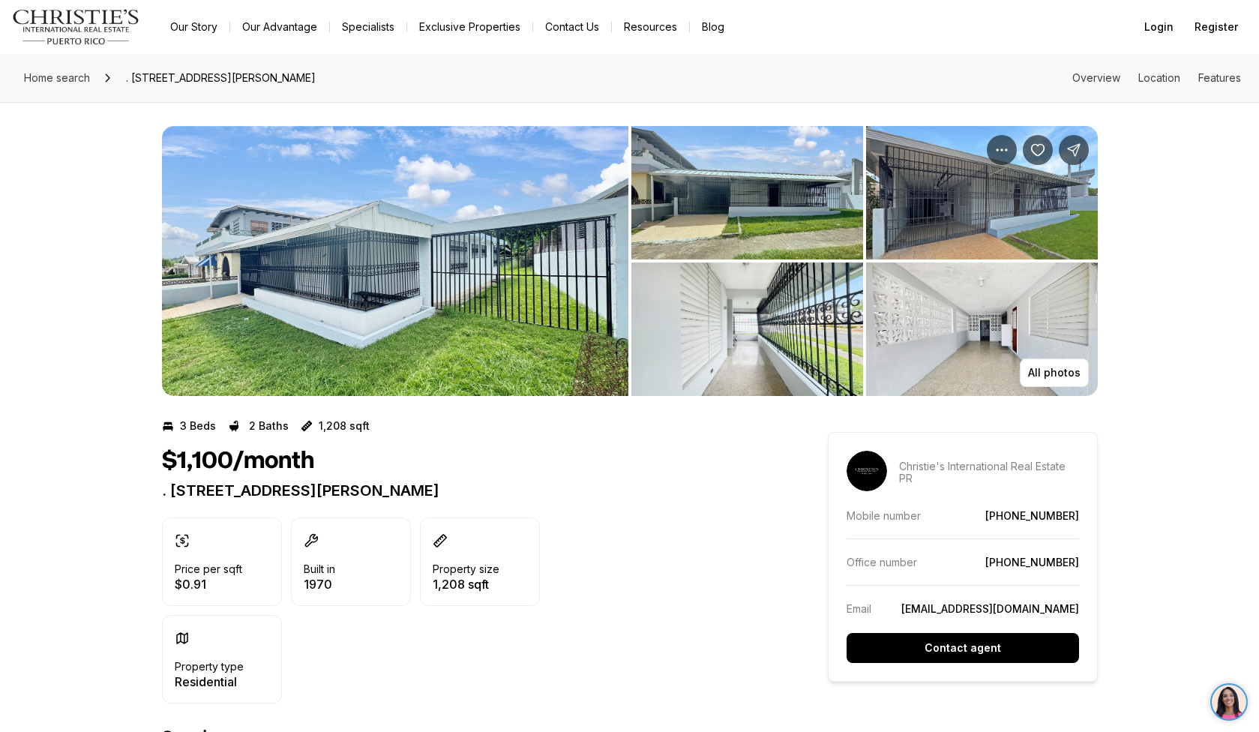
click at [908, 325] on img "View image gallery" at bounding box center [982, 330] width 232 height 134
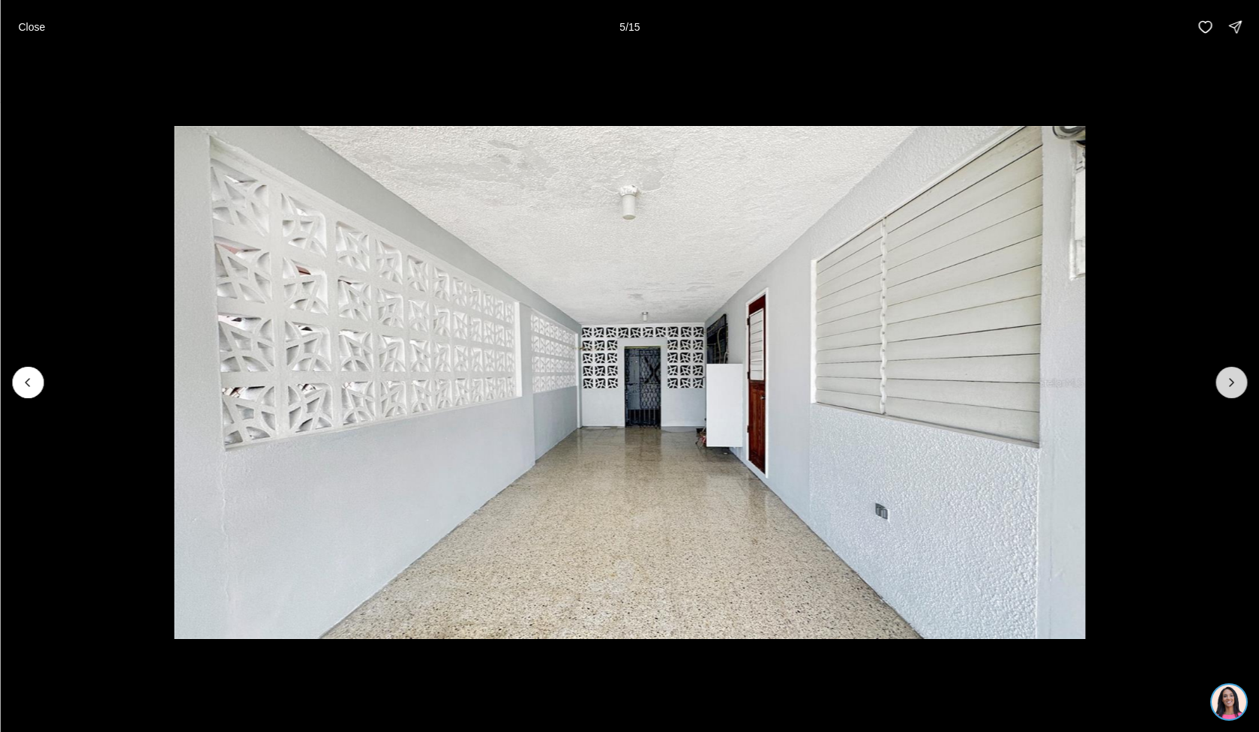
click at [1225, 389] on icon "Next slide" at bounding box center [1231, 382] width 15 height 15
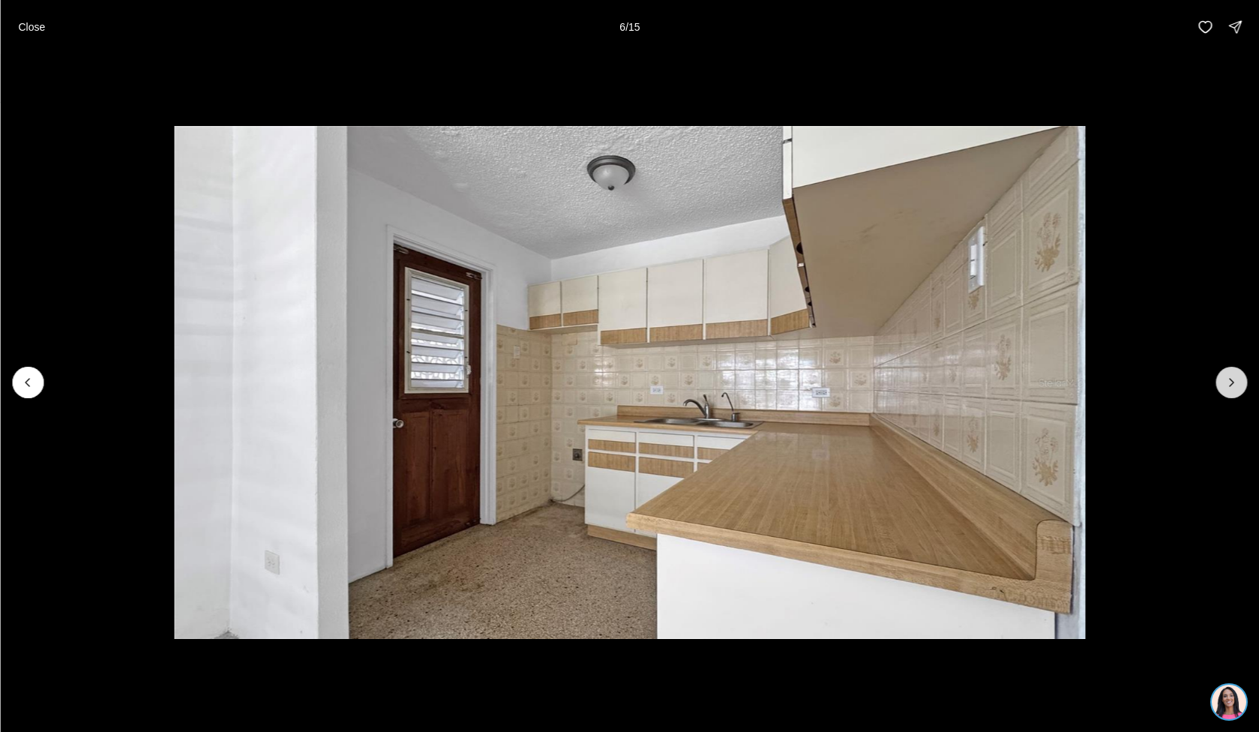
click at [1225, 389] on icon "Next slide" at bounding box center [1231, 382] width 15 height 15
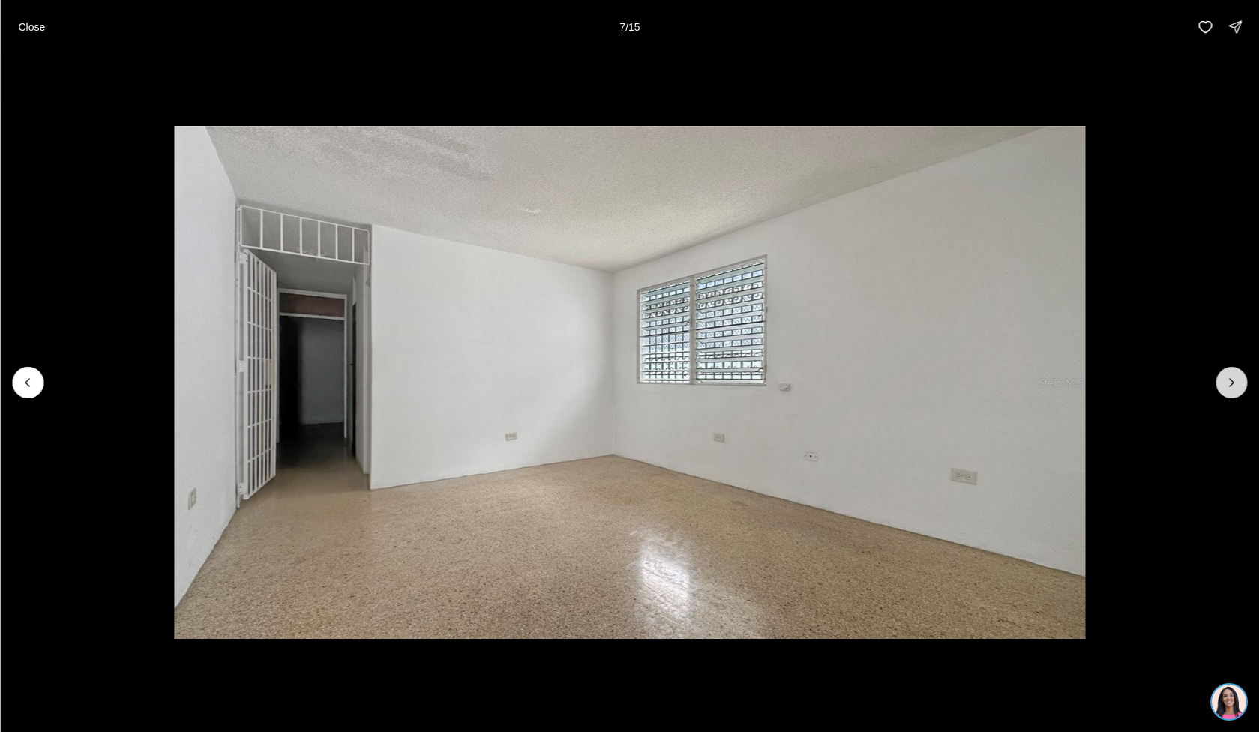
click at [1225, 389] on icon "Next slide" at bounding box center [1231, 382] width 15 height 15
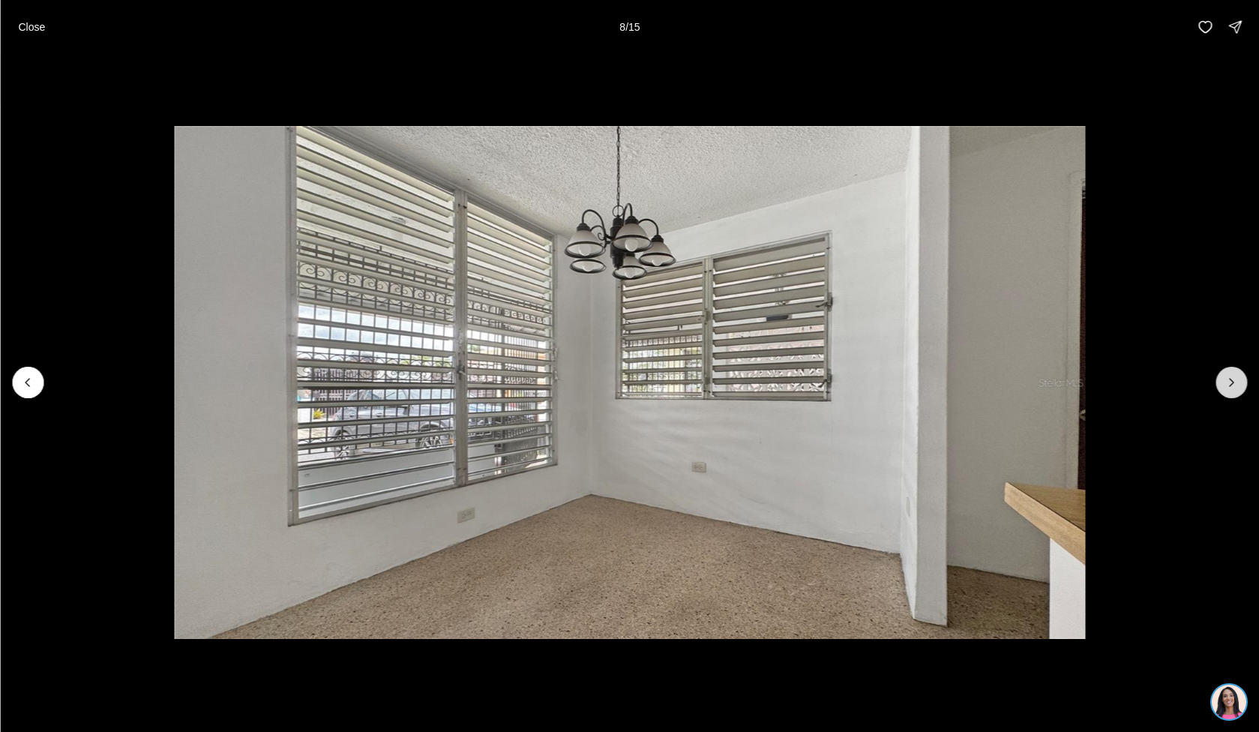
click at [1225, 389] on icon "Next slide" at bounding box center [1231, 382] width 15 height 15
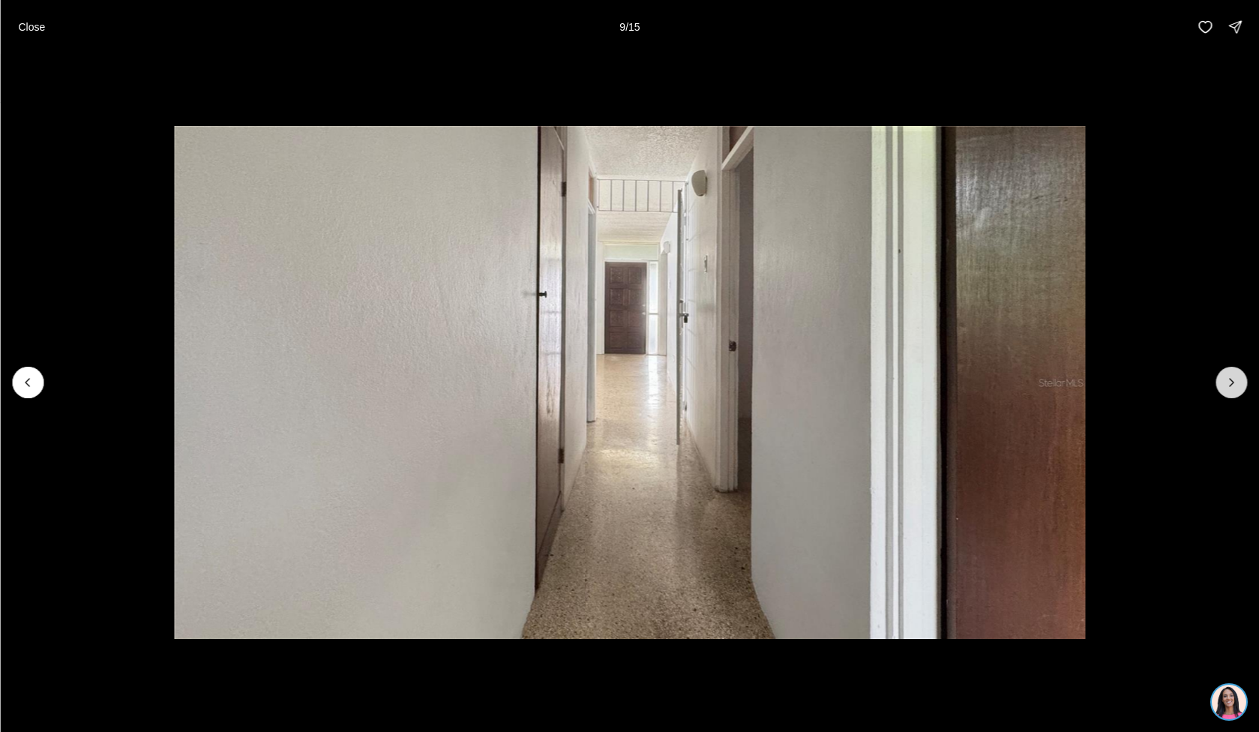
click at [1225, 389] on icon "Next slide" at bounding box center [1231, 382] width 15 height 15
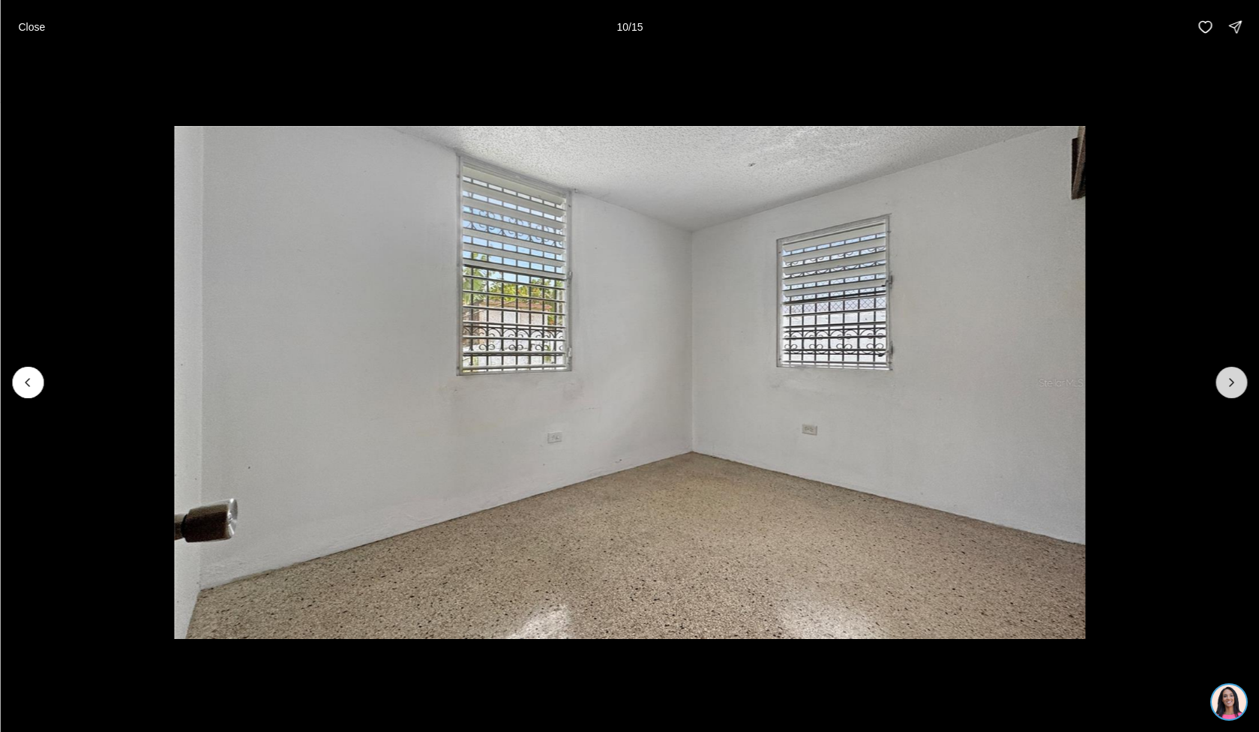
click at [1225, 389] on icon "Next slide" at bounding box center [1231, 382] width 15 height 15
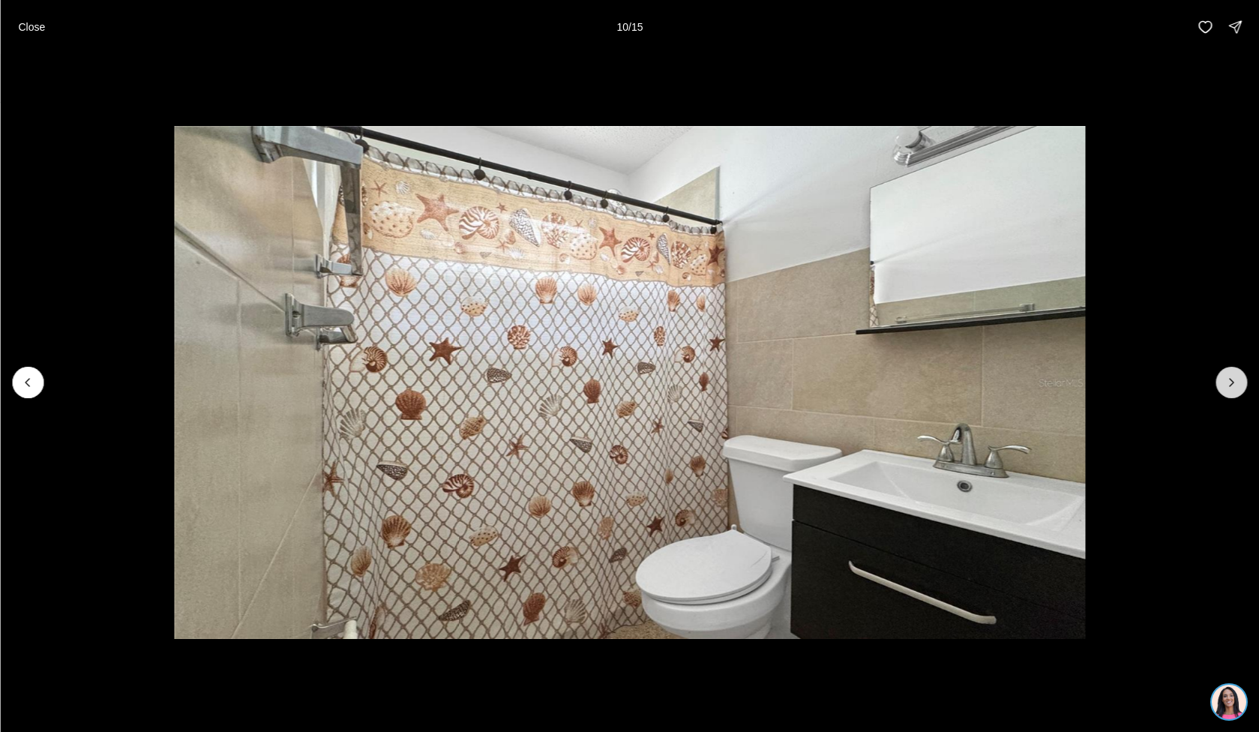
click at [1225, 389] on icon "Next slide" at bounding box center [1231, 382] width 15 height 15
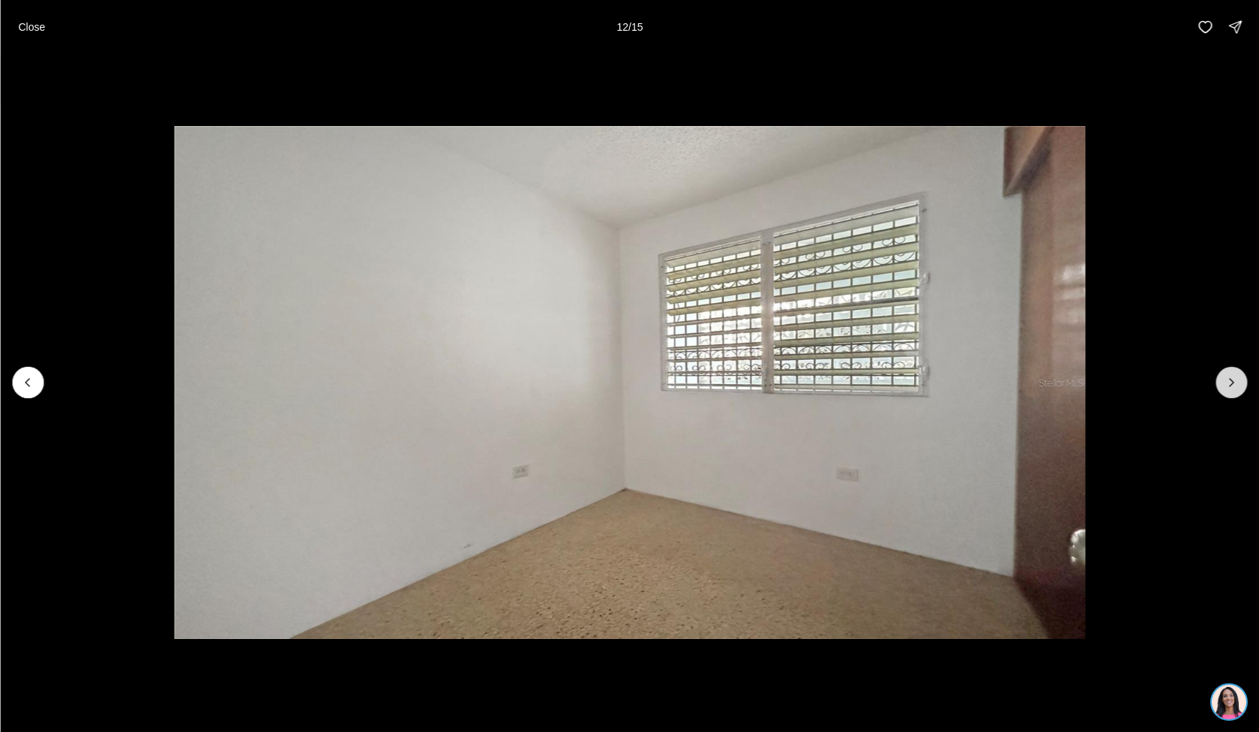
click at [1225, 389] on icon "Next slide" at bounding box center [1231, 382] width 15 height 15
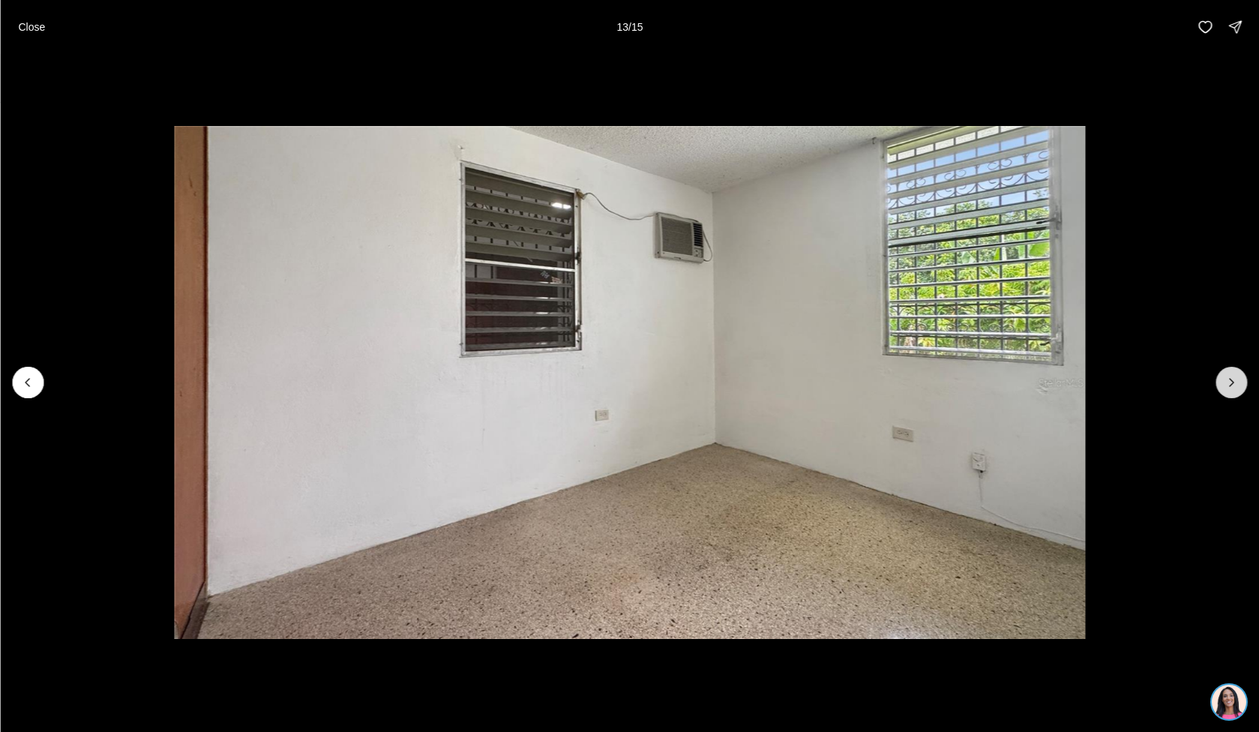
click at [1225, 389] on icon "Next slide" at bounding box center [1231, 382] width 15 height 15
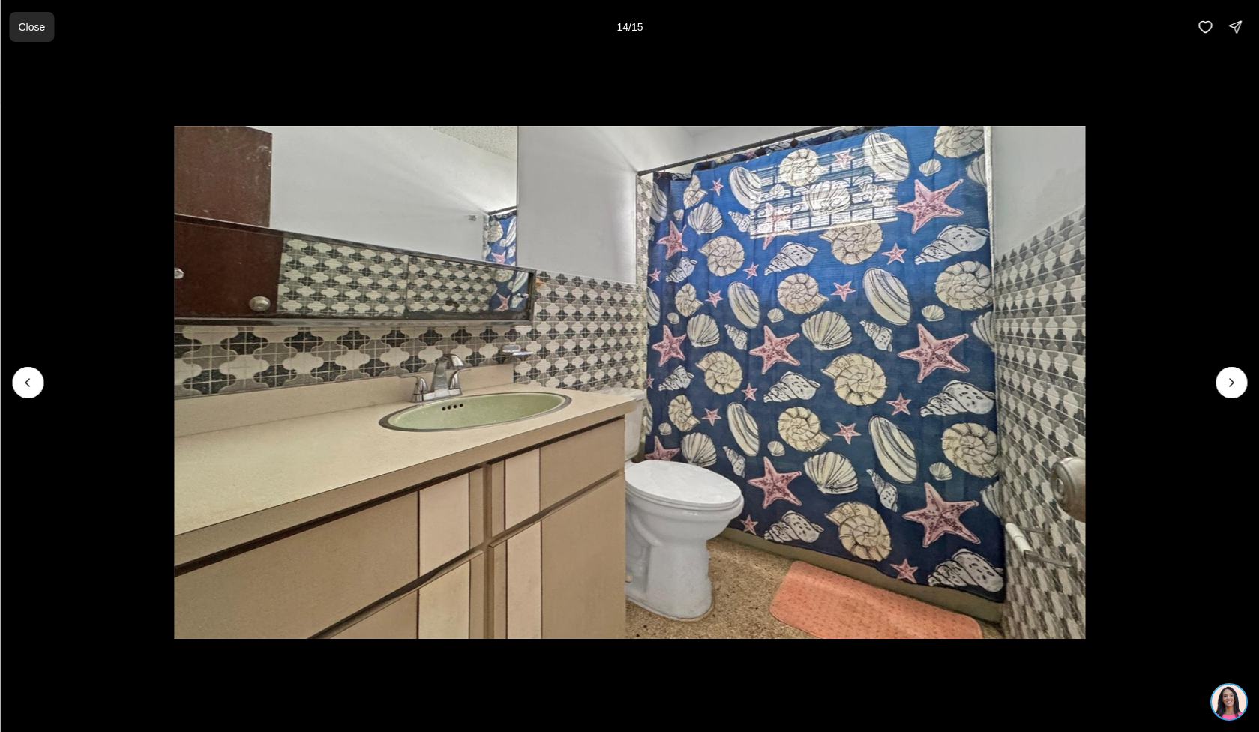
click at [11, 26] on button "Close" at bounding box center [31, 27] width 45 height 30
